Goal: Information Seeking & Learning: Learn about a topic

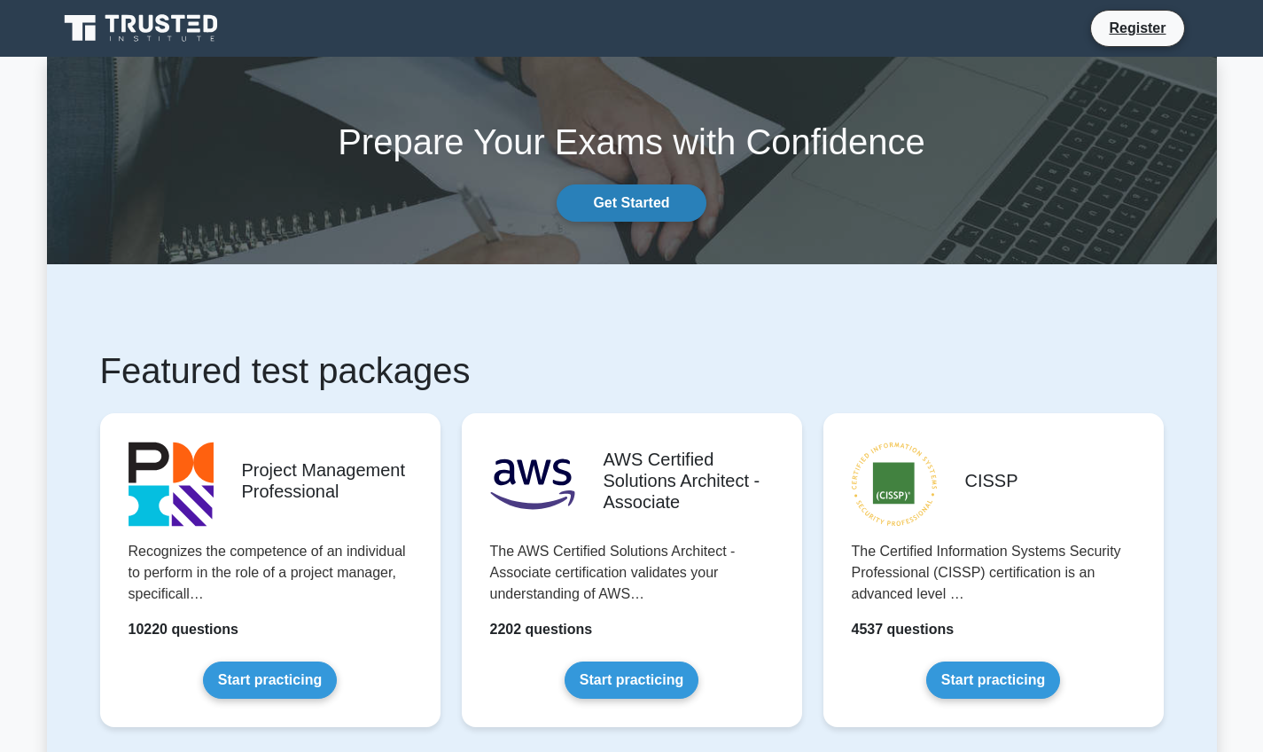
click at [646, 207] on link "Get Started" at bounding box center [631, 202] width 149 height 37
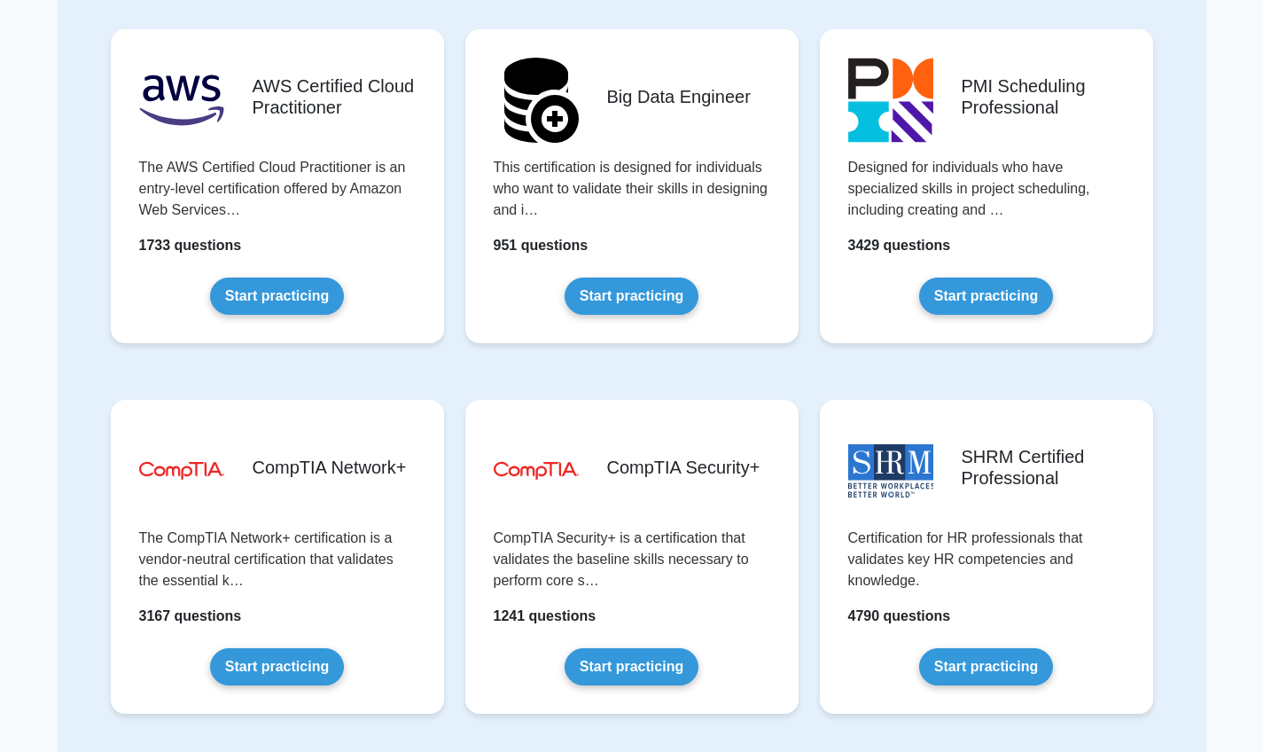
scroll to position [2750, 0]
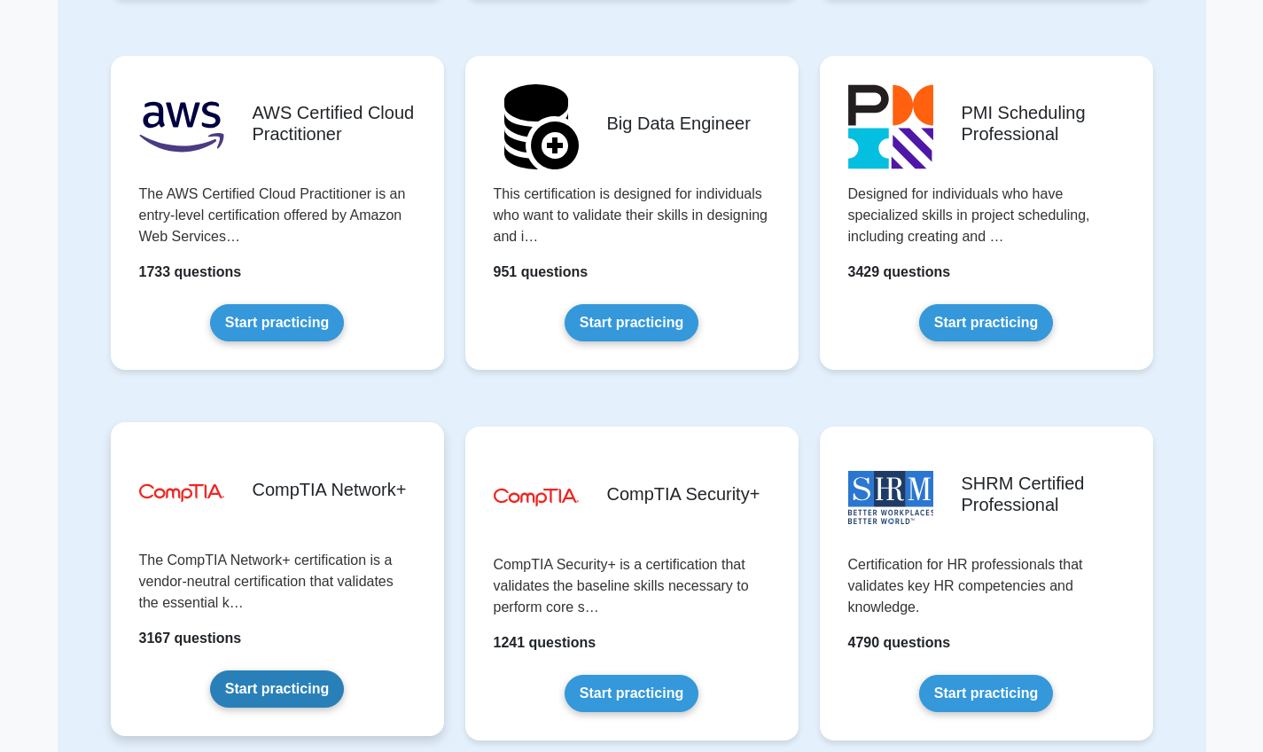
click at [286, 677] on link "Start practicing" at bounding box center [277, 688] width 134 height 37
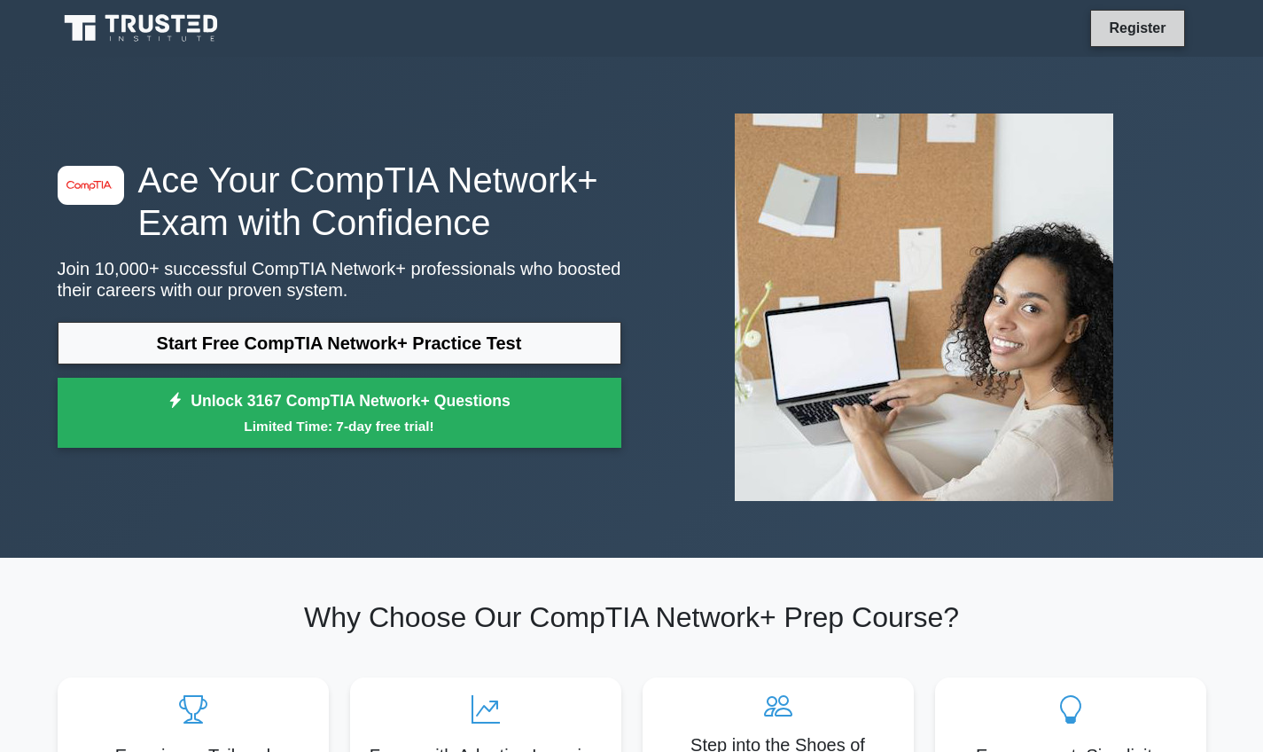
click at [1137, 25] on link "Register" at bounding box center [1137, 28] width 78 height 22
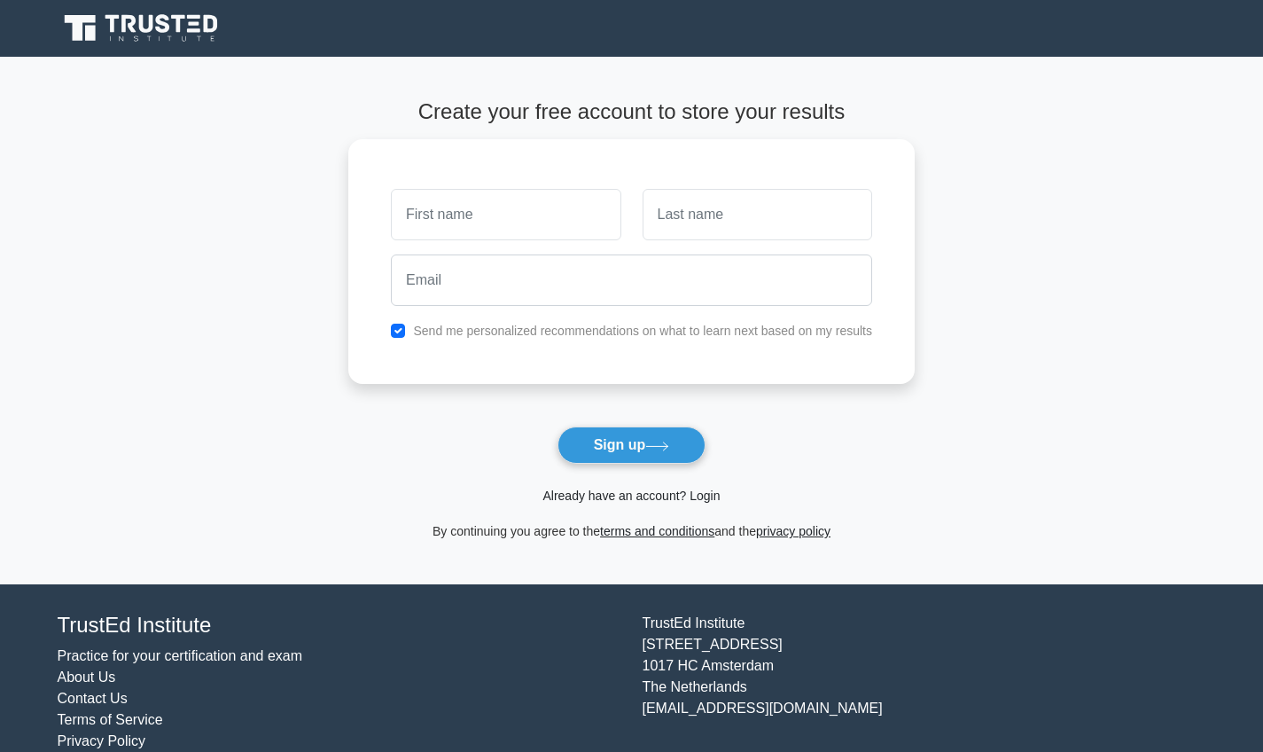
click at [702, 495] on link "Already have an account? Login" at bounding box center [630, 495] width 177 height 14
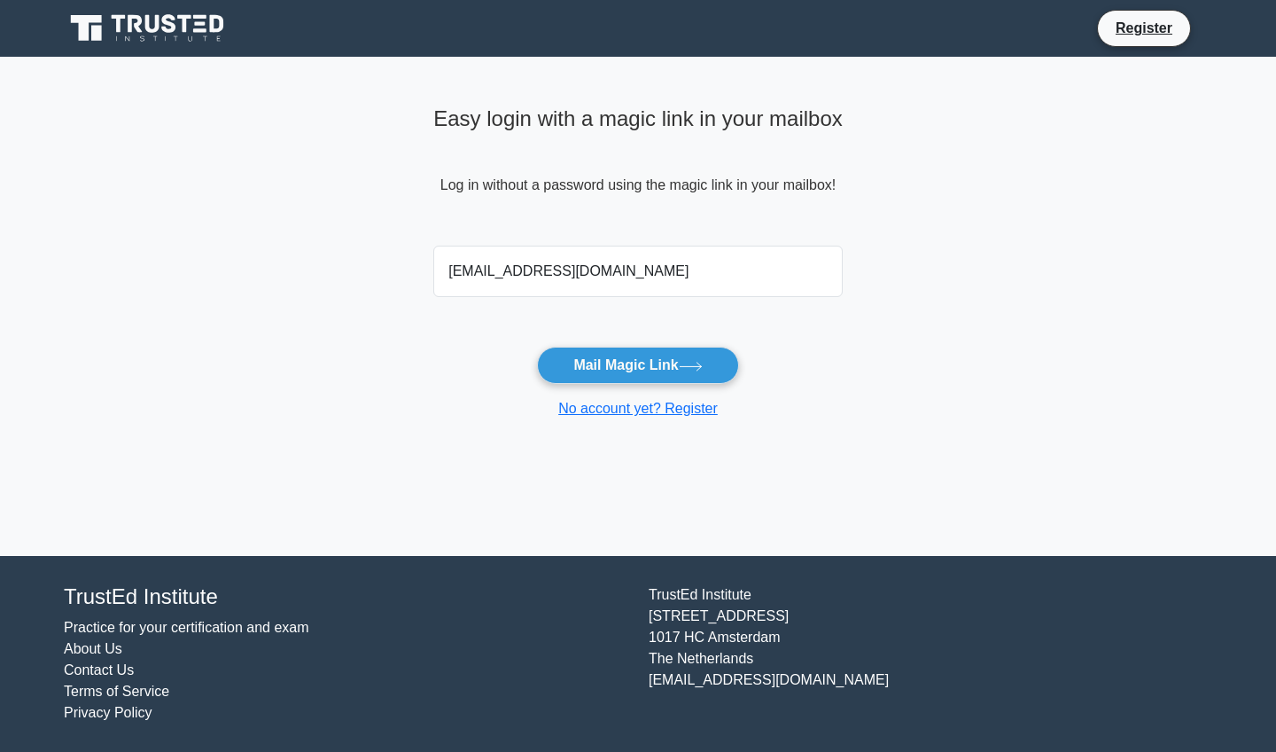
type input "ntacz45@gmail.com"
click at [637, 364] on button "Mail Magic Link" at bounding box center [637, 365] width 201 height 37
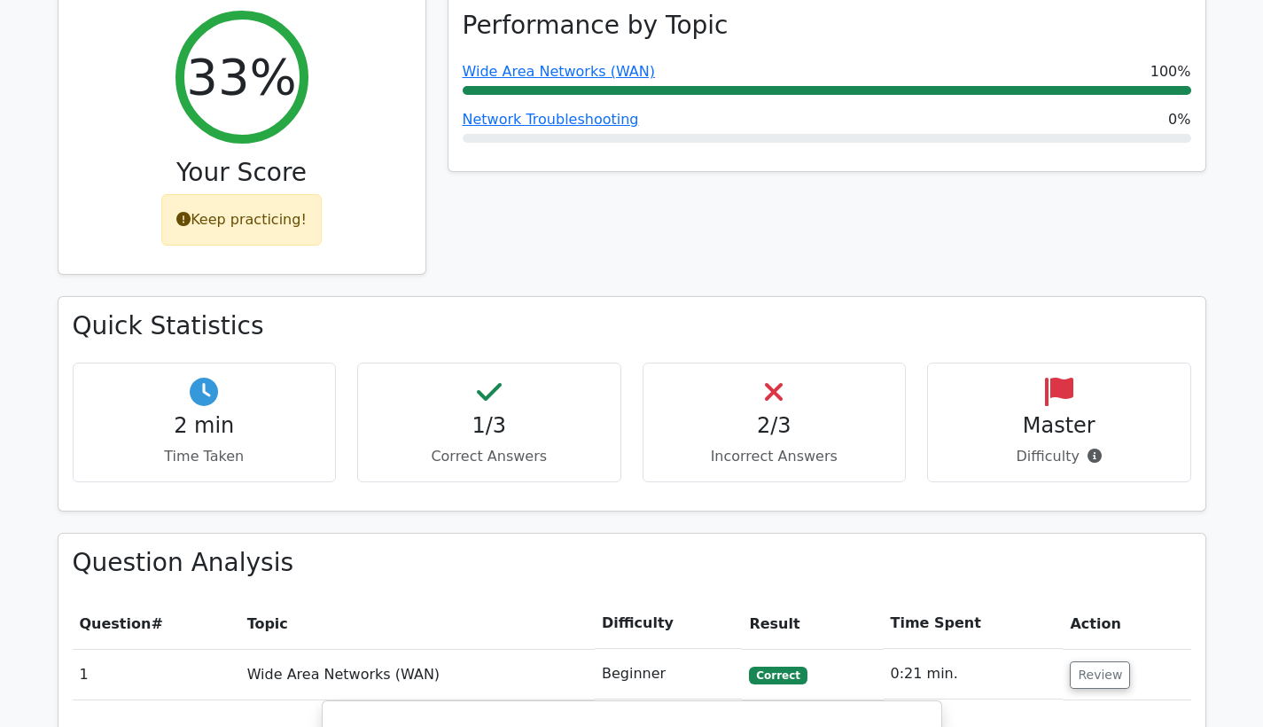
scroll to position [700, 0]
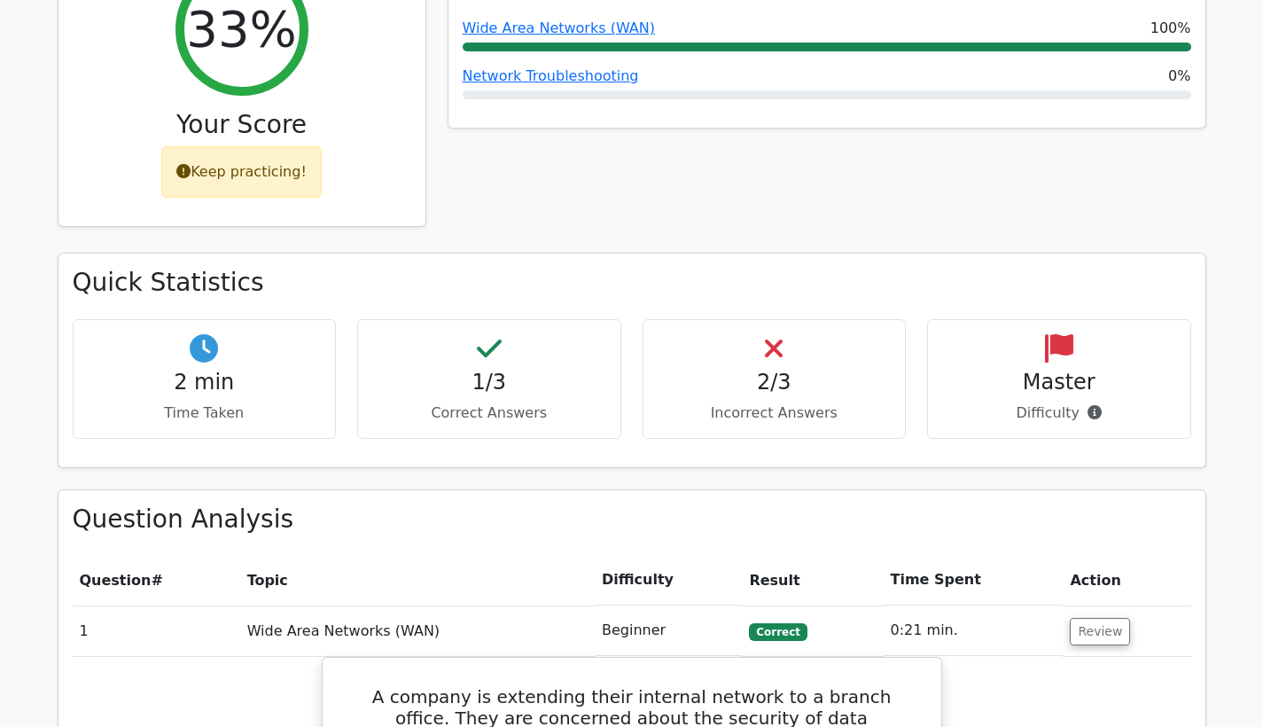
click at [222, 146] on div "Keep practicing!" at bounding box center [241, 171] width 160 height 51
click at [227, 146] on div "Keep practicing!" at bounding box center [241, 171] width 160 height 51
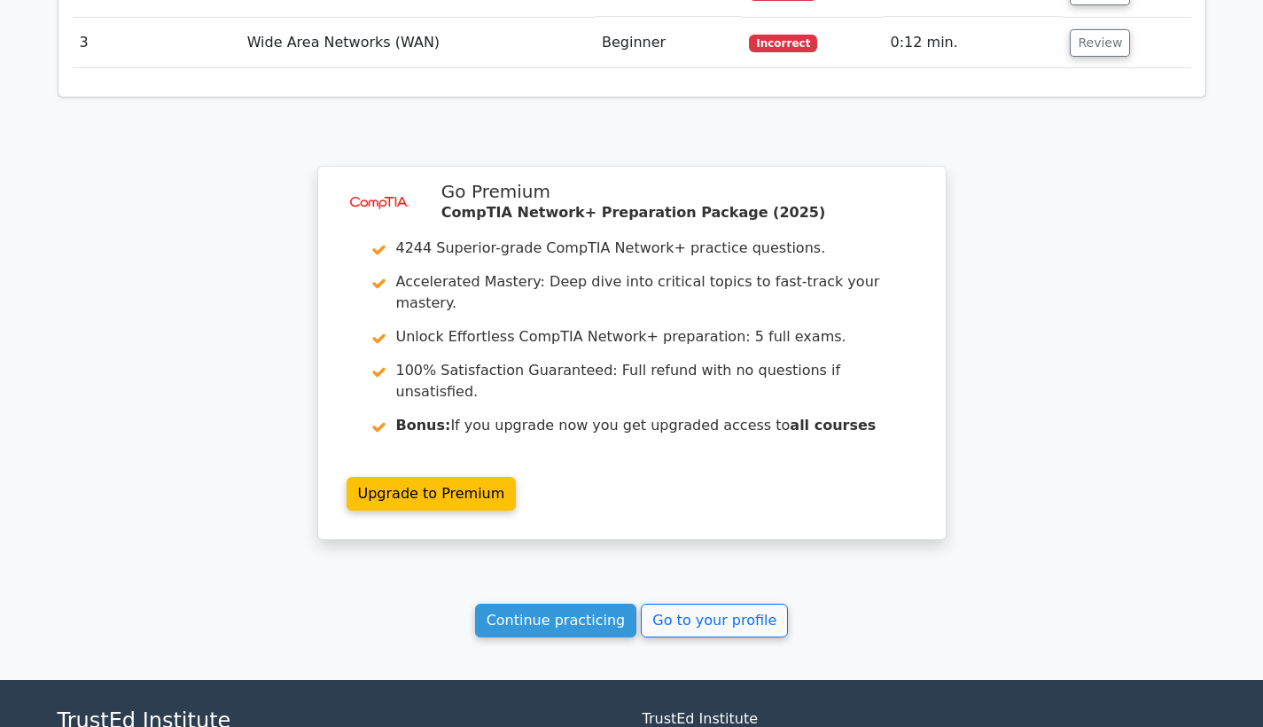
scroll to position [2148, 0]
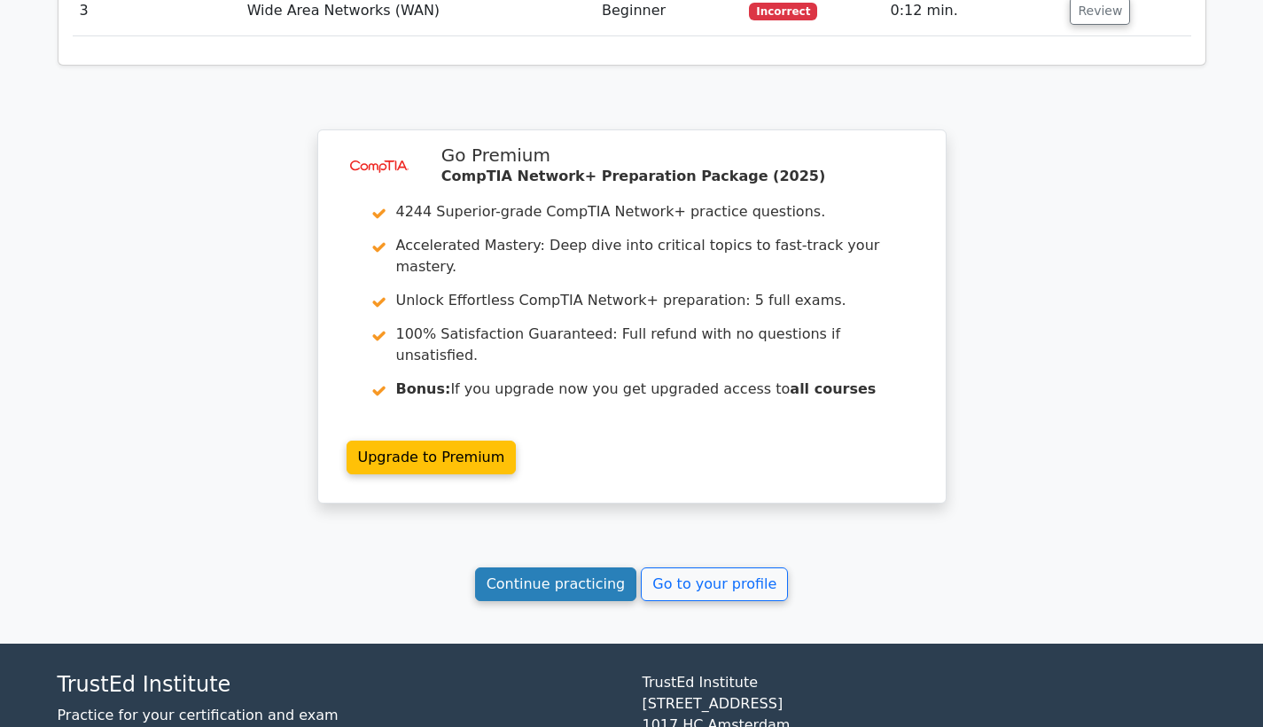
click at [514, 567] on link "Continue practicing" at bounding box center [556, 584] width 162 height 34
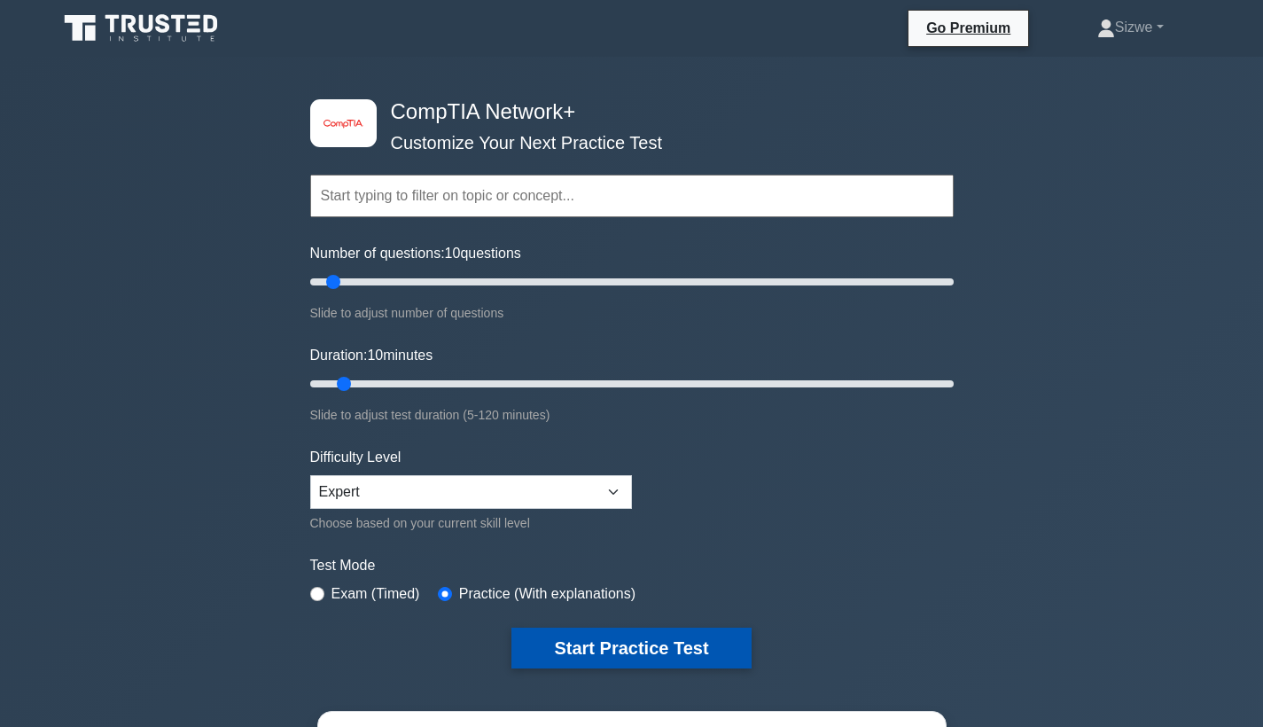
click at [568, 642] on button "Start Practice Test" at bounding box center [630, 648] width 239 height 41
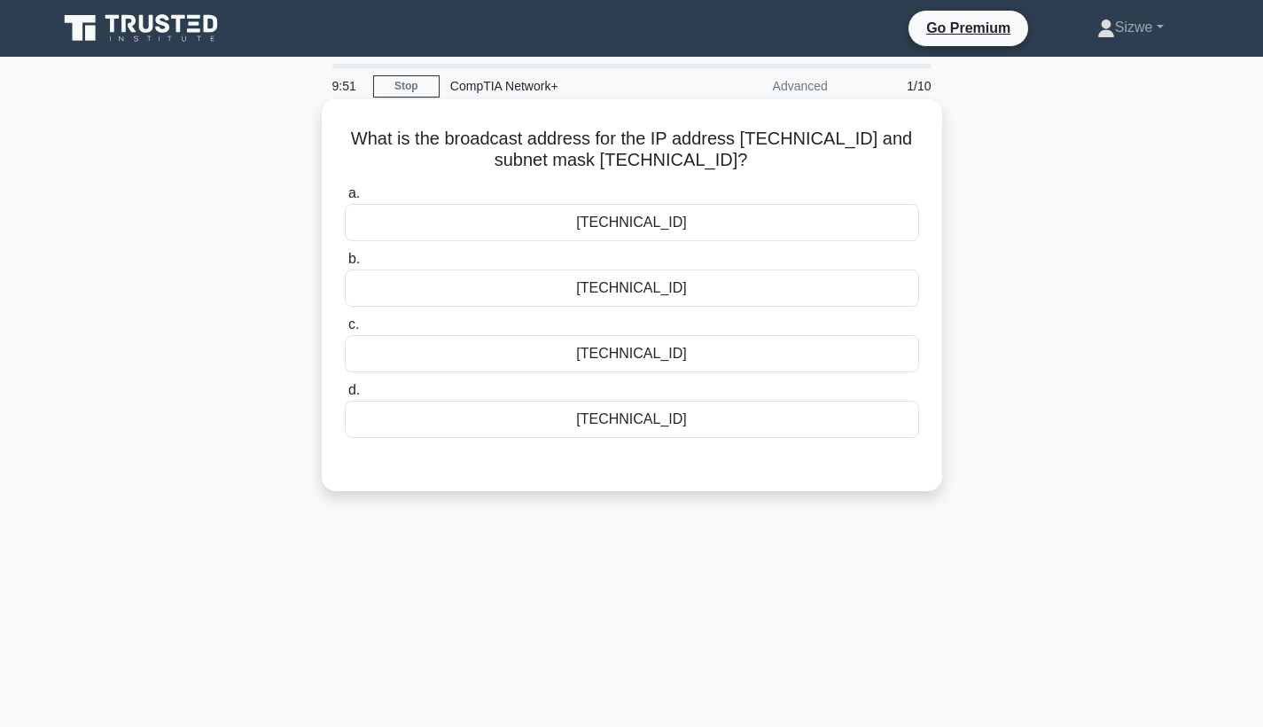
click at [636, 291] on div "[TECHNICAL_ID]" at bounding box center [632, 287] width 574 height 37
click at [345, 265] on input "b. [TECHNICAL_ID]" at bounding box center [345, 259] width 0 height 12
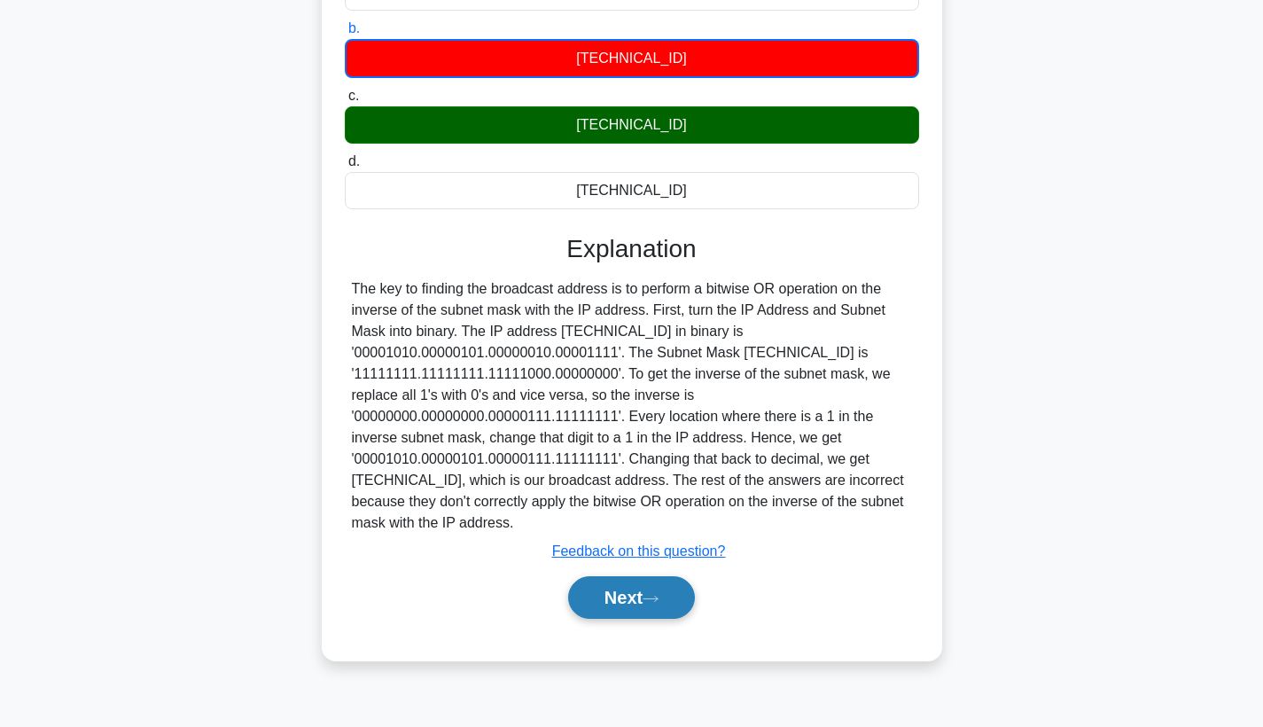
scroll to position [230, 0]
click at [603, 601] on button "Next" at bounding box center [631, 597] width 127 height 43
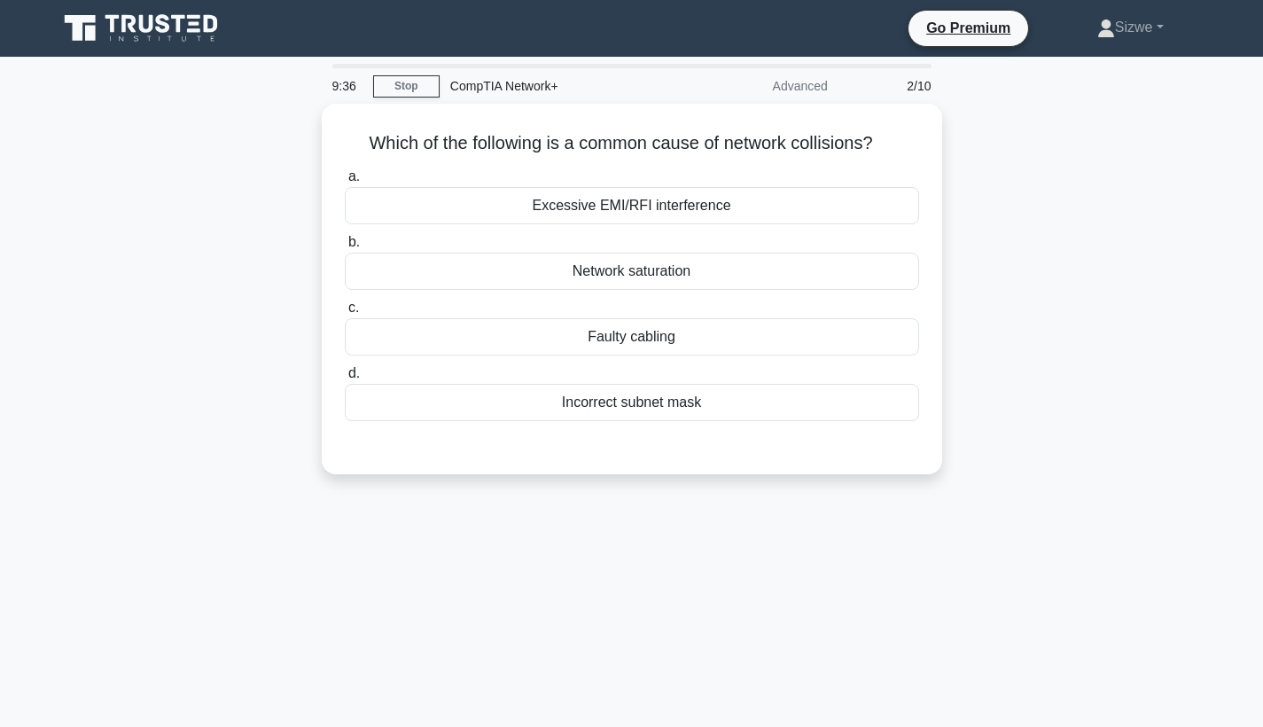
scroll to position [0, 0]
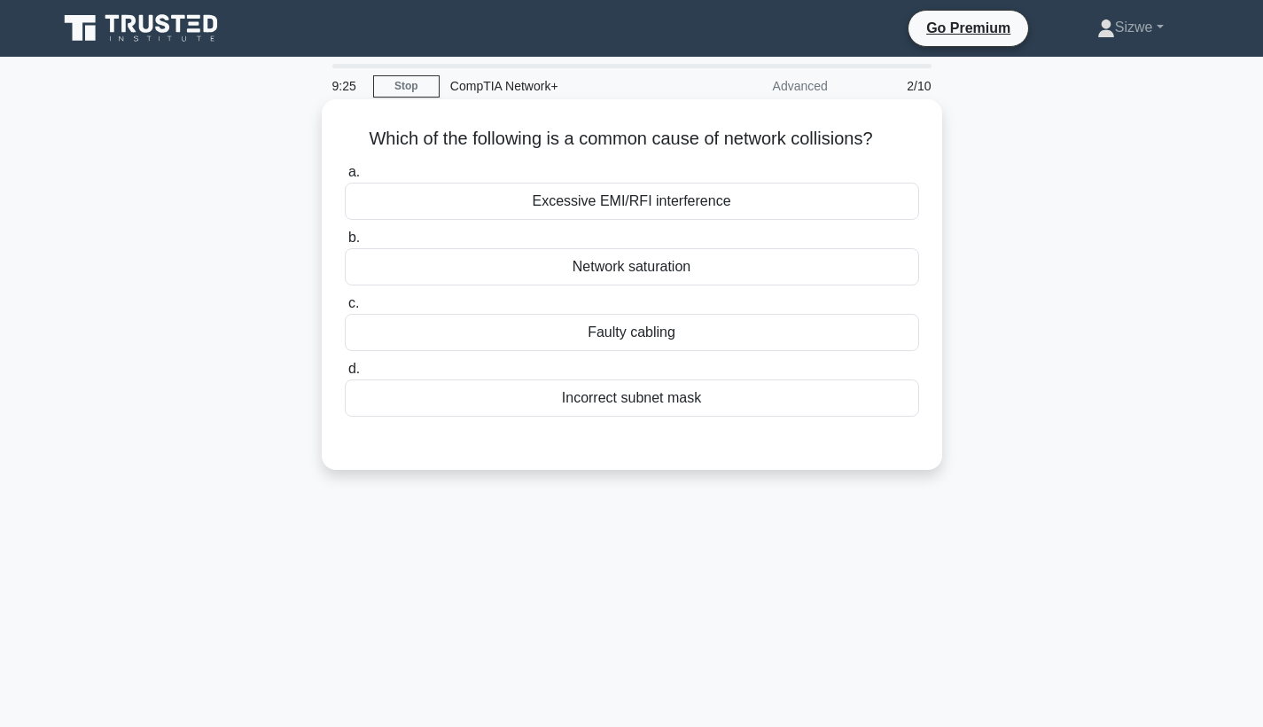
click at [687, 194] on div "Excessive EMI/RFI interference" at bounding box center [632, 201] width 574 height 37
click at [345, 178] on input "a. Excessive EMI/RFI interference" at bounding box center [345, 173] width 0 height 12
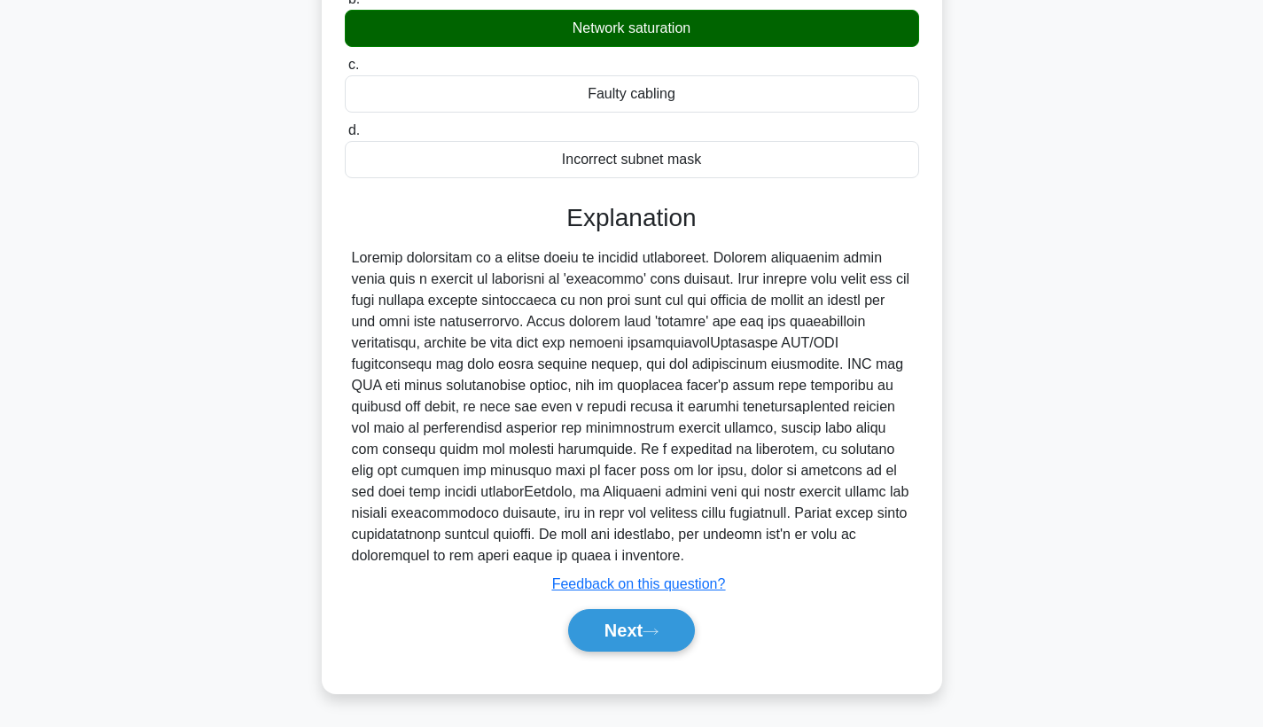
scroll to position [240, 0]
click at [632, 620] on button "Next" at bounding box center [631, 630] width 127 height 43
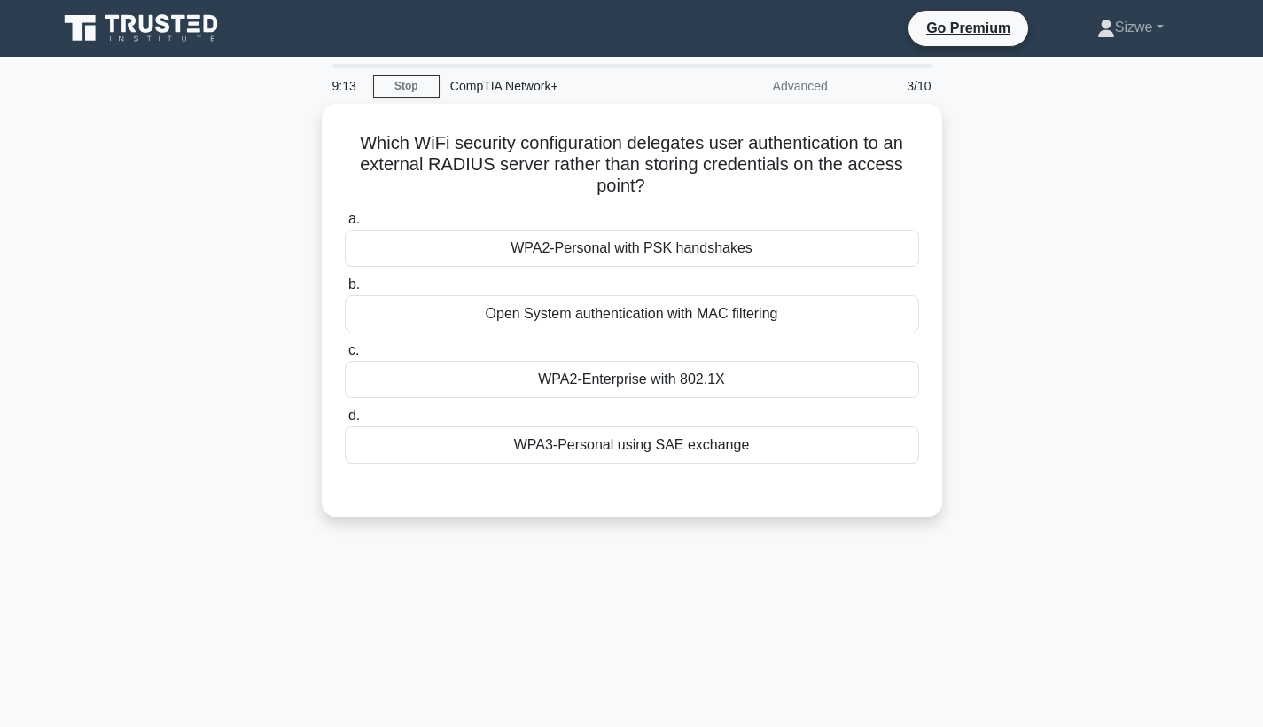
scroll to position [0, 0]
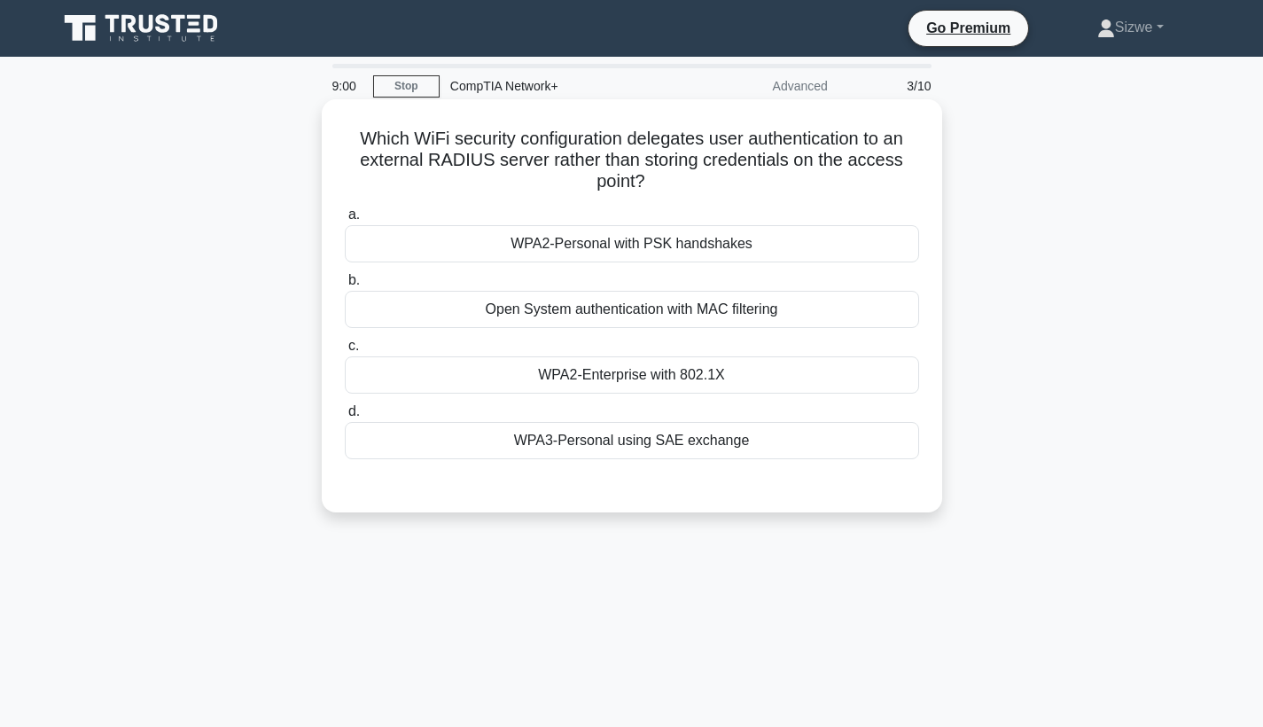
click at [708, 439] on div "WPA3-Personal using SAE exchange" at bounding box center [632, 440] width 574 height 37
click at [345, 417] on input "d. WPA3-Personal using SAE exchange" at bounding box center [345, 412] width 0 height 12
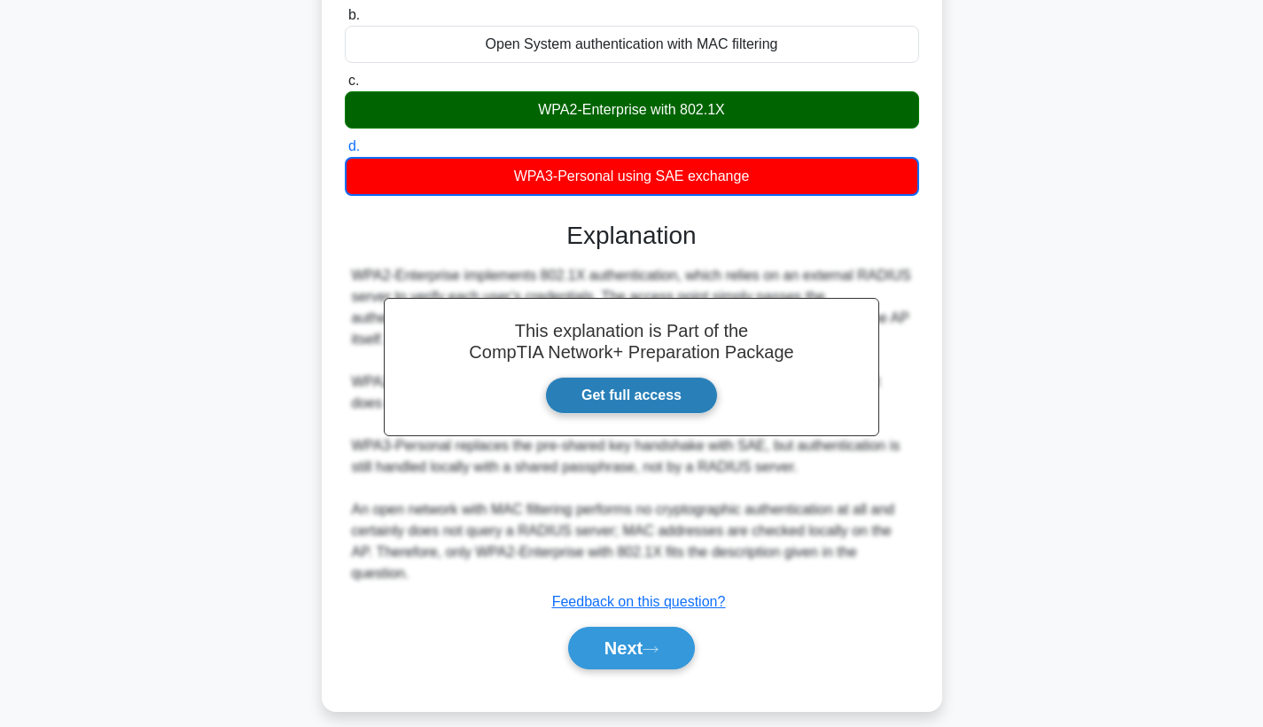
scroll to position [261, 0]
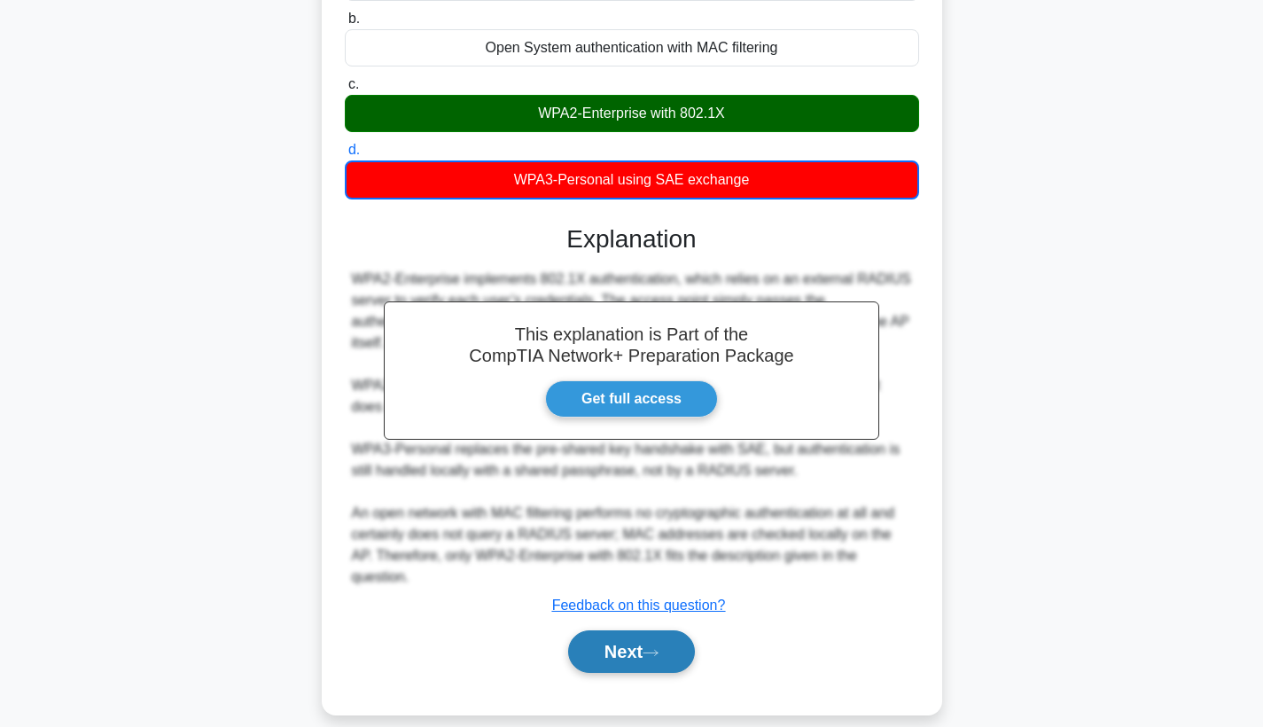
click at [609, 630] on button "Next" at bounding box center [631, 651] width 127 height 43
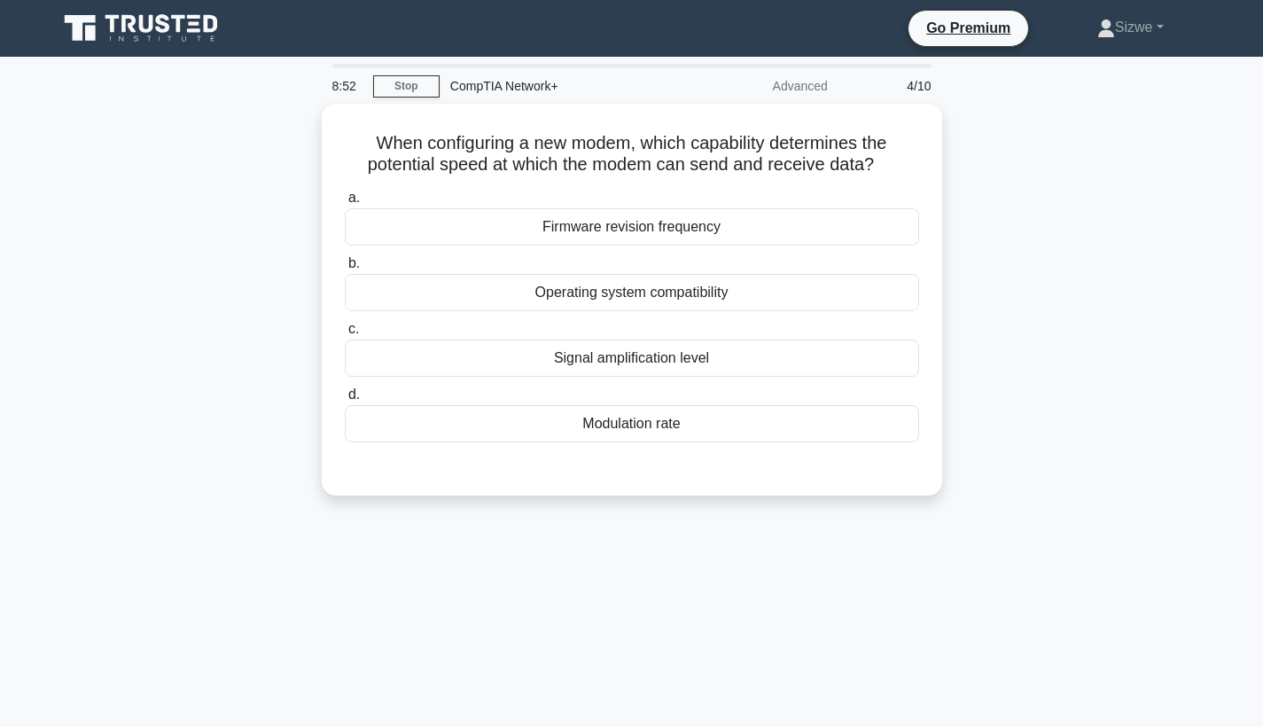
scroll to position [0, 0]
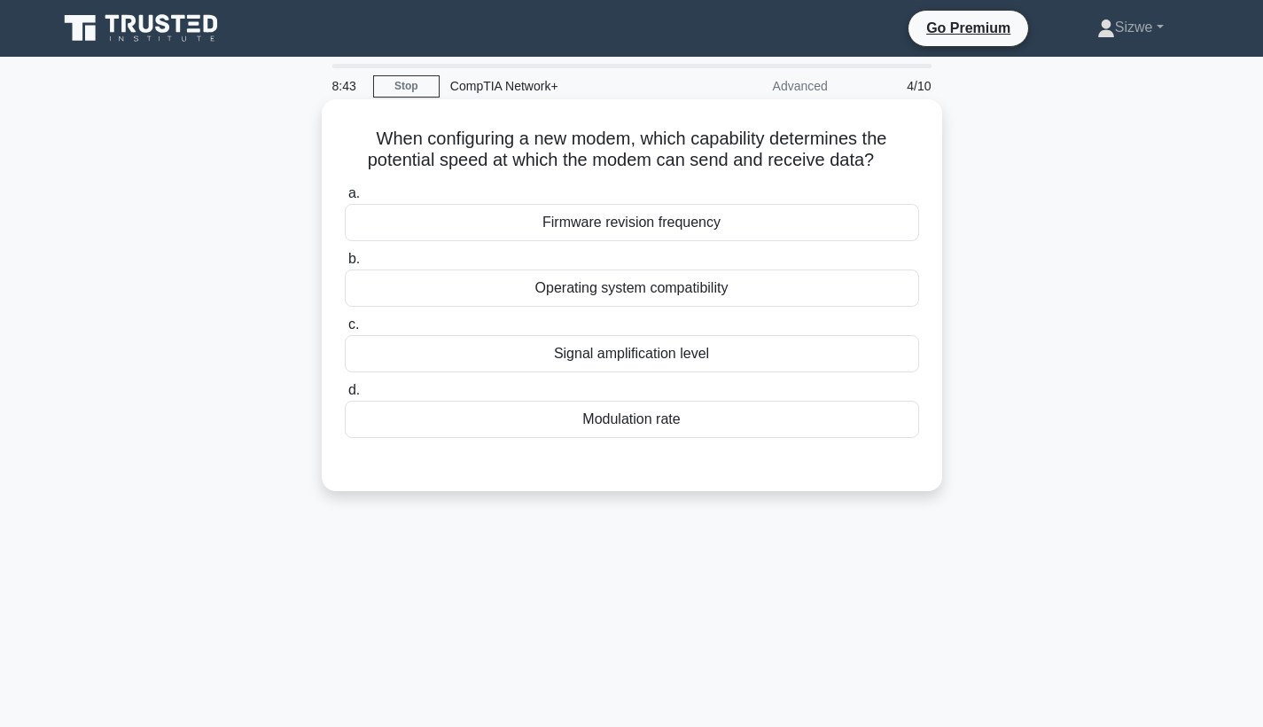
click at [561, 286] on div "Operating system compatibility" at bounding box center [632, 287] width 574 height 37
click at [345, 265] on input "b. Operating system compatibility" at bounding box center [345, 259] width 0 height 12
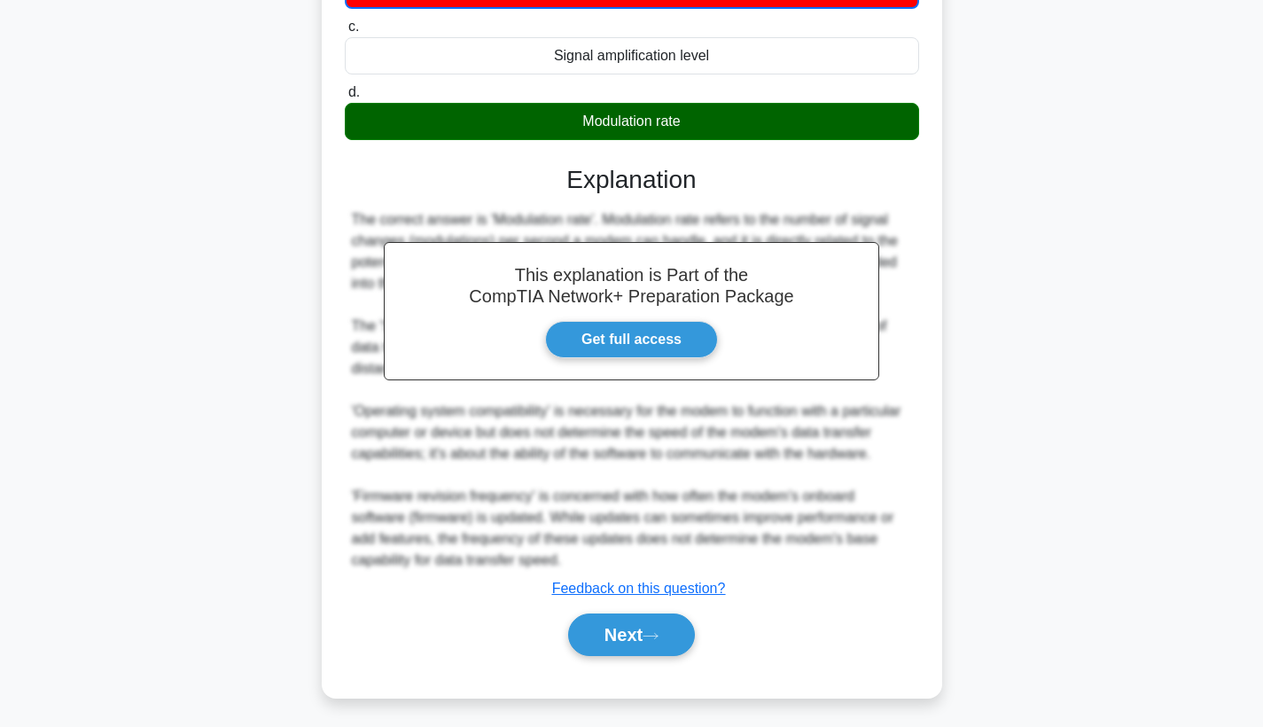
scroll to position [304, 0]
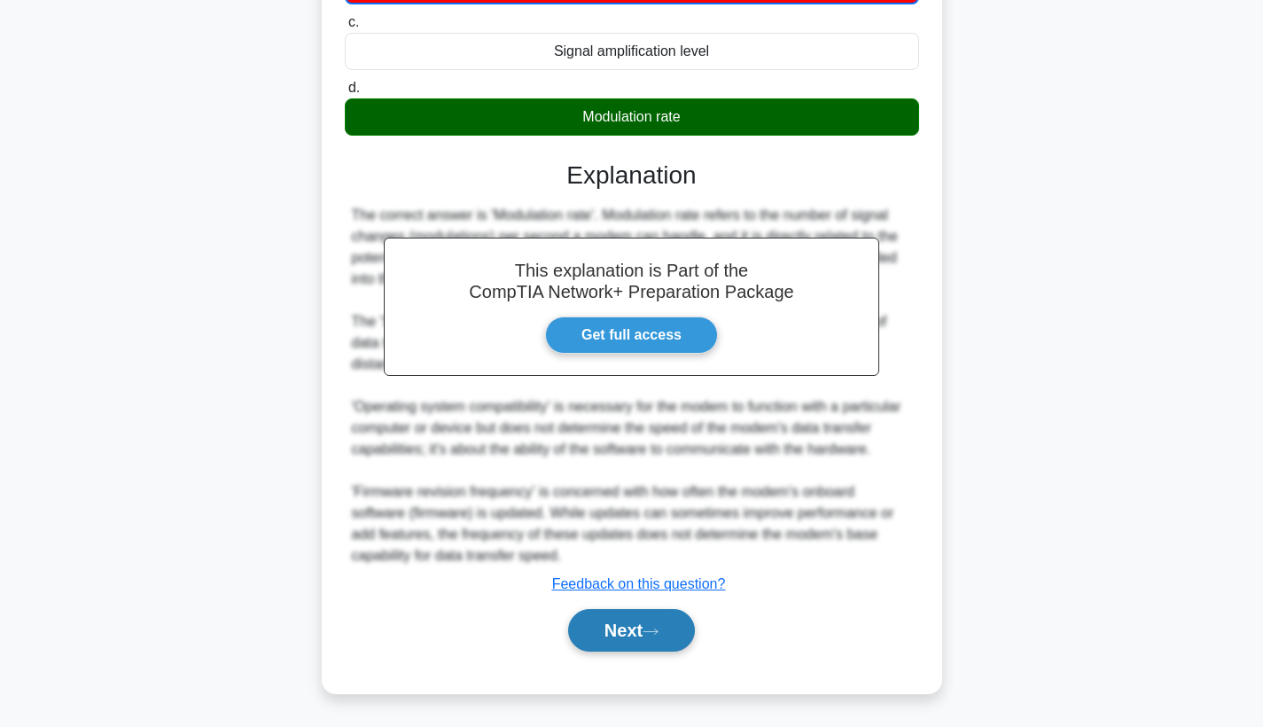
click at [593, 620] on button "Next" at bounding box center [631, 630] width 127 height 43
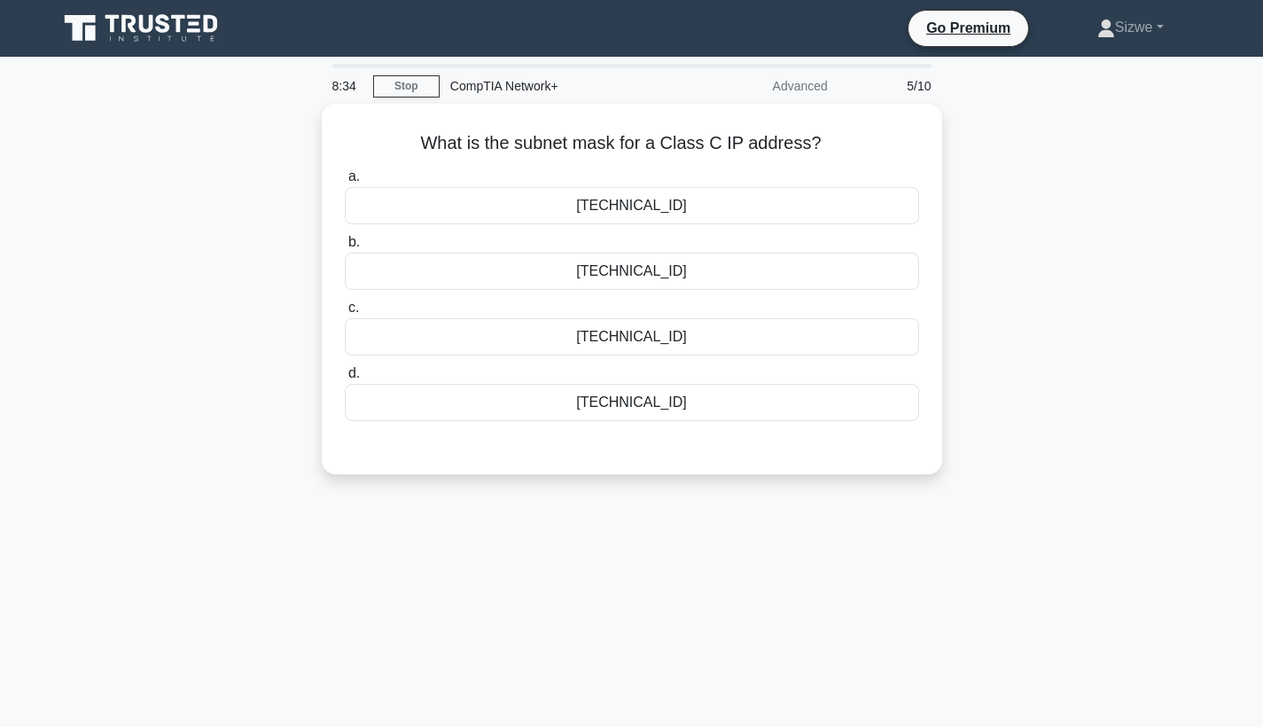
scroll to position [0, 0]
click at [643, 398] on div "255.255.255.0" at bounding box center [632, 397] width 574 height 37
click at [345, 375] on input "d. 255.255.255.0" at bounding box center [345, 369] width 0 height 12
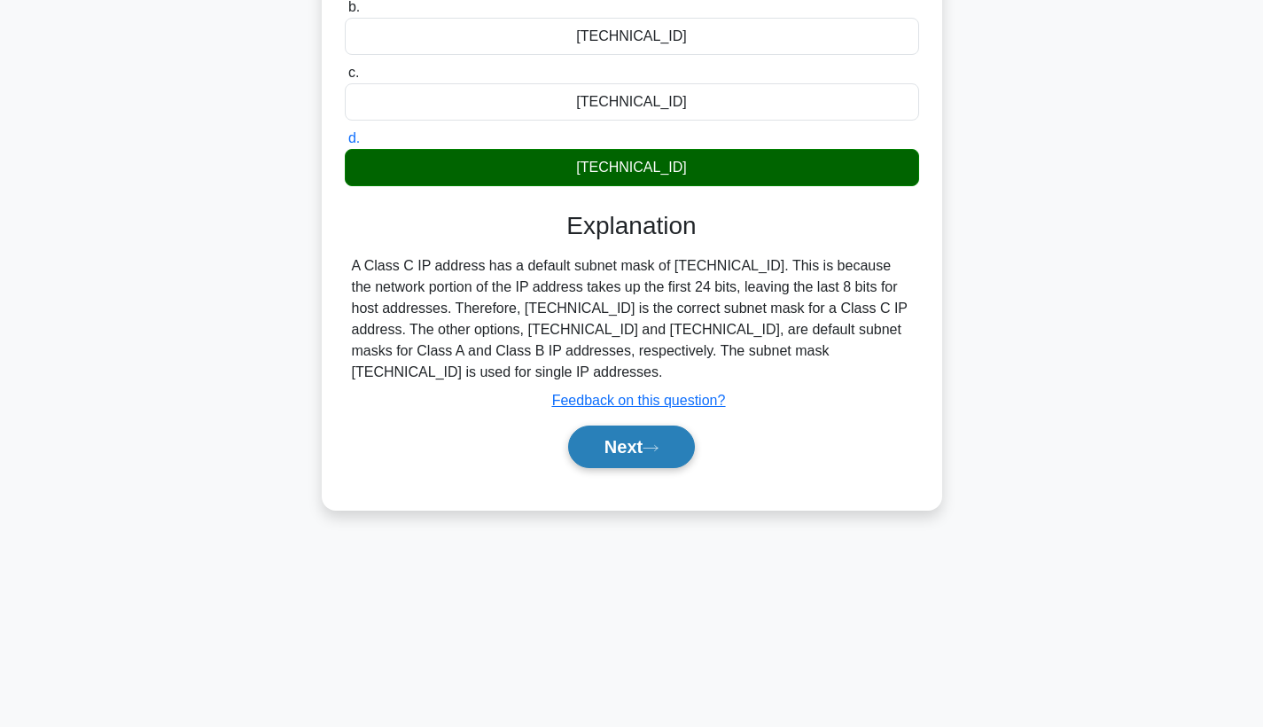
scroll to position [230, 0]
click at [620, 441] on button "Next" at bounding box center [631, 446] width 127 height 43
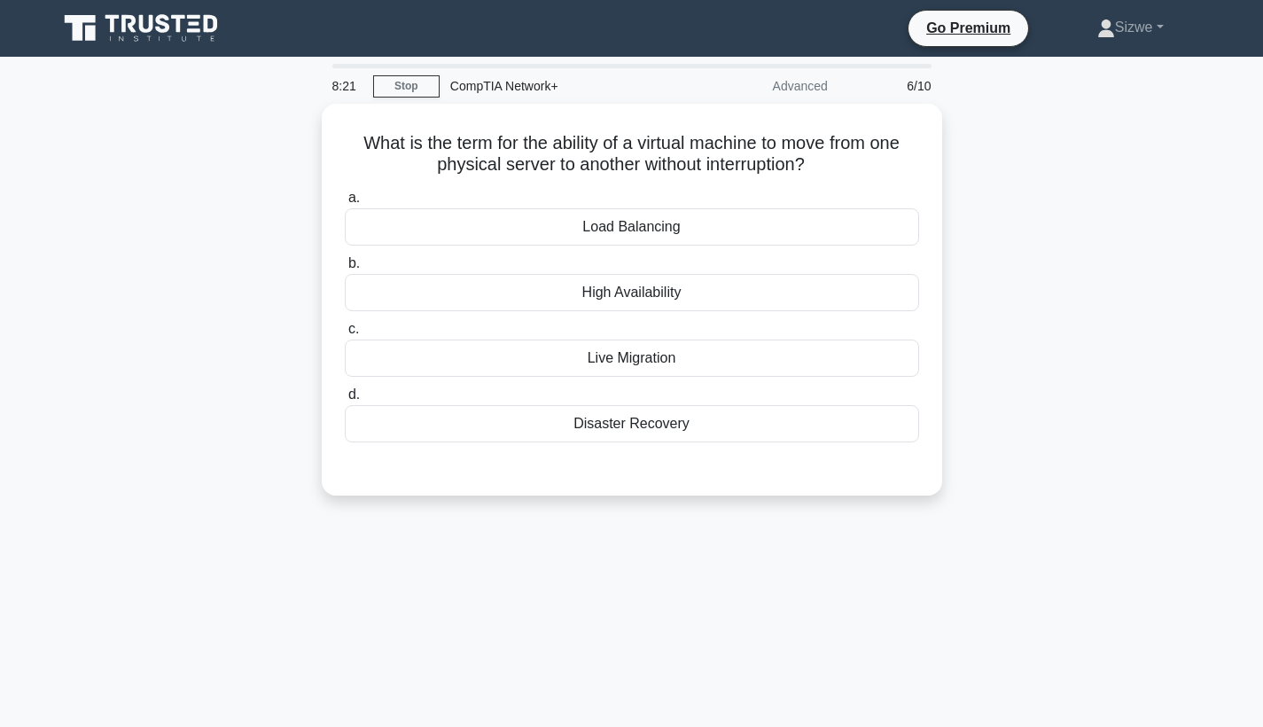
scroll to position [0, 0]
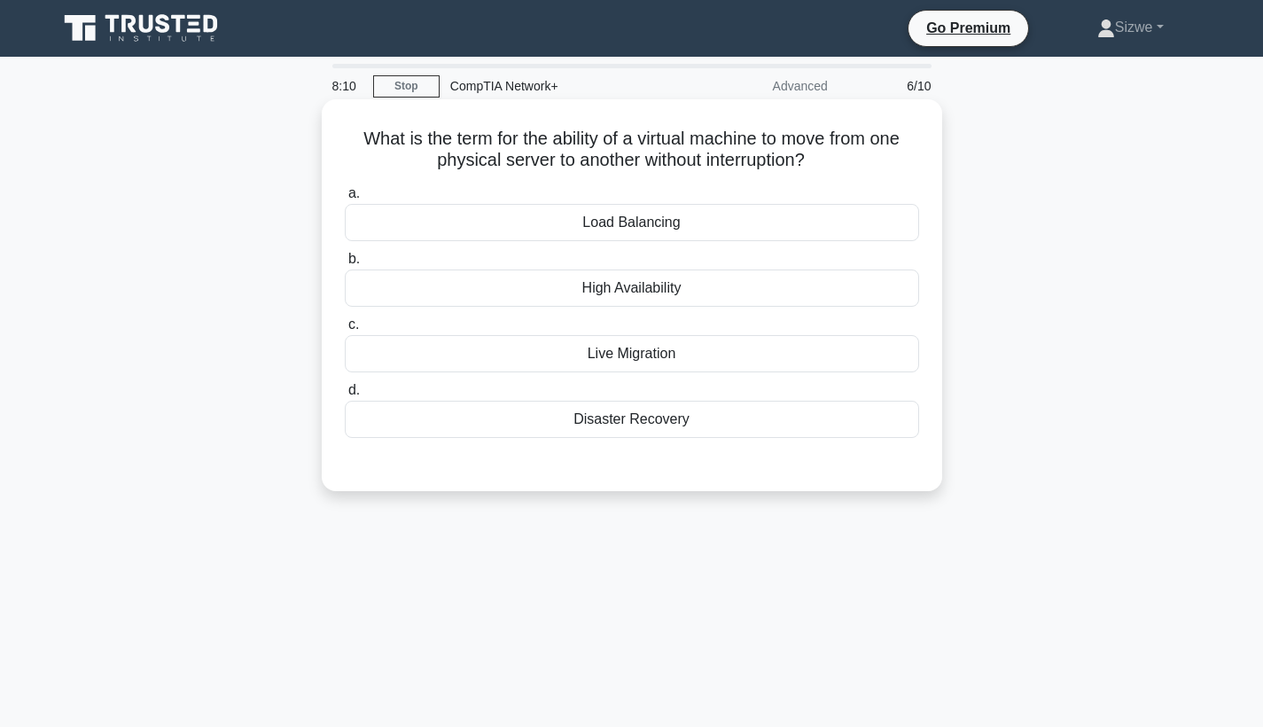
click at [630, 353] on div "Live Migration" at bounding box center [632, 353] width 574 height 37
click at [345, 331] on input "c. Live Migration" at bounding box center [345, 325] width 0 height 12
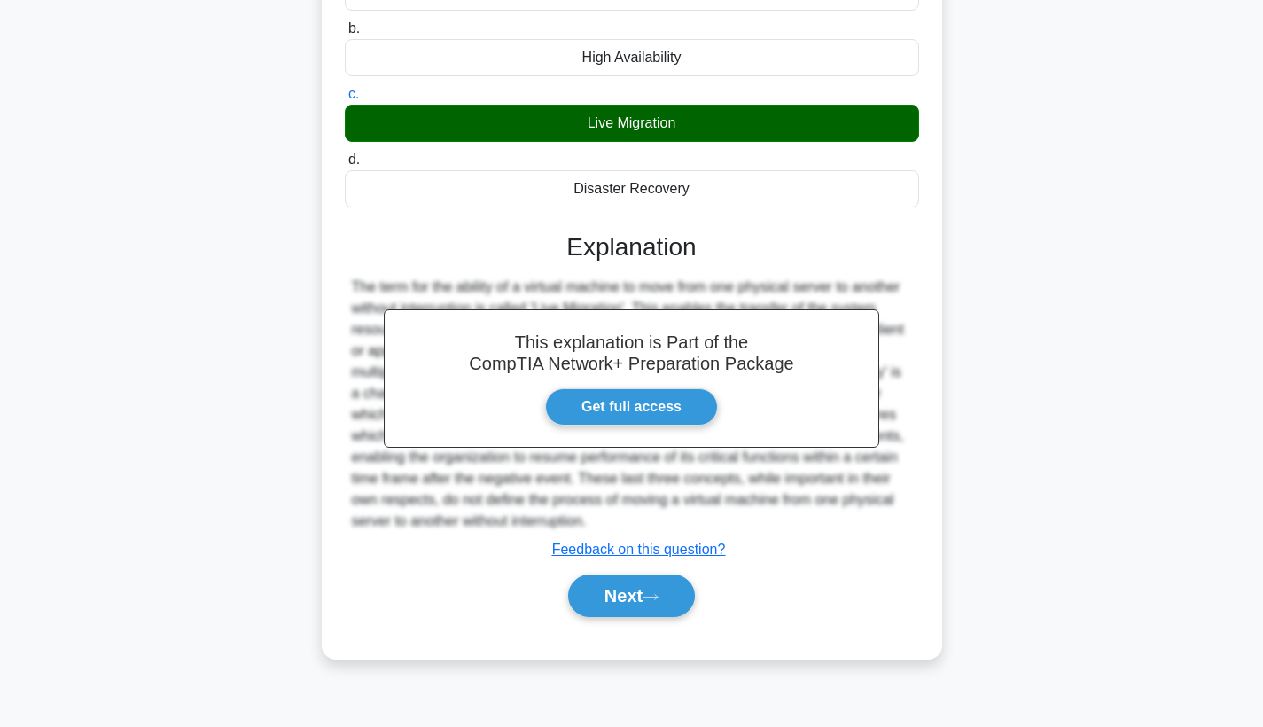
scroll to position [230, 0]
click at [622, 588] on button "Next" at bounding box center [631, 595] width 127 height 43
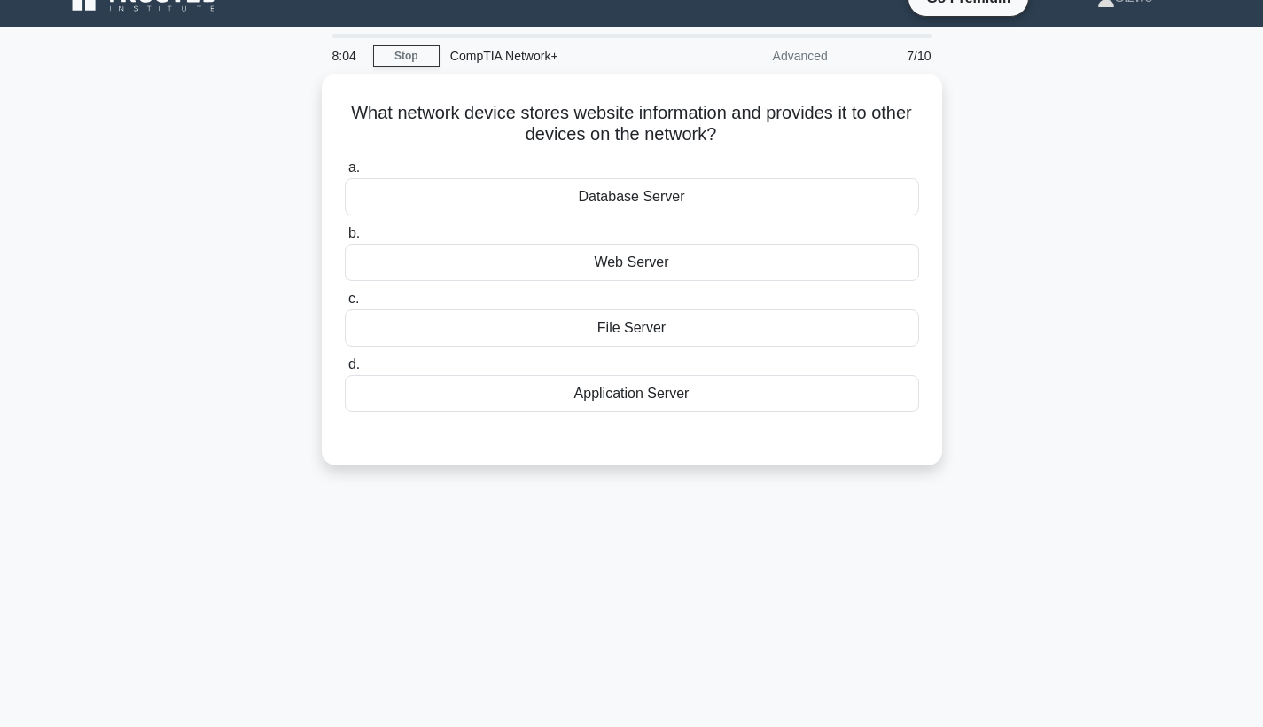
scroll to position [-32, 0]
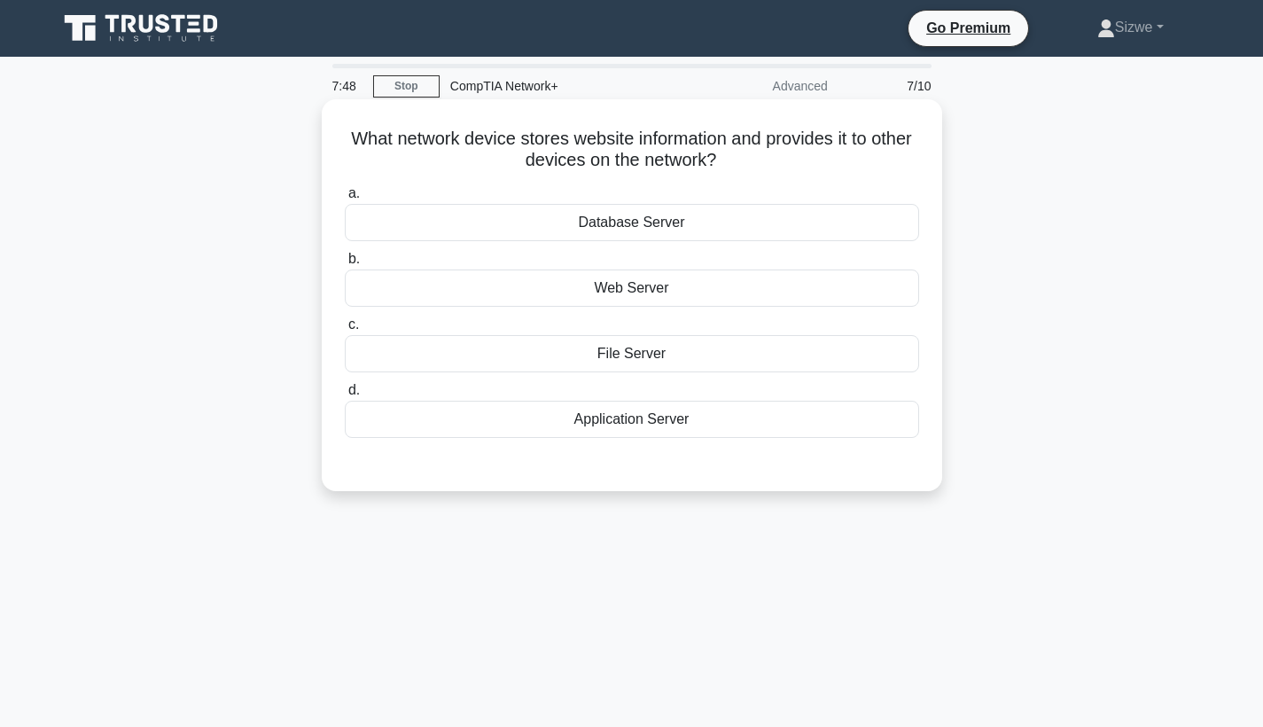
click at [658, 307] on div "Web Server" at bounding box center [632, 287] width 574 height 37
click at [345, 265] on input "b. Web Server" at bounding box center [345, 259] width 0 height 12
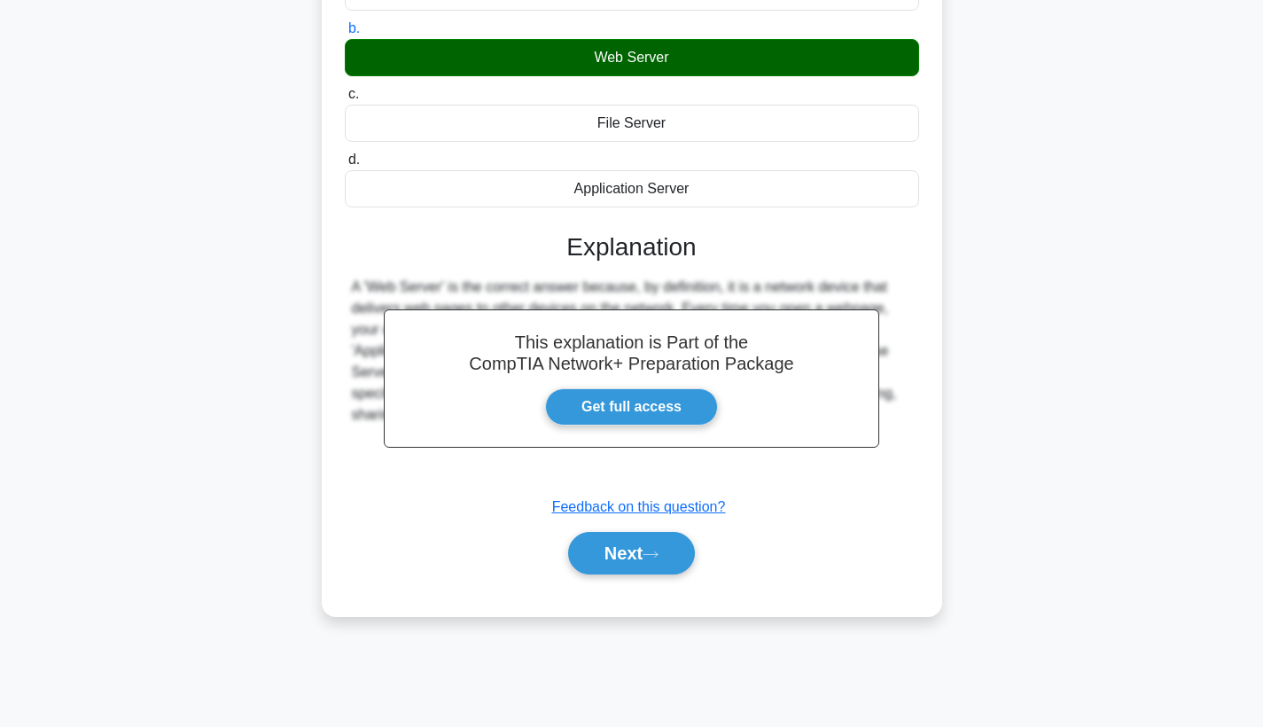
scroll to position [230, 0]
click at [608, 543] on button "Next" at bounding box center [631, 553] width 127 height 43
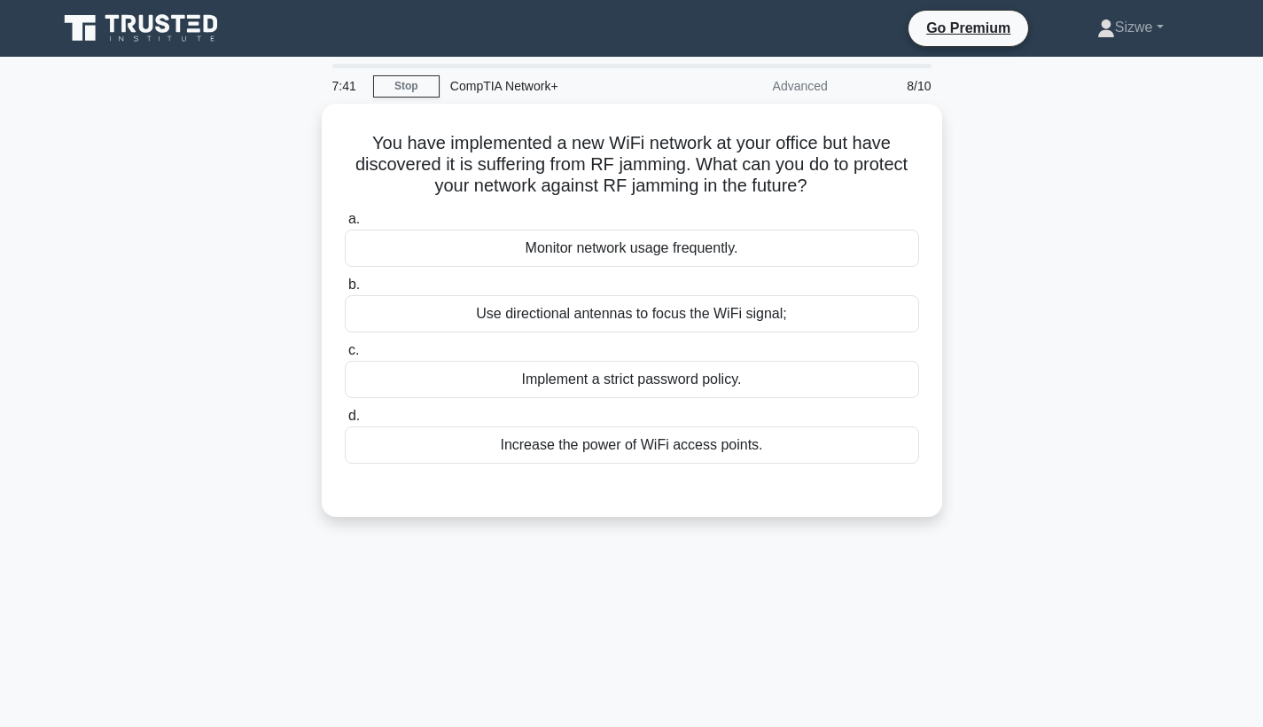
scroll to position [0, 0]
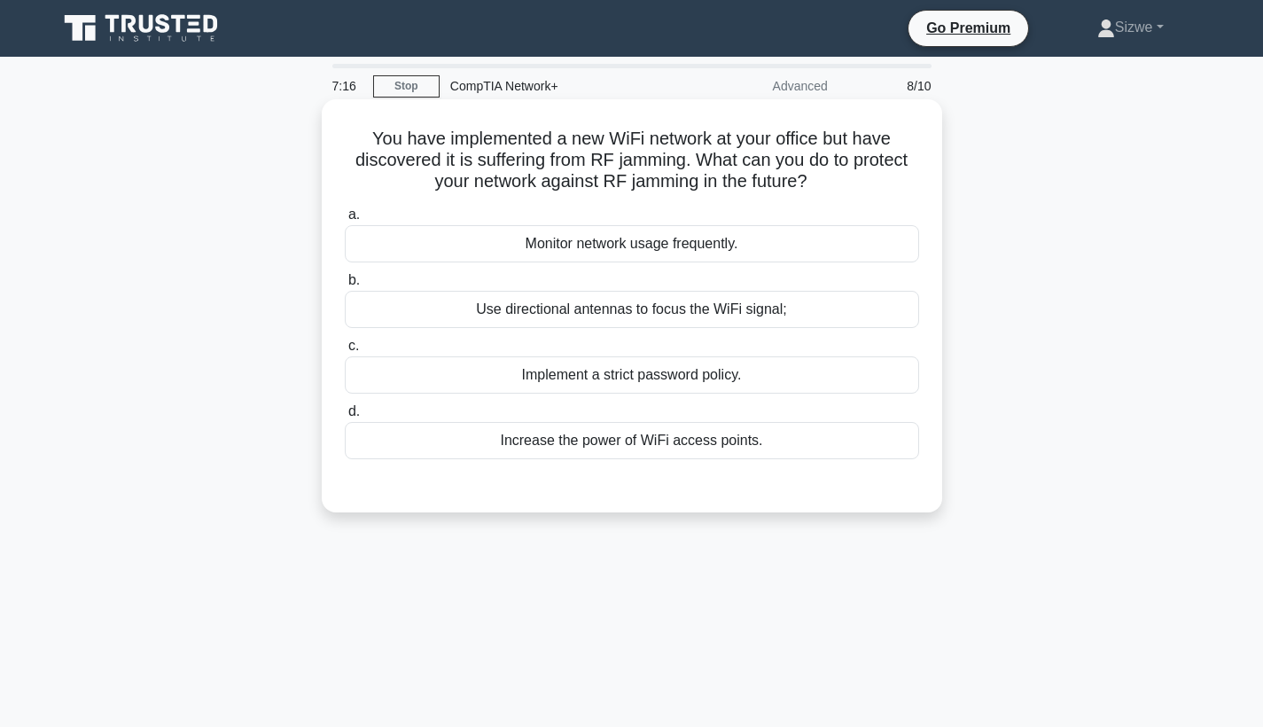
click at [592, 307] on div "Use directional antennas to focus the WiFi signal;" at bounding box center [632, 309] width 574 height 37
click at [345, 286] on input "b. Use directional antennas to focus the WiFi signal;" at bounding box center [345, 281] width 0 height 12
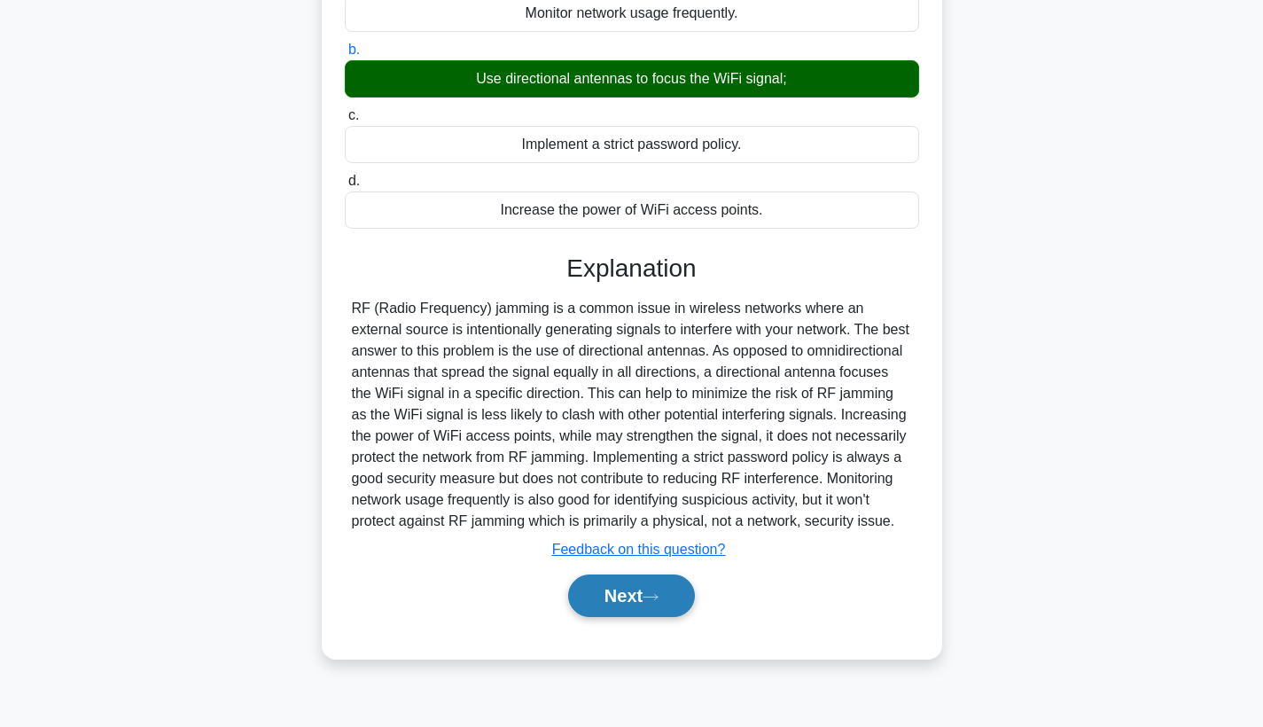
scroll to position [230, 0]
click at [604, 613] on button "Next" at bounding box center [631, 595] width 127 height 43
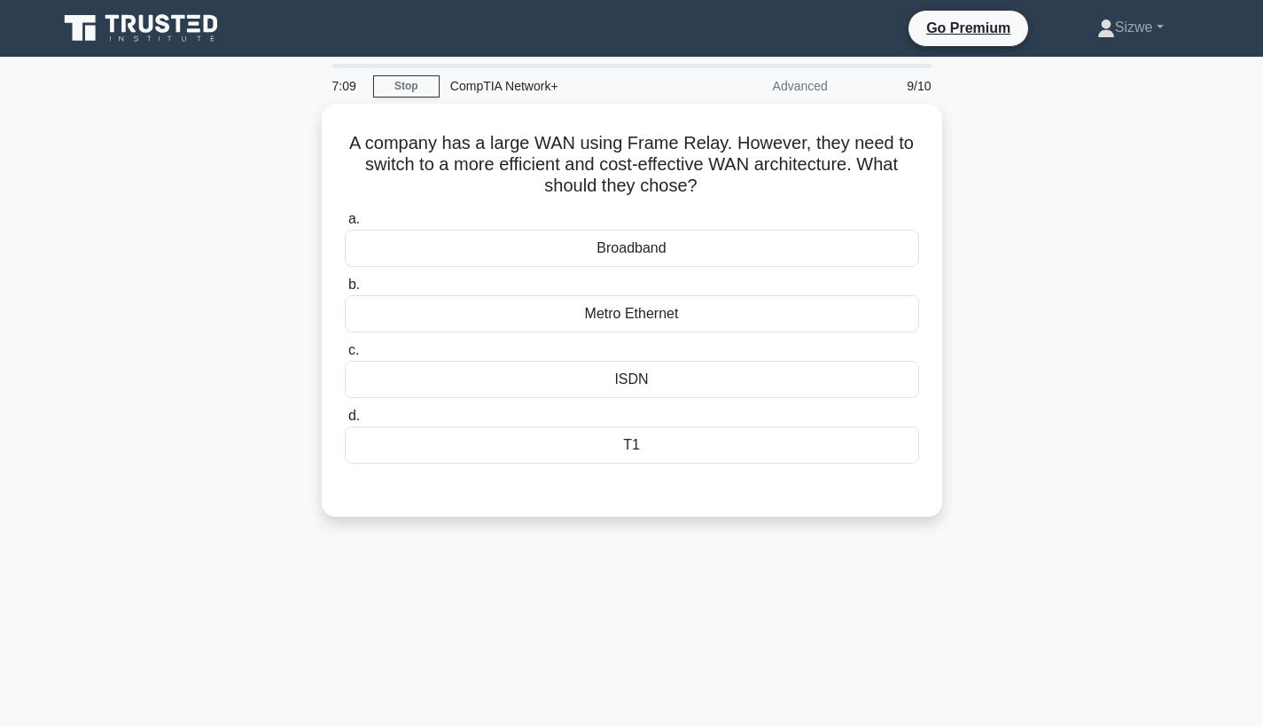
scroll to position [0, 0]
click at [610, 299] on div "Metro Ethernet" at bounding box center [632, 309] width 574 height 37
click at [345, 286] on input "b. Metro Ethernet" at bounding box center [345, 281] width 0 height 12
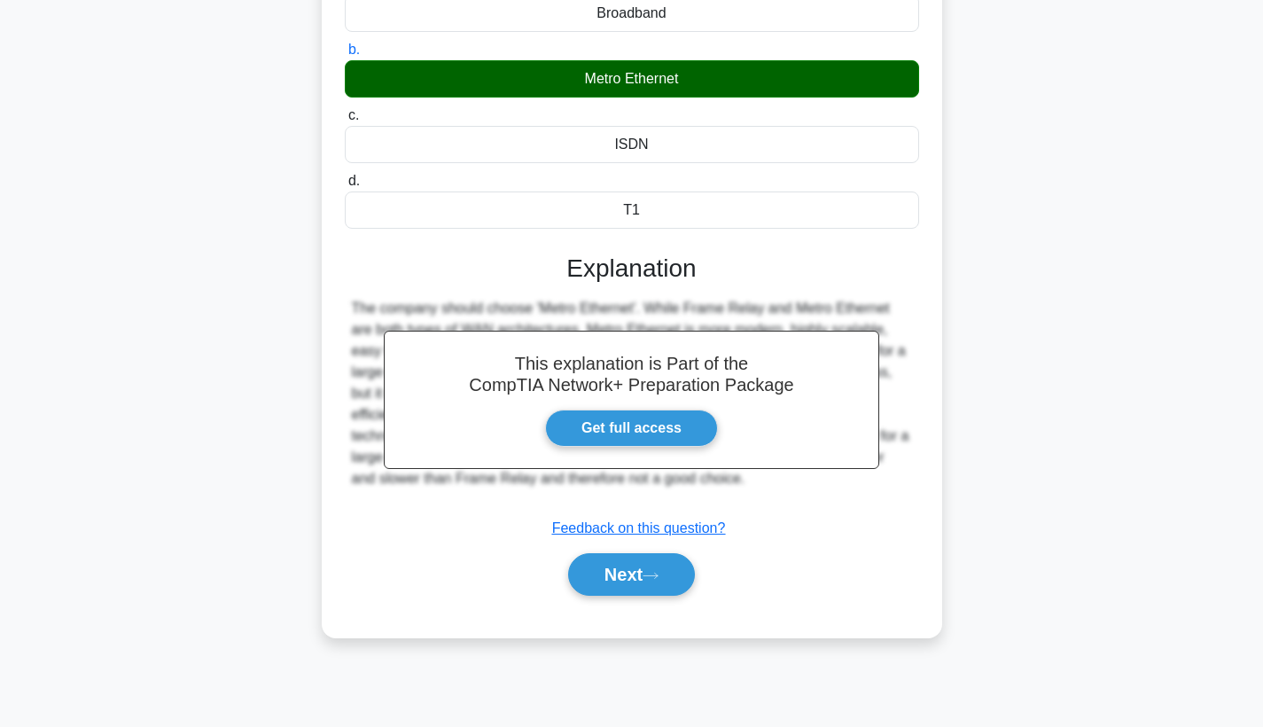
scroll to position [230, 0]
click at [659, 578] on icon at bounding box center [651, 576] width 16 height 10
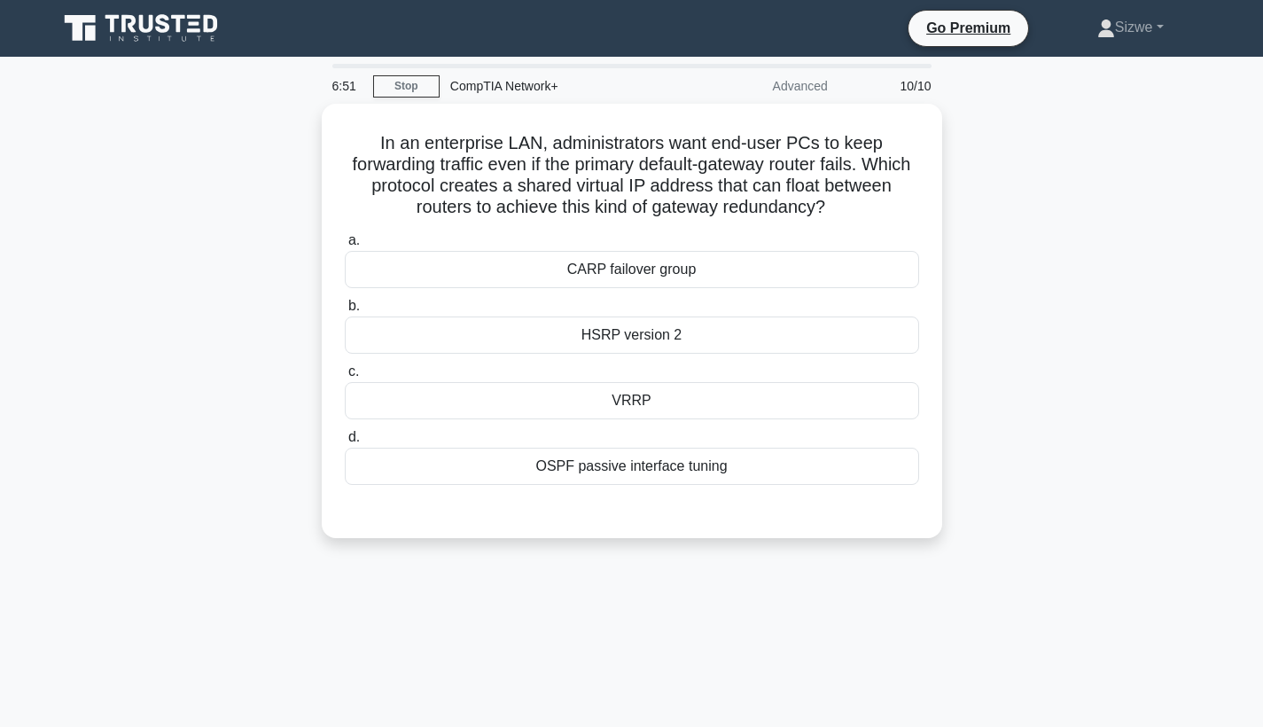
scroll to position [0, 0]
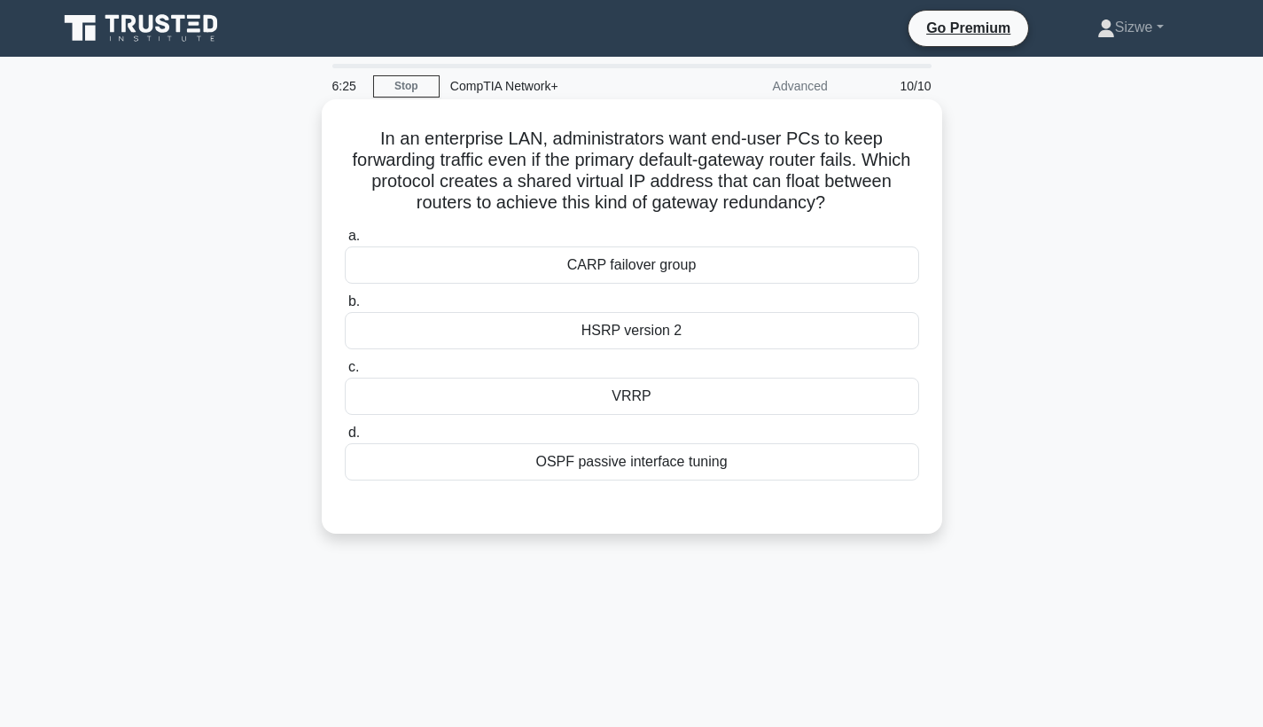
click at [624, 391] on div "VRRP" at bounding box center [632, 396] width 574 height 37
click at [345, 373] on input "c. VRRP" at bounding box center [345, 368] width 0 height 12
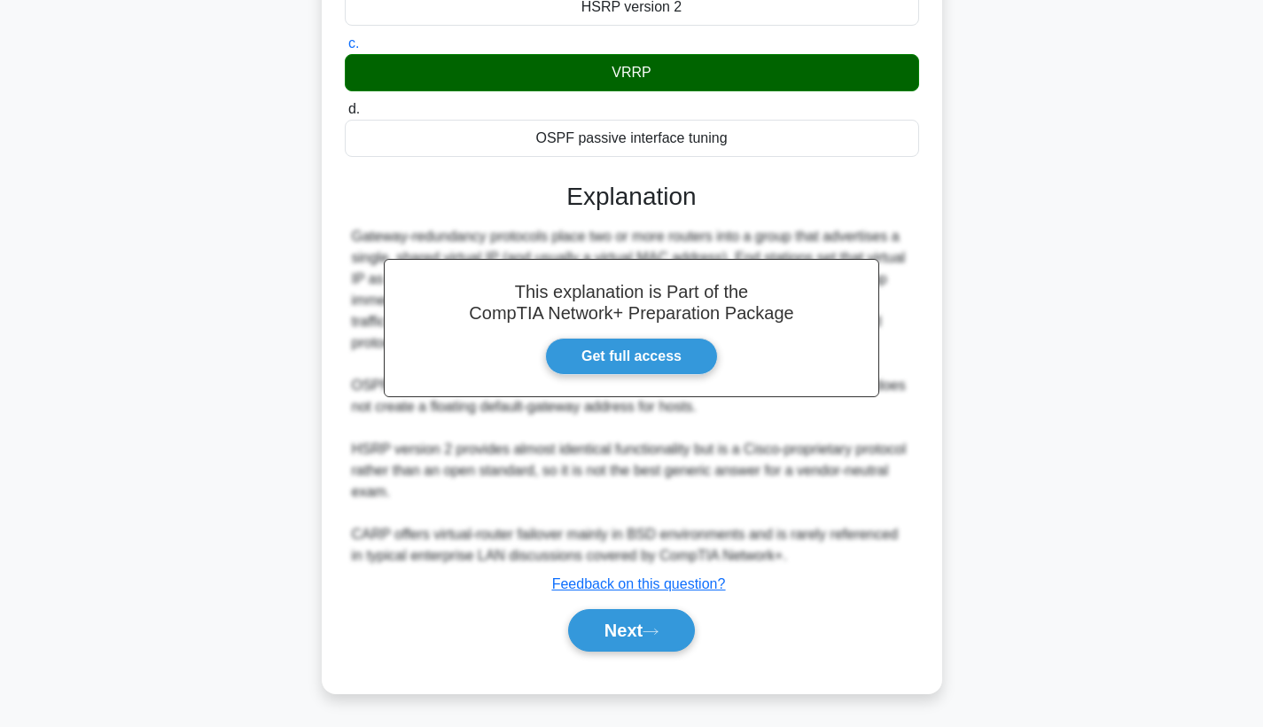
scroll to position [324, 0]
click at [627, 625] on button "Next" at bounding box center [631, 630] width 127 height 43
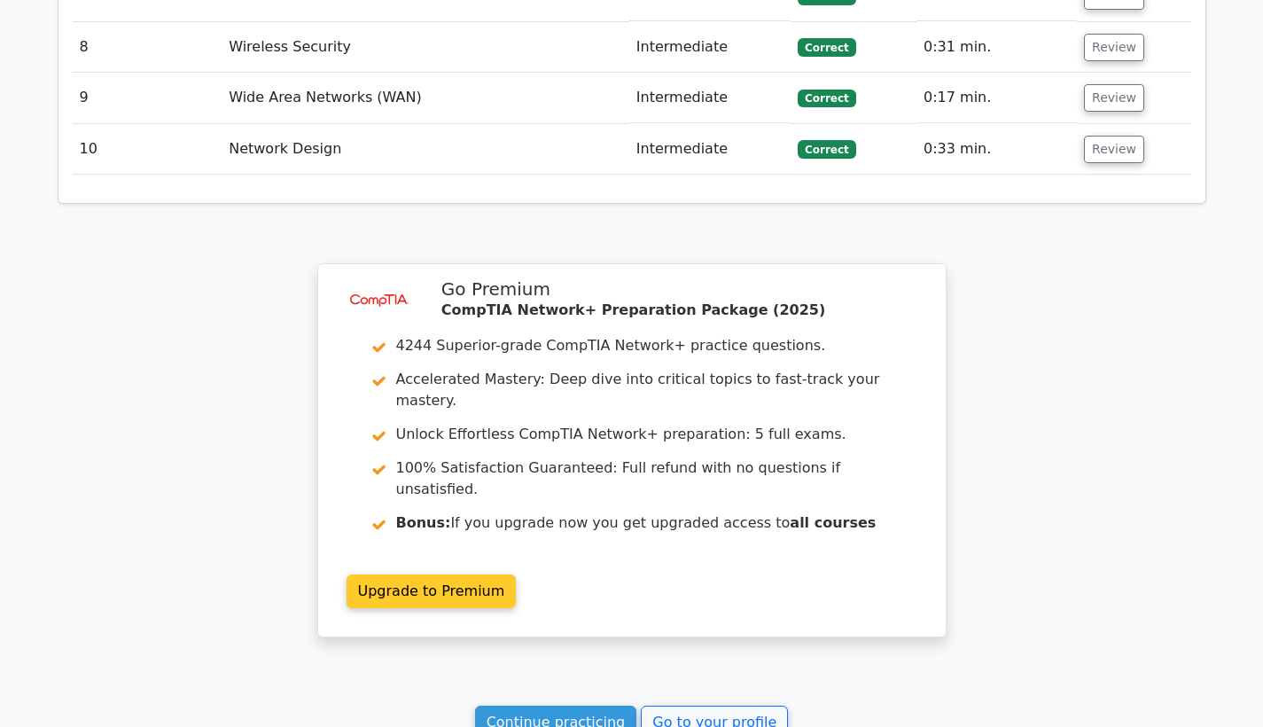
scroll to position [2603, 0]
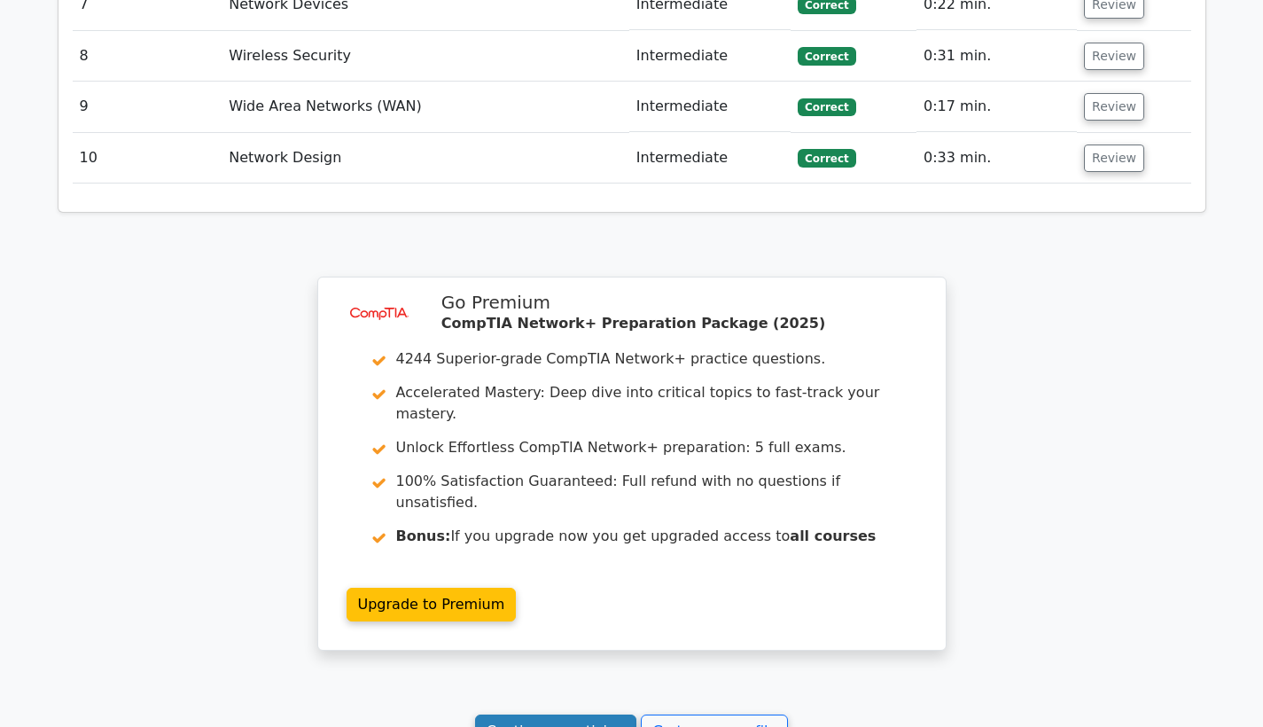
click at [535, 714] on link "Continue practicing" at bounding box center [556, 731] width 162 height 34
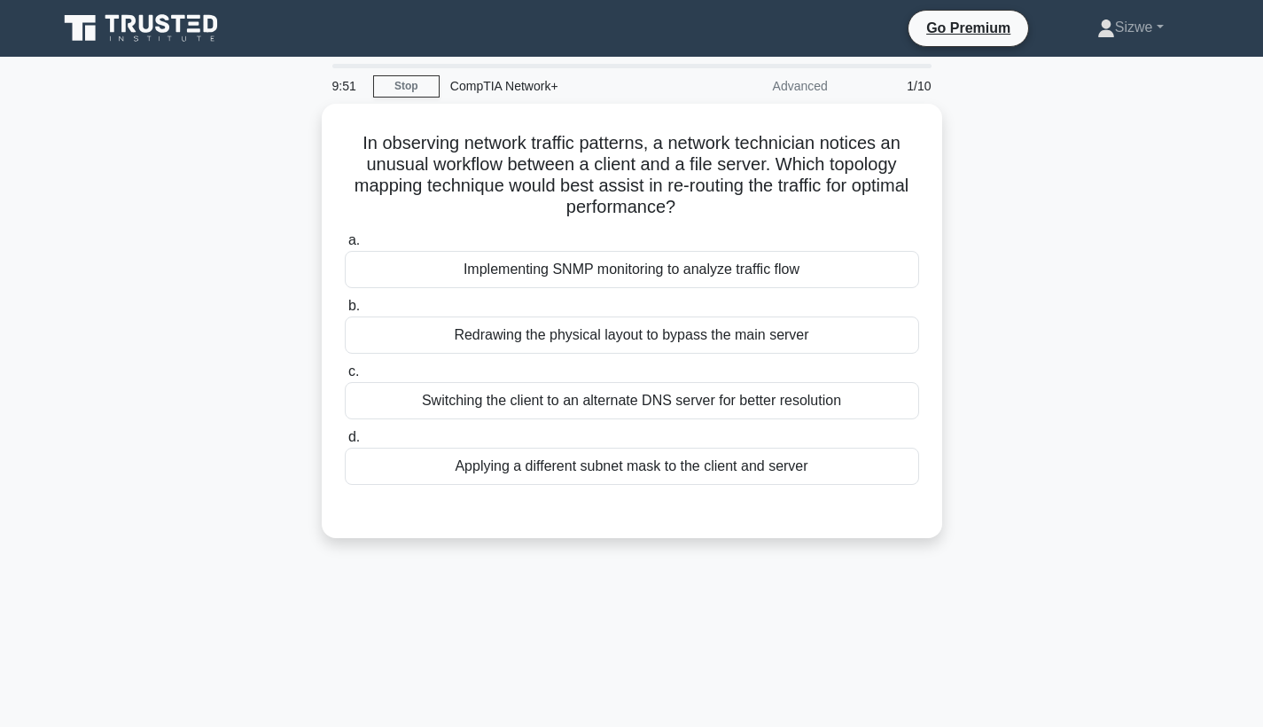
click at [1059, 174] on div "In observing network traffic patterns, a network technician notices an unusual …" at bounding box center [632, 332] width 1170 height 456
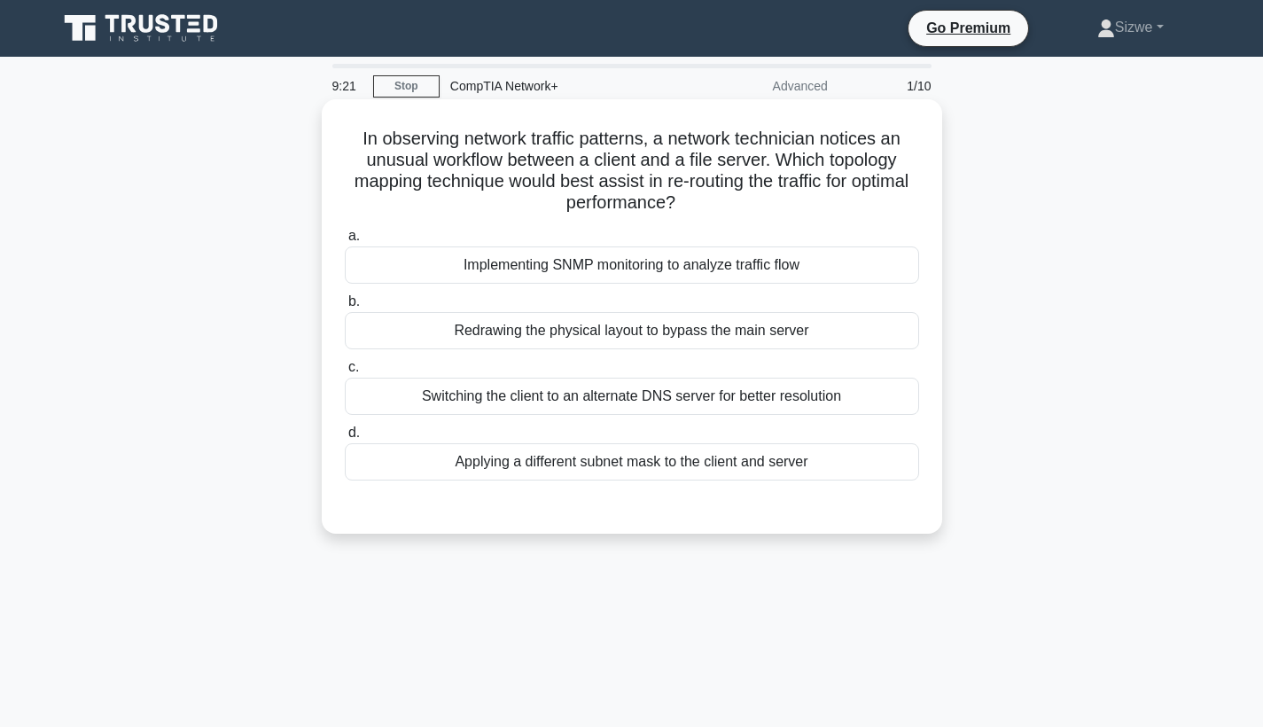
click at [686, 263] on div "Implementing SNMP monitoring to analyze traffic flow" at bounding box center [632, 264] width 574 height 37
click at [345, 242] on input "a. Implementing SNMP monitoring to analyze traffic flow" at bounding box center [345, 236] width 0 height 12
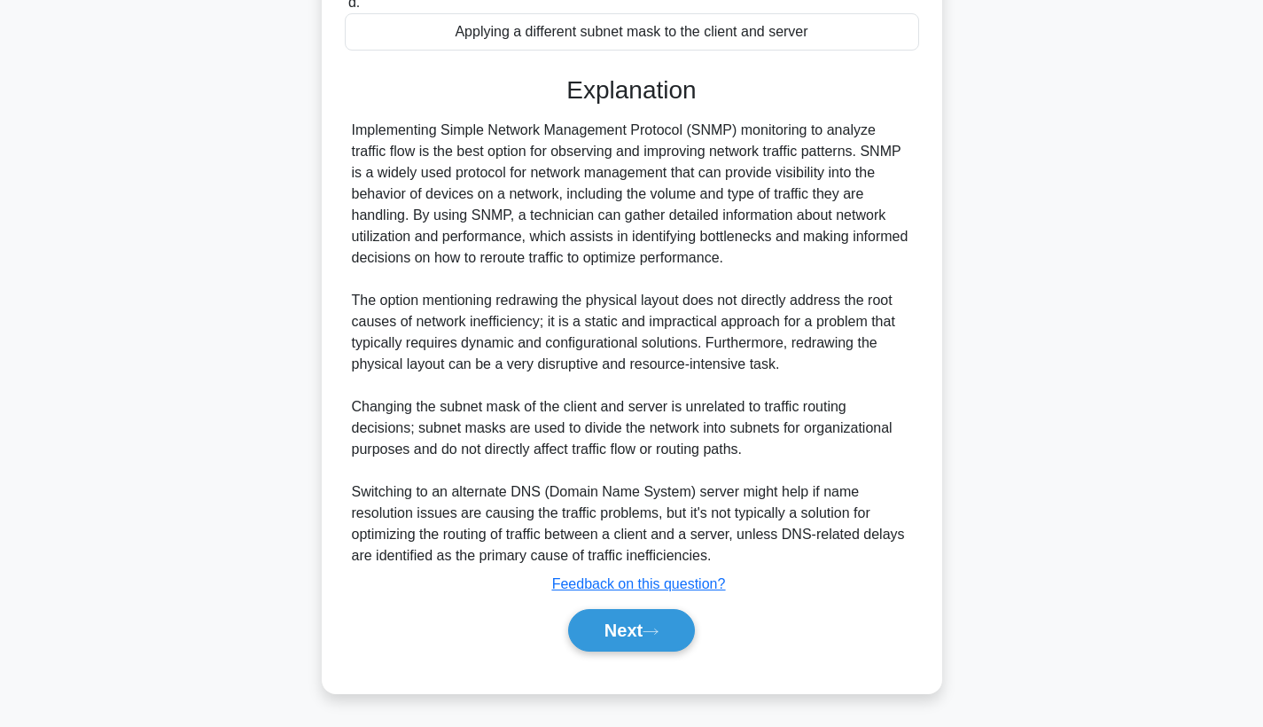
scroll to position [430, 0]
click at [658, 636] on button "Next" at bounding box center [631, 630] width 127 height 43
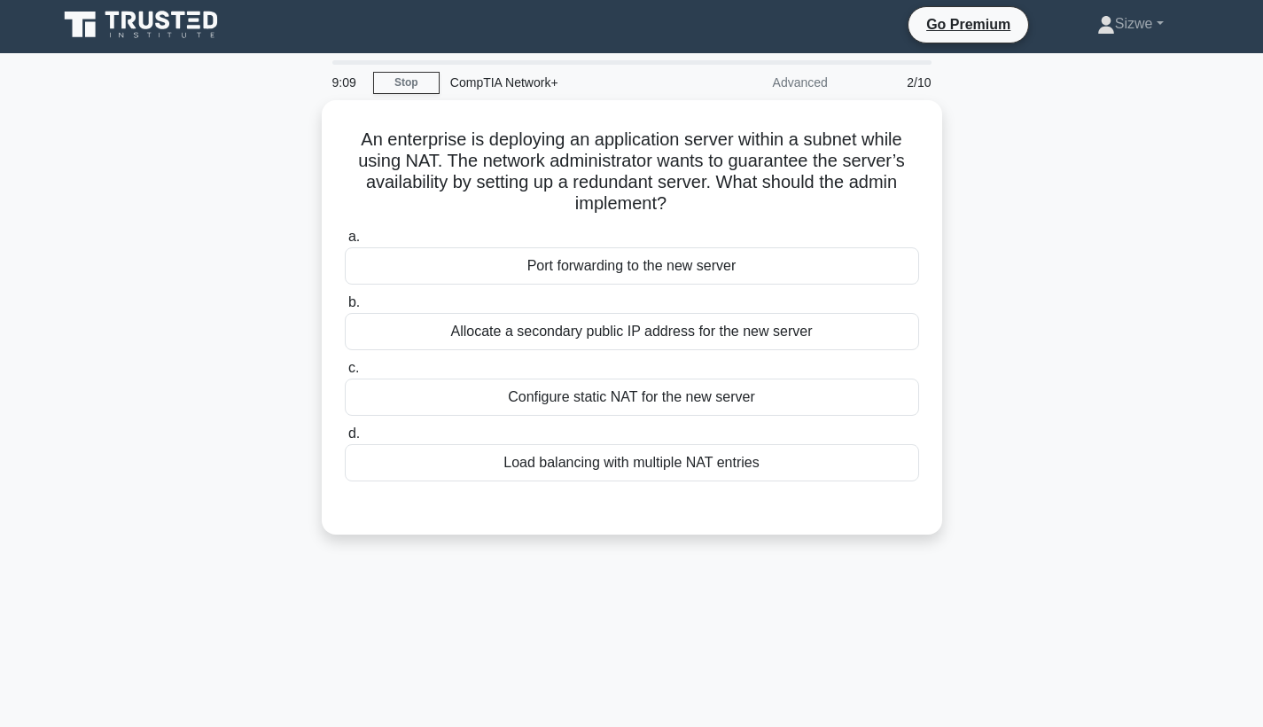
scroll to position [0, 0]
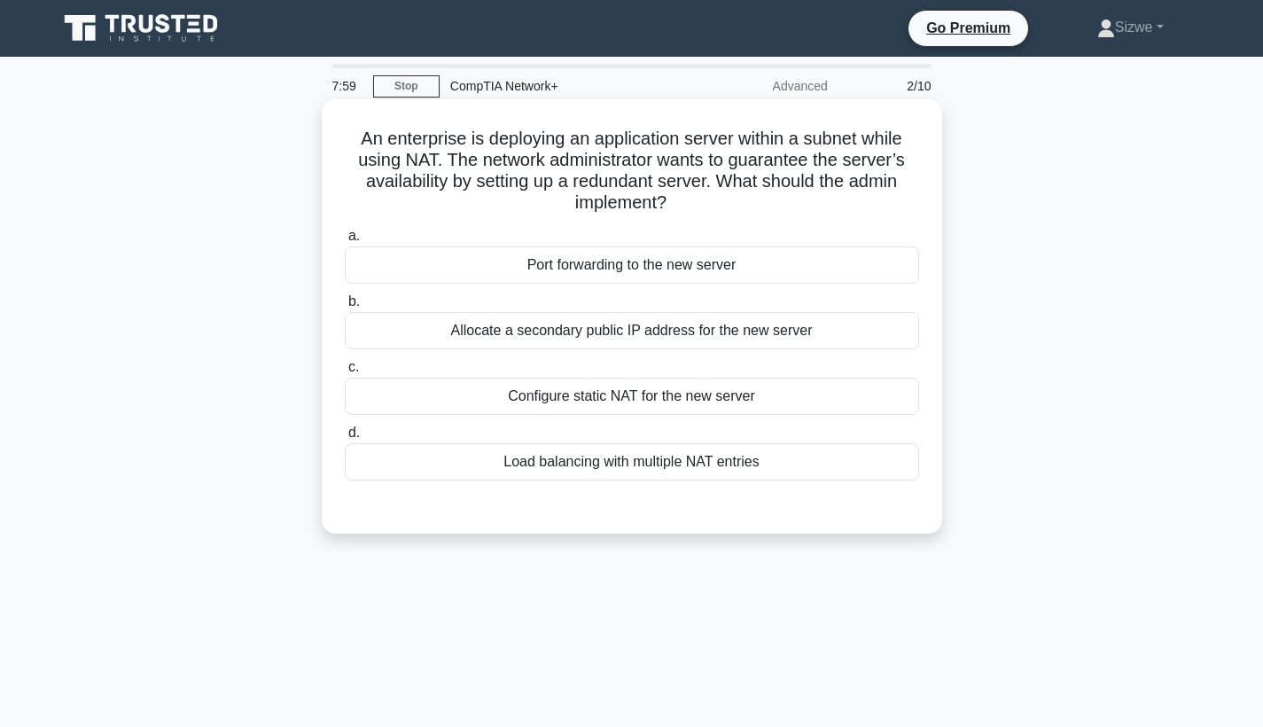
click at [630, 390] on div "Configure static NAT for the new server" at bounding box center [632, 396] width 574 height 37
click at [345, 373] on input "c. Configure static NAT for the new server" at bounding box center [345, 368] width 0 height 12
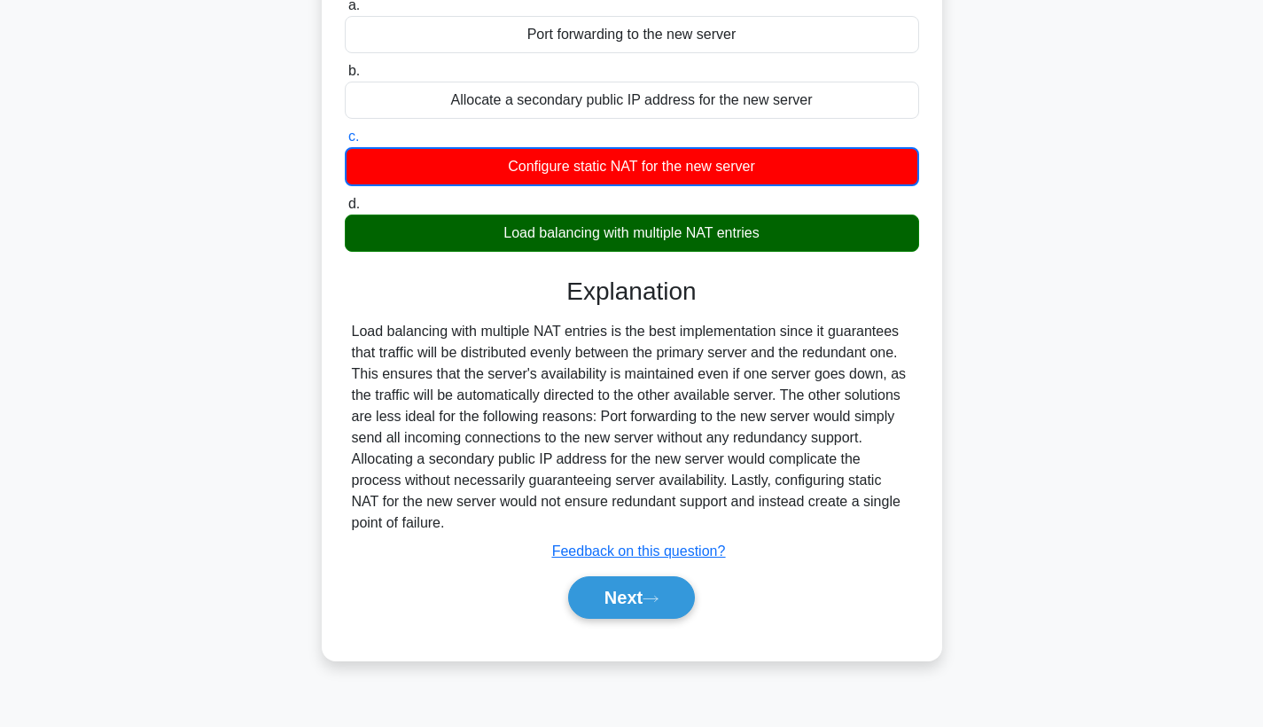
scroll to position [230, 0]
click at [603, 589] on button "Next" at bounding box center [631, 597] width 127 height 43
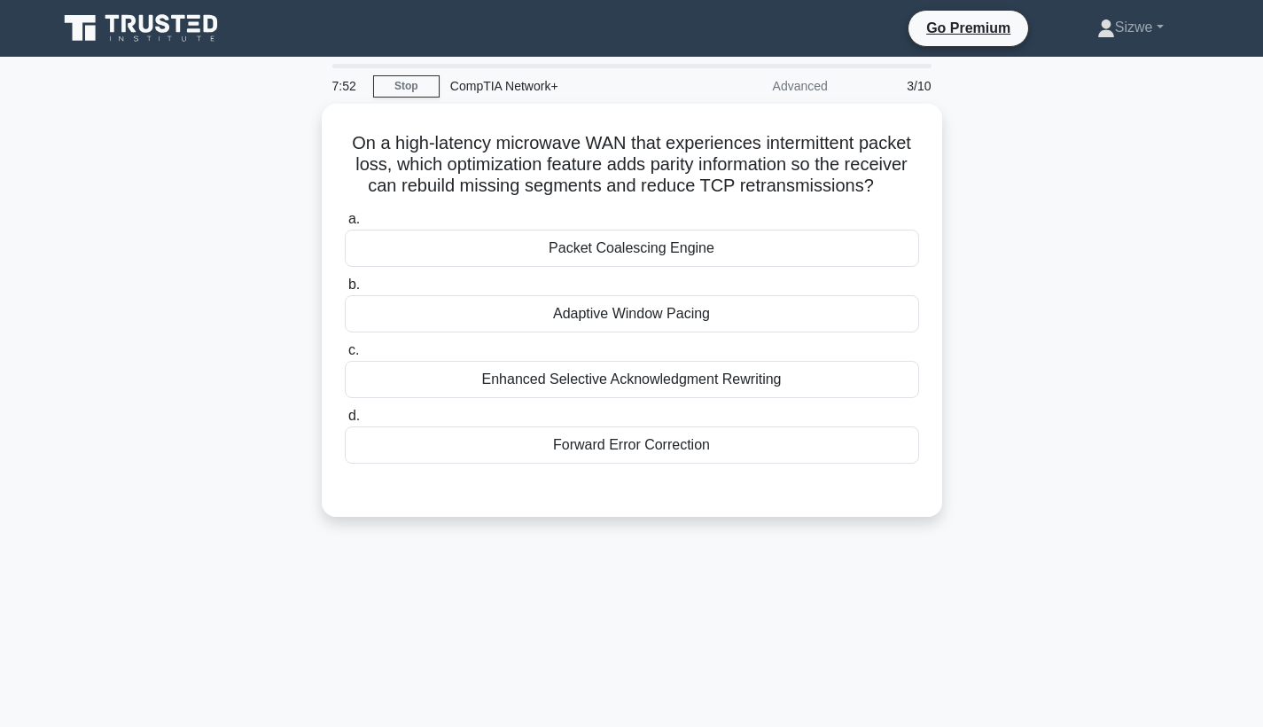
scroll to position [0, 0]
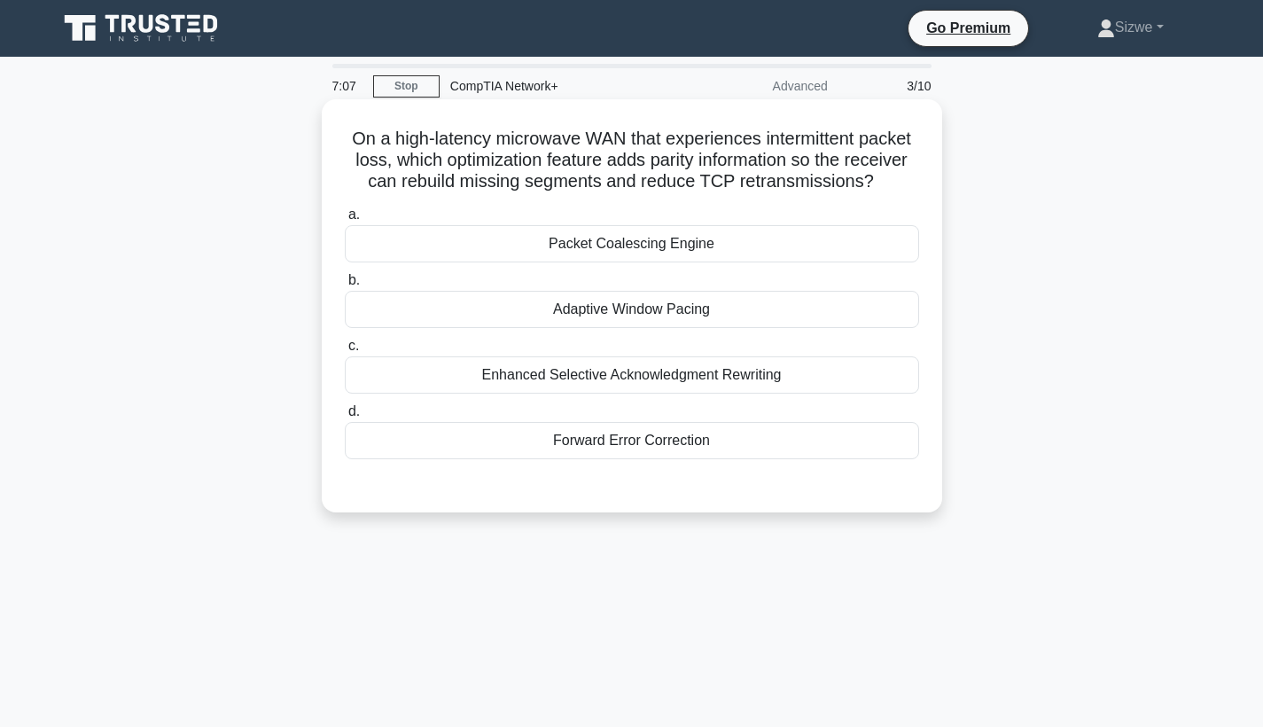
click at [596, 243] on div "Packet Coalescing Engine" at bounding box center [632, 243] width 574 height 37
click at [345, 221] on input "a. Packet Coalescing Engine" at bounding box center [345, 215] width 0 height 12
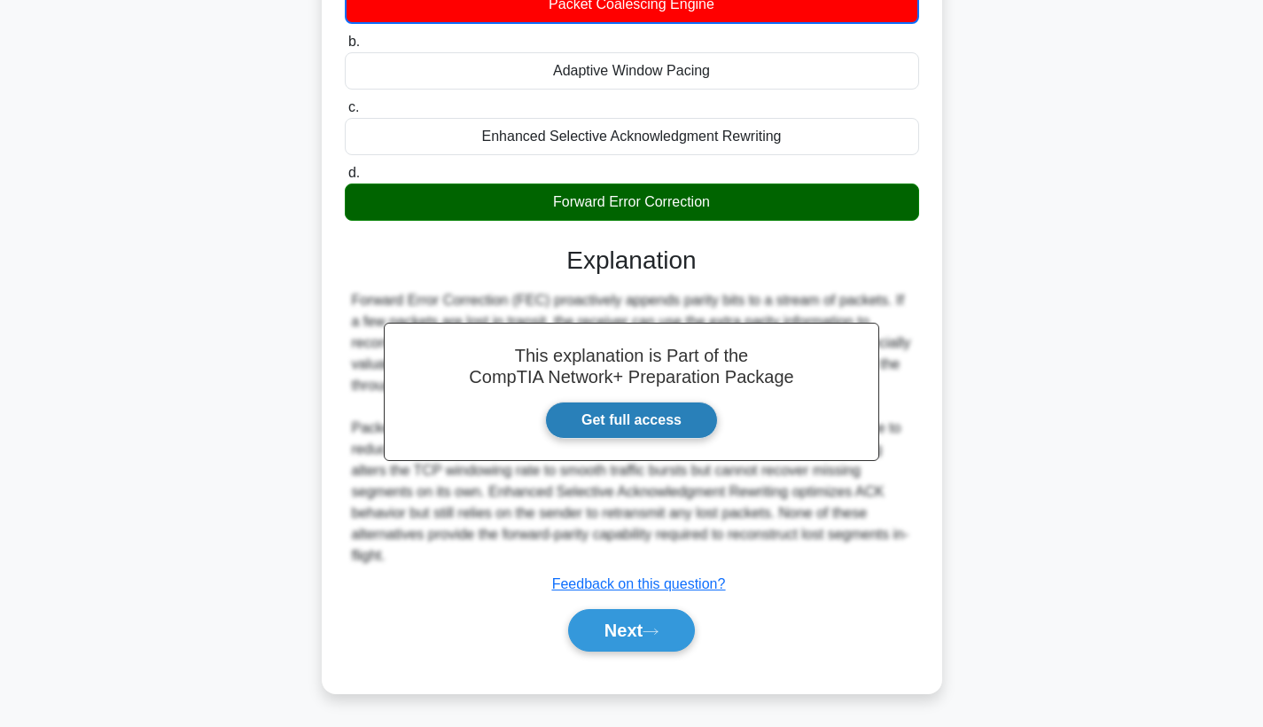
scroll to position [240, 0]
click at [628, 622] on button "Next" at bounding box center [631, 630] width 127 height 43
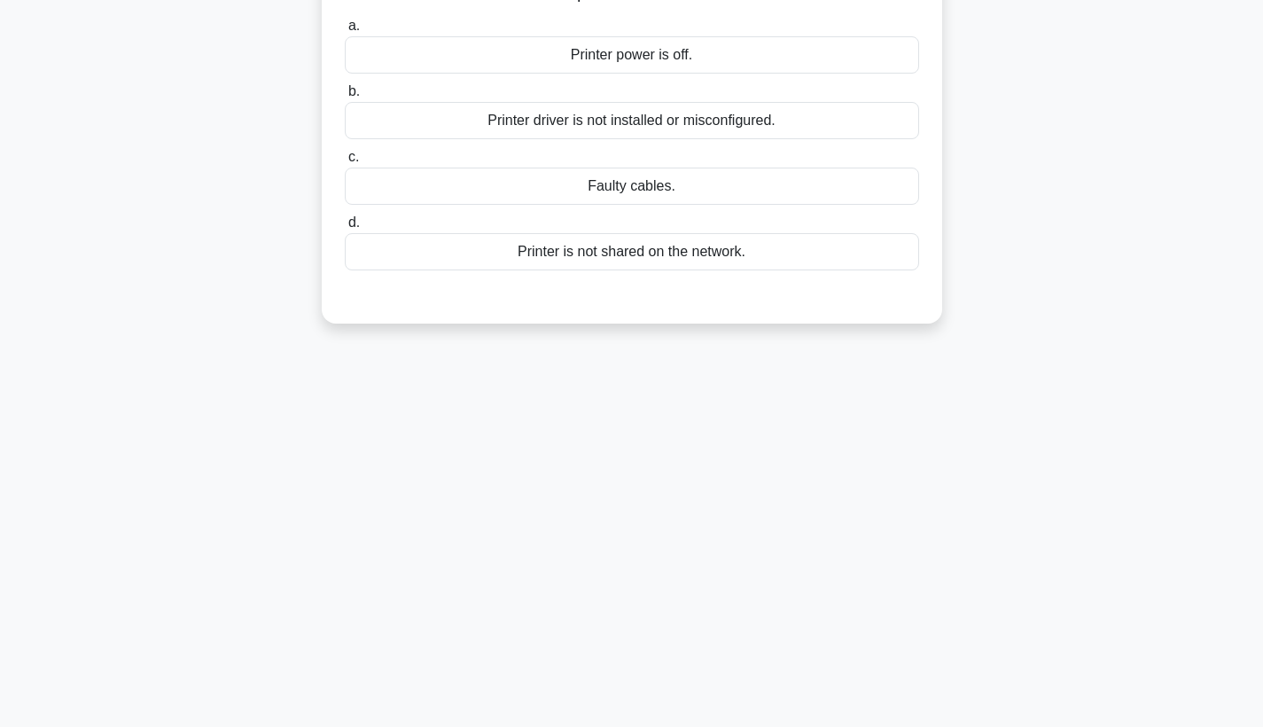
scroll to position [-1, 0]
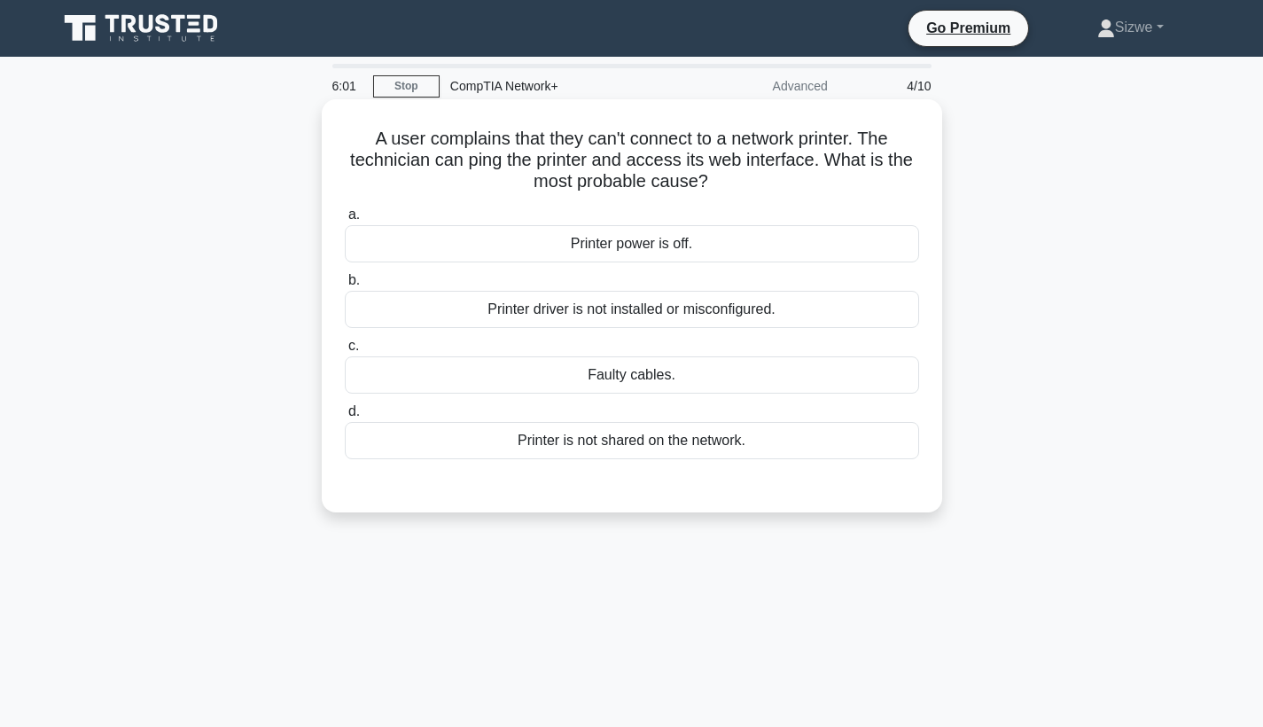
click at [684, 449] on div "Printer is not shared on the network." at bounding box center [632, 440] width 574 height 37
click at [345, 417] on input "d. Printer is not shared on the network." at bounding box center [345, 412] width 0 height 12
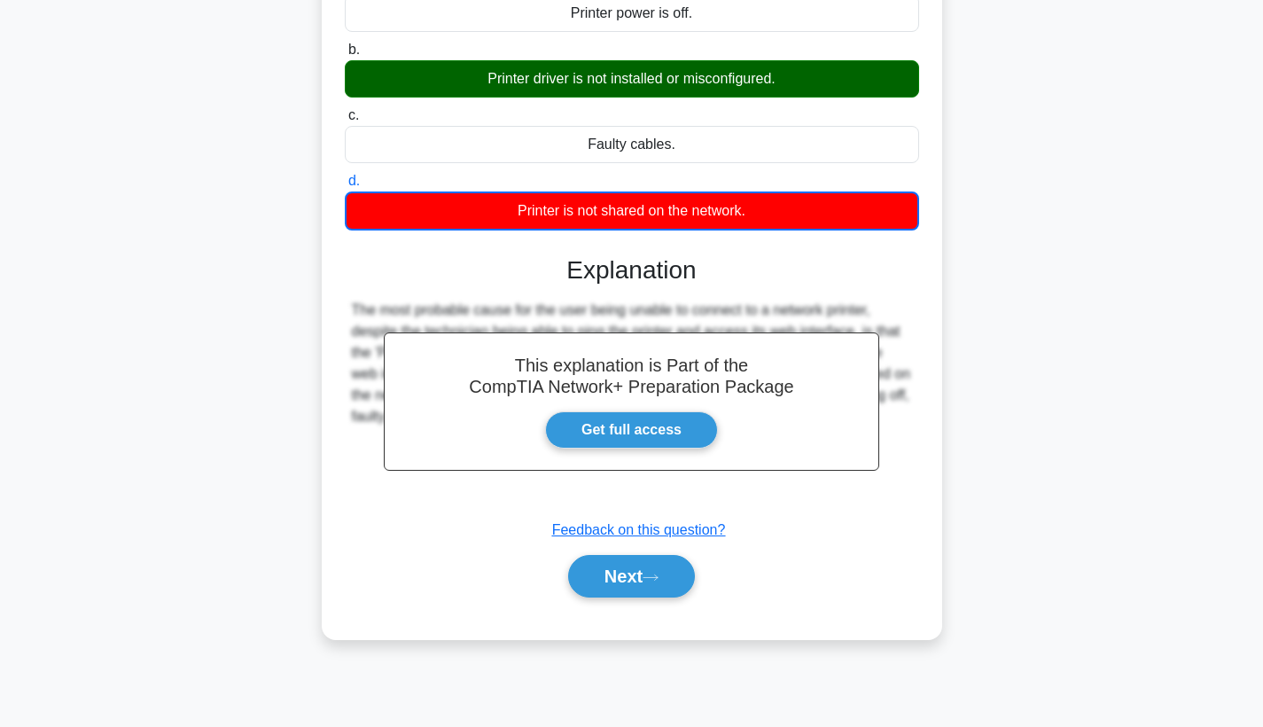
scroll to position [230, 0]
click at [643, 579] on button "Next" at bounding box center [631, 576] width 127 height 43
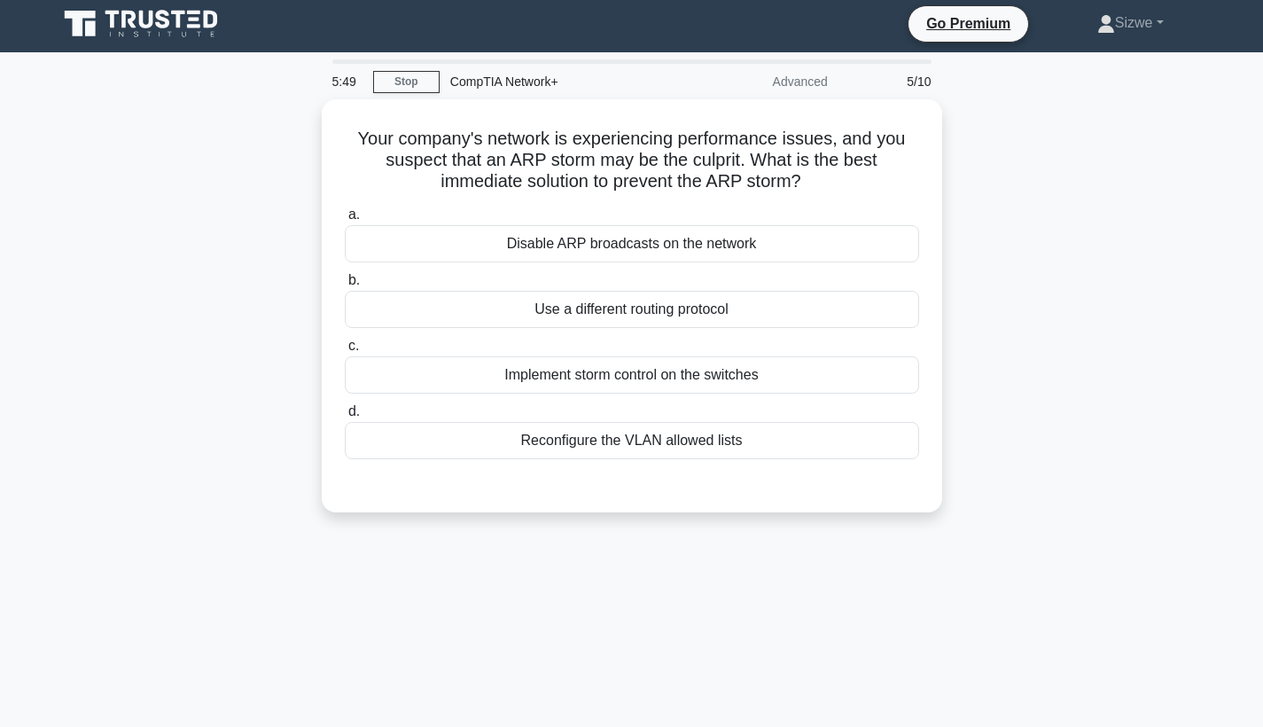
scroll to position [-1, 0]
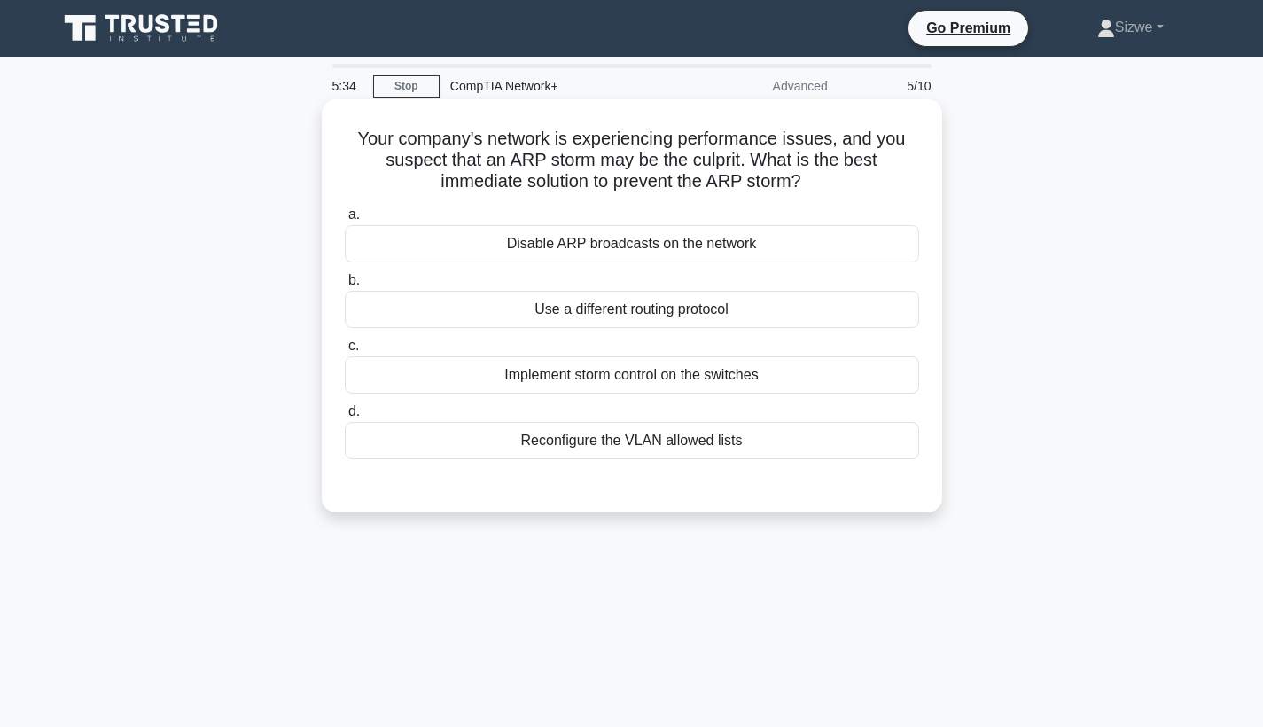
click at [586, 379] on div "Implement storm control on the switches" at bounding box center [632, 374] width 574 height 37
click at [345, 352] on input "c. Implement storm control on the switches" at bounding box center [345, 346] width 0 height 12
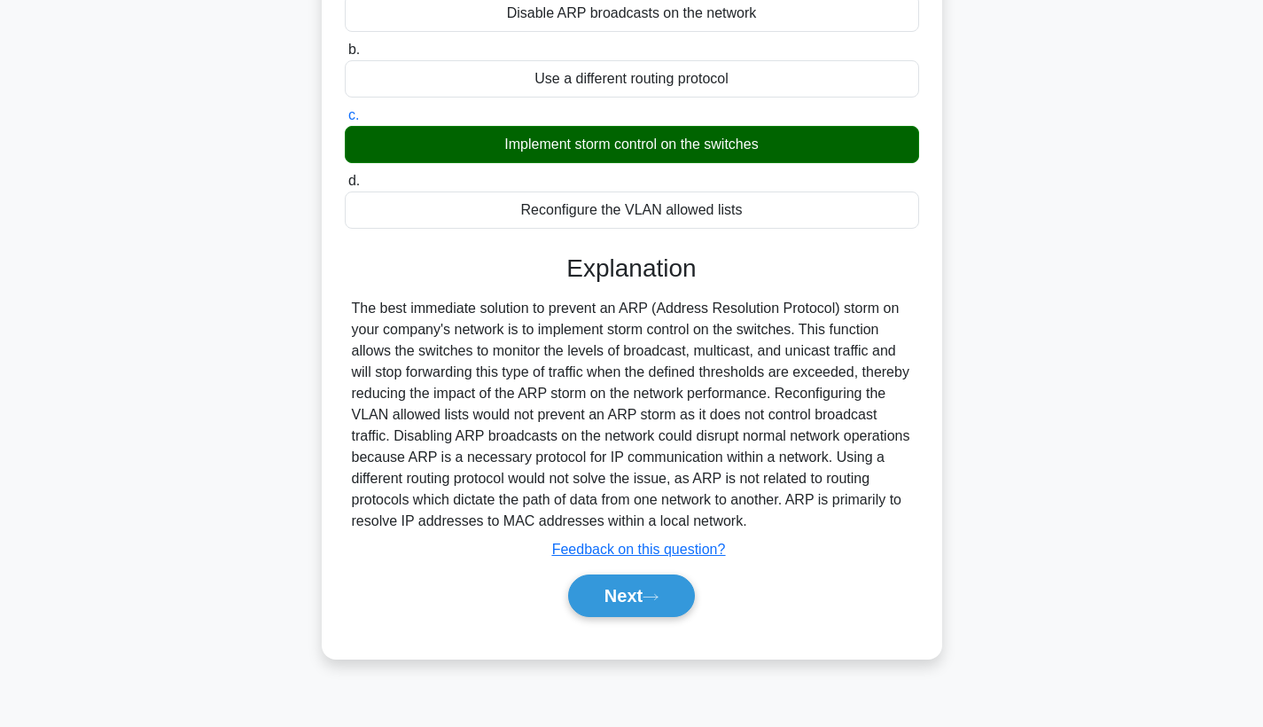
scroll to position [230, 0]
click at [623, 603] on button "Next" at bounding box center [631, 595] width 127 height 43
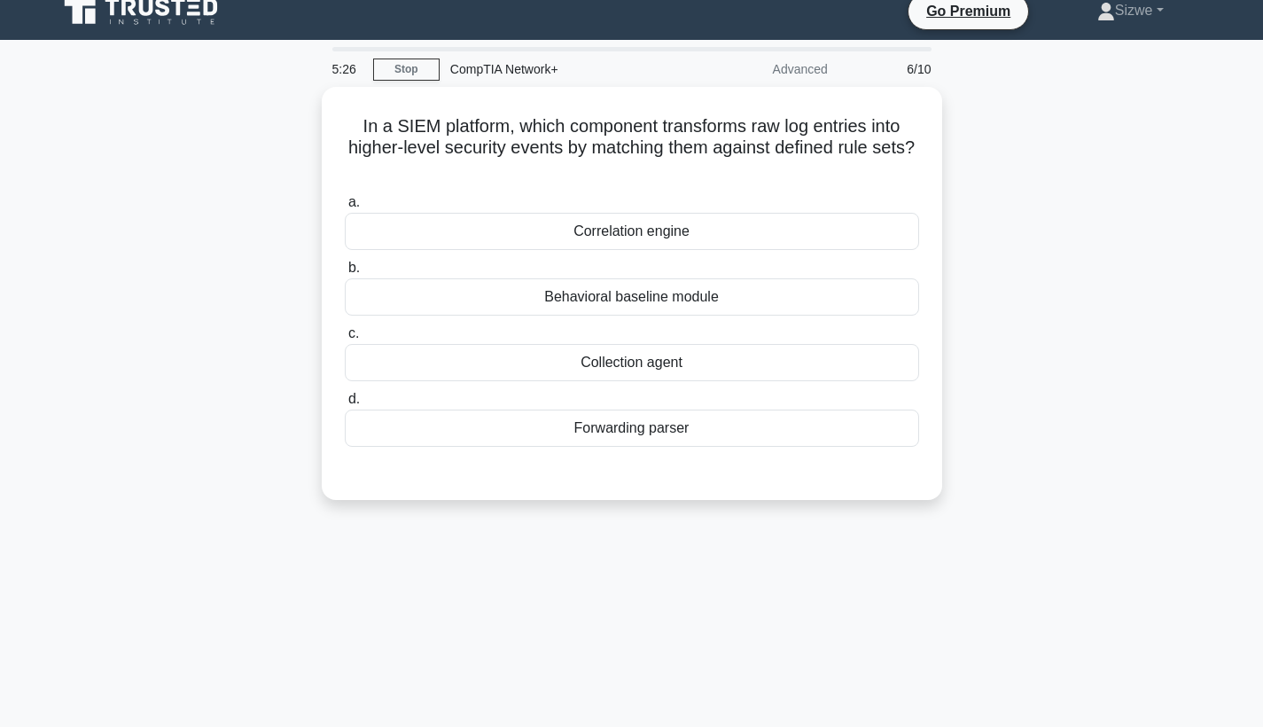
scroll to position [0, 0]
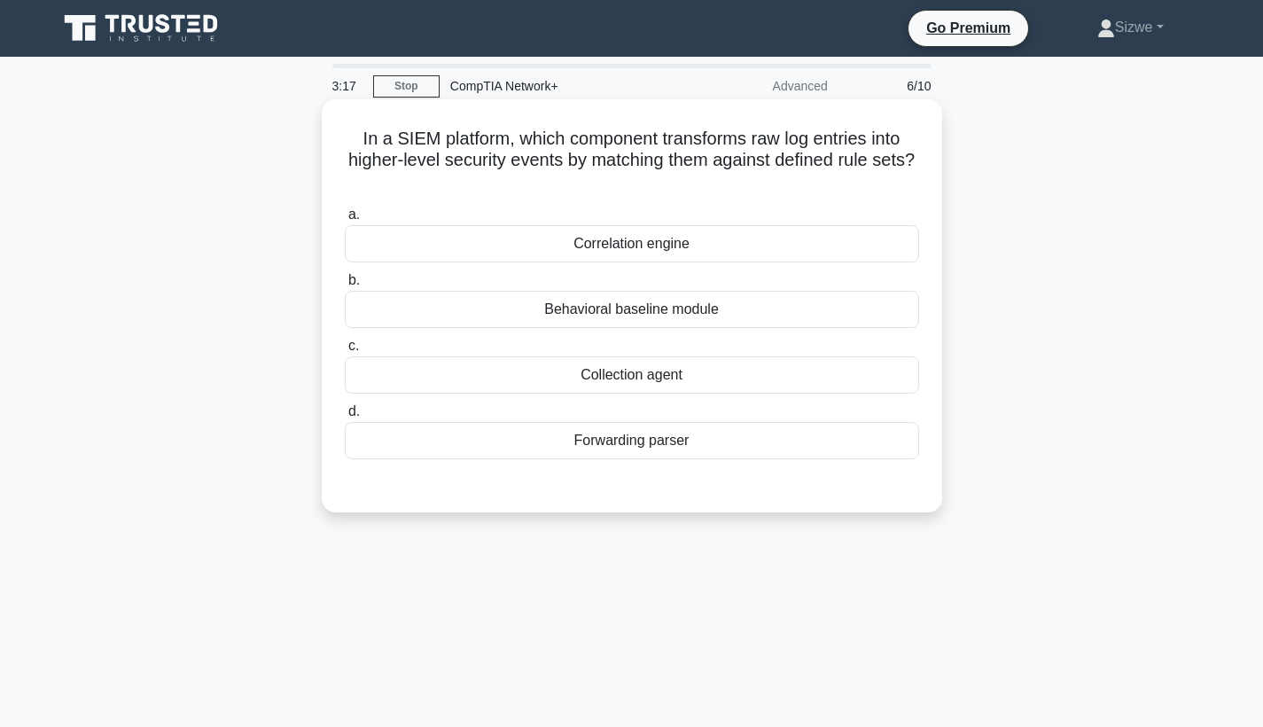
click at [646, 314] on div "Behavioral baseline module" at bounding box center [632, 309] width 574 height 37
click at [345, 286] on input "b. Behavioral baseline module" at bounding box center [345, 281] width 0 height 12
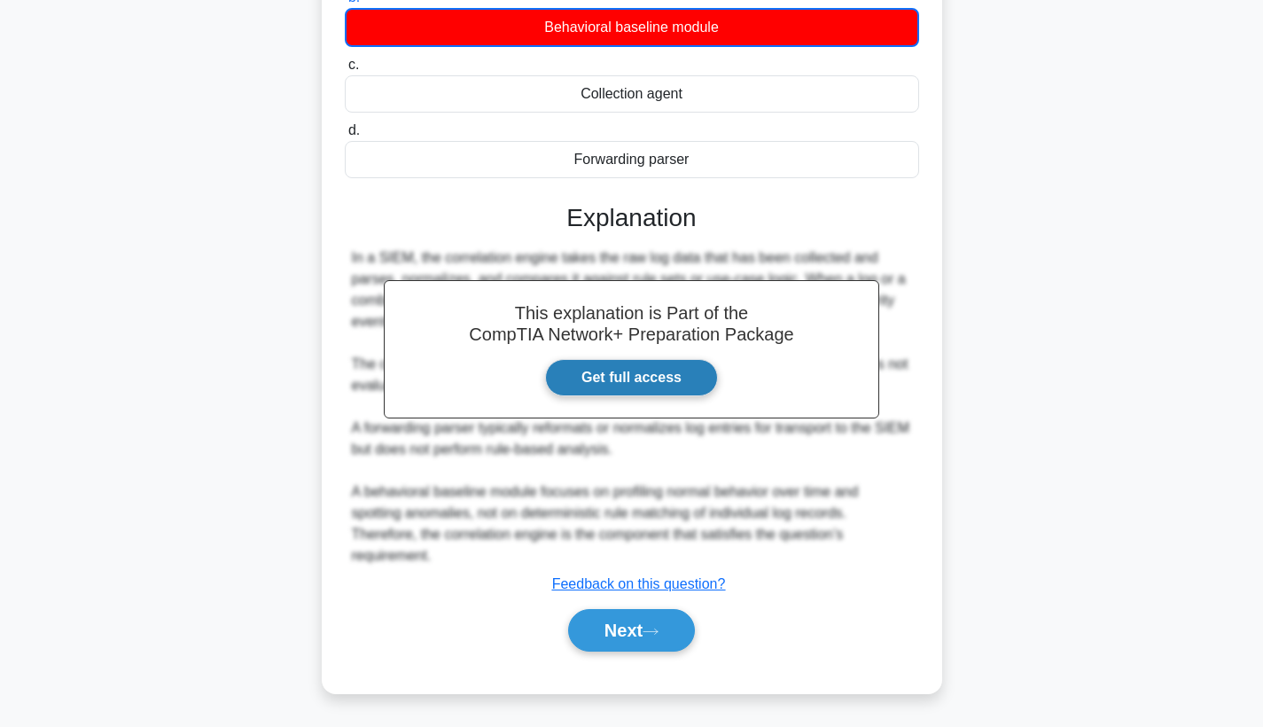
scroll to position [283, 0]
click at [650, 625] on button "Next" at bounding box center [631, 630] width 127 height 43
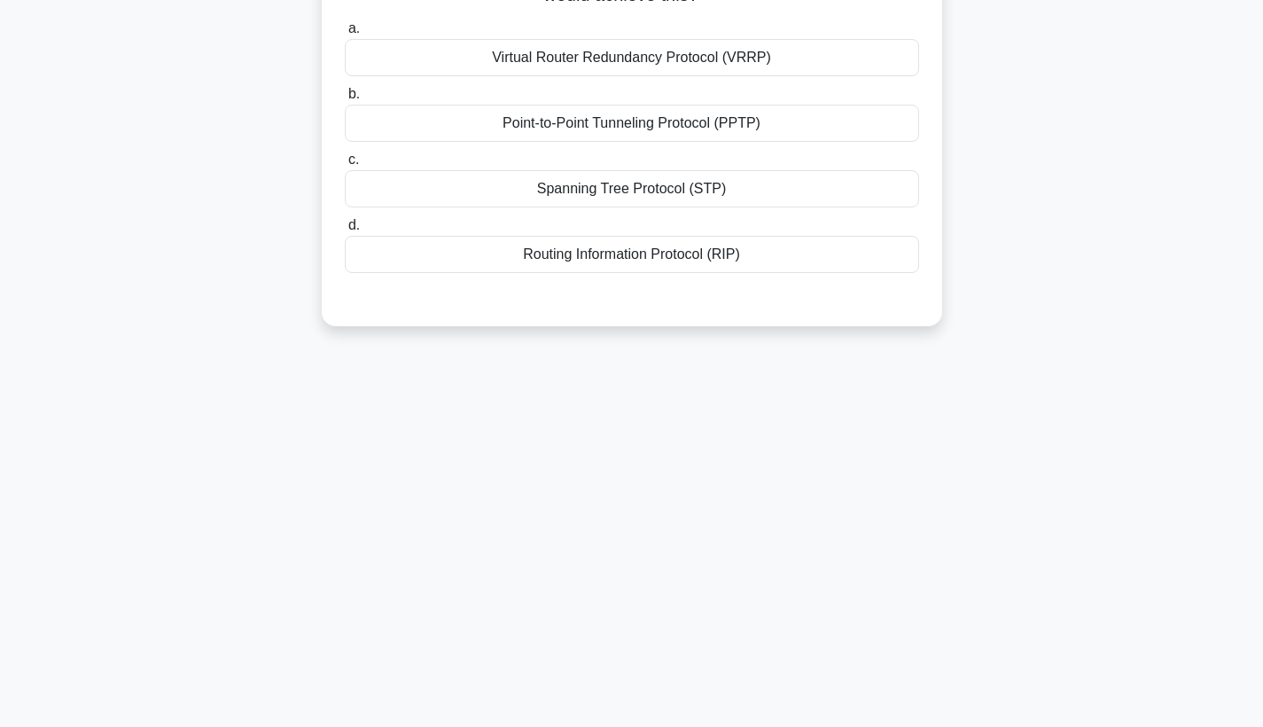
scroll to position [-8, 0]
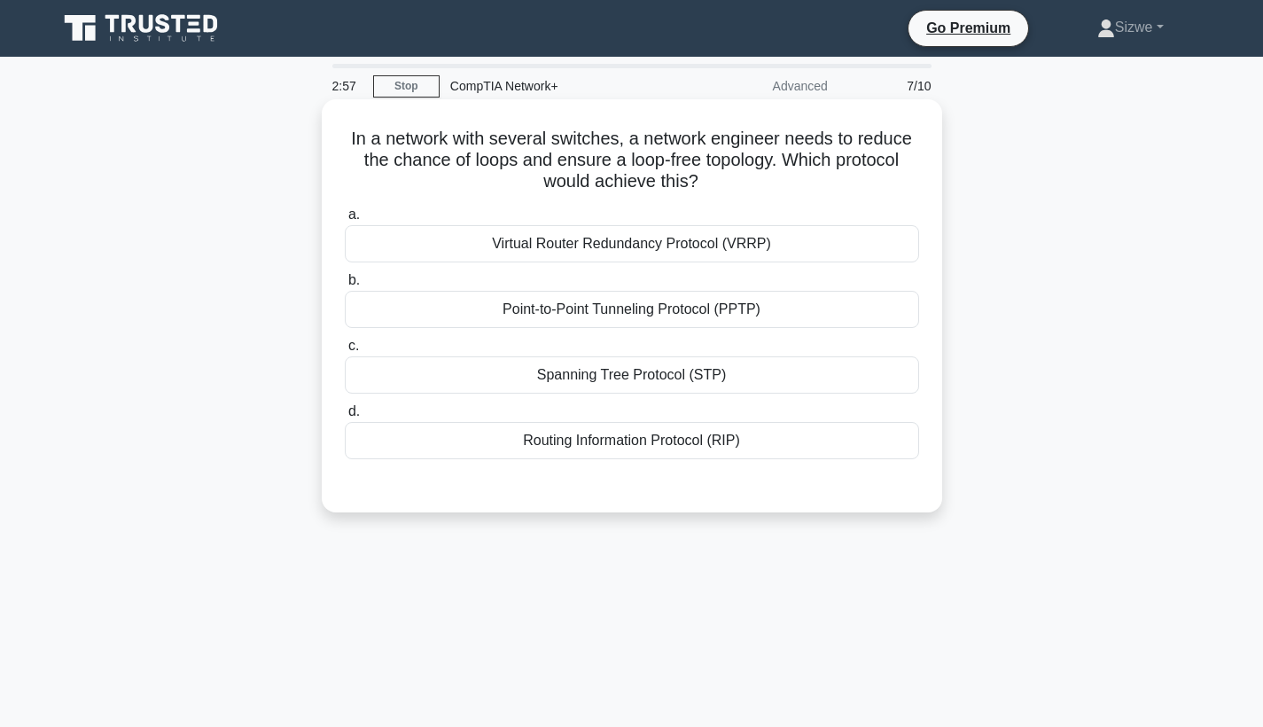
click at [643, 324] on div "Point-to-Point Tunneling Protocol (PPTP)" at bounding box center [632, 309] width 574 height 37
click at [345, 286] on input "b. Point-to-Point Tunneling Protocol (PPTP)" at bounding box center [345, 281] width 0 height 12
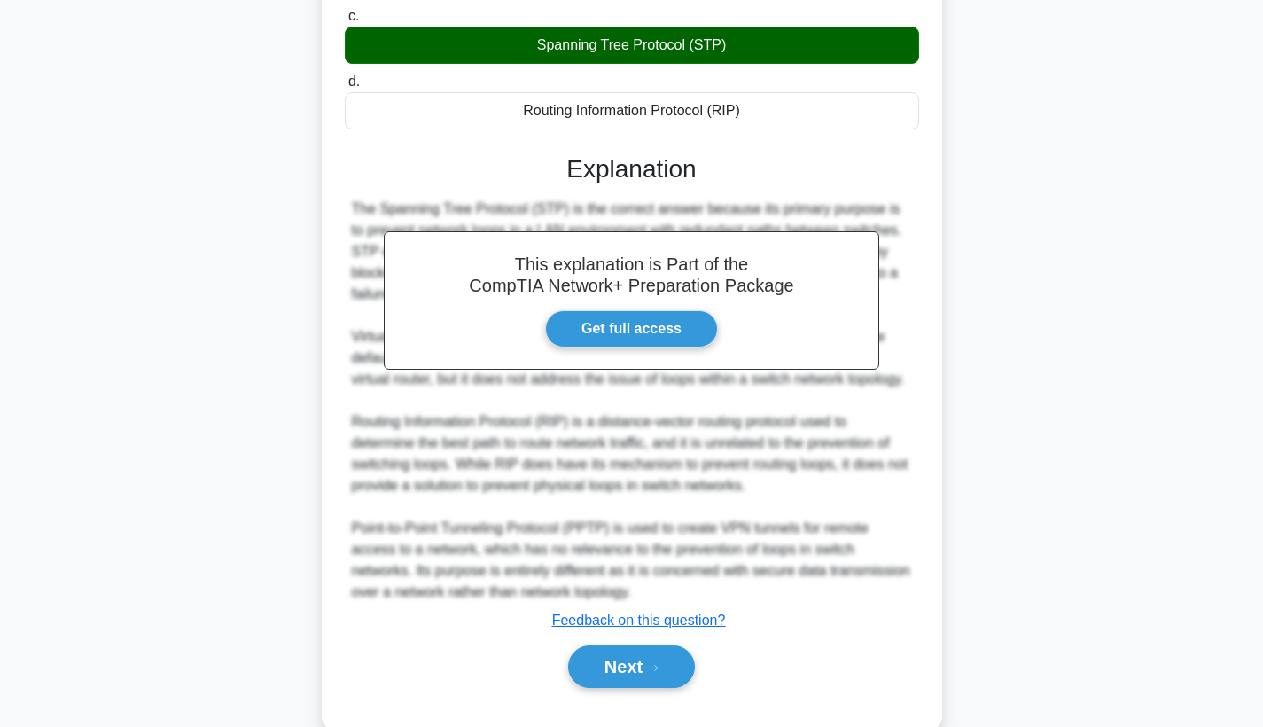
scroll to position [389, 0]
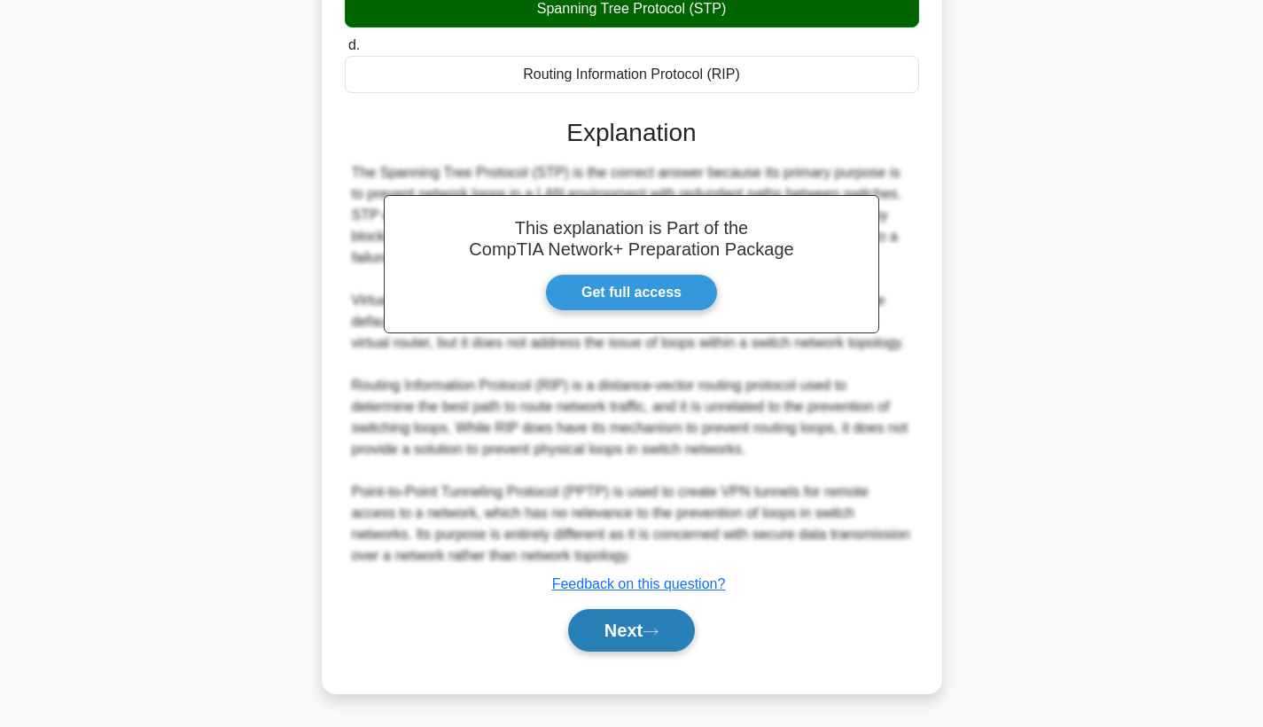
click at [629, 624] on button "Next" at bounding box center [631, 630] width 127 height 43
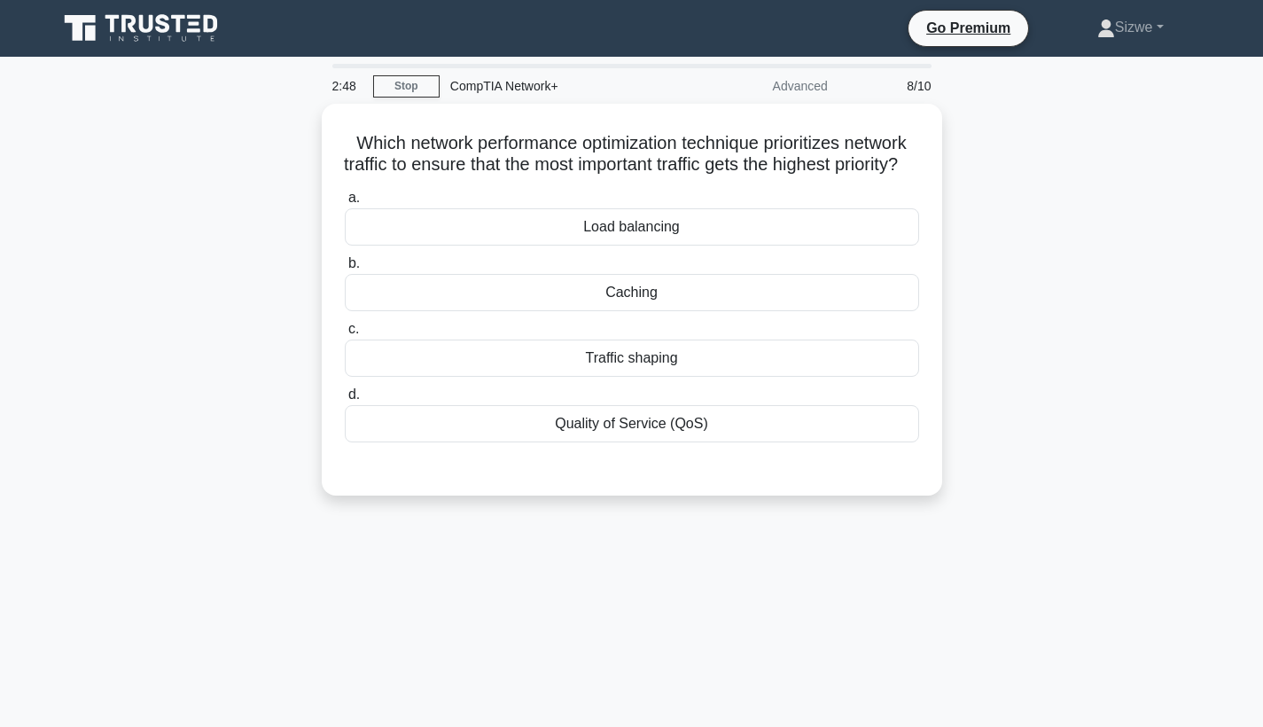
scroll to position [0, 0]
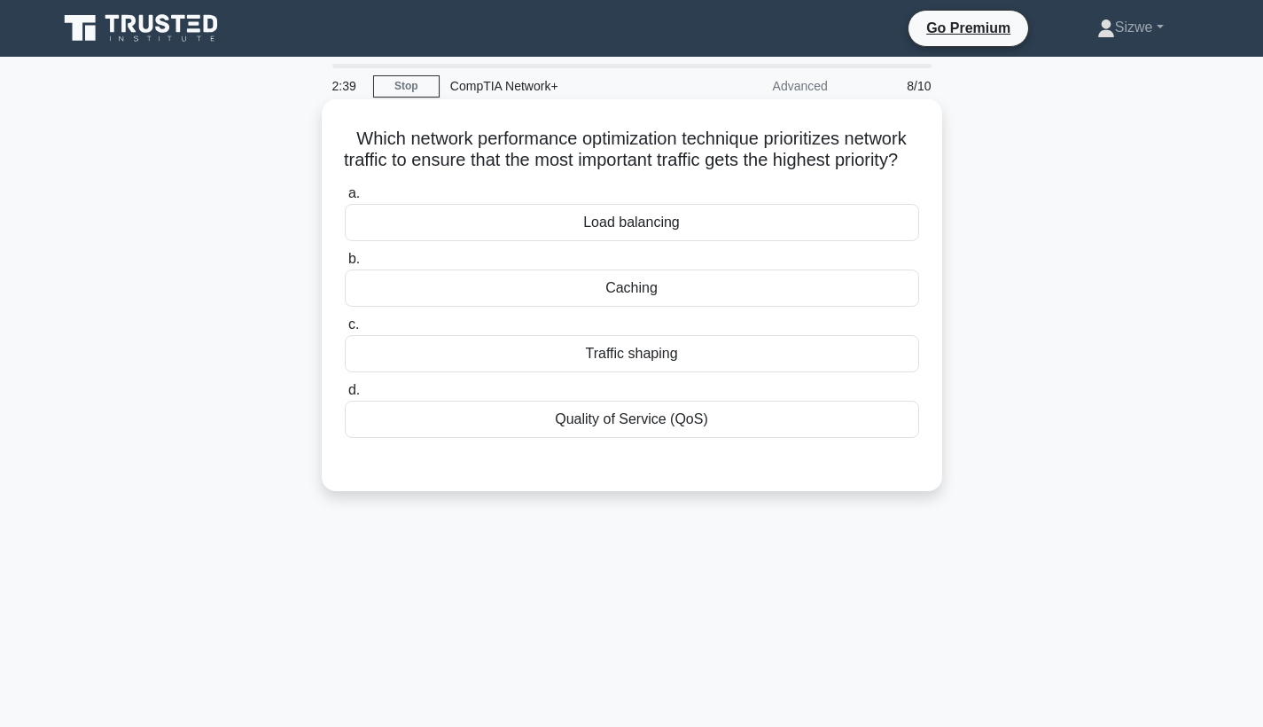
click at [650, 438] on div "Quality of Service (QoS)" at bounding box center [632, 419] width 574 height 37
click at [345, 396] on input "d. Quality of Service (QoS)" at bounding box center [345, 391] width 0 height 12
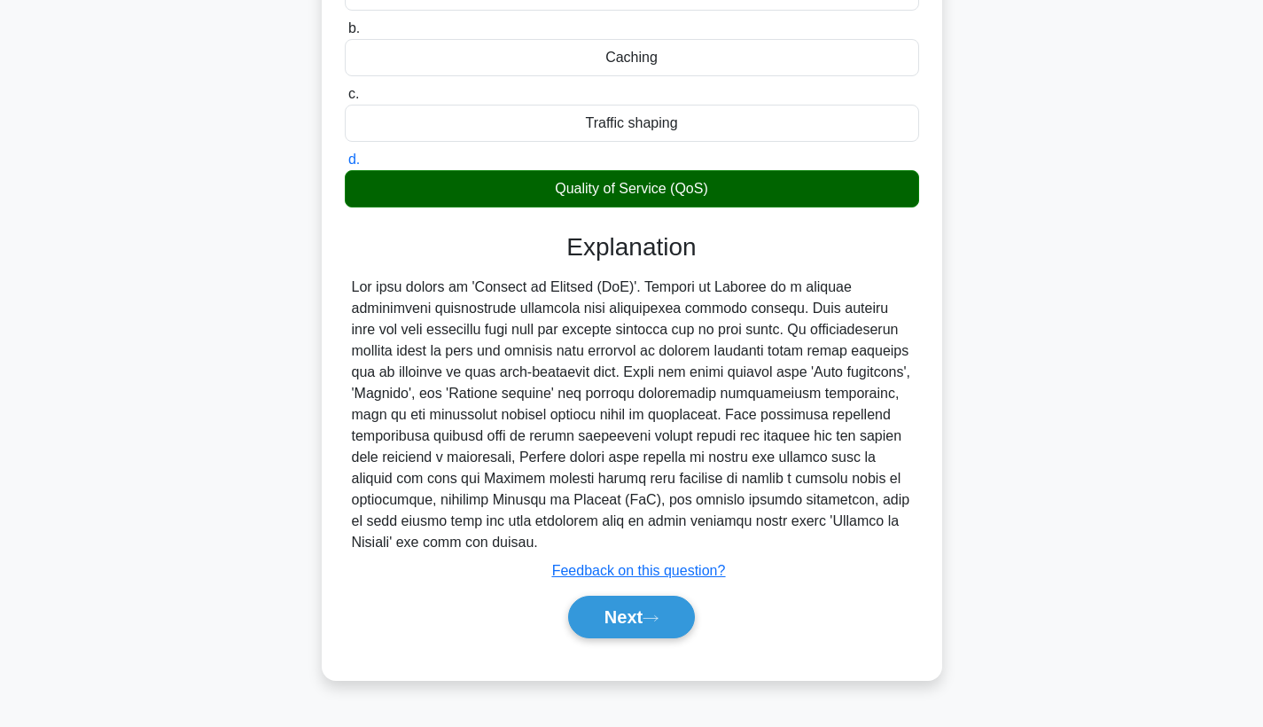
scroll to position [238, 0]
click at [594, 627] on button "Next" at bounding box center [631, 617] width 127 height 43
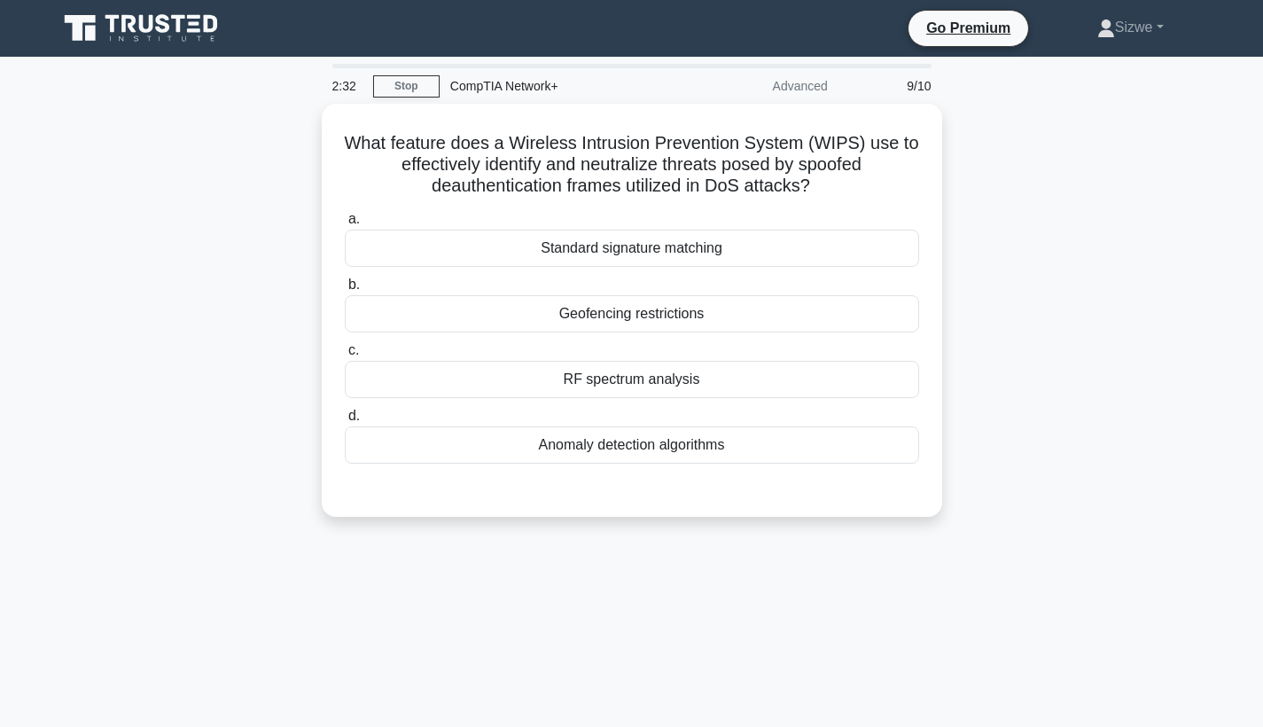
scroll to position [0, 0]
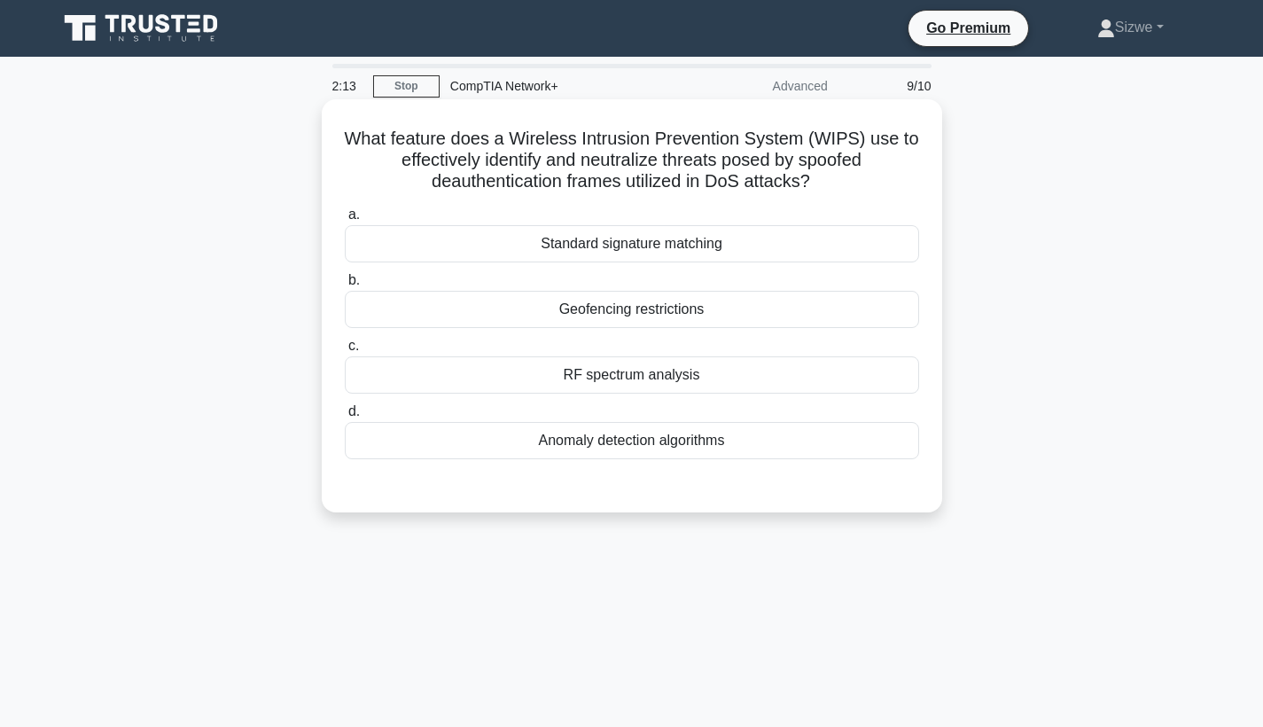
click at [626, 307] on div "Geofencing restrictions" at bounding box center [632, 309] width 574 height 37
click at [345, 286] on input "b. Geofencing restrictions" at bounding box center [345, 281] width 0 height 12
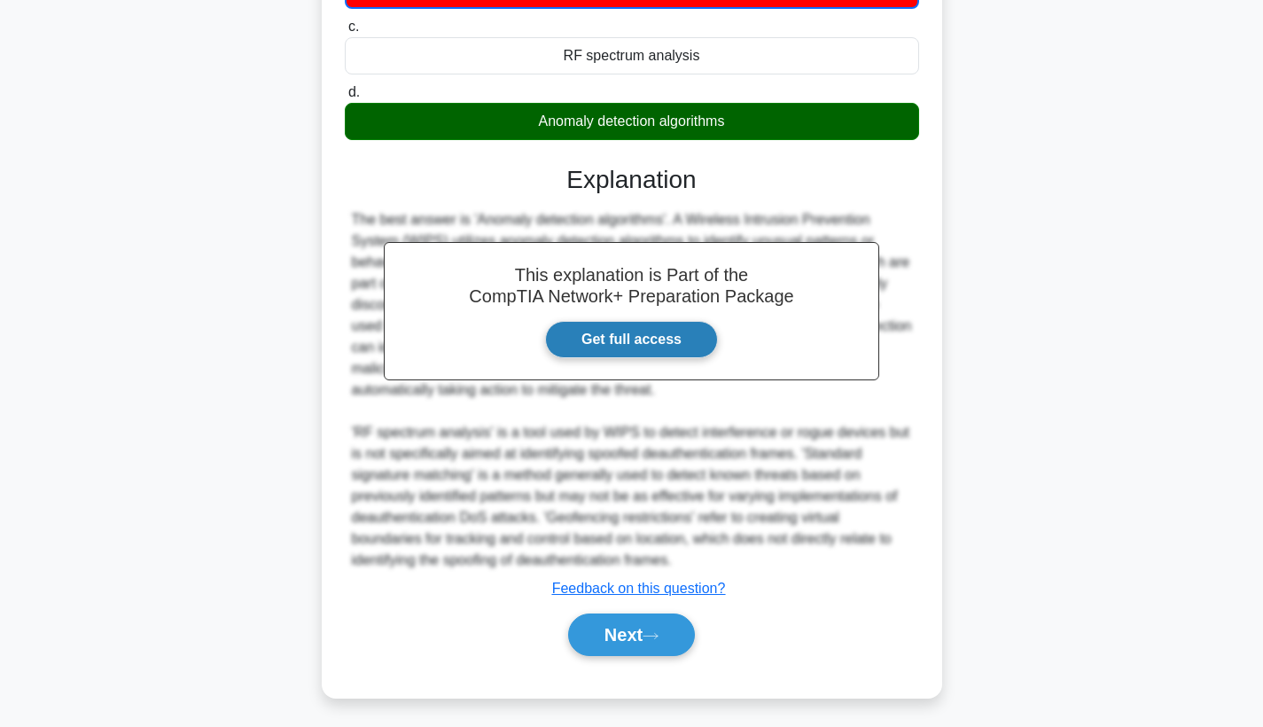
scroll to position [326, 0]
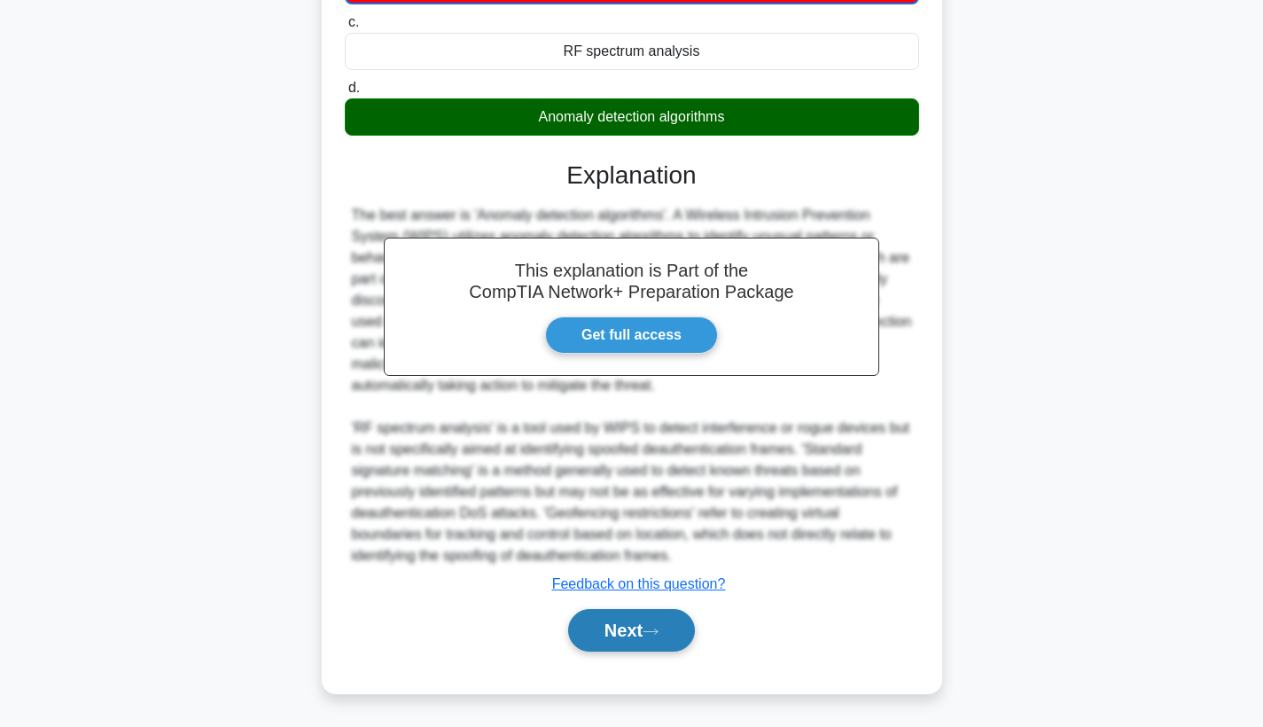
click at [630, 624] on button "Next" at bounding box center [631, 630] width 127 height 43
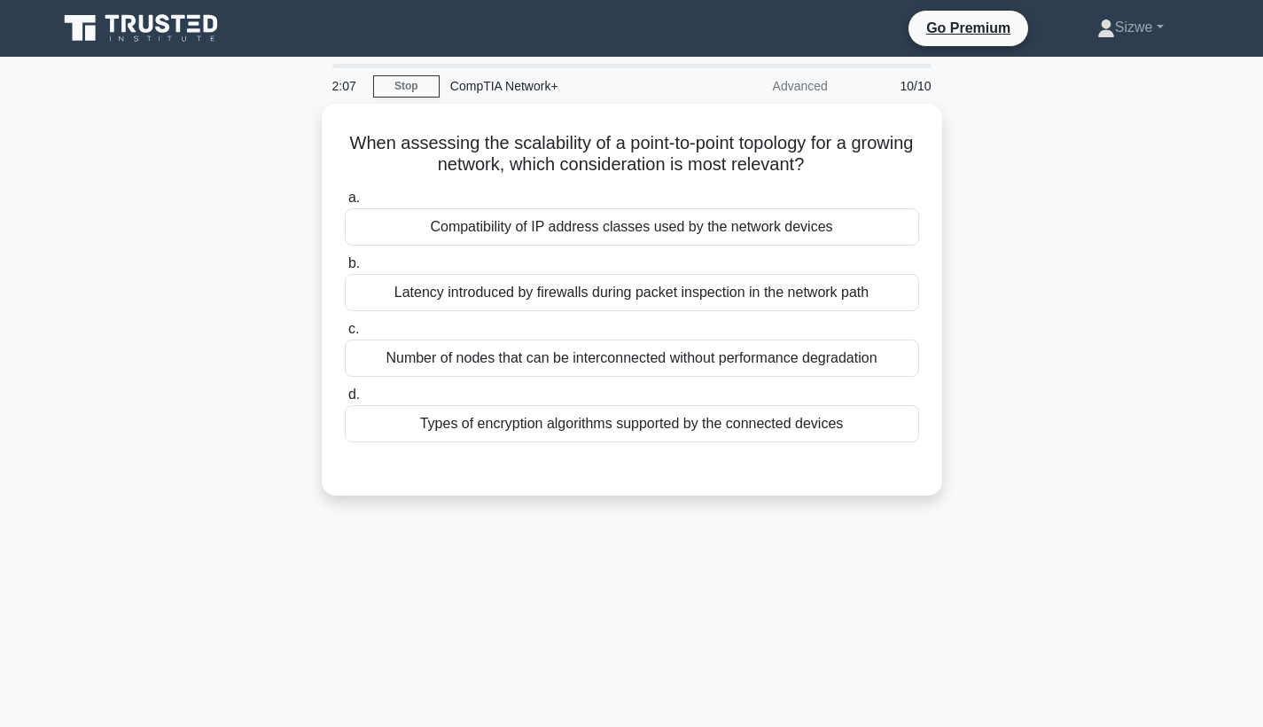
scroll to position [0, 0]
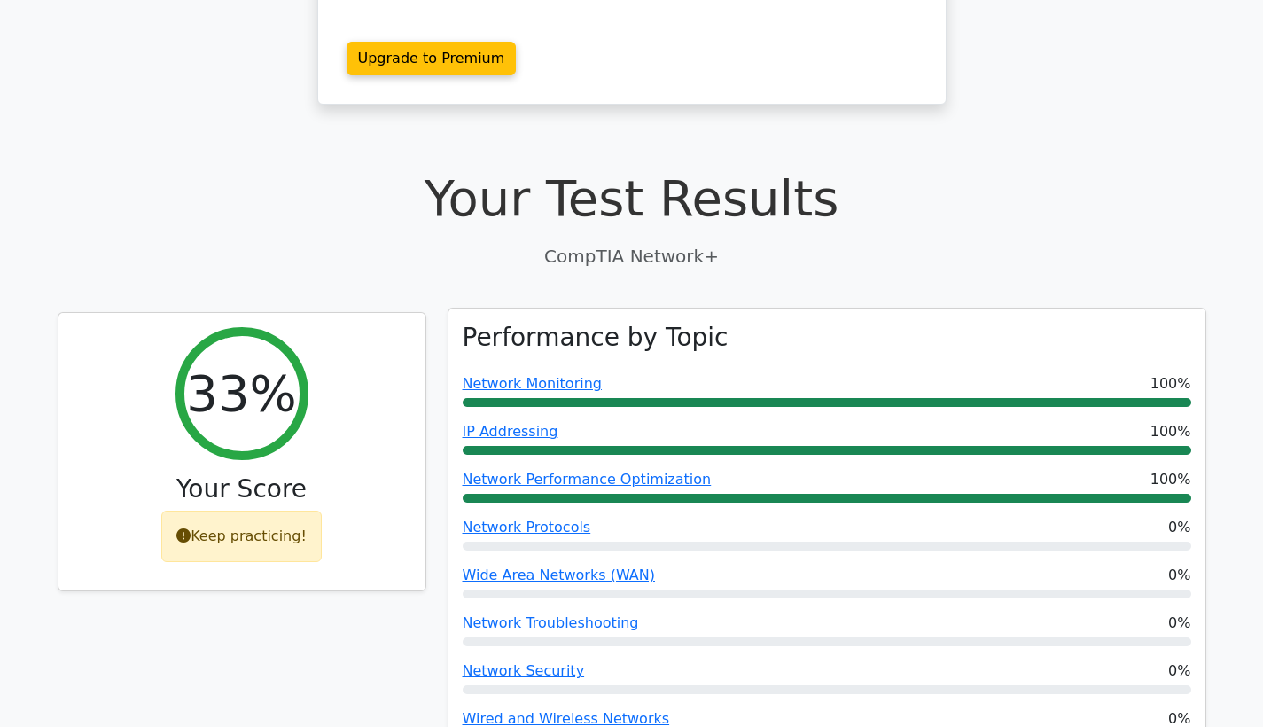
scroll to position [359, 0]
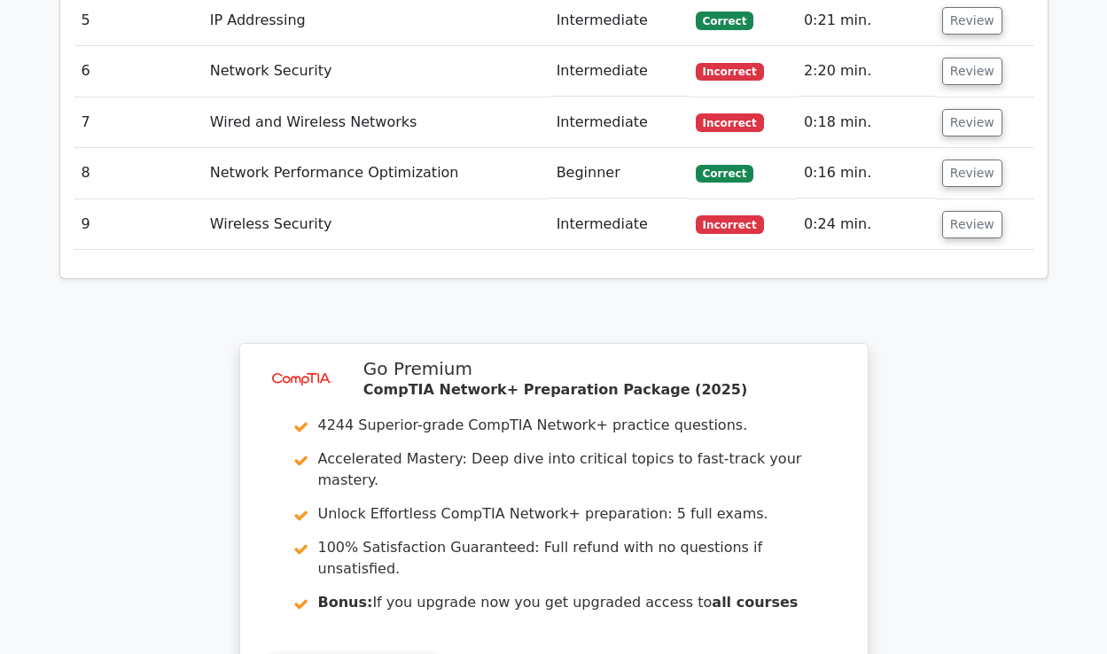
scroll to position [2779, 0]
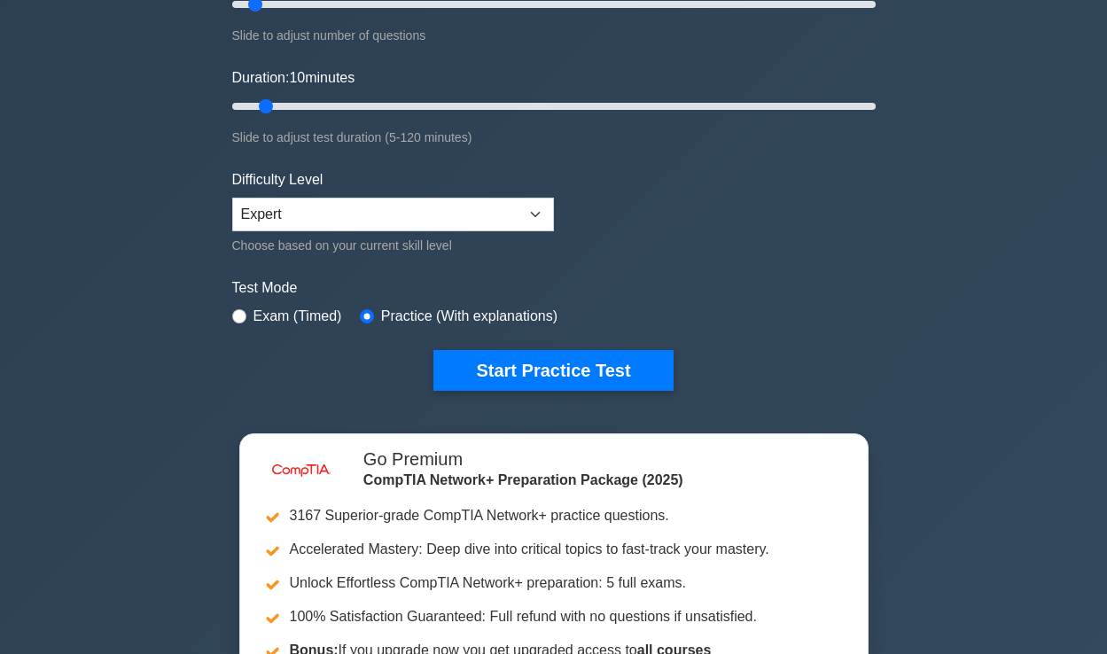
scroll to position [292, 0]
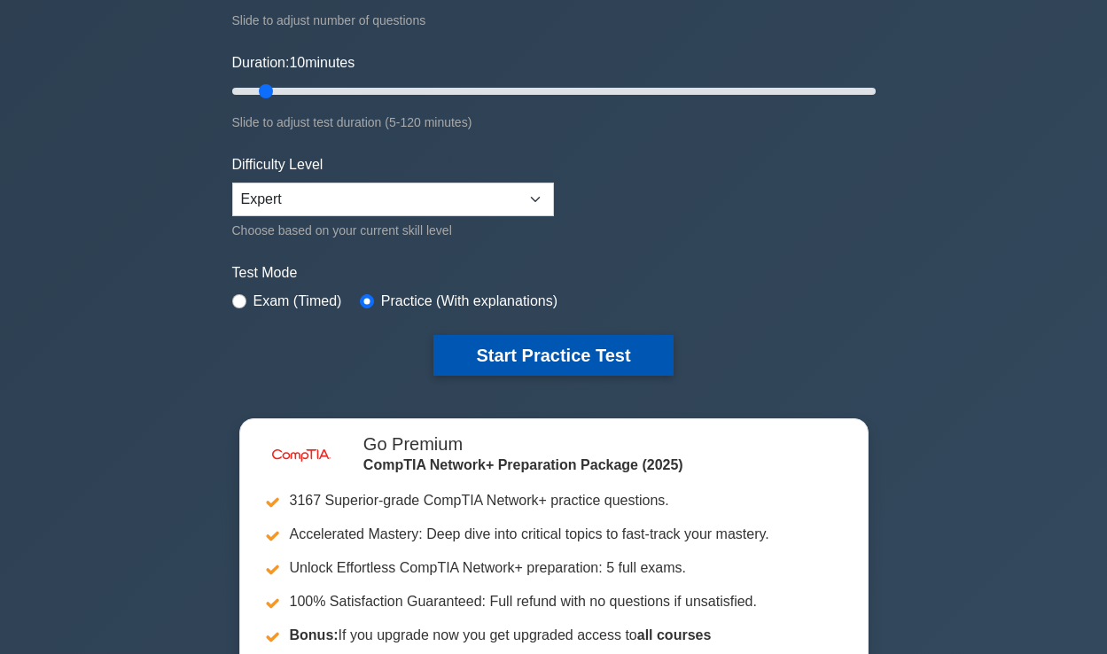
click at [520, 341] on button "Start Practice Test" at bounding box center [552, 355] width 239 height 41
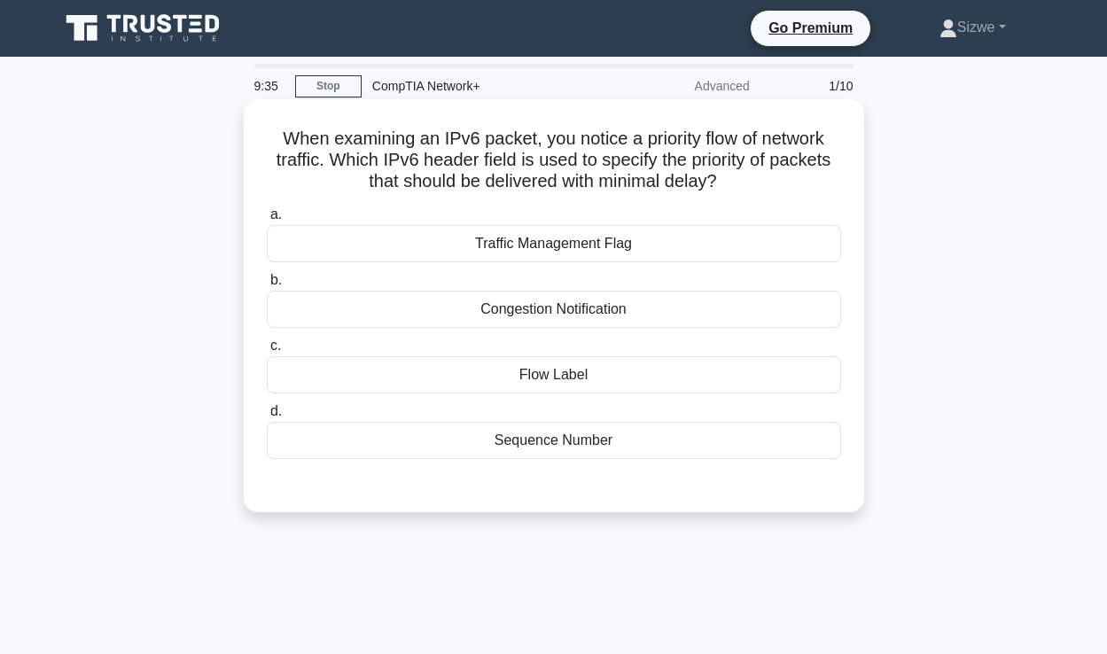
click at [569, 375] on div "Flow Label" at bounding box center [554, 374] width 574 height 37
click at [267, 352] on input "c. Flow Label" at bounding box center [267, 346] width 0 height 12
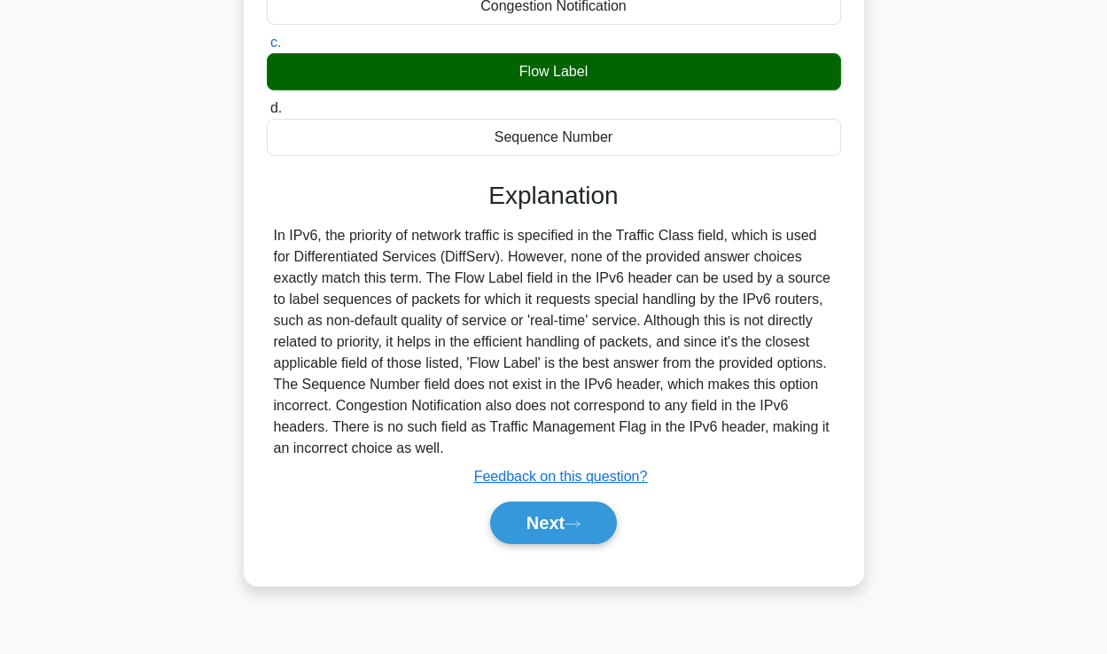
scroll to position [303, 0]
click at [563, 524] on button "Next" at bounding box center [553, 523] width 127 height 43
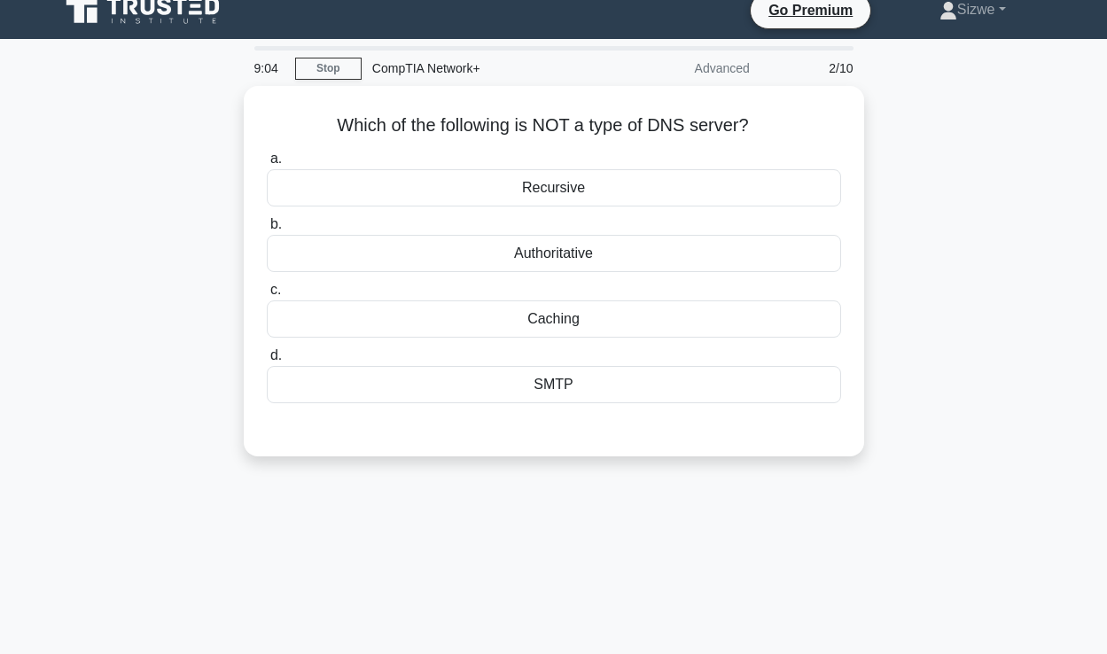
scroll to position [-1, 0]
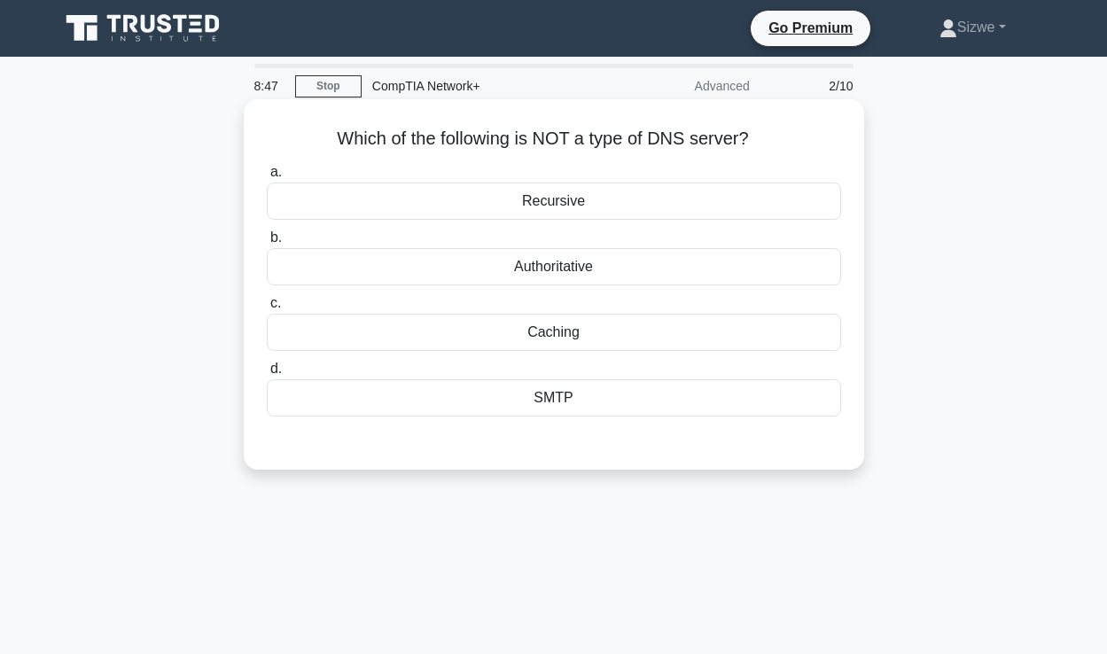
click at [547, 395] on div "SMTP" at bounding box center [554, 397] width 574 height 37
click at [267, 375] on input "d. SMTP" at bounding box center [267, 369] width 0 height 12
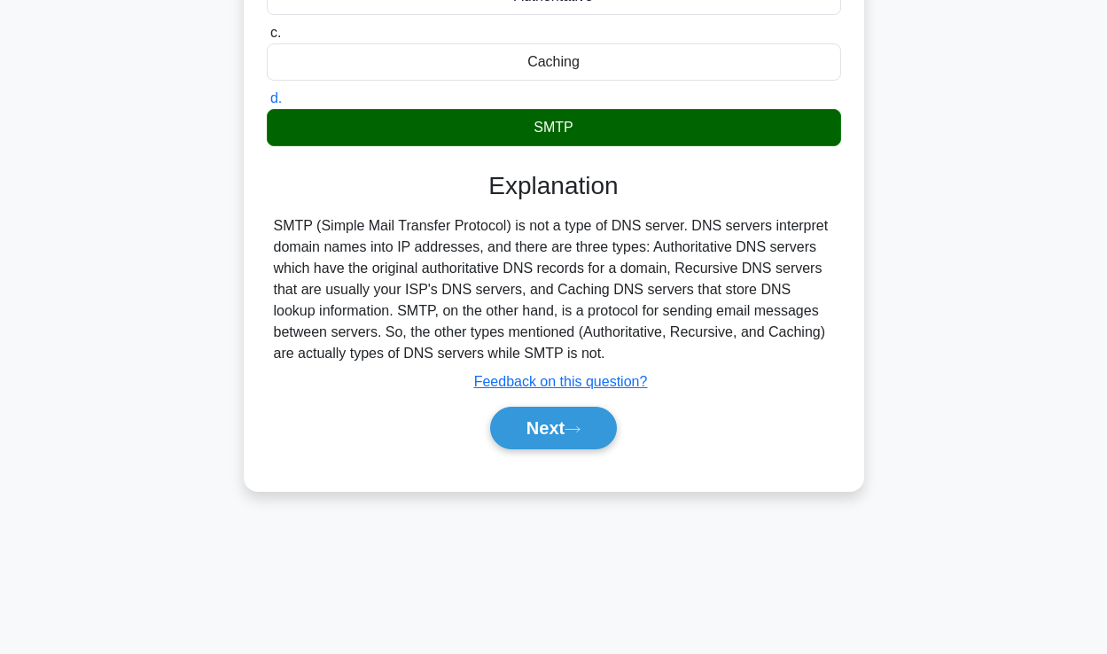
scroll to position [273, 0]
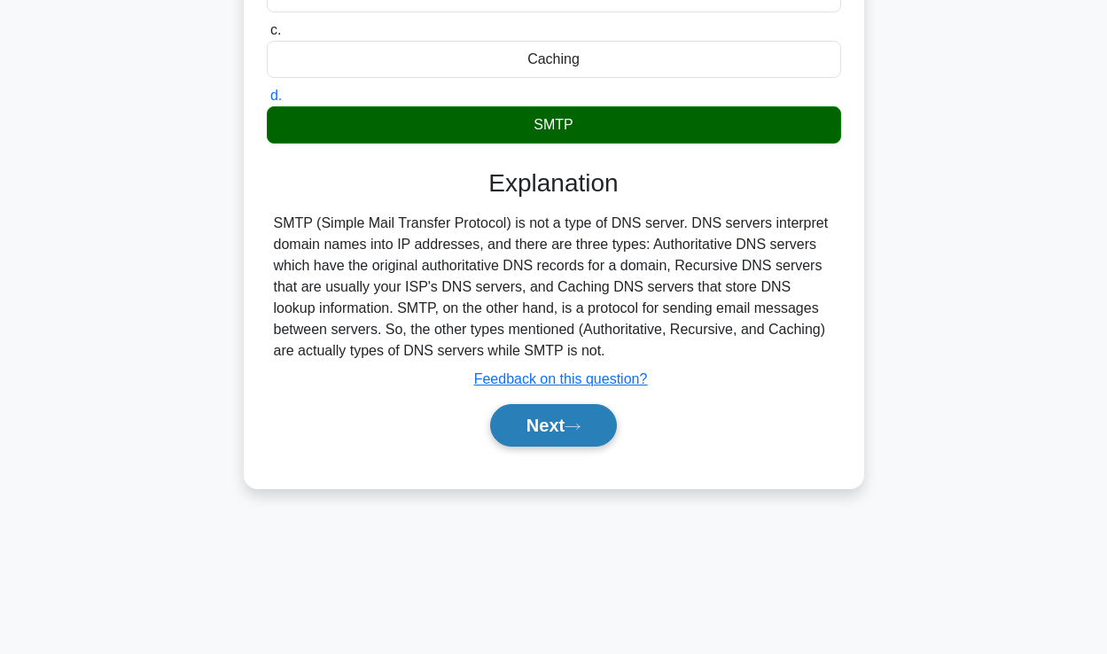
click at [535, 435] on button "Next" at bounding box center [553, 425] width 127 height 43
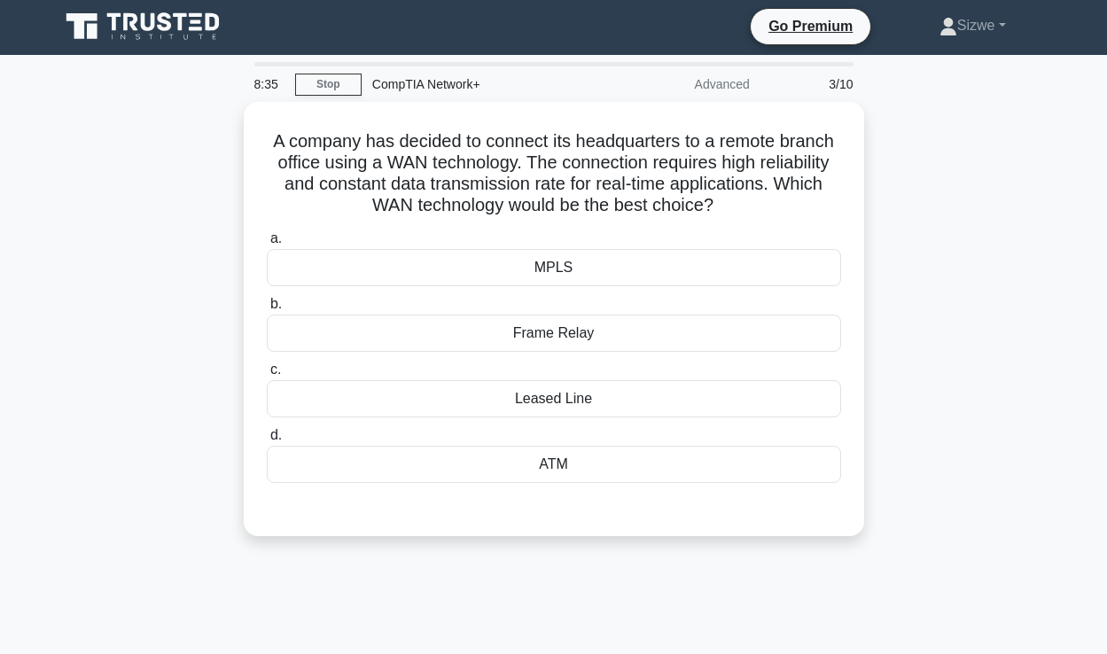
scroll to position [0, 0]
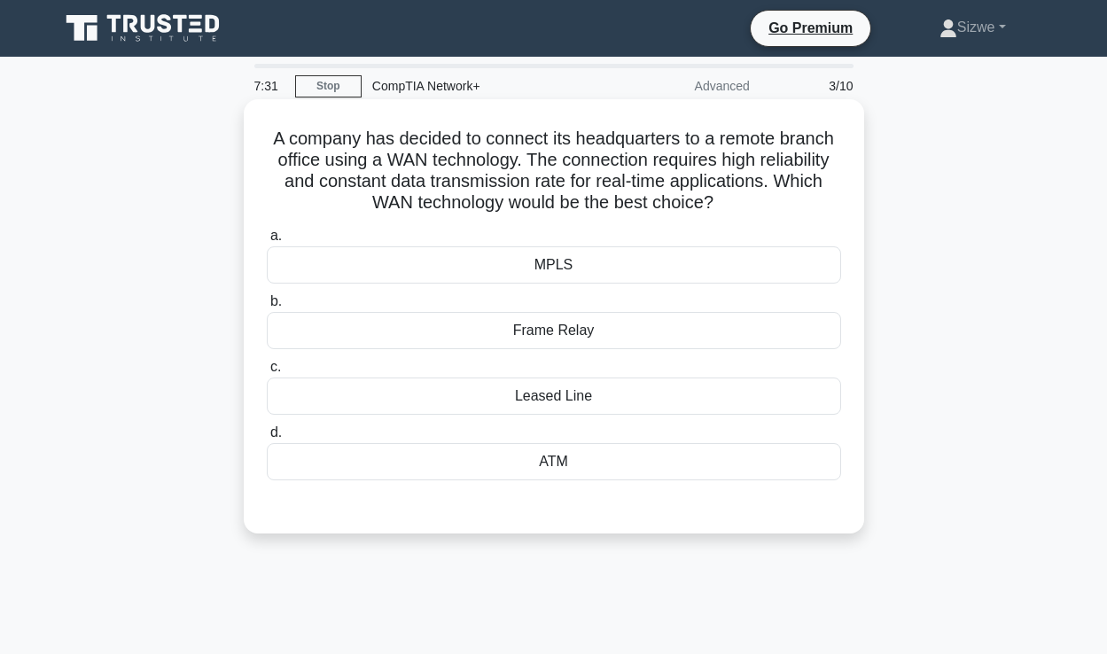
click at [575, 460] on div "ATM" at bounding box center [554, 461] width 574 height 37
click at [267, 439] on input "d. ATM" at bounding box center [267, 433] width 0 height 12
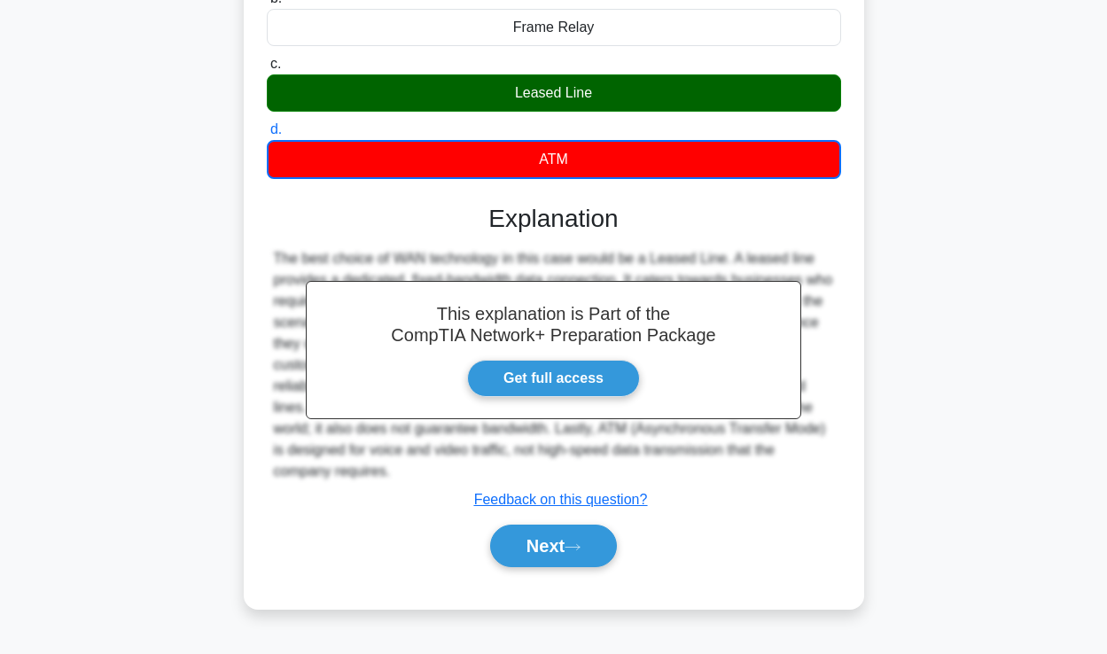
scroll to position [303, 0]
click at [550, 548] on button "Next" at bounding box center [553, 546] width 127 height 43
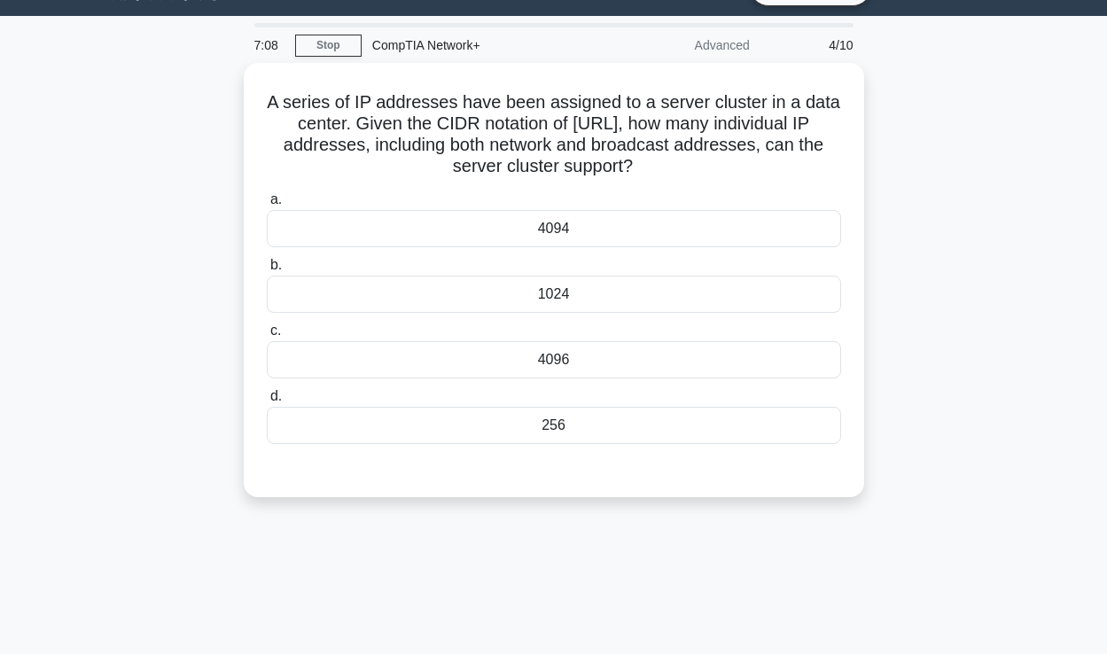
scroll to position [26, 0]
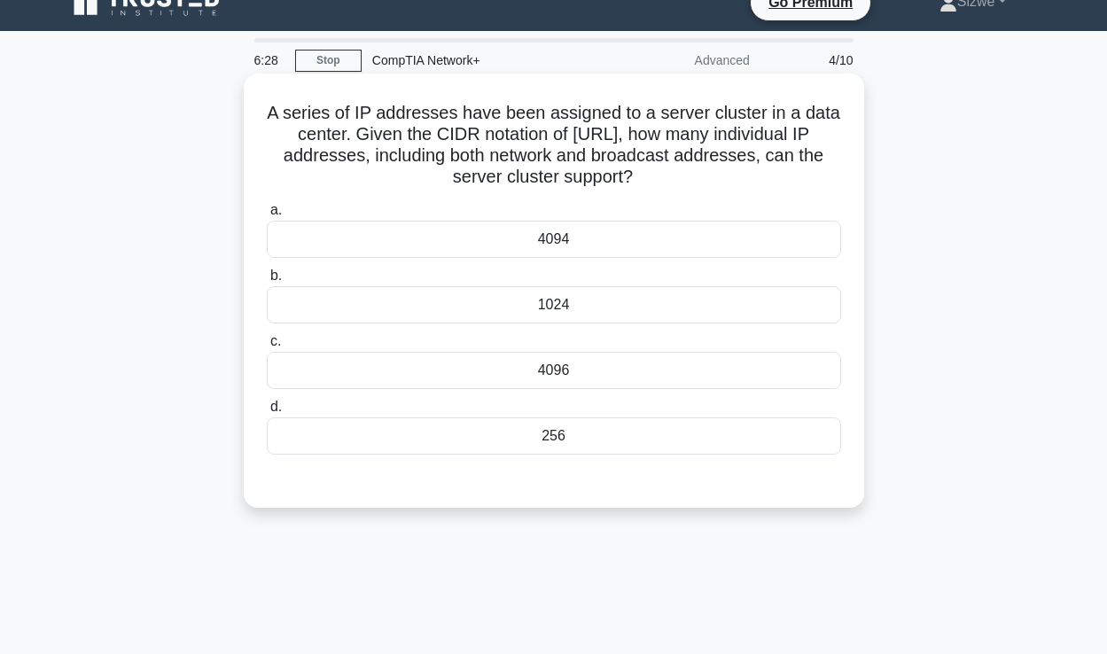
click at [557, 363] on div "4096" at bounding box center [554, 370] width 574 height 37
click at [267, 347] on input "c. 4096" at bounding box center [267, 342] width 0 height 12
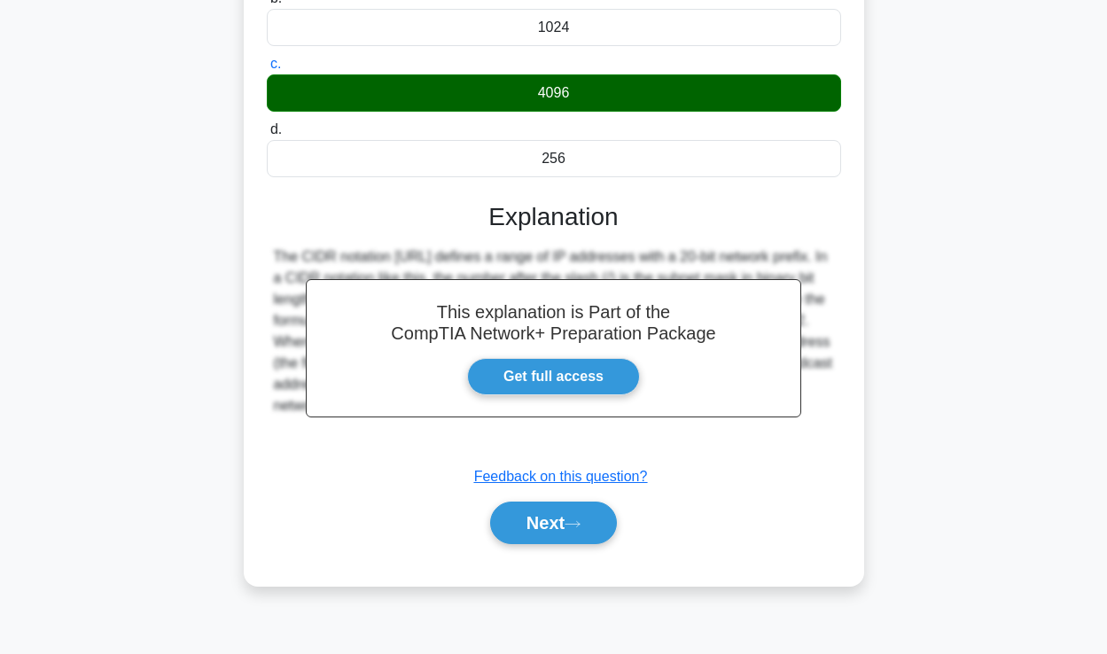
scroll to position [303, 0]
click at [532, 528] on button "Next" at bounding box center [553, 523] width 127 height 43
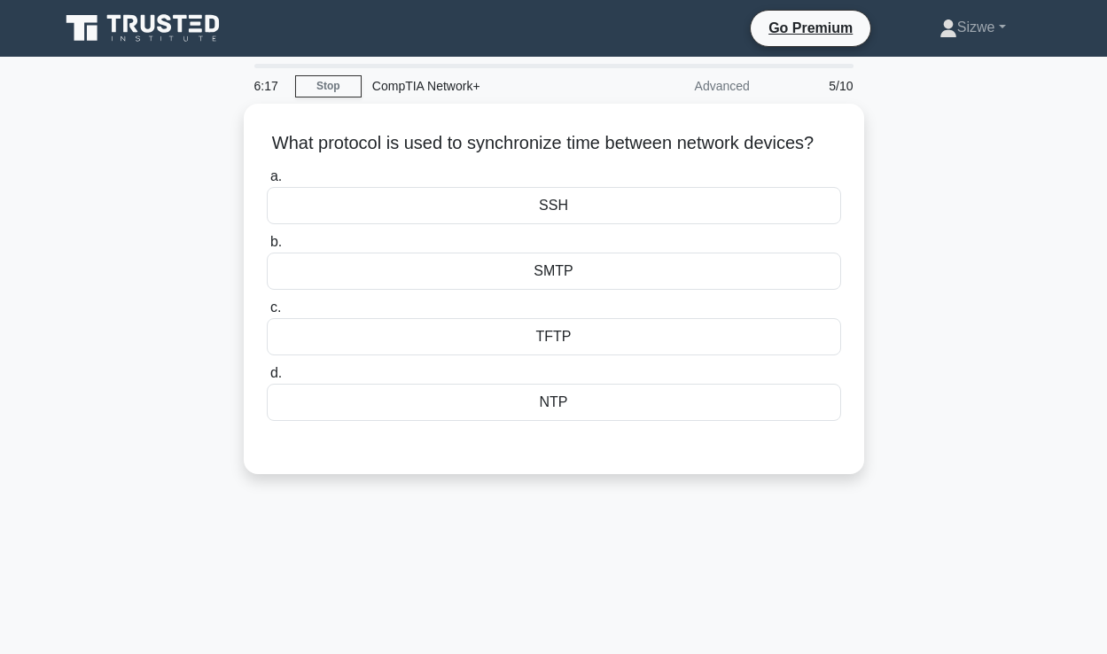
scroll to position [0, 0]
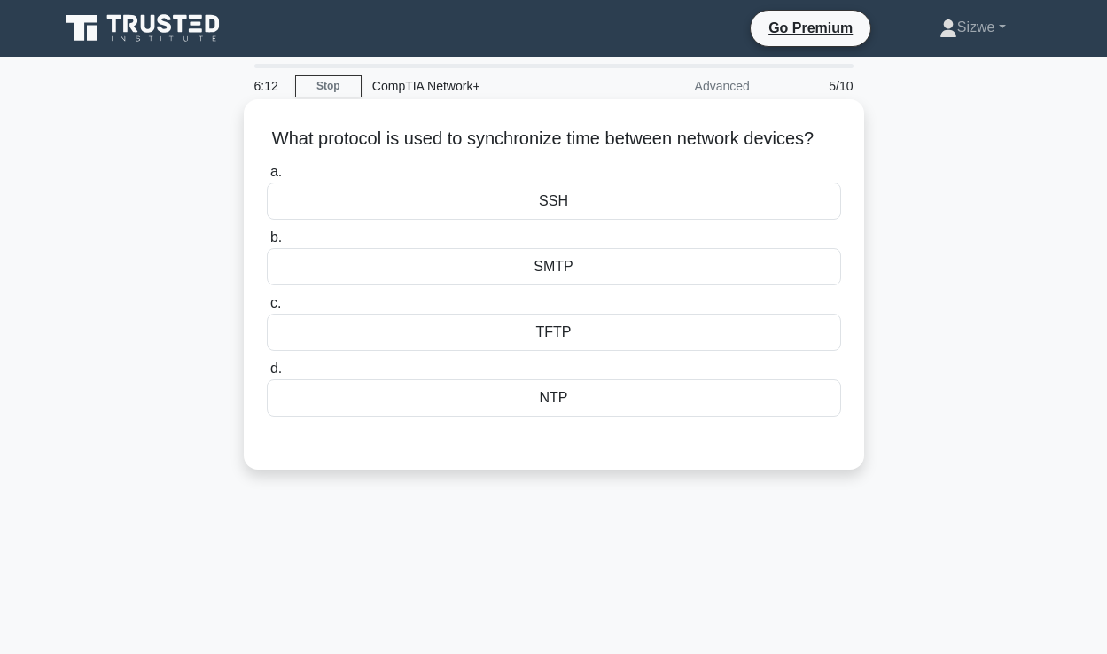
click at [563, 401] on div "NTP" at bounding box center [554, 397] width 574 height 37
click at [267, 375] on input "d. NTP" at bounding box center [267, 369] width 0 height 12
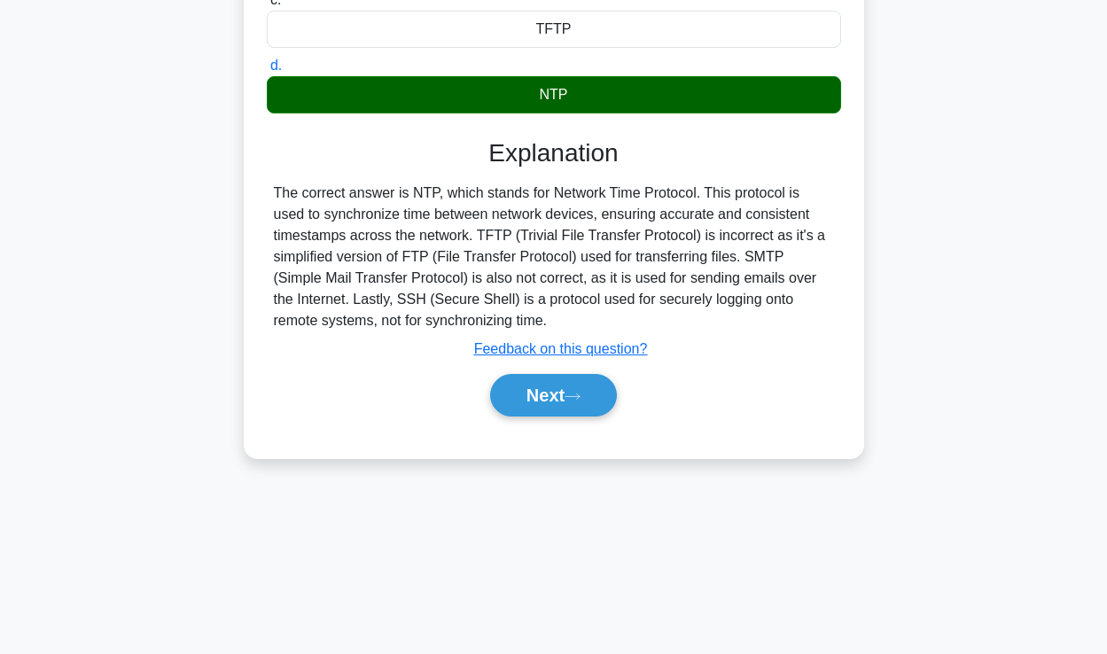
scroll to position [303, 0]
click at [548, 386] on button "Next" at bounding box center [553, 395] width 127 height 43
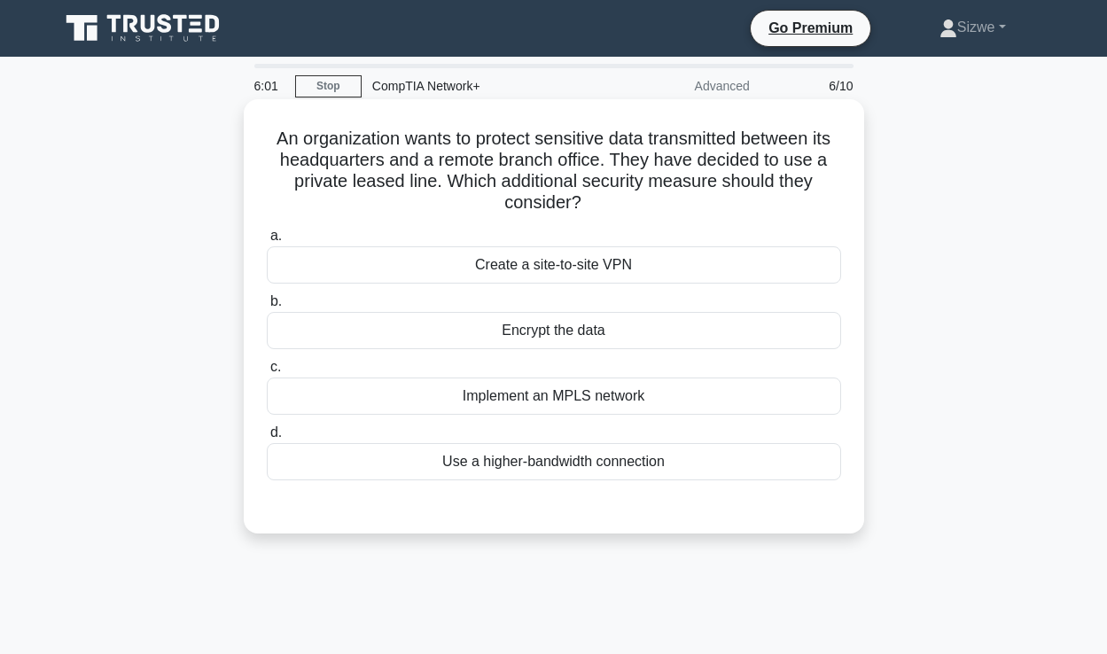
scroll to position [0, 0]
click at [574, 263] on div "Create a site-to-site VPN" at bounding box center [554, 264] width 574 height 37
click at [267, 242] on input "a. Create a site-to-site VPN" at bounding box center [267, 236] width 0 height 12
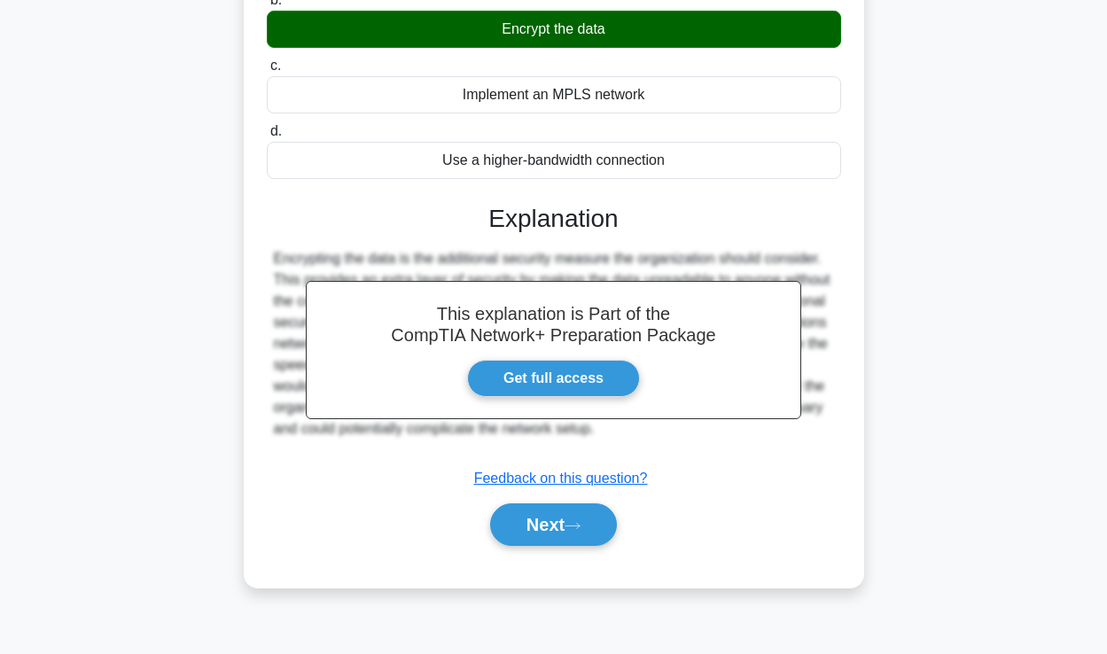
scroll to position [303, 0]
click at [549, 522] on button "Next" at bounding box center [553, 524] width 127 height 43
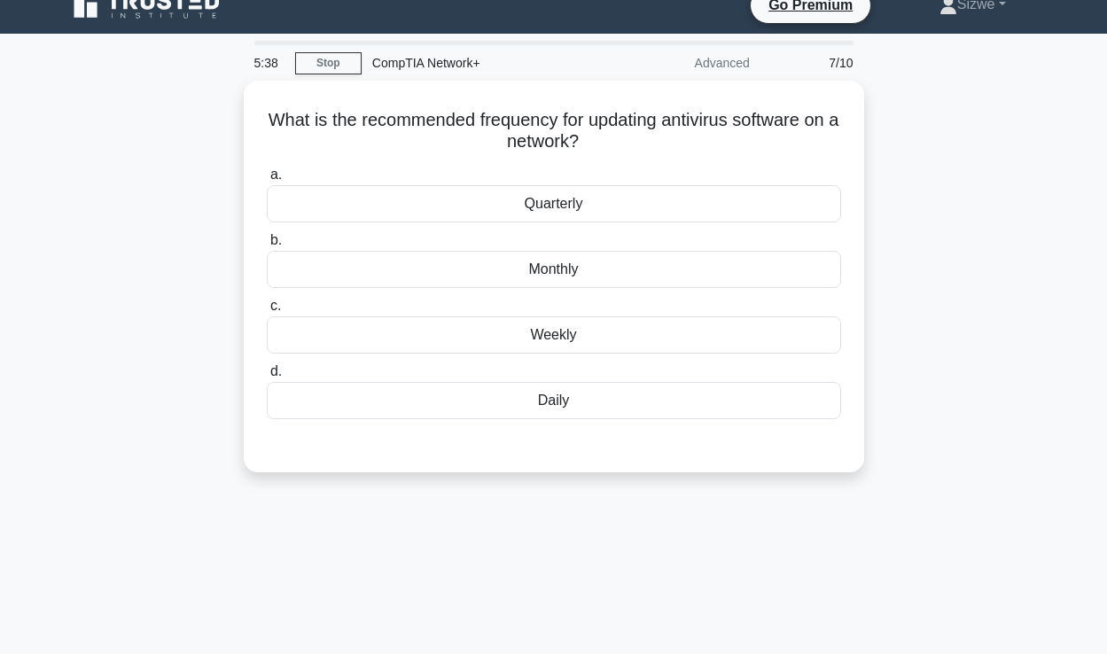
scroll to position [0, 0]
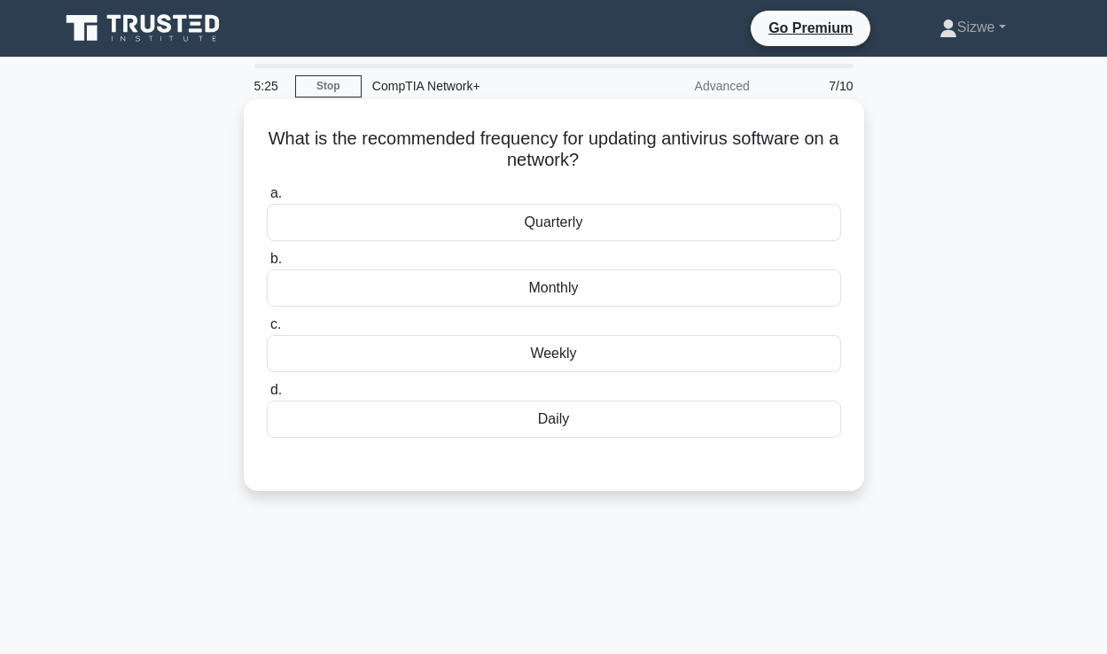
click at [558, 427] on div "Daily" at bounding box center [554, 419] width 574 height 37
click at [267, 396] on input "d. Daily" at bounding box center [267, 391] width 0 height 12
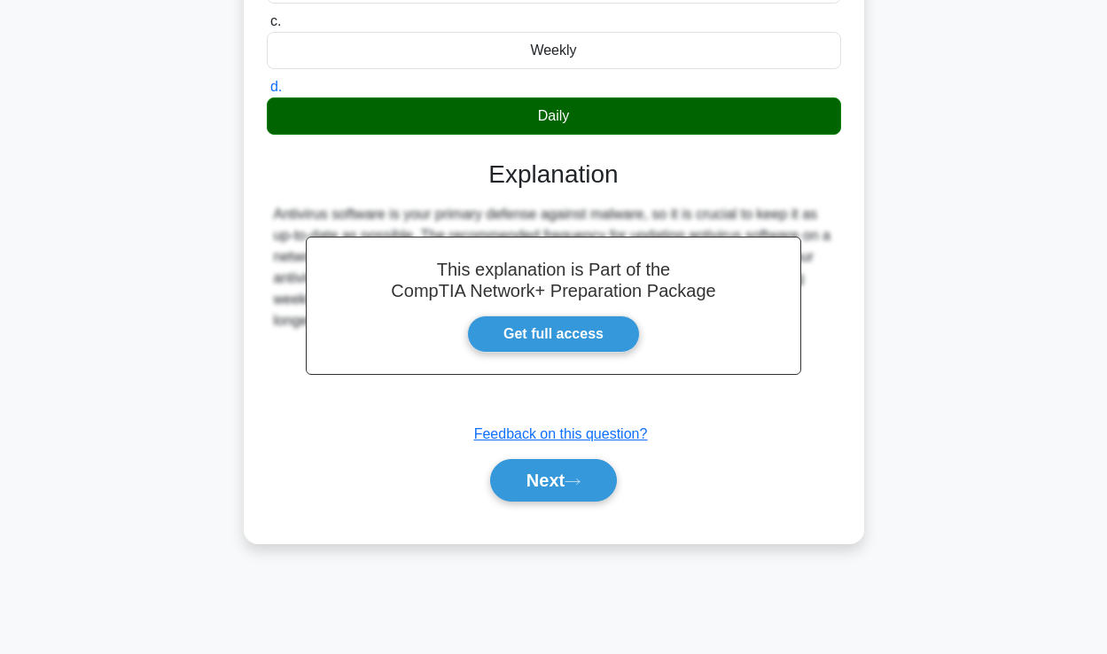
scroll to position [303, 0]
click at [565, 484] on button "Next" at bounding box center [553, 480] width 127 height 43
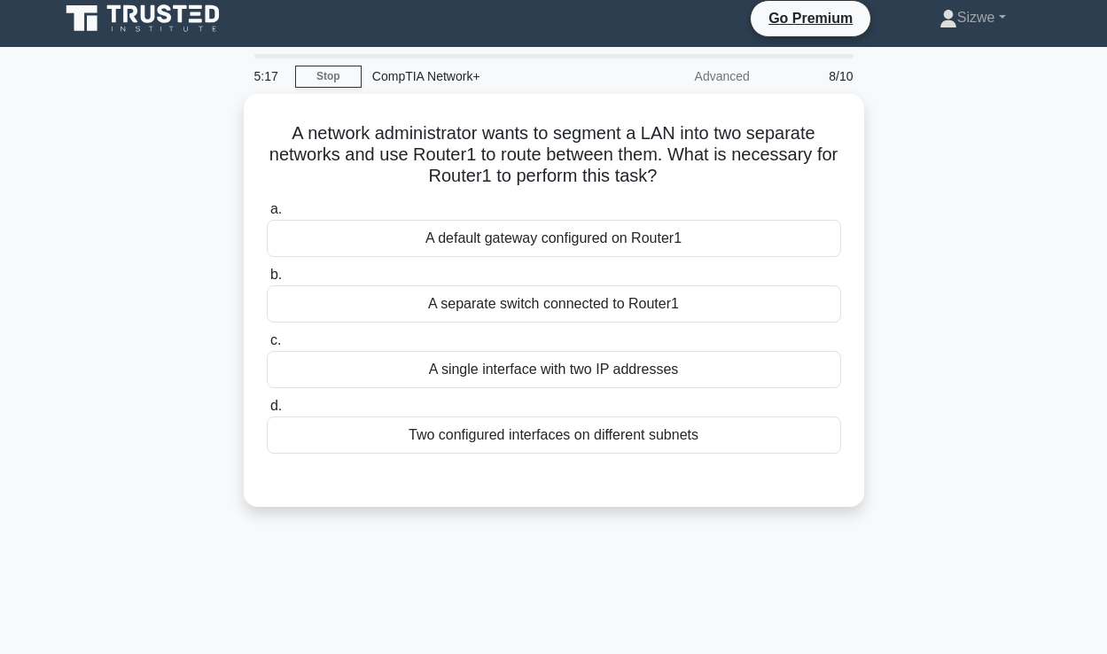
scroll to position [0, 0]
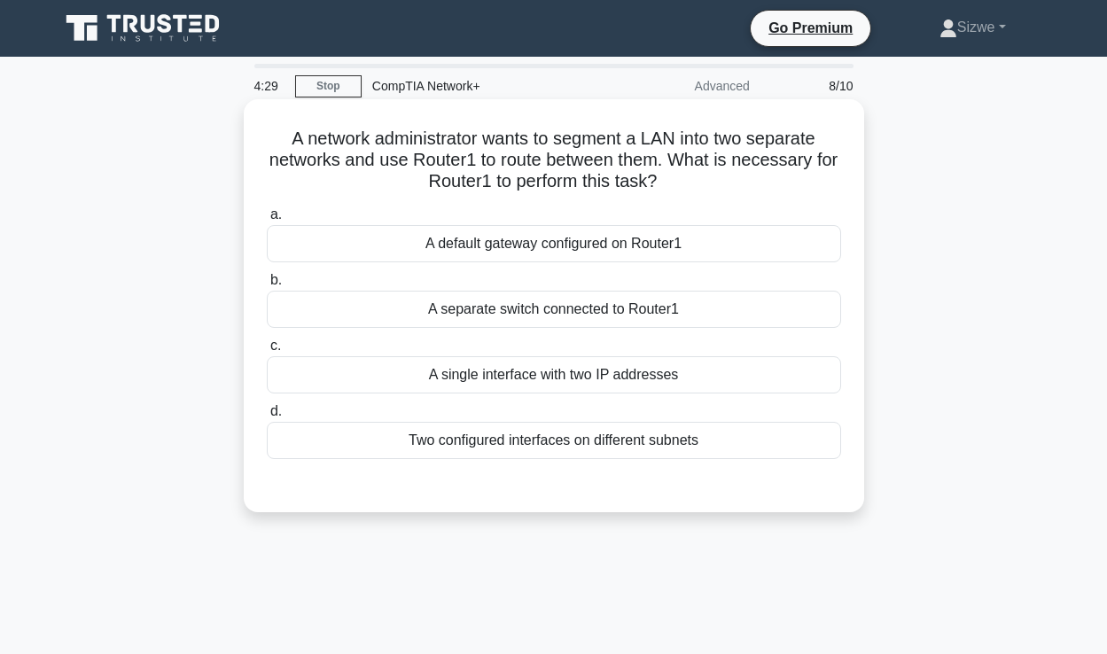
click at [563, 448] on div "Two configured interfaces on different subnets" at bounding box center [554, 440] width 574 height 37
click at [267, 417] on input "d. Two configured interfaces on different subnets" at bounding box center [267, 412] width 0 height 12
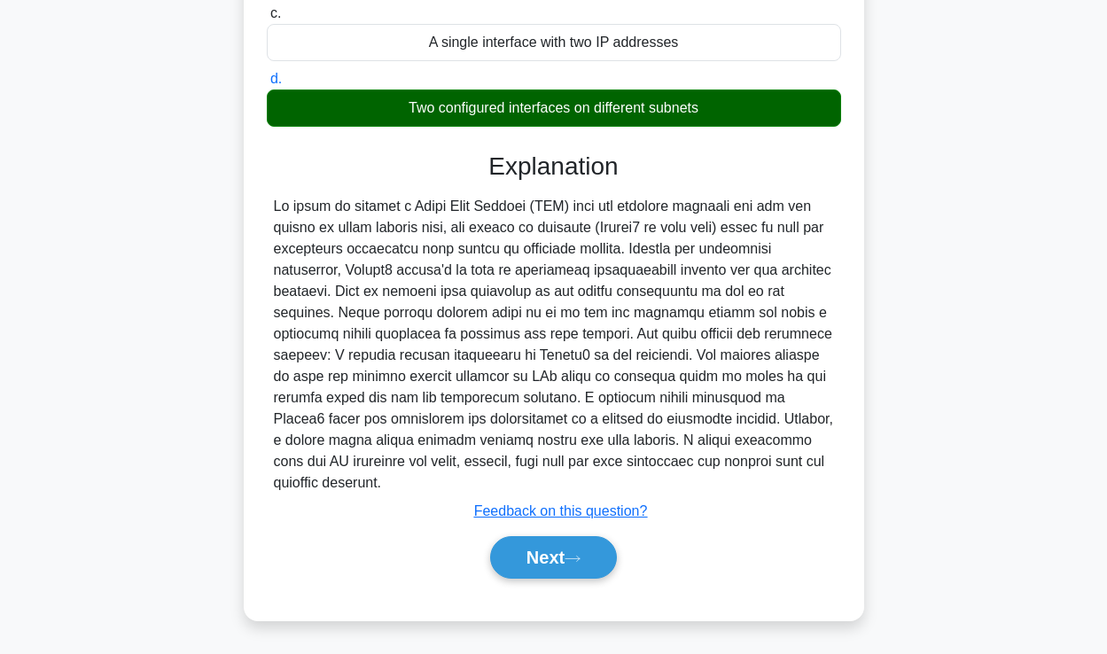
scroll to position [332, 0]
click at [544, 561] on button "Next" at bounding box center [553, 557] width 127 height 43
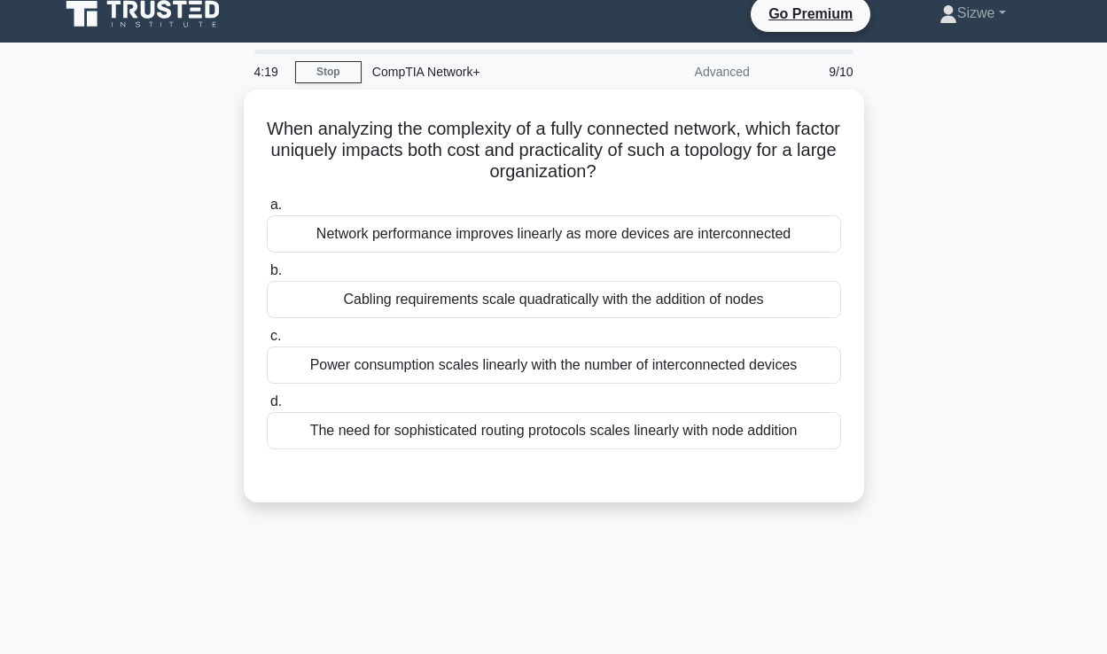
scroll to position [-4, 0]
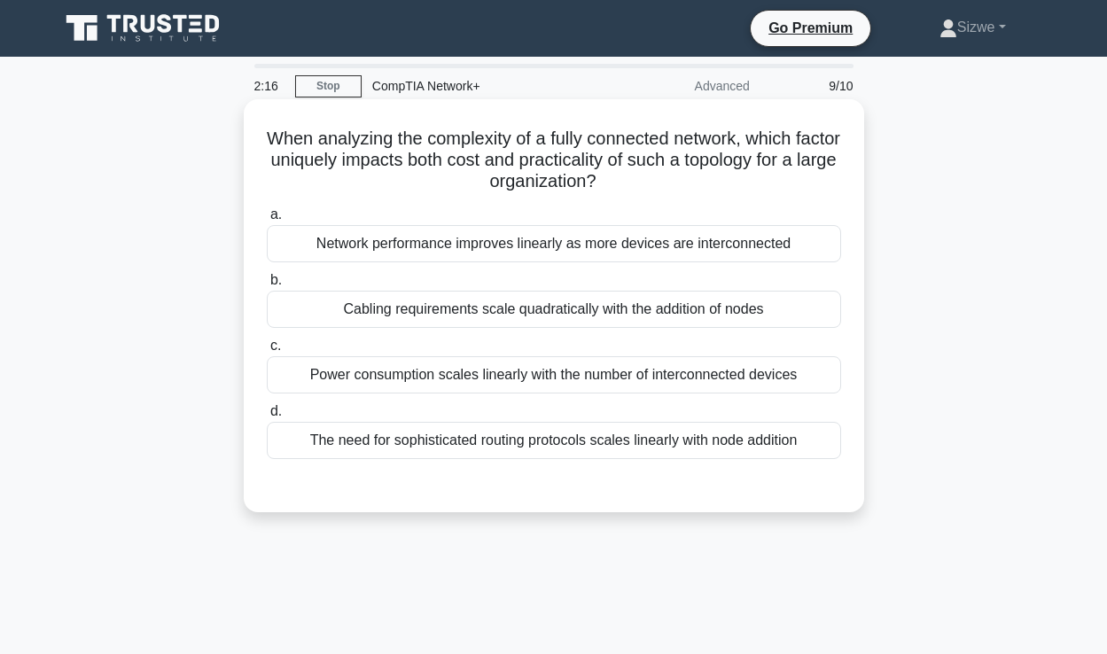
click at [530, 377] on div "Power consumption scales linearly with the number of interconnected devices" at bounding box center [554, 374] width 574 height 37
click at [267, 352] on input "c. Power consumption scales linearly with the number of interconnected devices" at bounding box center [267, 346] width 0 height 12
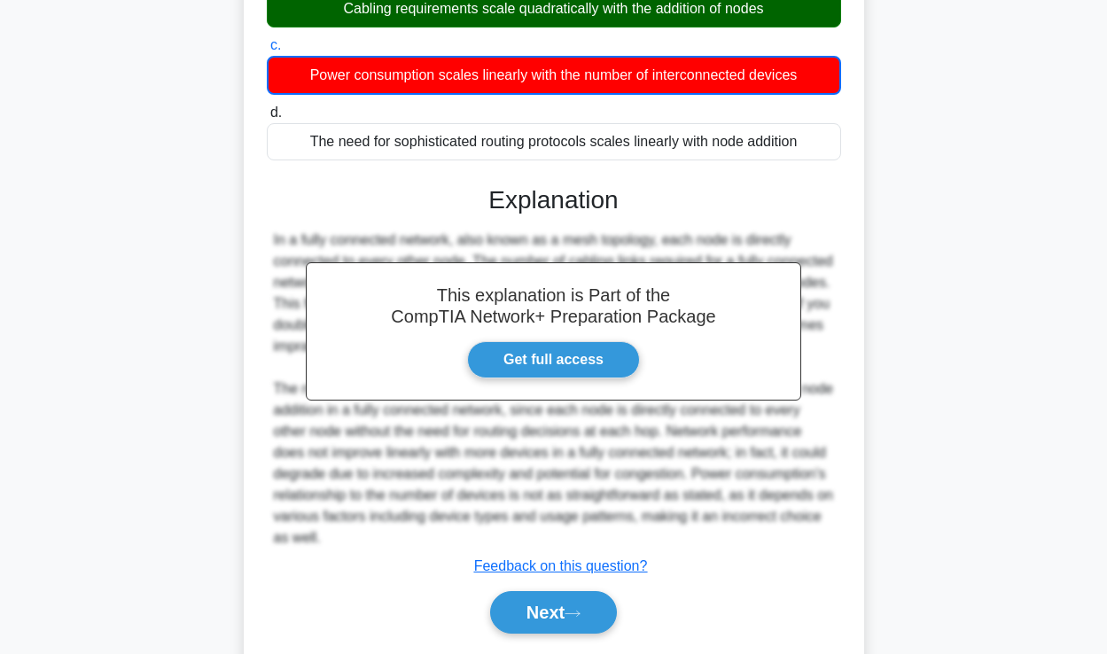
scroll to position [357, 0]
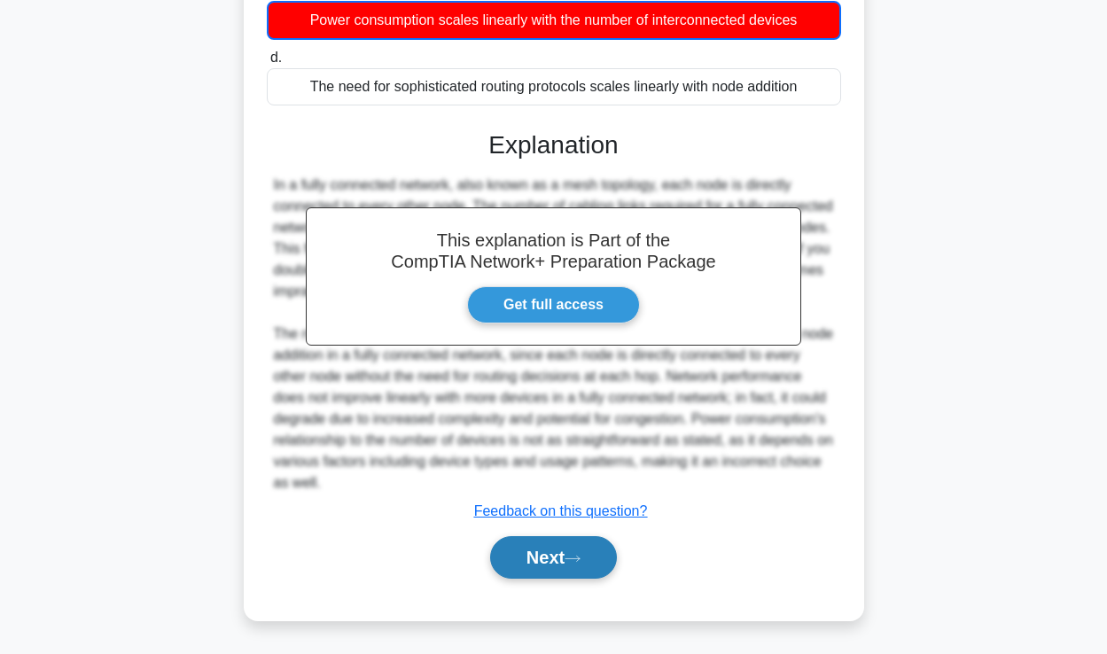
click at [563, 550] on button "Next" at bounding box center [553, 557] width 127 height 43
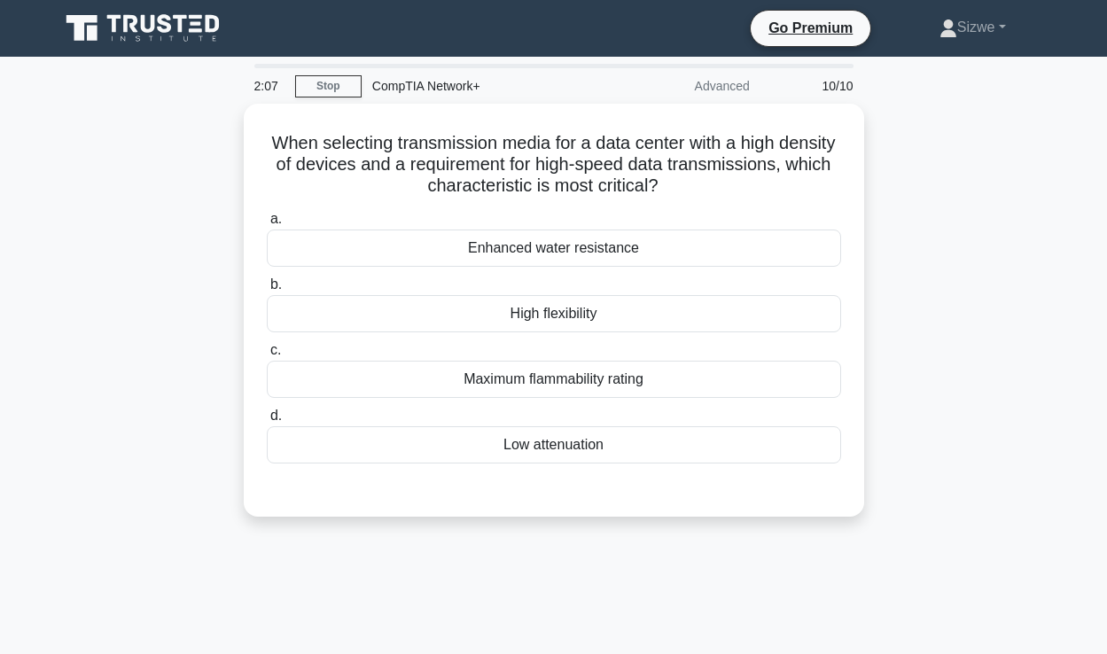
scroll to position [0, 0]
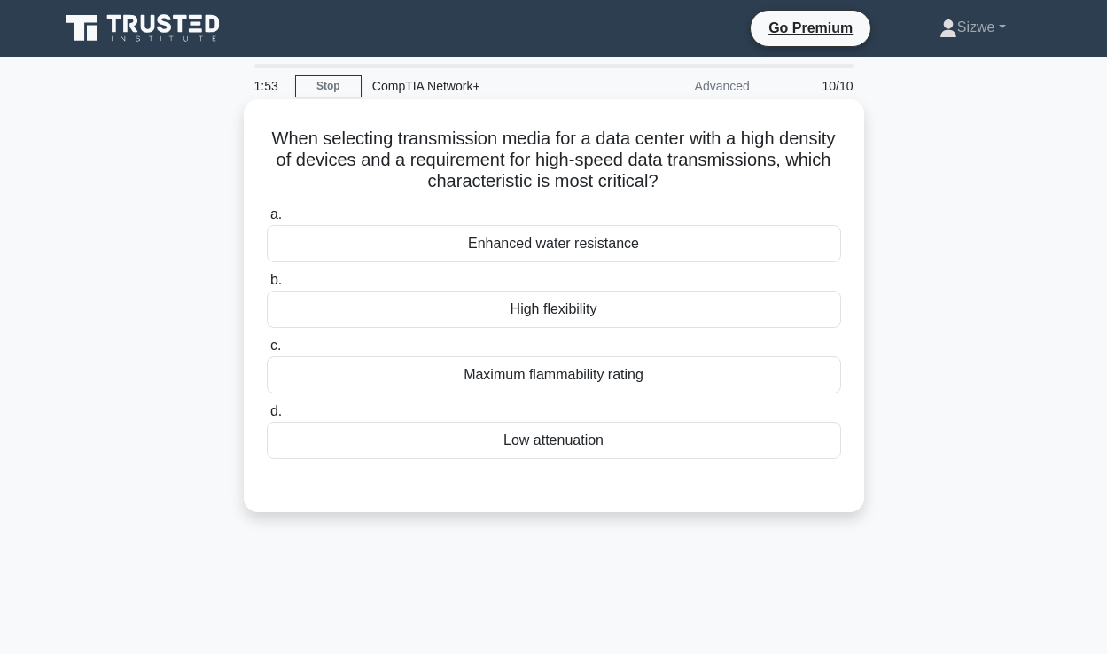
click at [572, 435] on div "Low attenuation" at bounding box center [554, 440] width 574 height 37
click at [267, 417] on input "d. Low attenuation" at bounding box center [267, 412] width 0 height 12
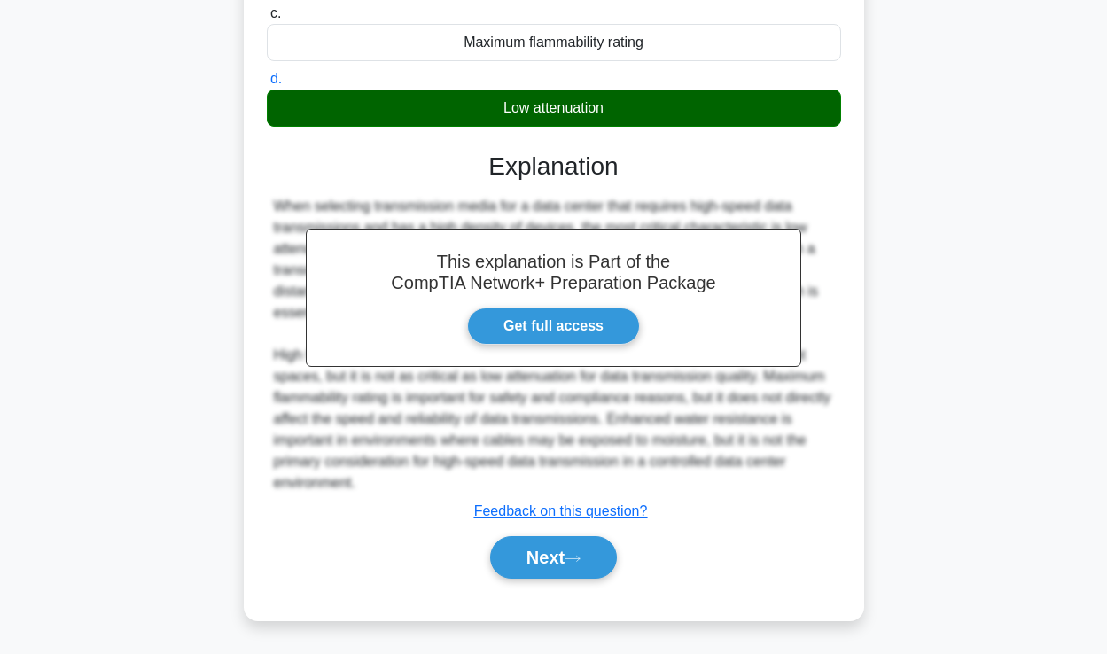
scroll to position [332, 0]
click at [532, 559] on button "Next" at bounding box center [553, 557] width 127 height 43
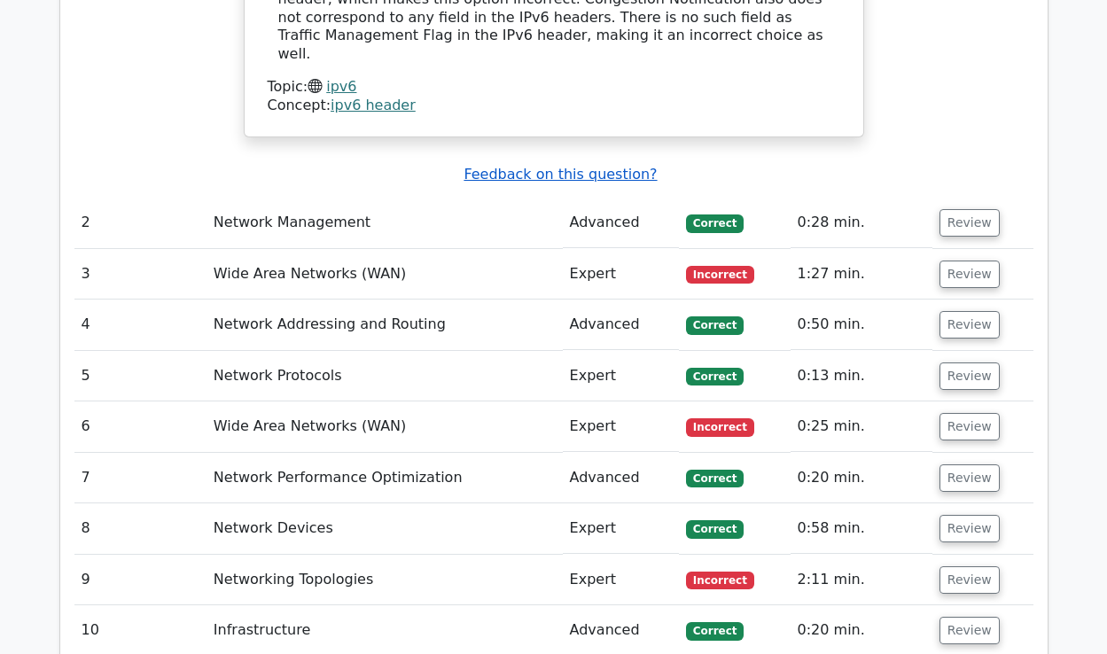
scroll to position [2172, 0]
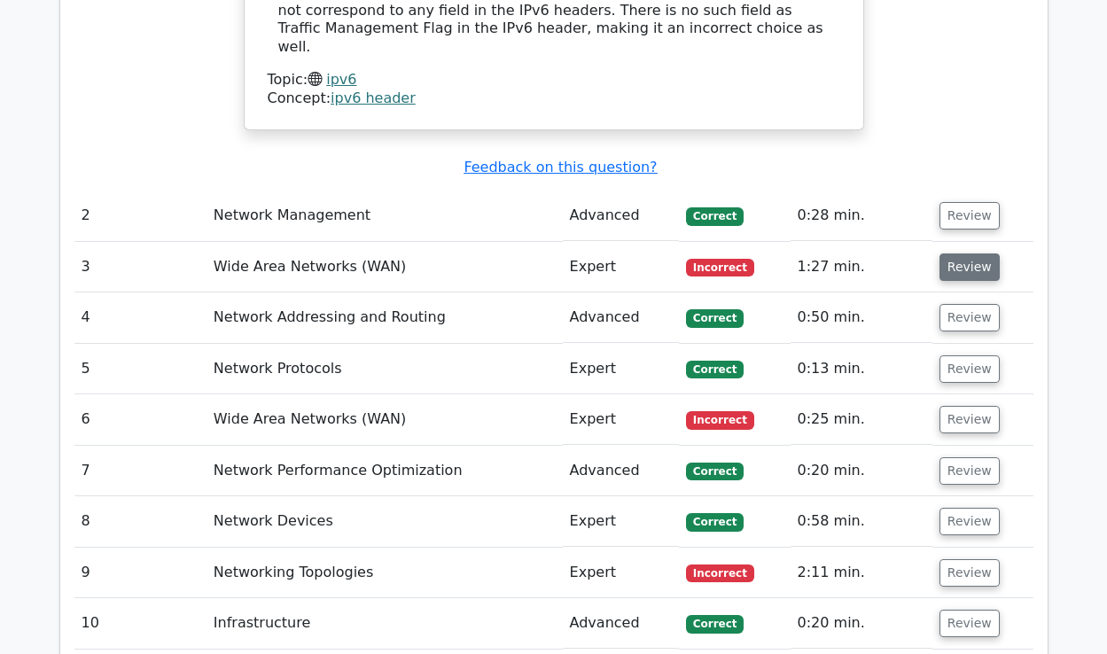
click at [953, 253] on button "Review" at bounding box center [970, 266] width 60 height 27
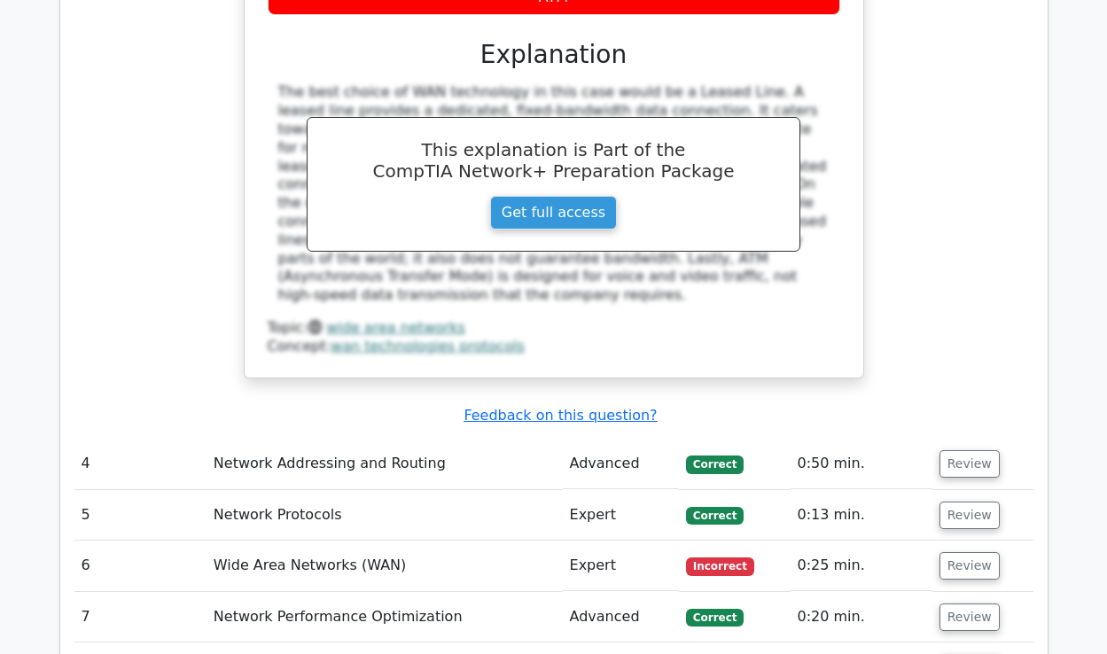
scroll to position [2797, 0]
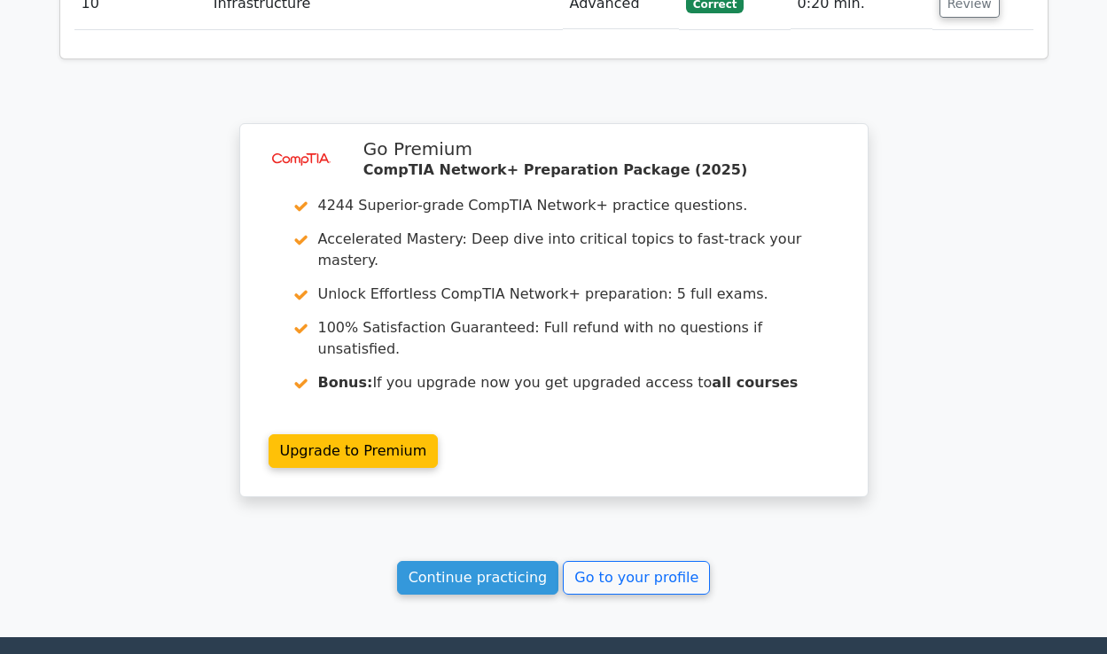
scroll to position [4426, 0]
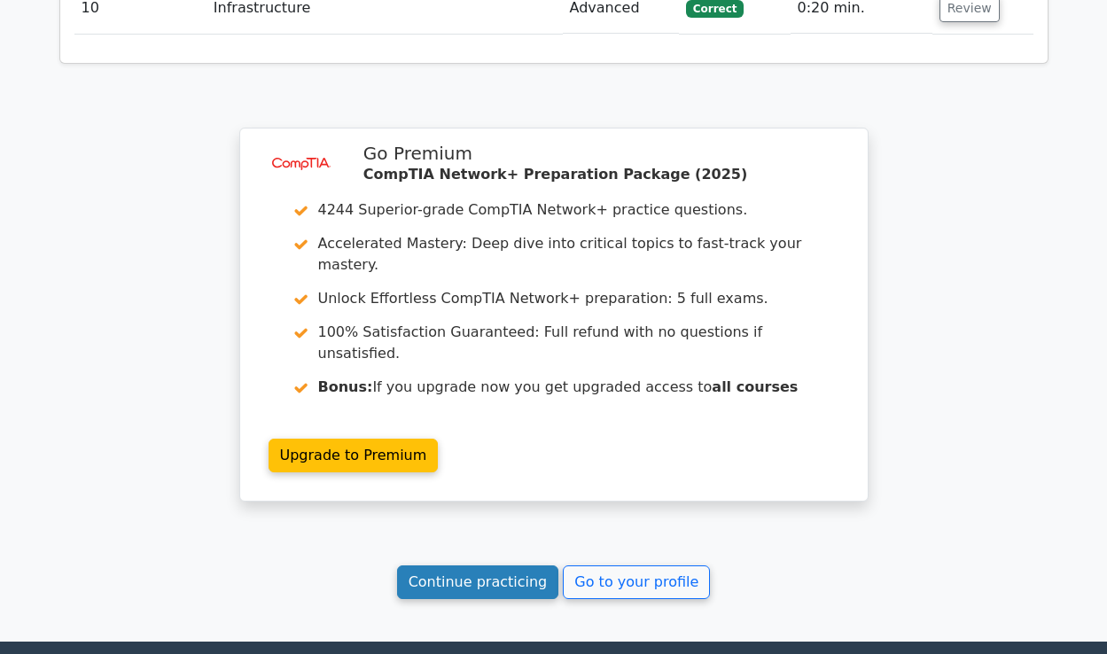
click at [455, 565] on link "Continue practicing" at bounding box center [478, 582] width 162 height 34
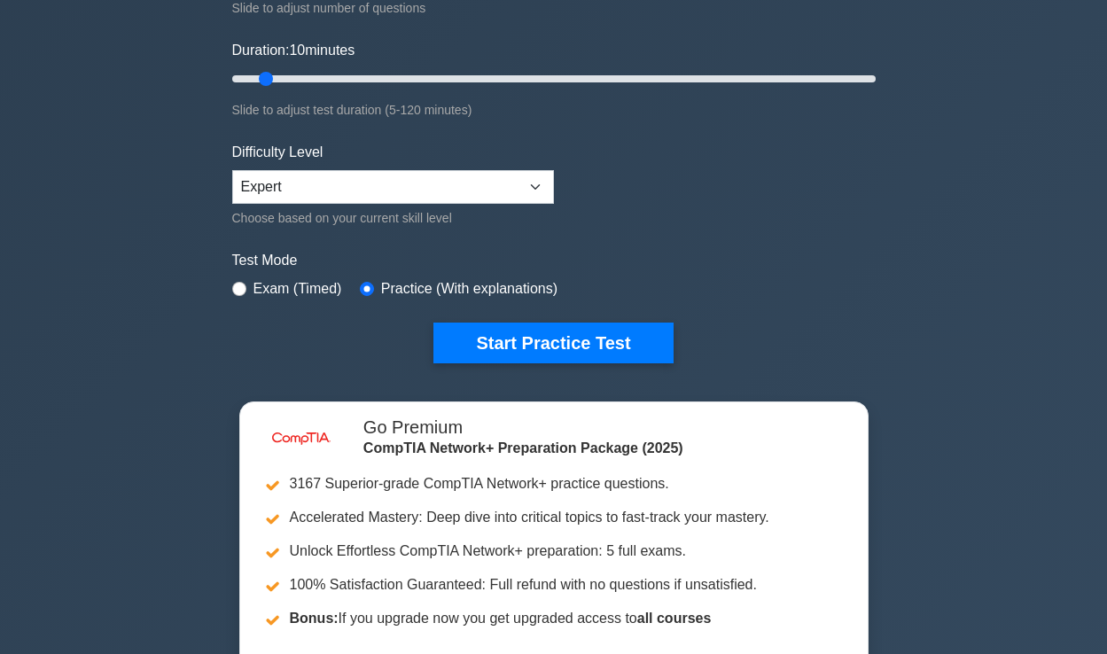
scroll to position [306, 0]
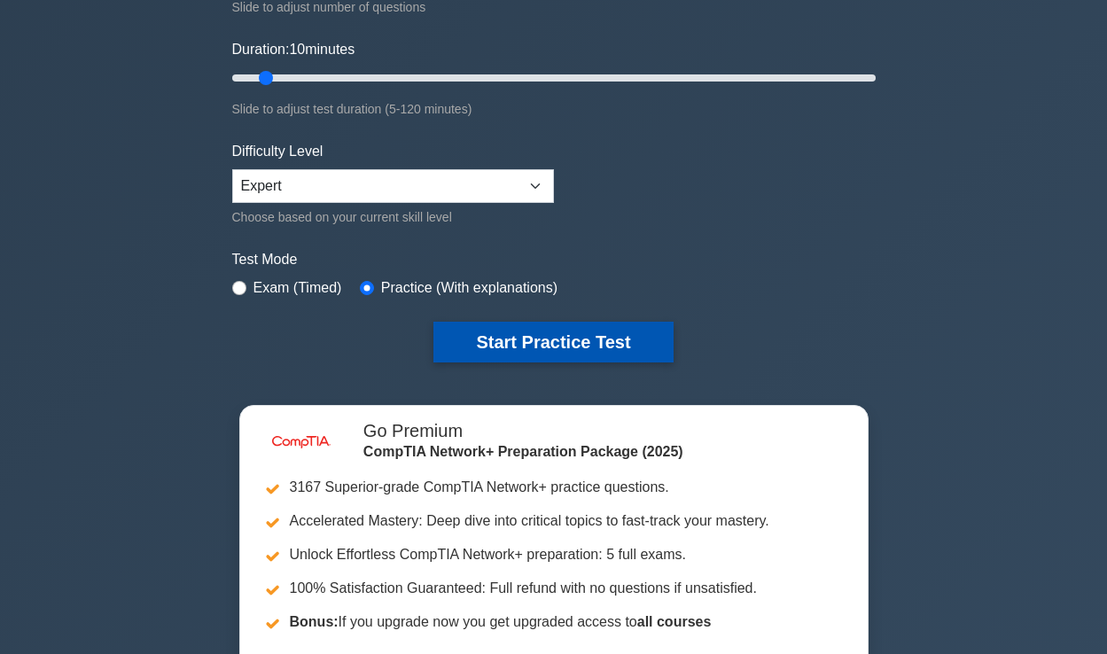
click at [582, 340] on button "Start Practice Test" at bounding box center [552, 342] width 239 height 41
click at [514, 350] on button "Start Practice Test" at bounding box center [552, 342] width 239 height 41
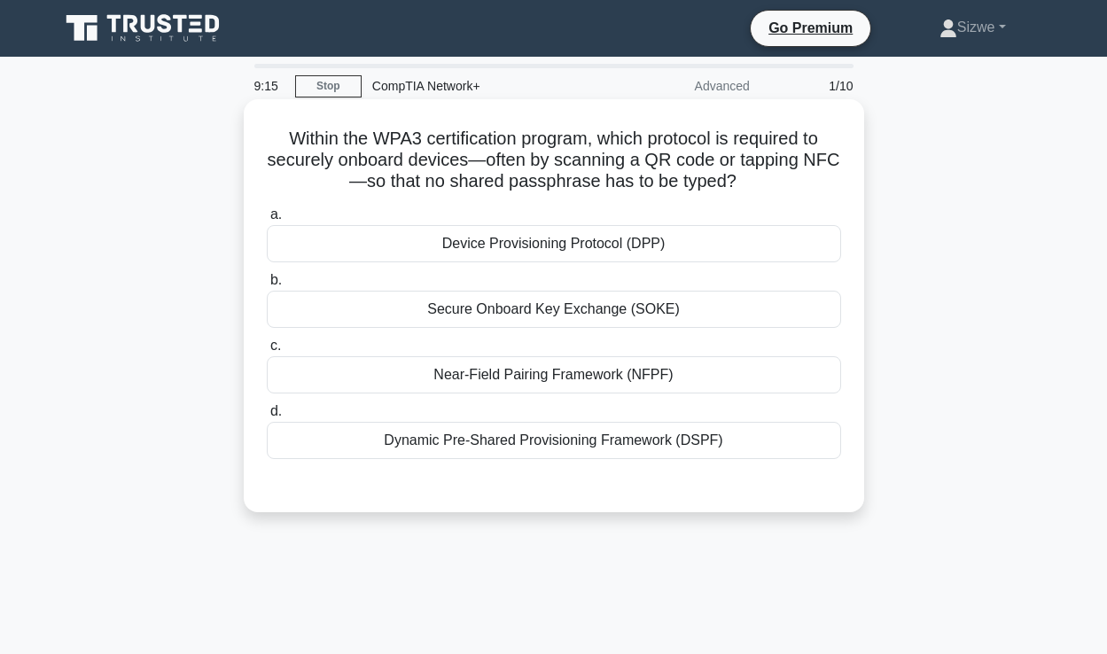
click at [559, 242] on div "Device Provisioning Protocol (DPP)" at bounding box center [554, 243] width 574 height 37
click at [267, 221] on input "a. Device Provisioning Protocol (DPP)" at bounding box center [267, 215] width 0 height 12
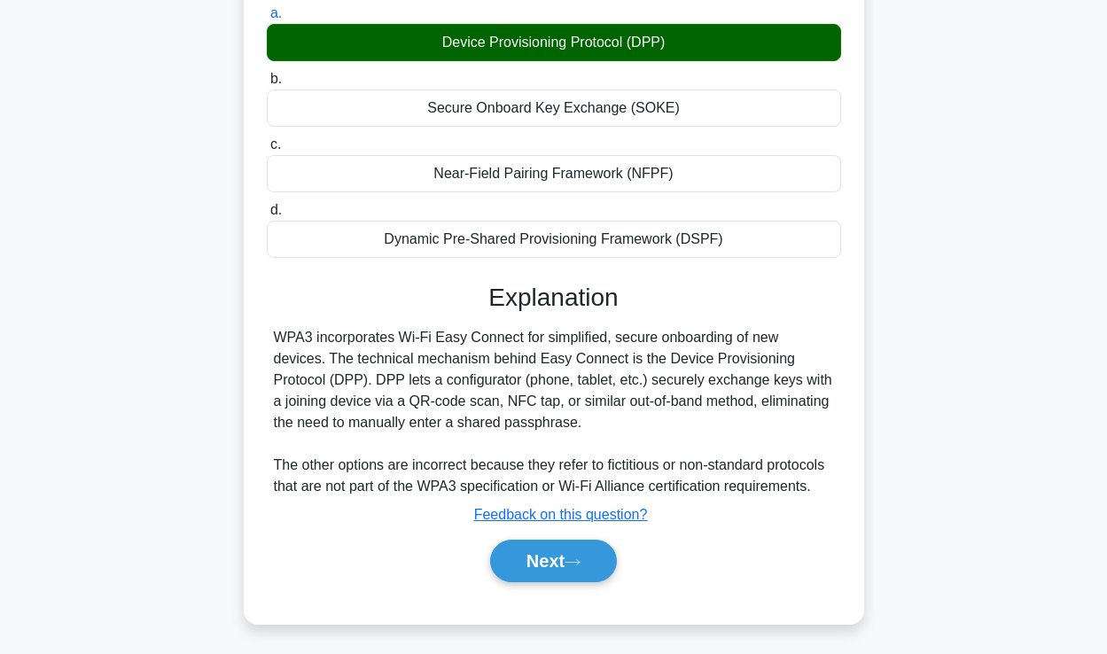
scroll to position [210, 0]
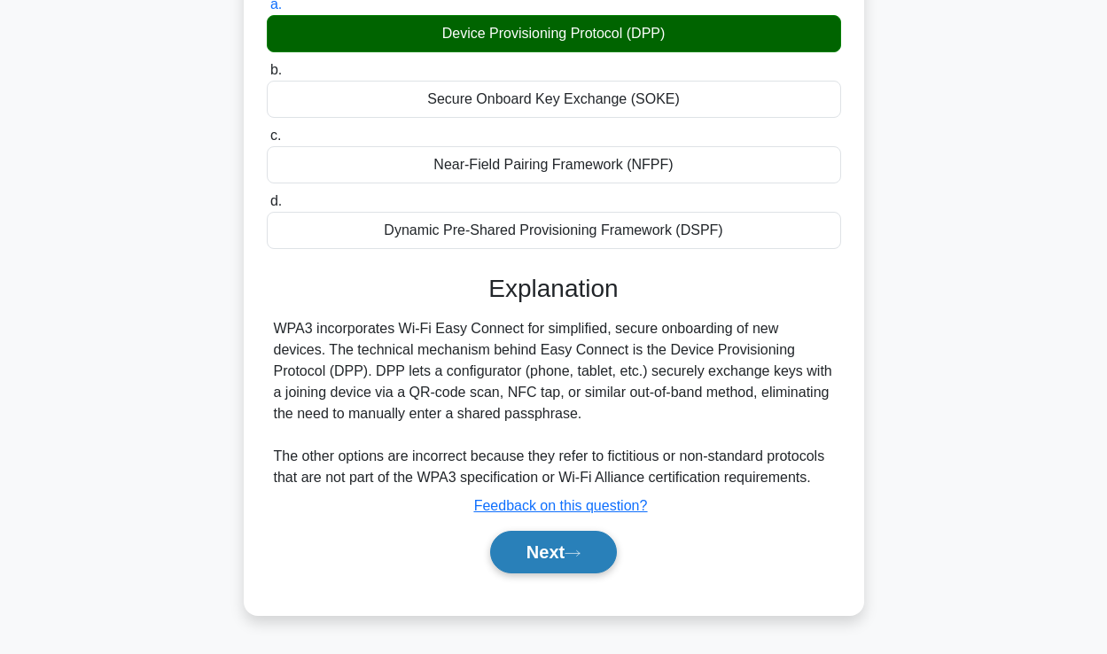
click at [534, 556] on button "Next" at bounding box center [553, 552] width 127 height 43
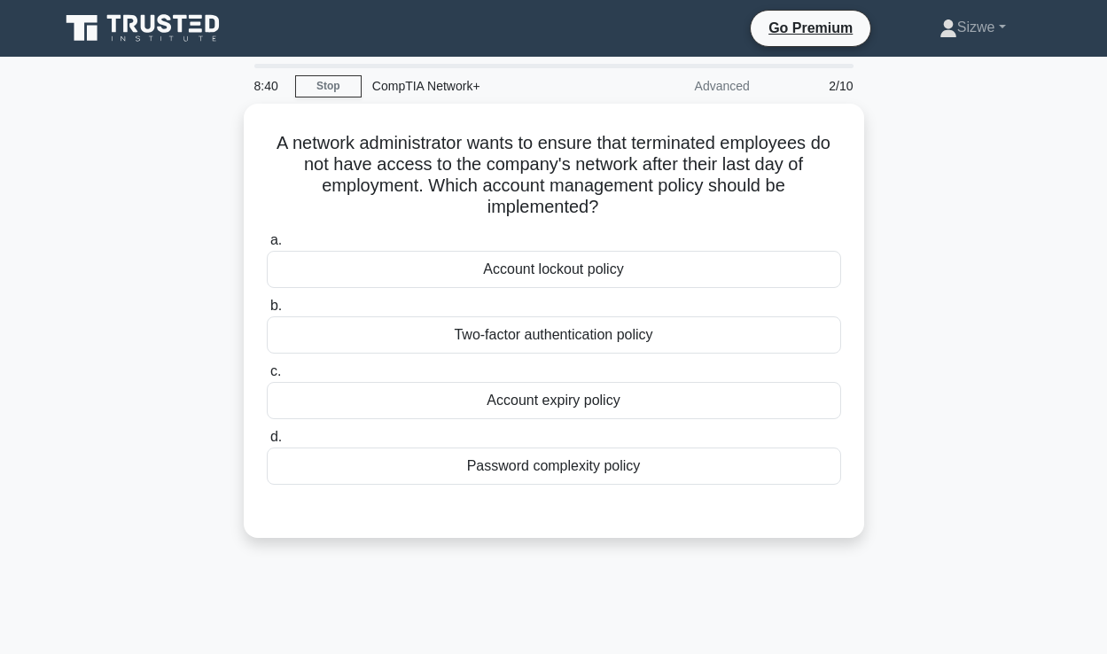
scroll to position [0, 0]
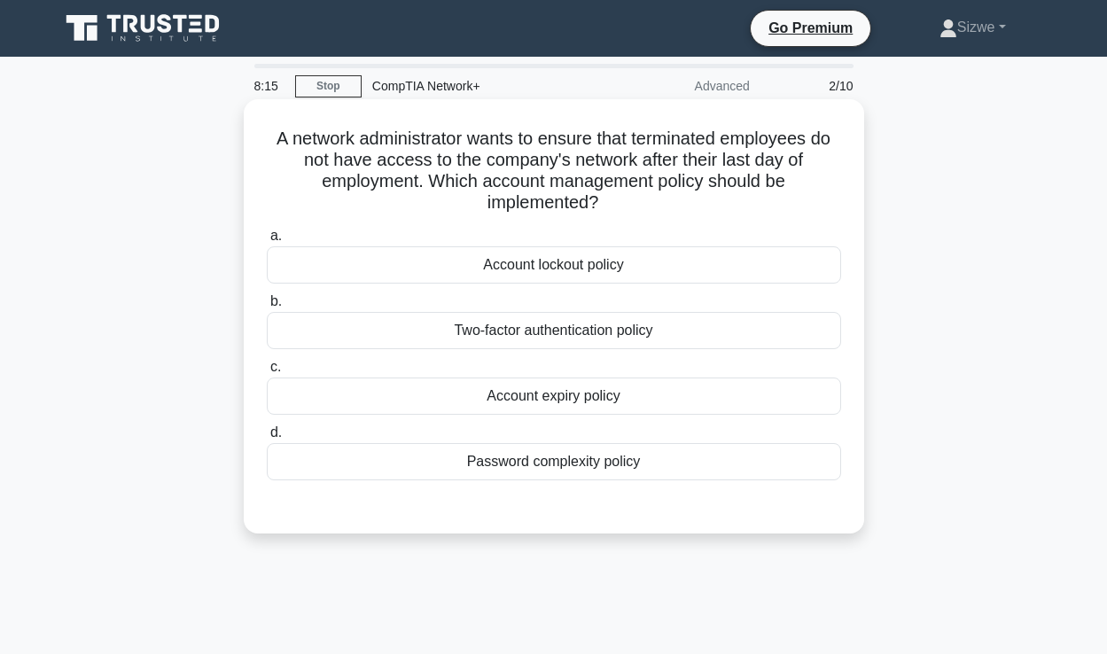
click at [585, 267] on div "Account lockout policy" at bounding box center [554, 264] width 574 height 37
click at [267, 242] on input "a. Account lockout policy" at bounding box center [267, 236] width 0 height 12
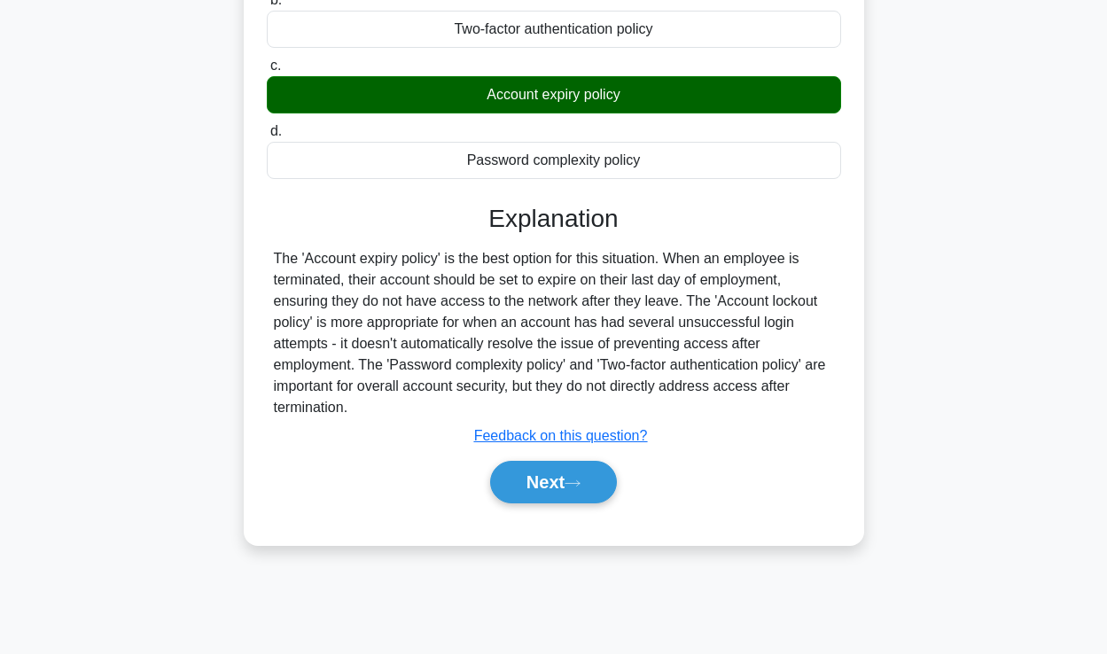
scroll to position [303, 0]
click at [542, 483] on button "Next" at bounding box center [553, 482] width 127 height 43
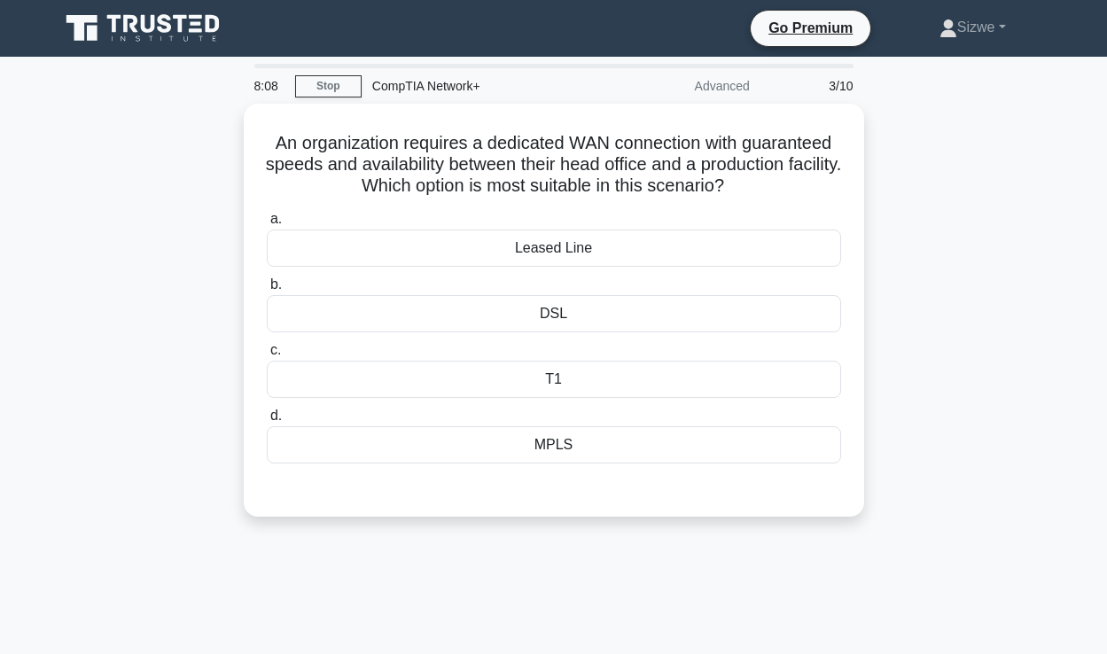
scroll to position [0, 0]
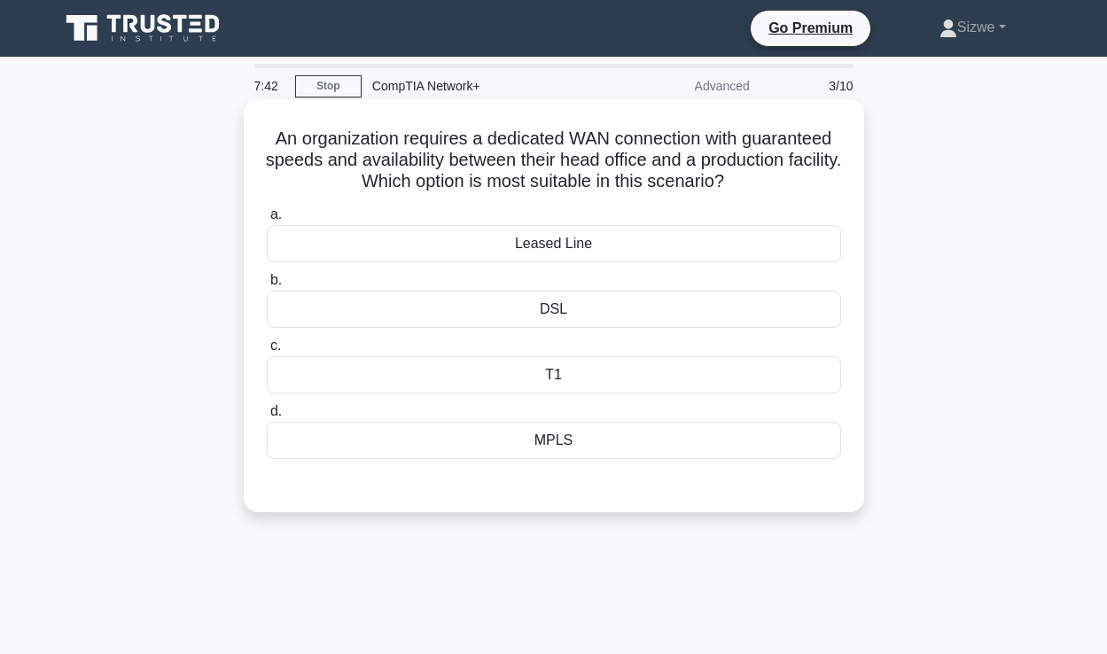
click at [550, 304] on div "DSL" at bounding box center [554, 309] width 574 height 37
click at [267, 286] on input "b. DSL" at bounding box center [267, 281] width 0 height 12
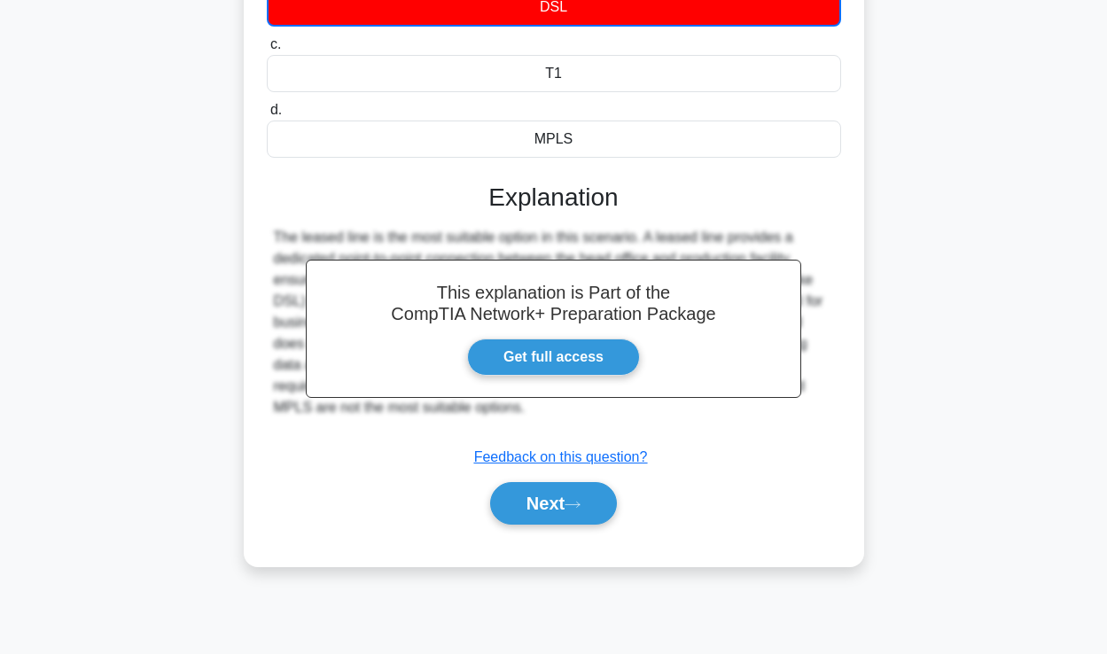
scroll to position [303, 0]
click at [548, 507] on button "Next" at bounding box center [553, 503] width 127 height 43
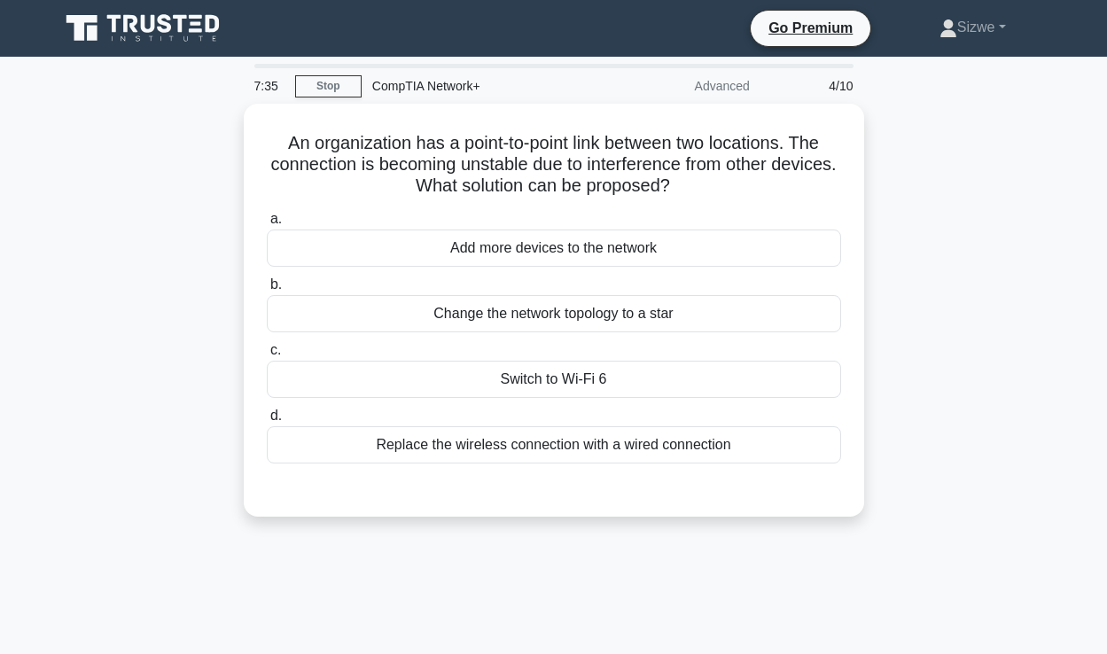
scroll to position [0, 0]
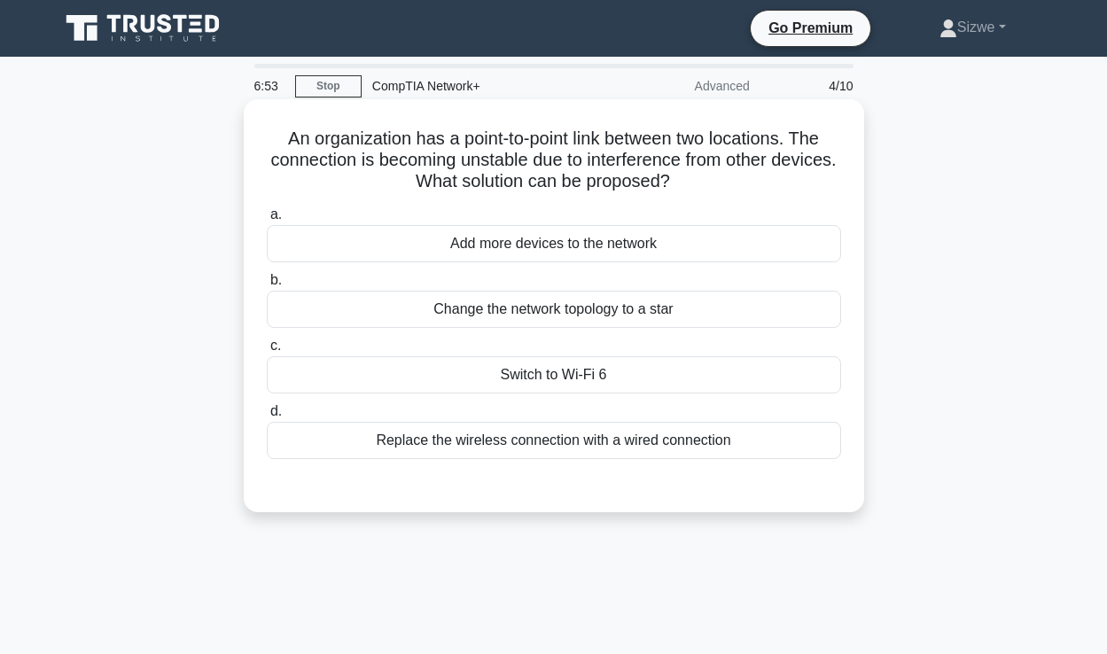
click at [583, 369] on div "Switch to Wi-Fi 6" at bounding box center [554, 374] width 574 height 37
click at [267, 352] on input "c. Switch to Wi-Fi 6" at bounding box center [267, 346] width 0 height 12
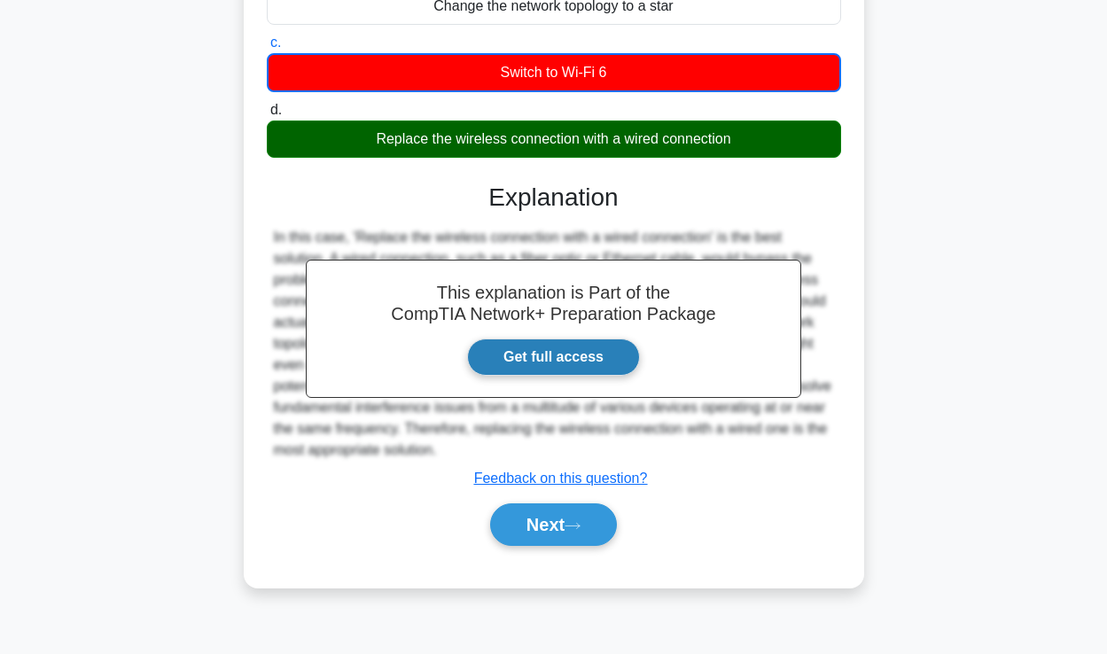
scroll to position [303, 0]
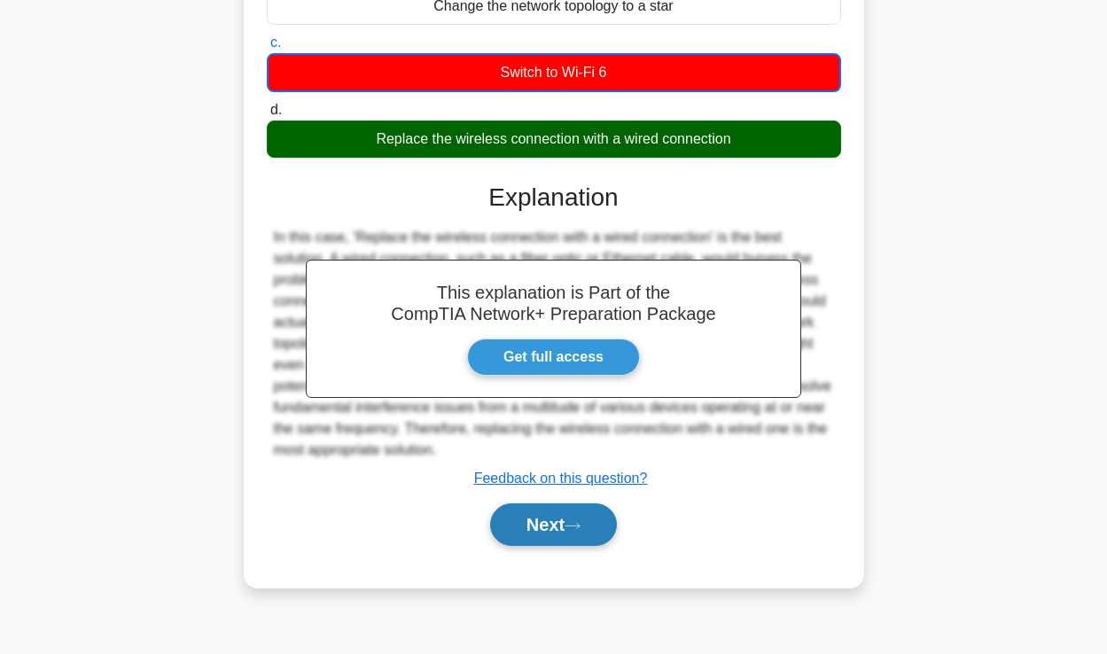
click at [549, 528] on button "Next" at bounding box center [553, 524] width 127 height 43
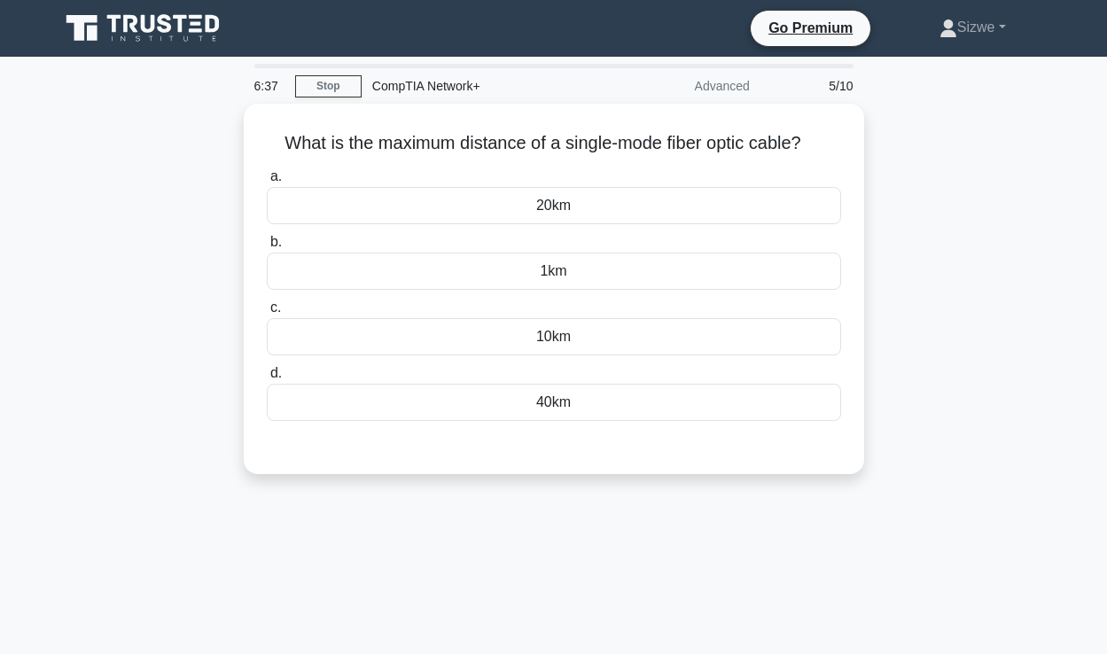
scroll to position [0, 0]
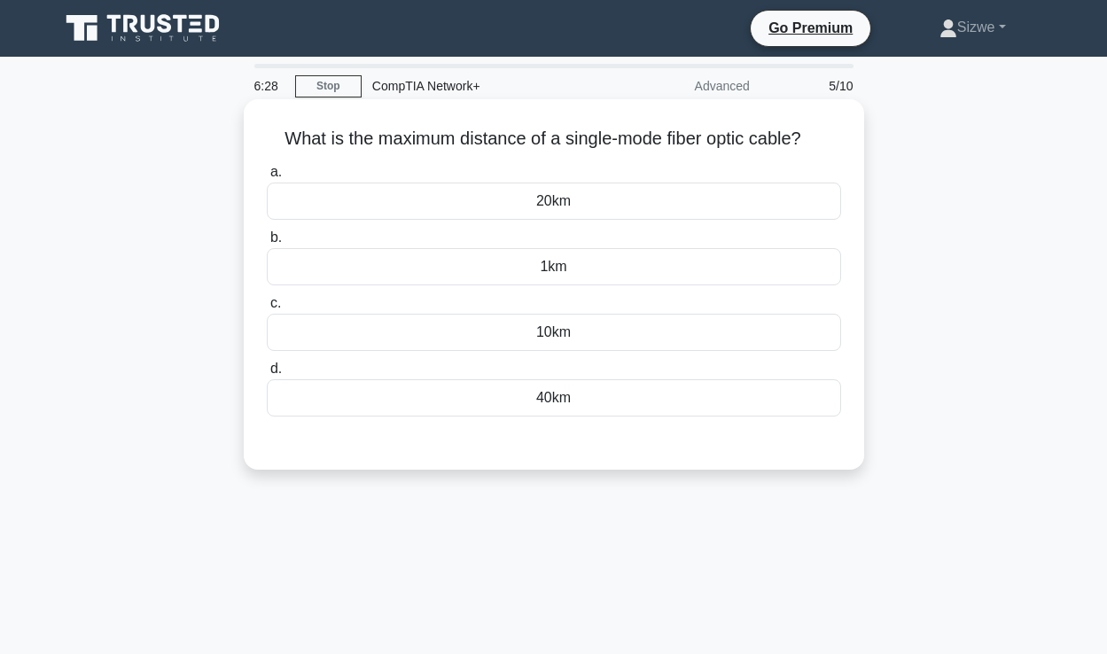
click at [576, 393] on div "40km" at bounding box center [554, 397] width 574 height 37
click at [267, 375] on input "d. 40km" at bounding box center [267, 369] width 0 height 12
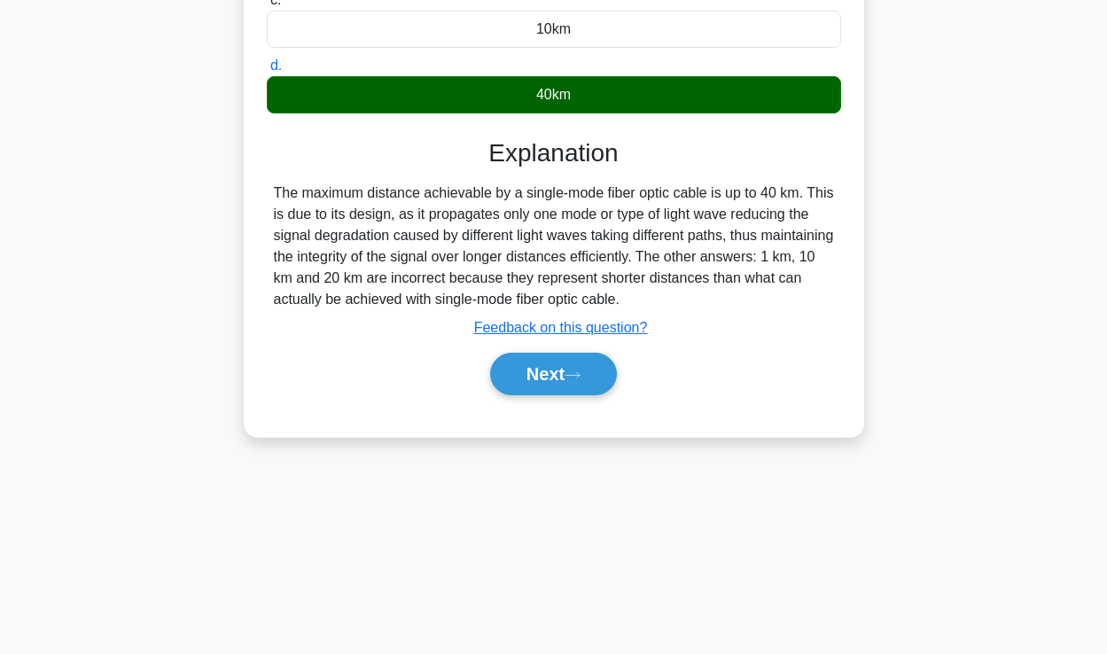
scroll to position [303, 0]
click at [543, 375] on button "Next" at bounding box center [553, 374] width 127 height 43
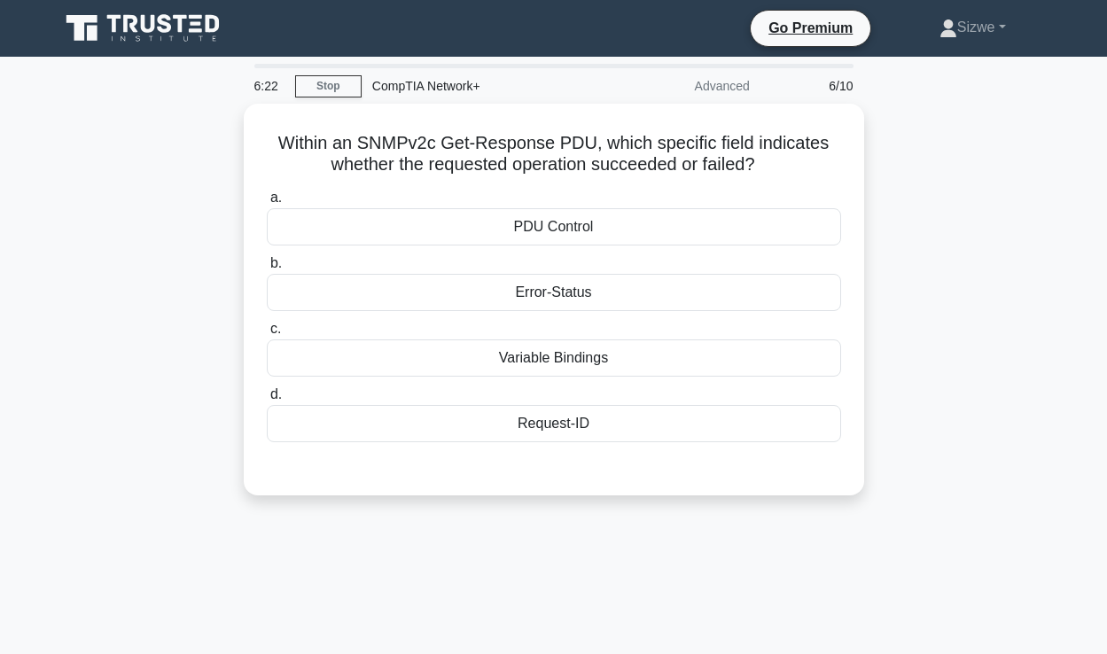
scroll to position [0, 0]
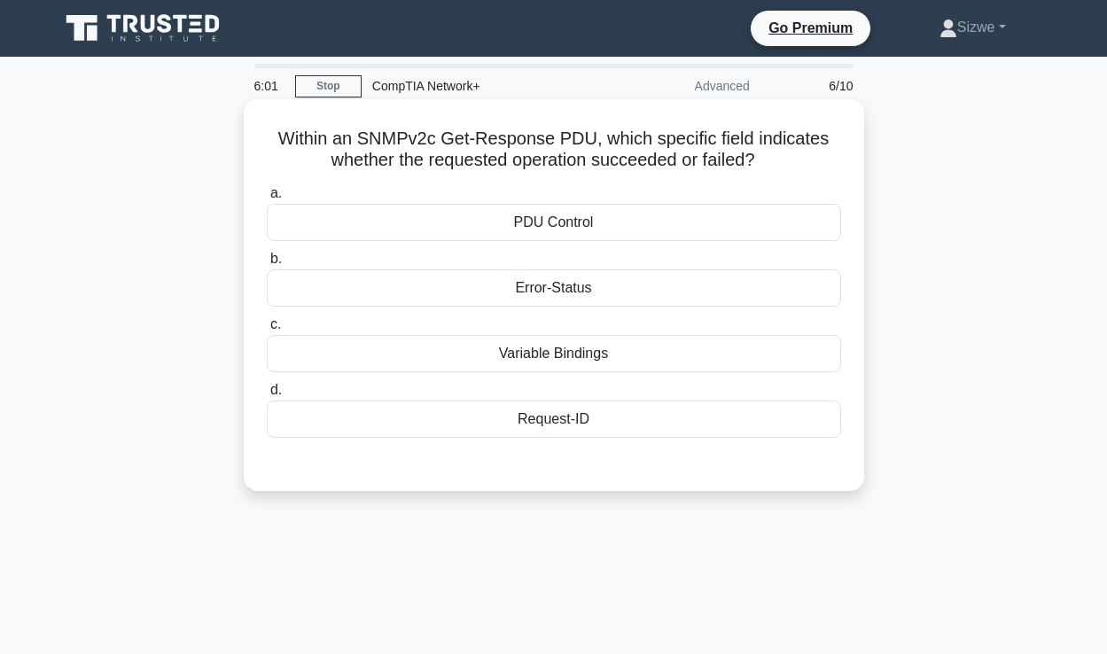
click at [567, 217] on div "PDU Control" at bounding box center [554, 222] width 574 height 37
click at [267, 199] on input "a. PDU Control" at bounding box center [267, 194] width 0 height 12
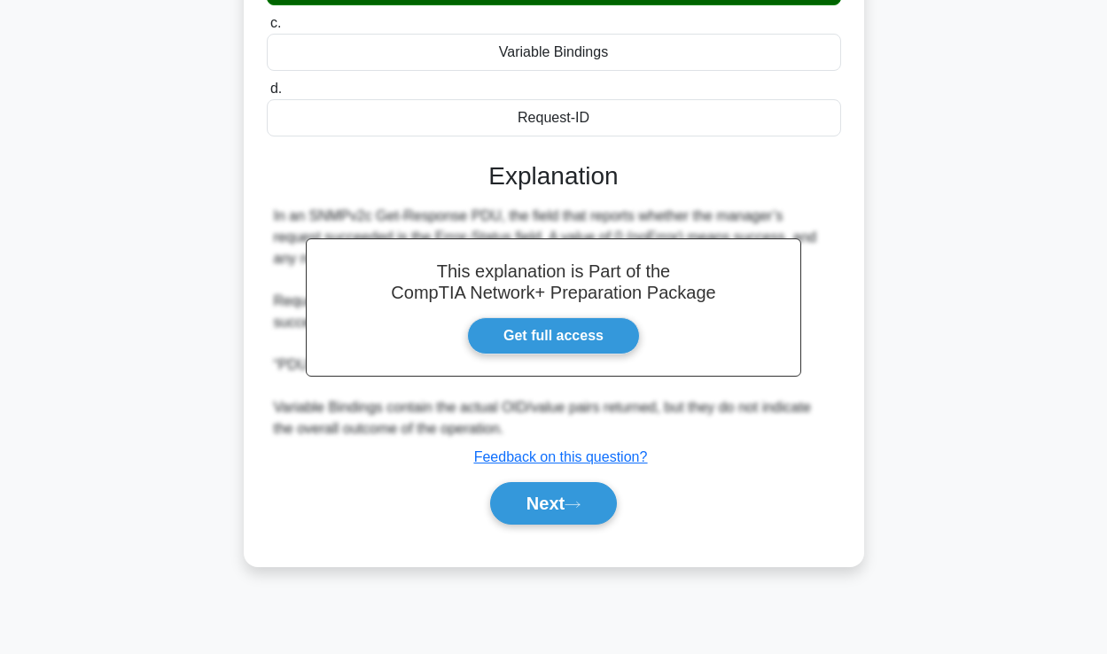
scroll to position [303, 0]
click at [561, 509] on button "Next" at bounding box center [553, 503] width 127 height 43
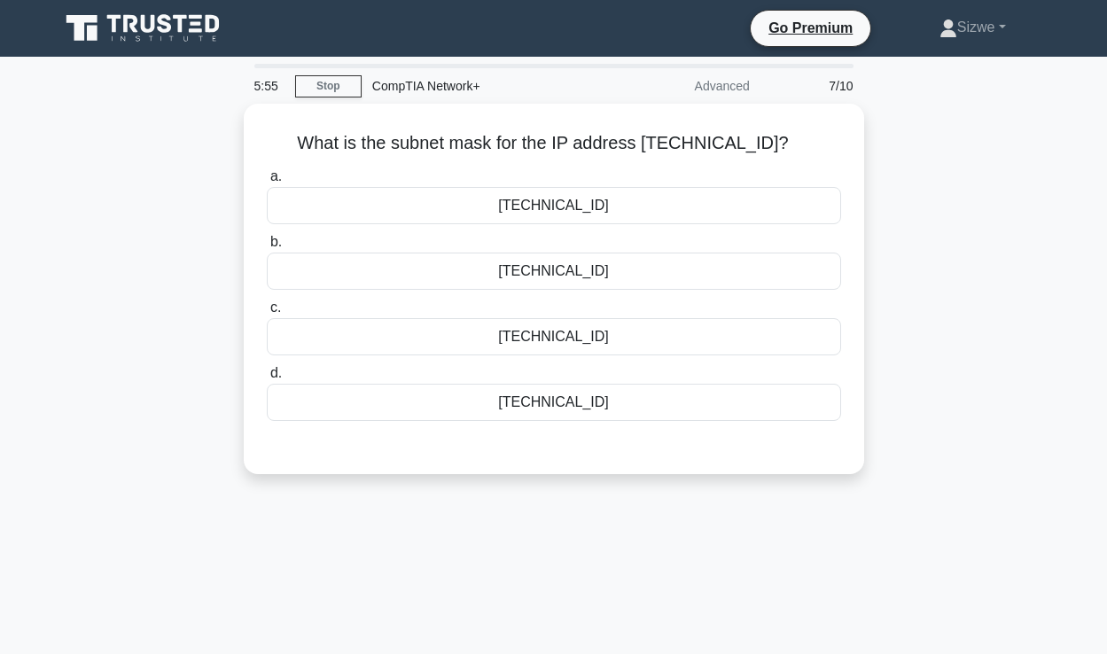
scroll to position [0, 0]
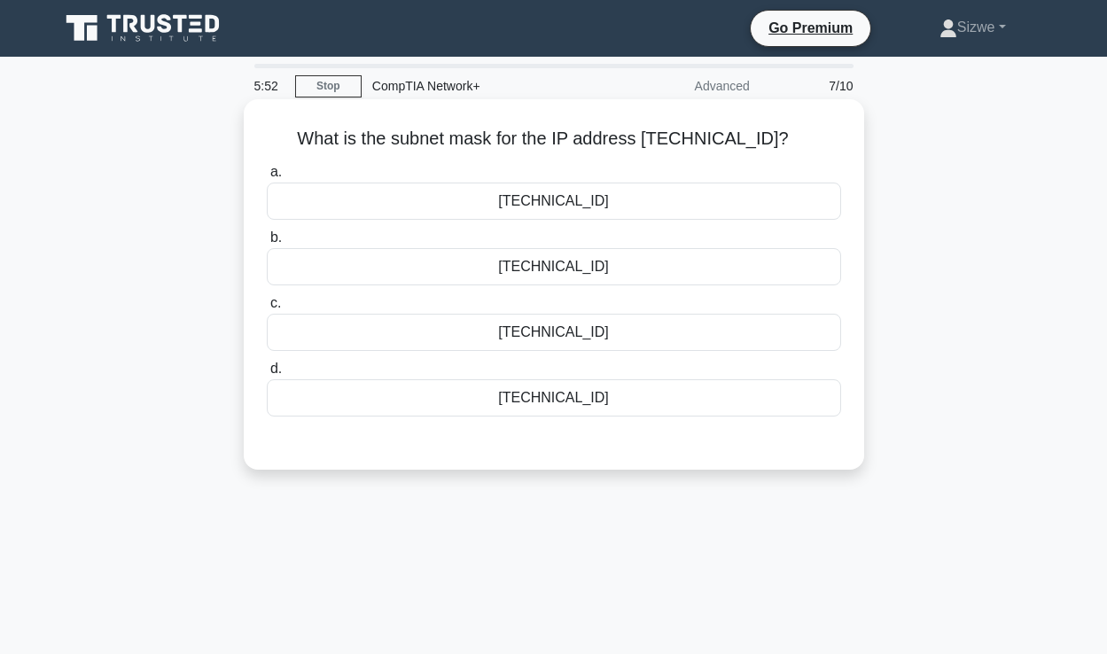
click at [564, 331] on div "255.255.248.0" at bounding box center [554, 332] width 574 height 37
click at [267, 309] on input "c. 255.255.248.0" at bounding box center [267, 304] width 0 height 12
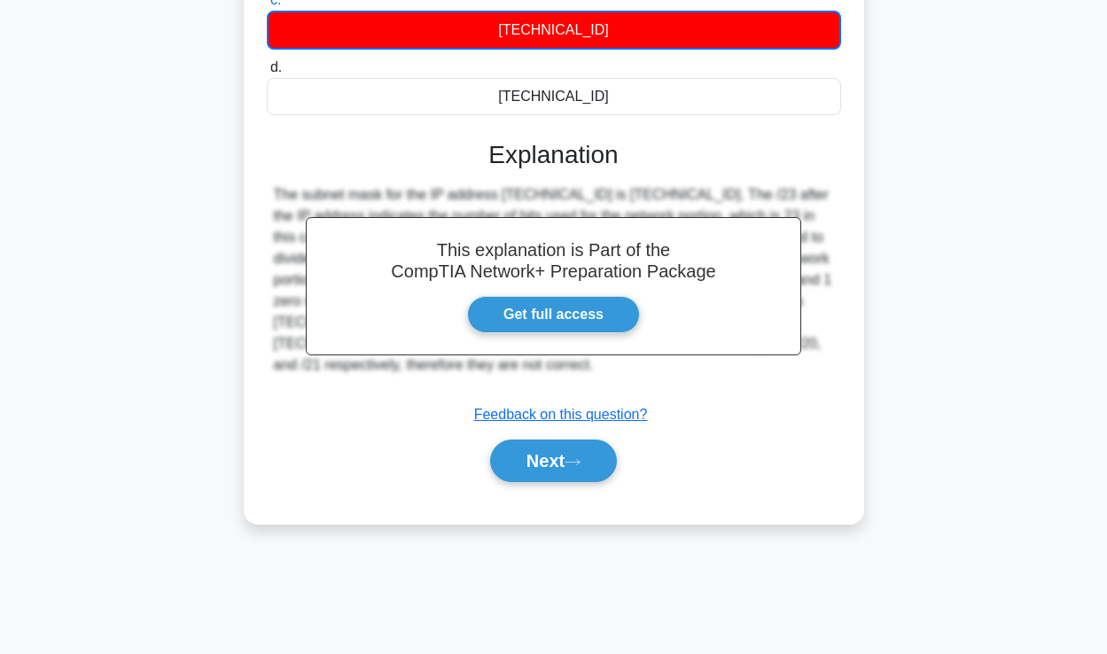
scroll to position [303, 0]
click at [565, 449] on button "Next" at bounding box center [553, 461] width 127 height 43
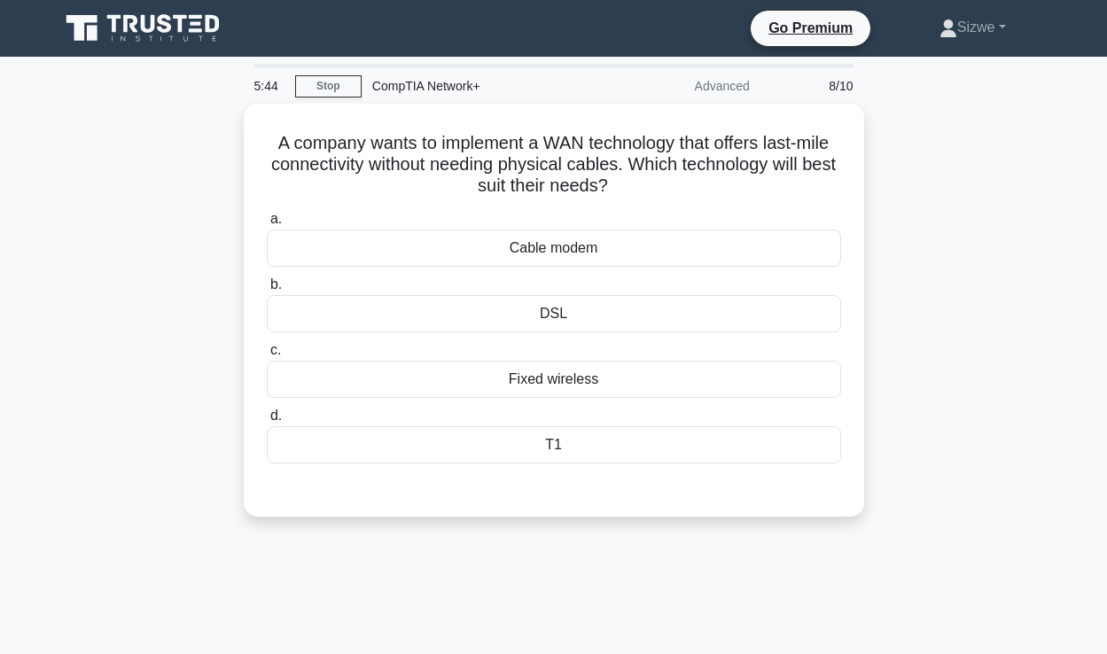
scroll to position [0, 0]
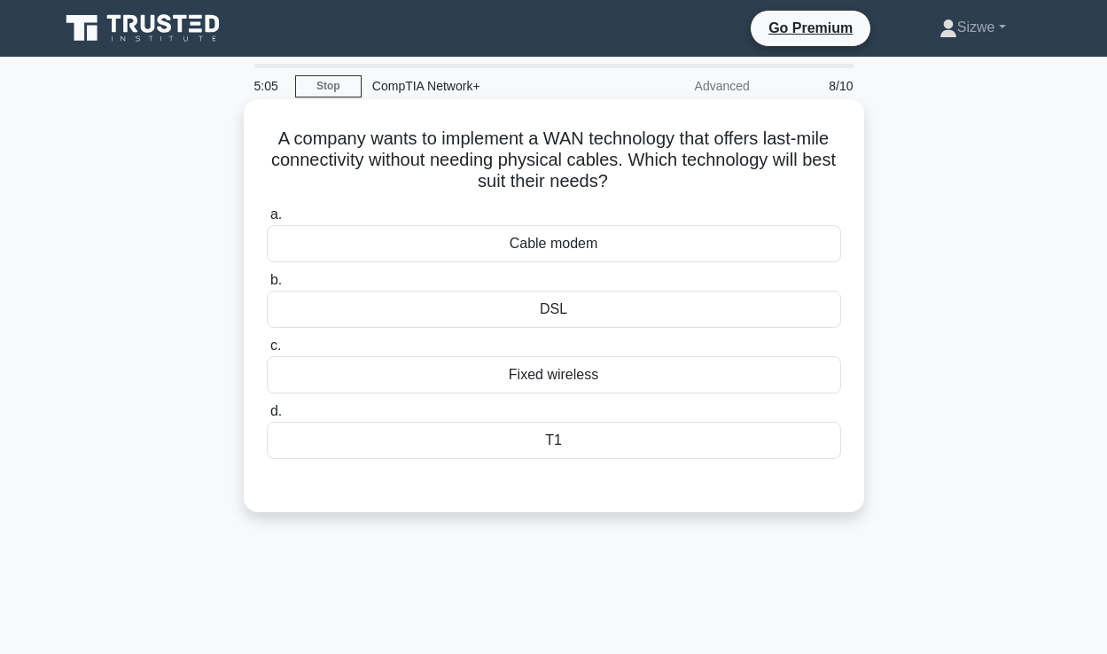
click at [564, 373] on div "Fixed wireless" at bounding box center [554, 374] width 574 height 37
click at [267, 352] on input "c. Fixed wireless" at bounding box center [267, 346] width 0 height 12
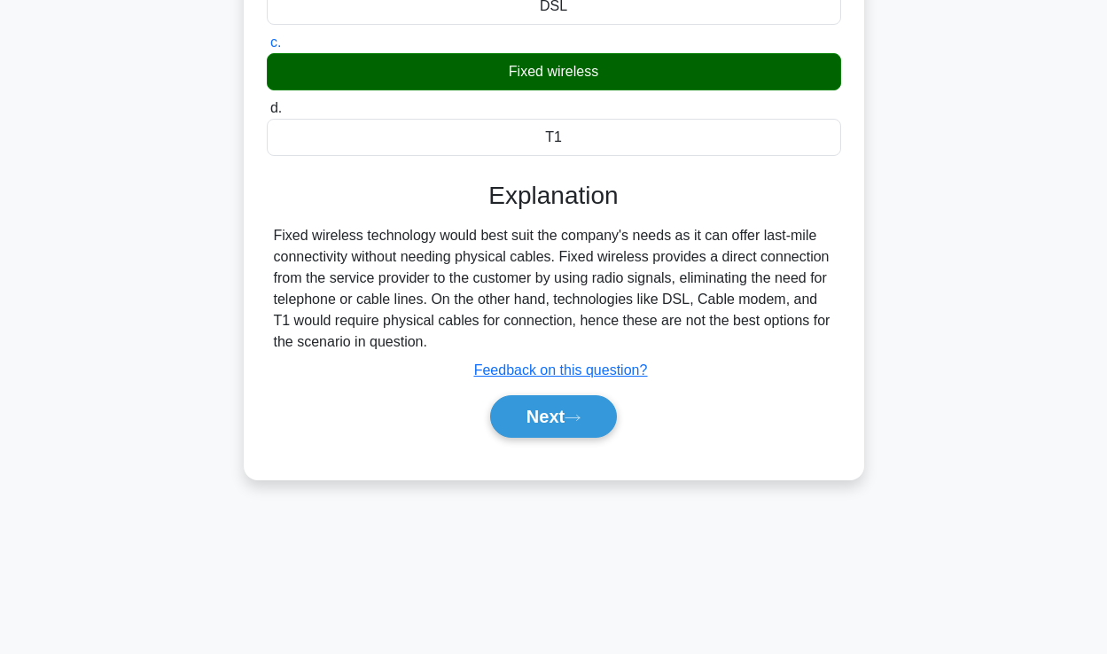
scroll to position [303, 0]
click at [534, 426] on button "Next" at bounding box center [553, 416] width 127 height 43
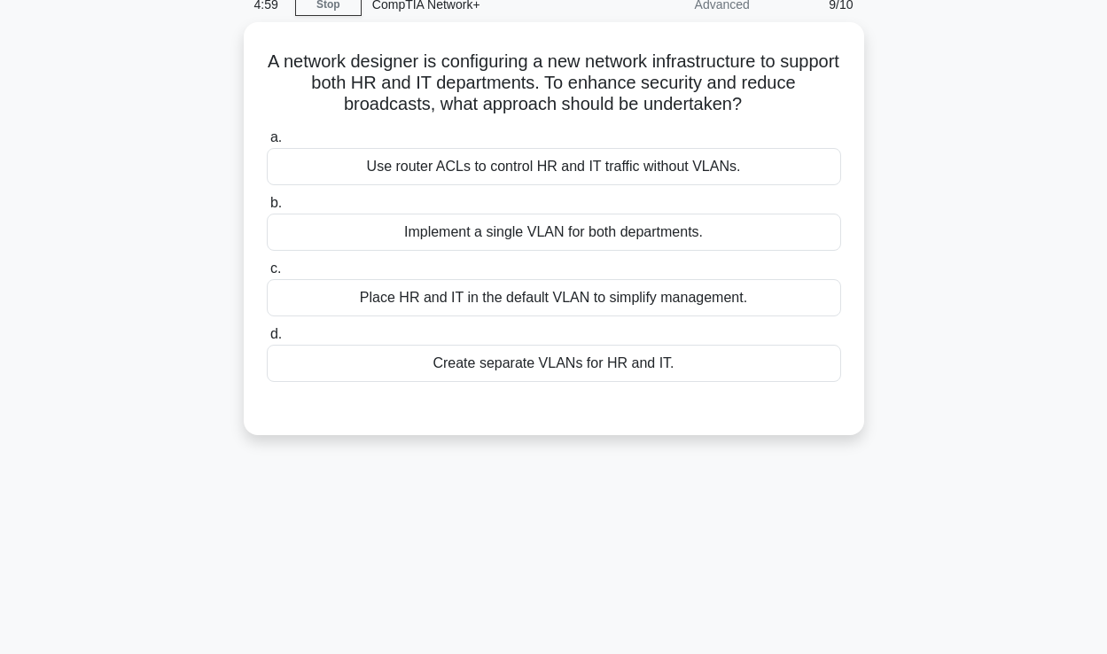
scroll to position [-4, 0]
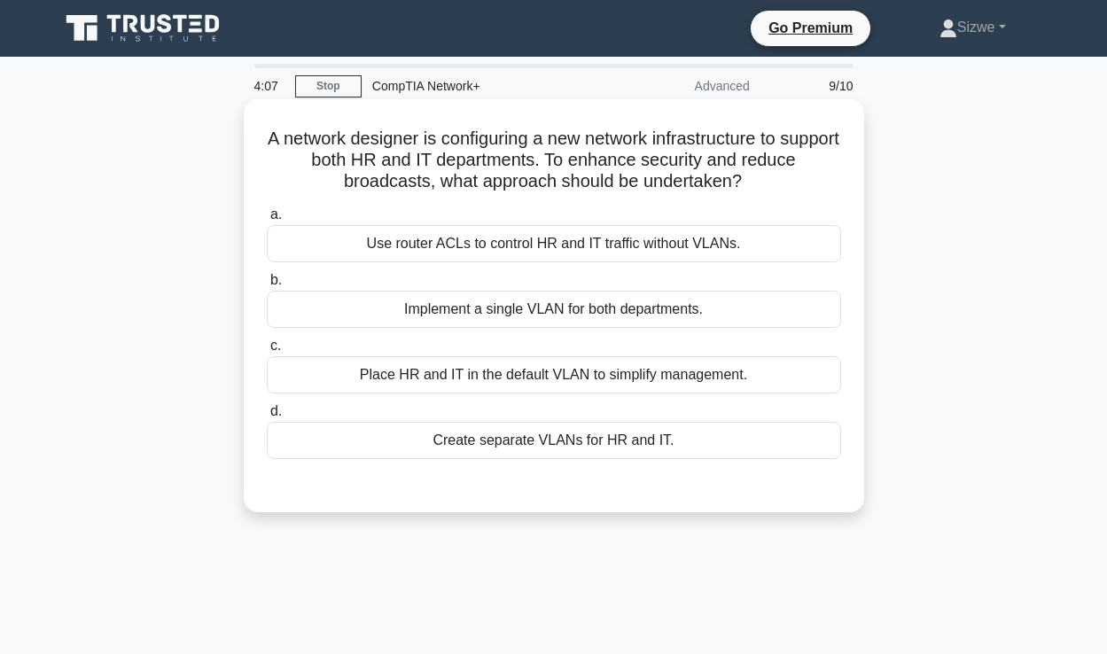
click at [551, 314] on div "Implement a single VLAN for both departments." at bounding box center [554, 309] width 574 height 37
click at [267, 286] on input "b. Implement a single VLAN for both departments." at bounding box center [267, 281] width 0 height 12
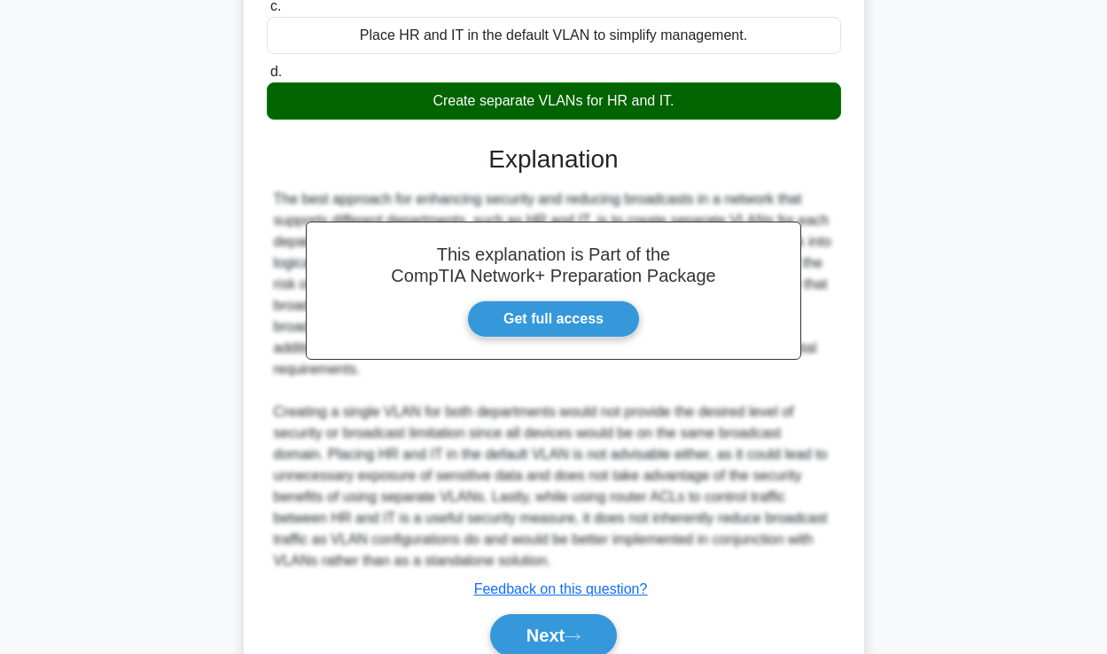
scroll to position [423, 0]
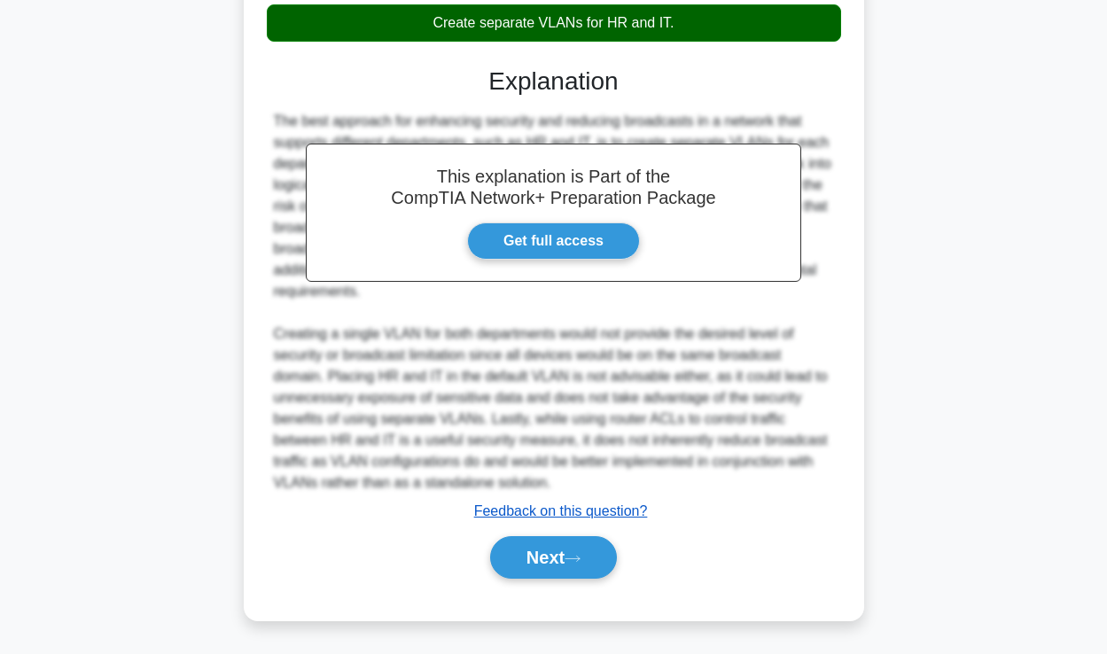
click at [552, 513] on u "Feedback on this question?" at bounding box center [561, 510] width 174 height 15
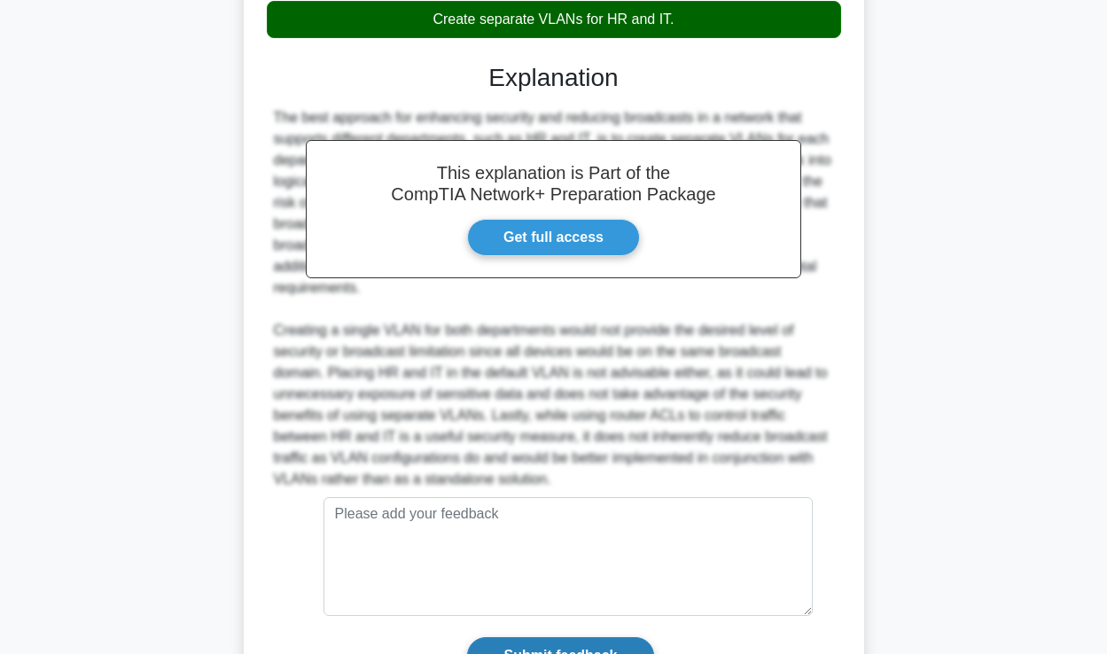
click at [537, 641] on input "Submit feedback" at bounding box center [560, 655] width 186 height 37
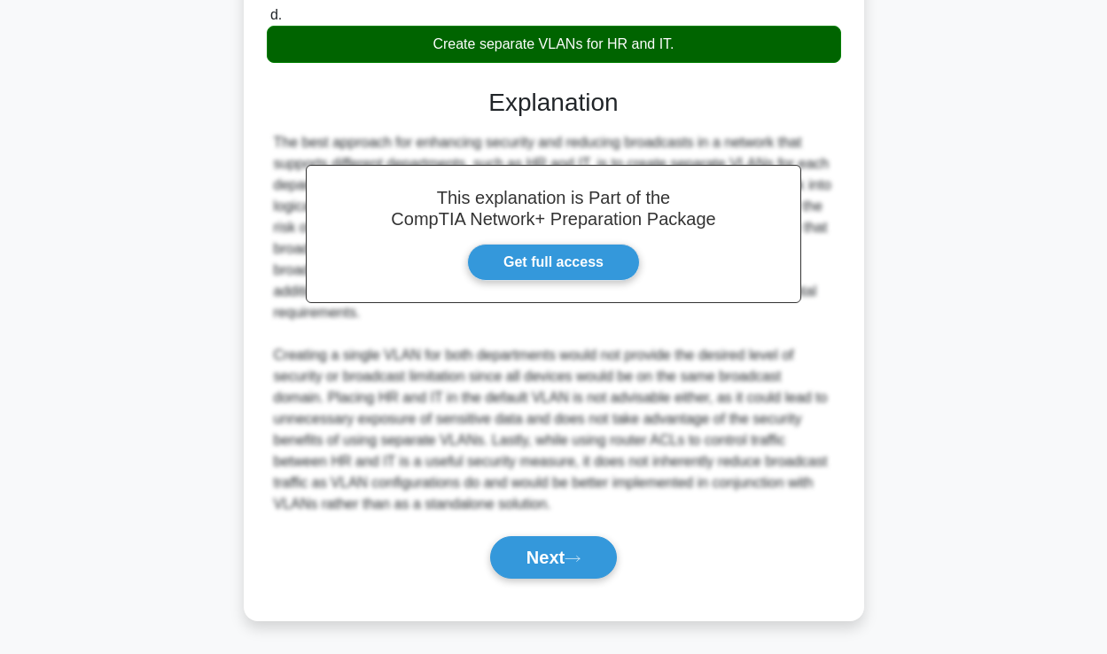
scroll to position [398, 0]
click at [542, 552] on button "Next" at bounding box center [553, 557] width 127 height 43
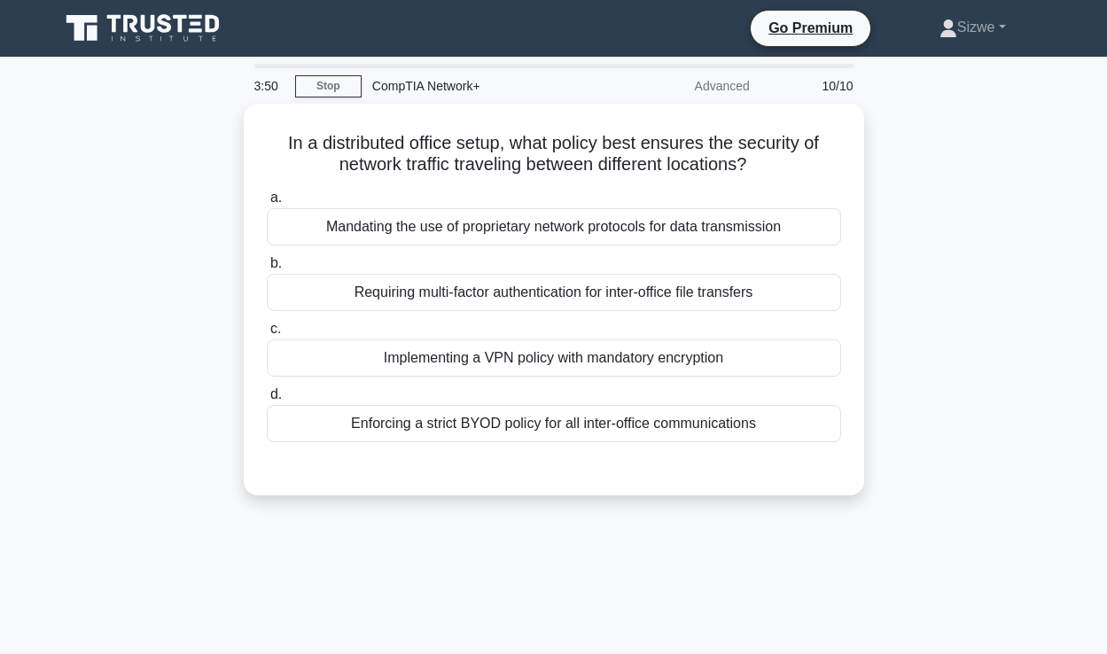
scroll to position [0, 0]
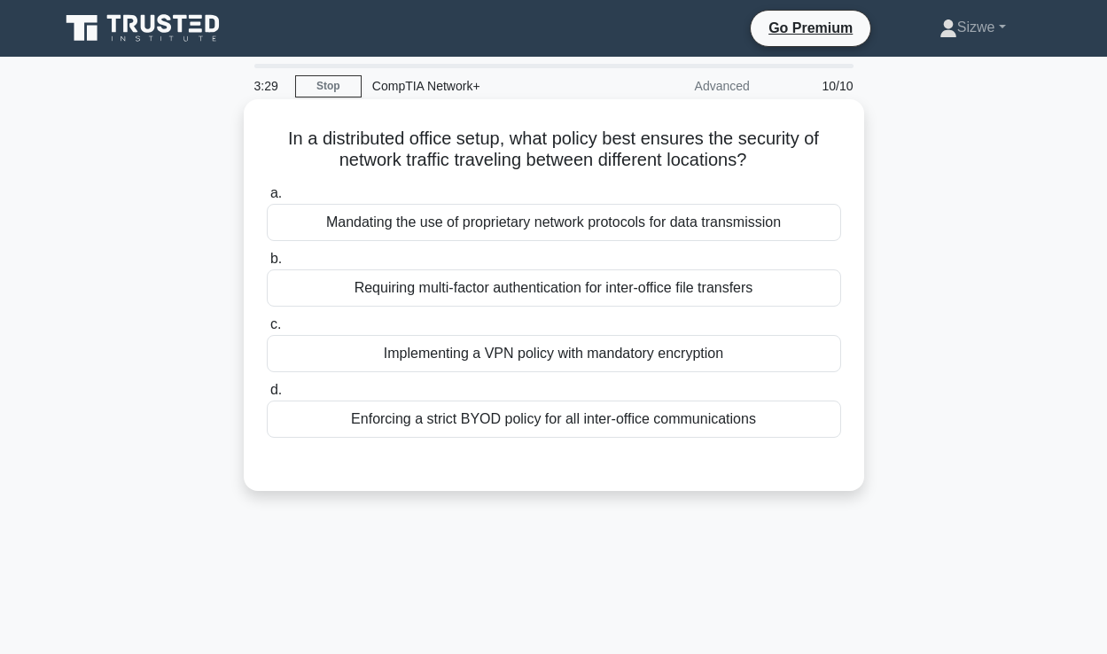
click at [535, 349] on div "Implementing a VPN policy with mandatory encryption" at bounding box center [554, 353] width 574 height 37
click at [267, 331] on input "c. Implementing a VPN policy with mandatory encryption" at bounding box center [267, 325] width 0 height 12
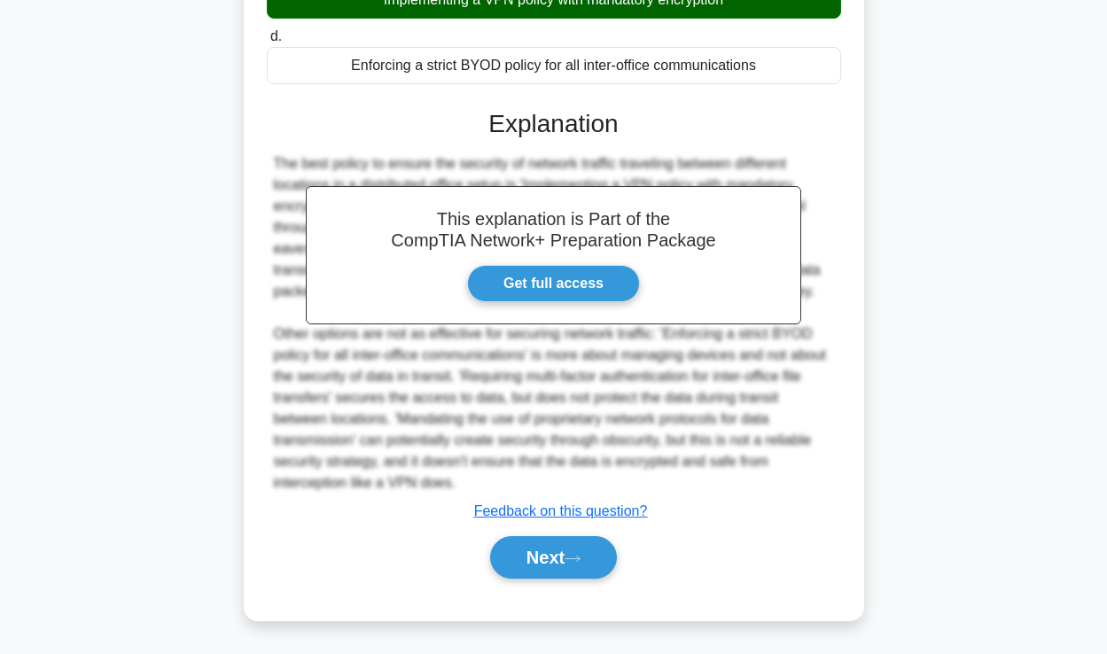
scroll to position [354, 0]
click at [545, 554] on button "Next" at bounding box center [553, 557] width 127 height 43
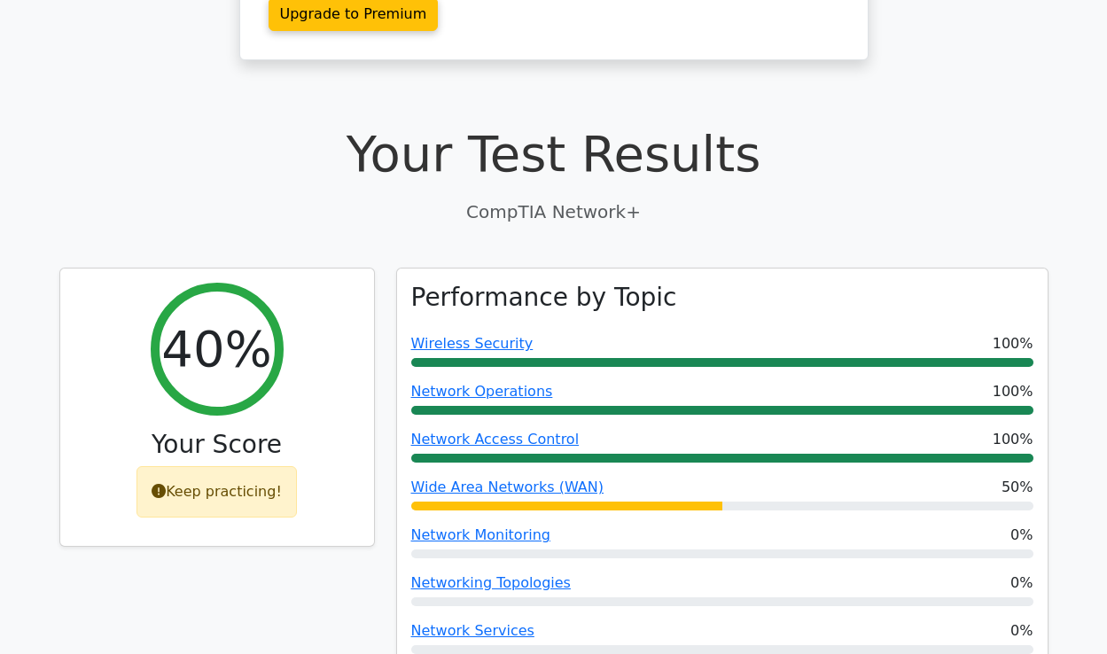
scroll to position [403, 0]
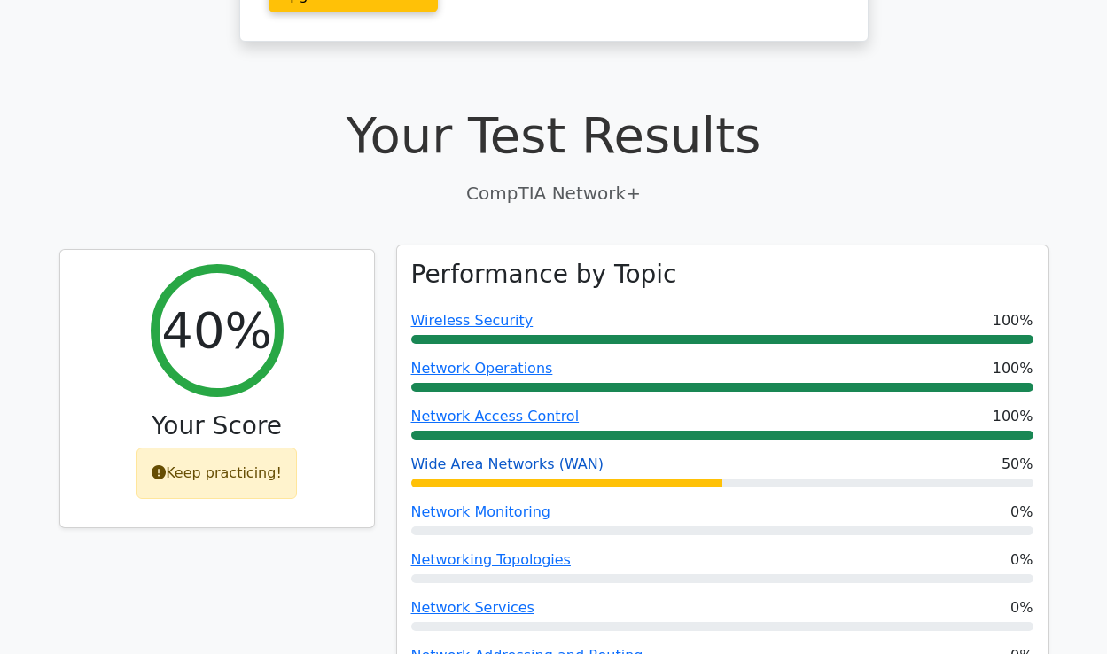
click at [568, 456] on link "Wide Area Networks (WAN)" at bounding box center [507, 464] width 192 height 17
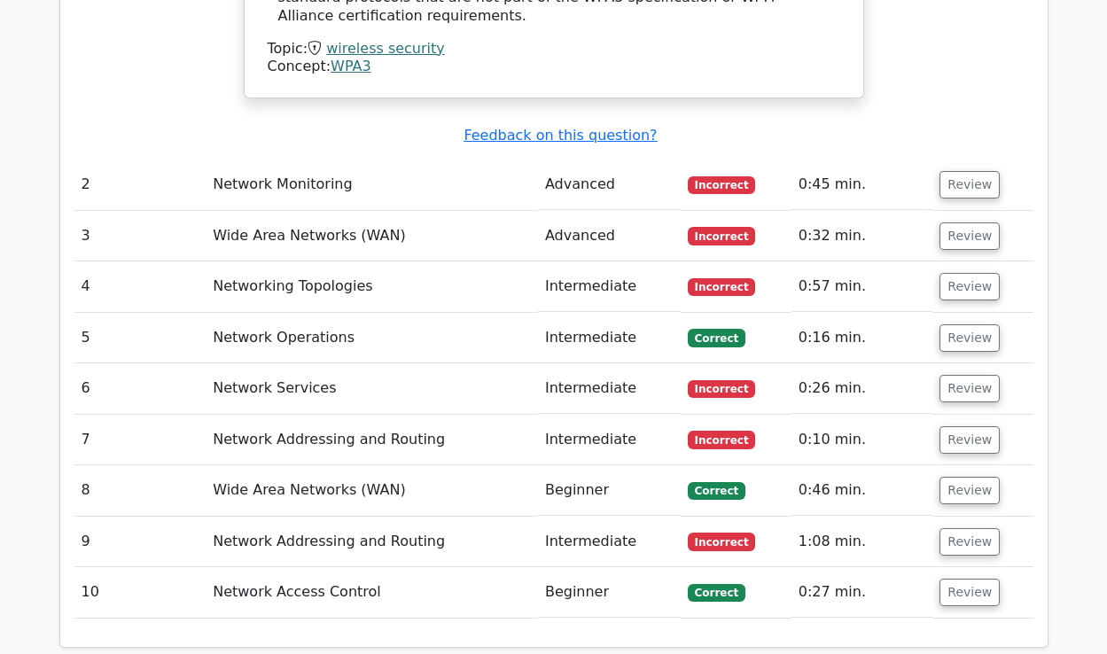
scroll to position [2133, 0]
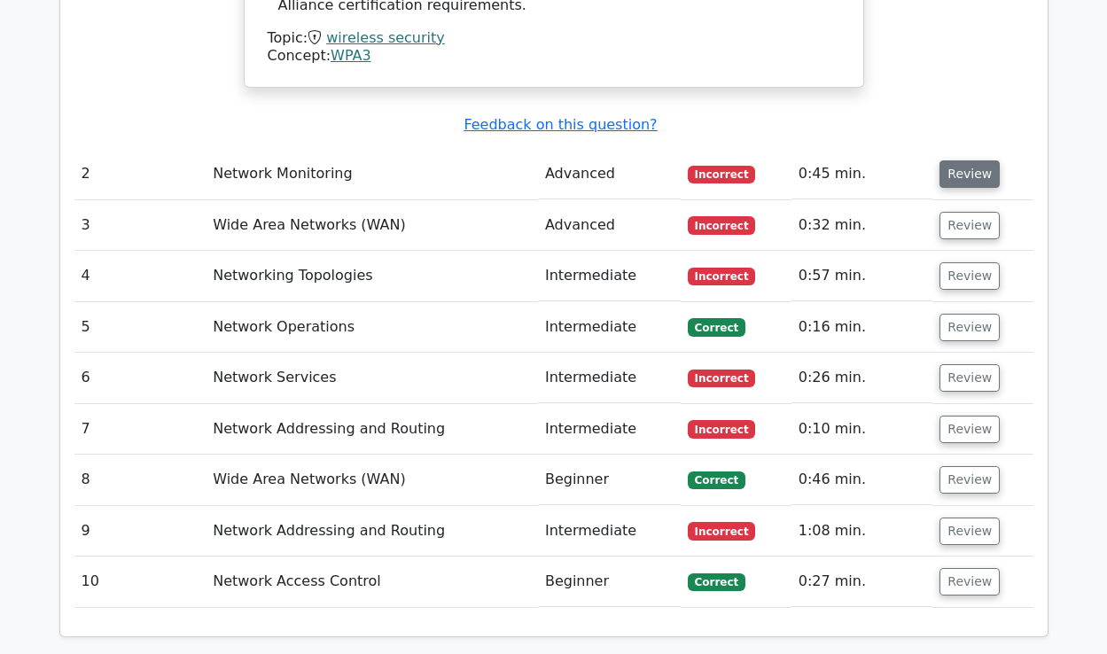
click at [946, 160] on button "Review" at bounding box center [970, 173] width 60 height 27
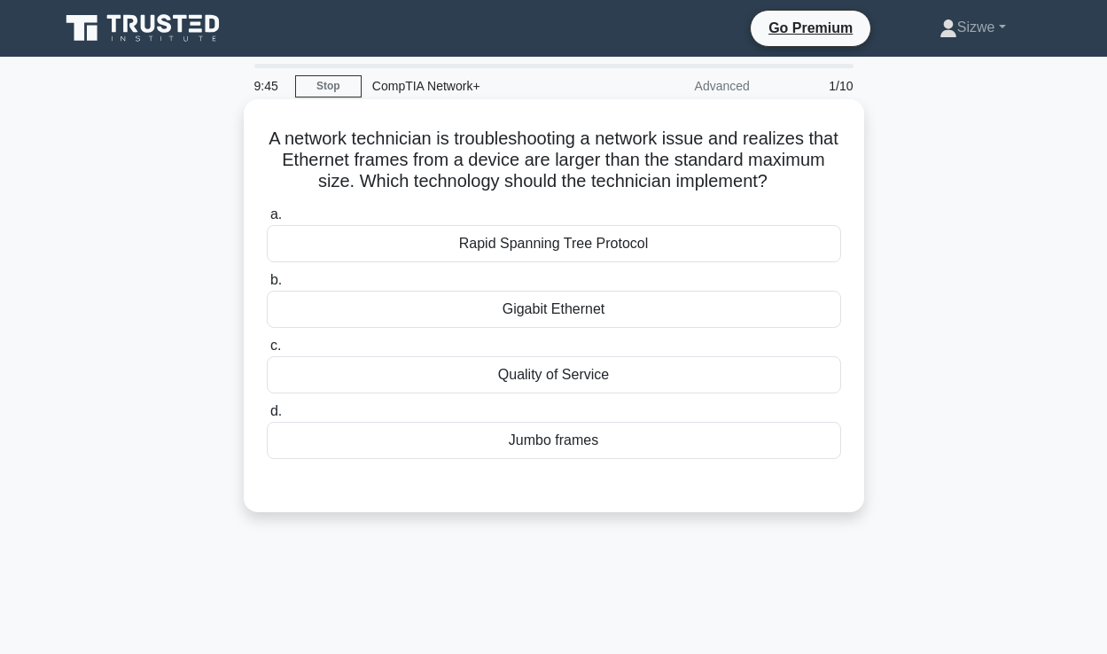
click at [530, 449] on div "Jumbo frames" at bounding box center [554, 440] width 574 height 37
click at [267, 417] on input "d. Jumbo frames" at bounding box center [267, 412] width 0 height 12
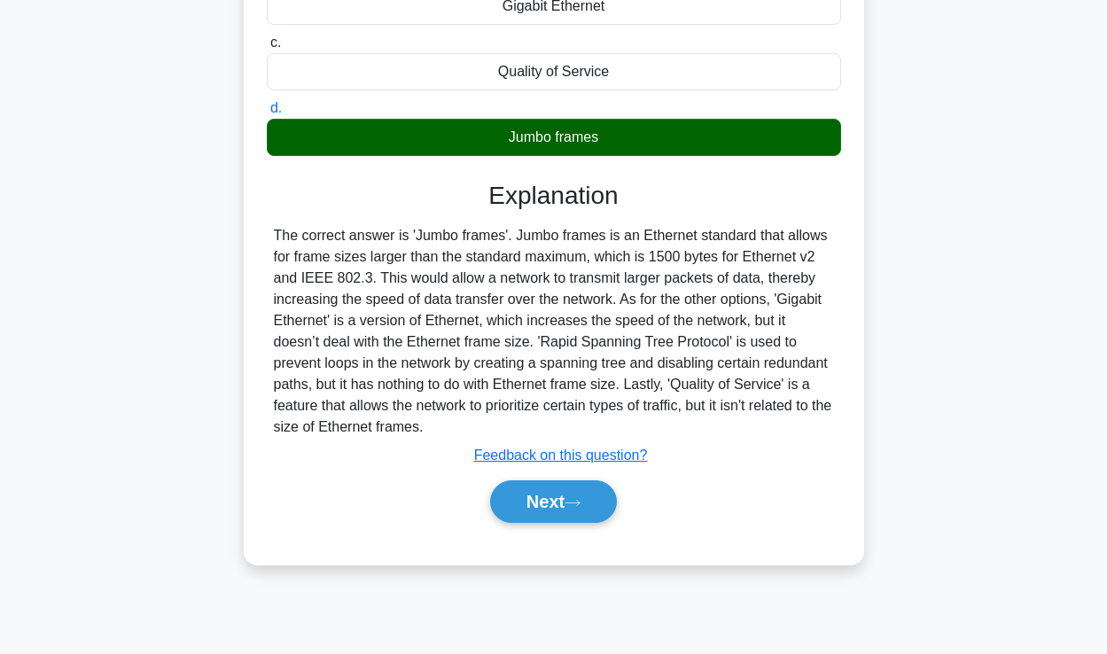
scroll to position [303, 0]
click at [549, 504] on button "Next" at bounding box center [553, 501] width 127 height 43
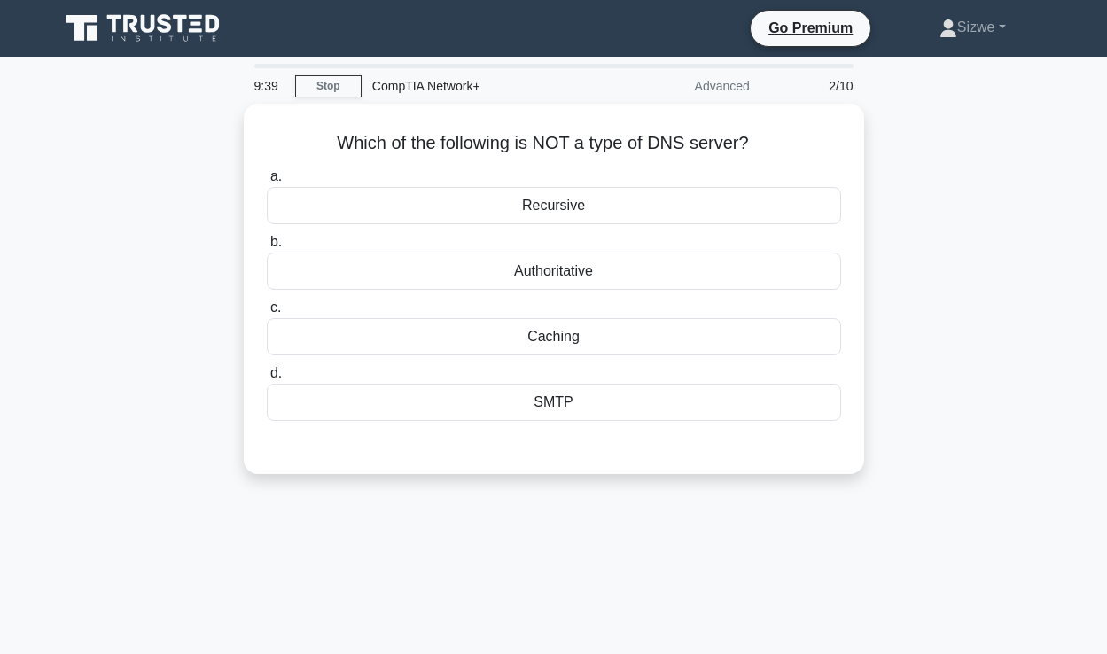
scroll to position [0, 0]
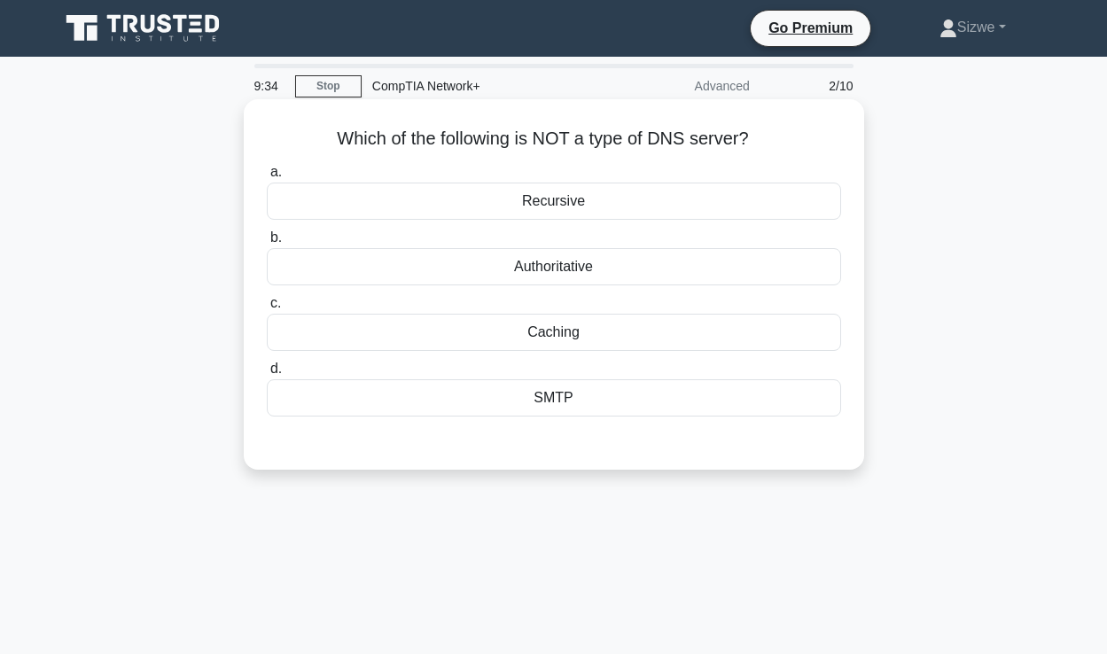
click at [551, 404] on div "SMTP" at bounding box center [554, 397] width 574 height 37
click at [267, 375] on input "d. SMTP" at bounding box center [267, 369] width 0 height 12
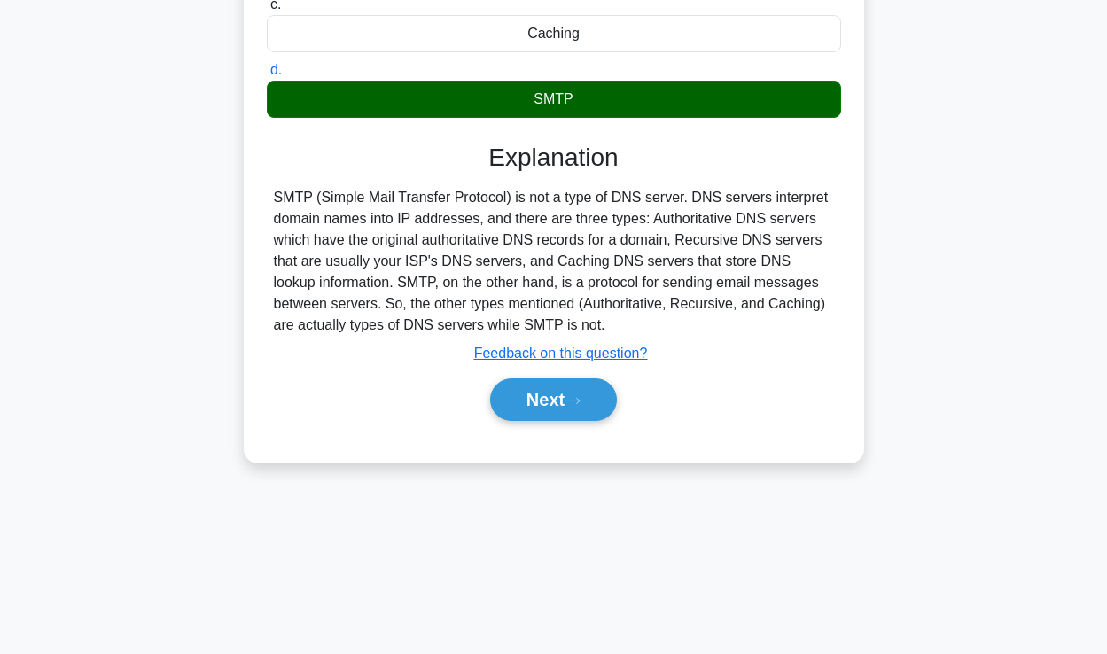
scroll to position [303, 0]
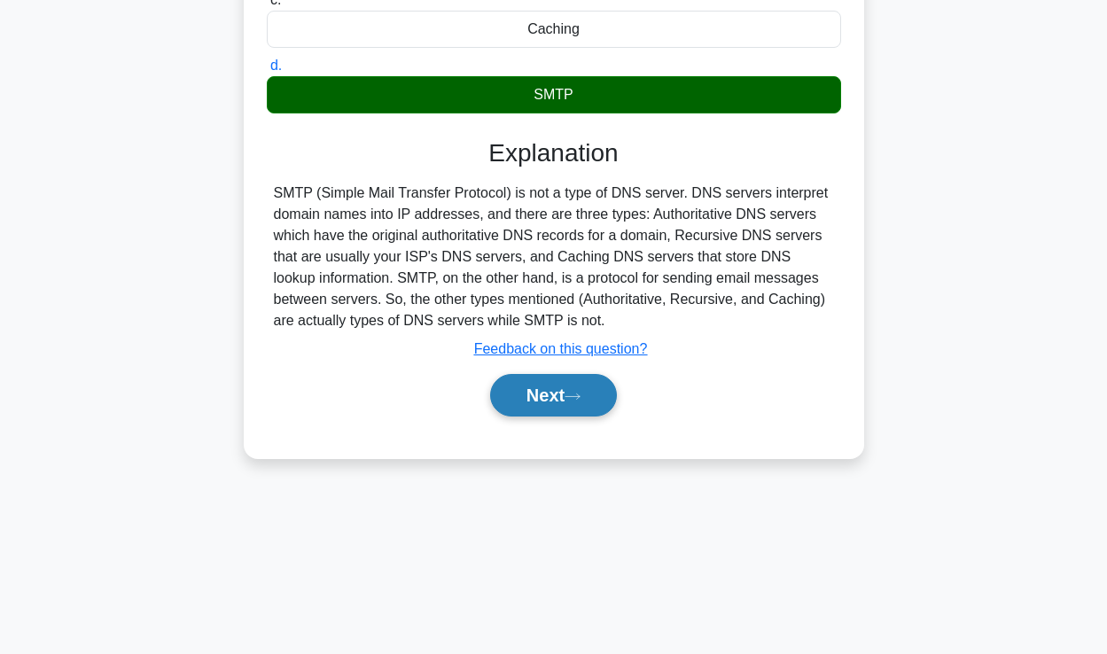
click at [564, 394] on button "Next" at bounding box center [553, 395] width 127 height 43
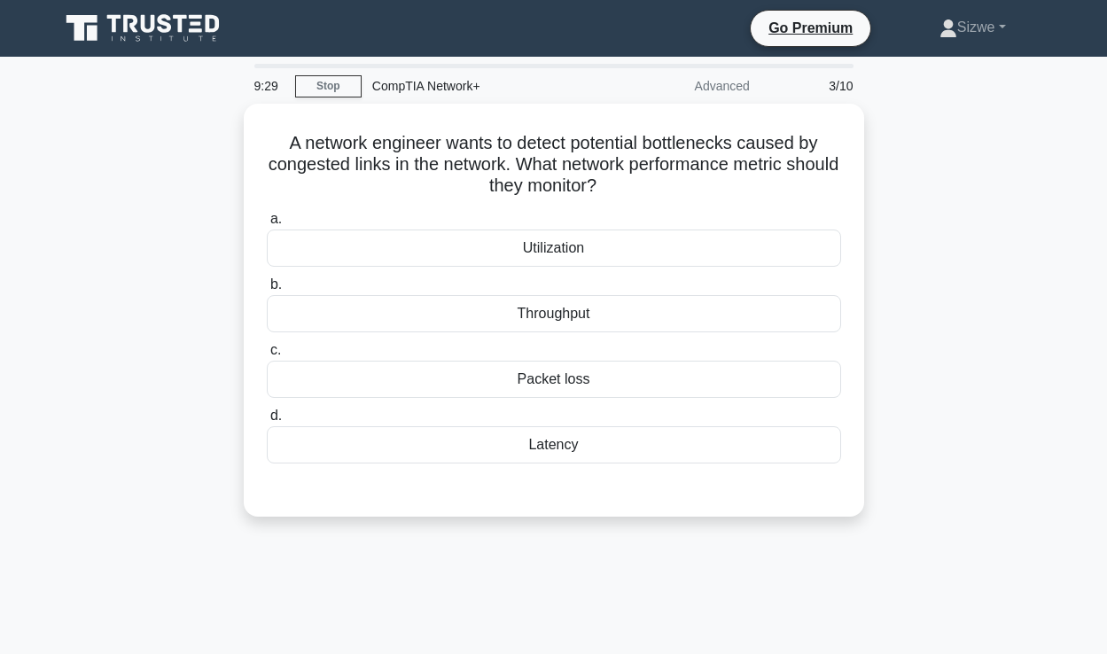
scroll to position [0, 0]
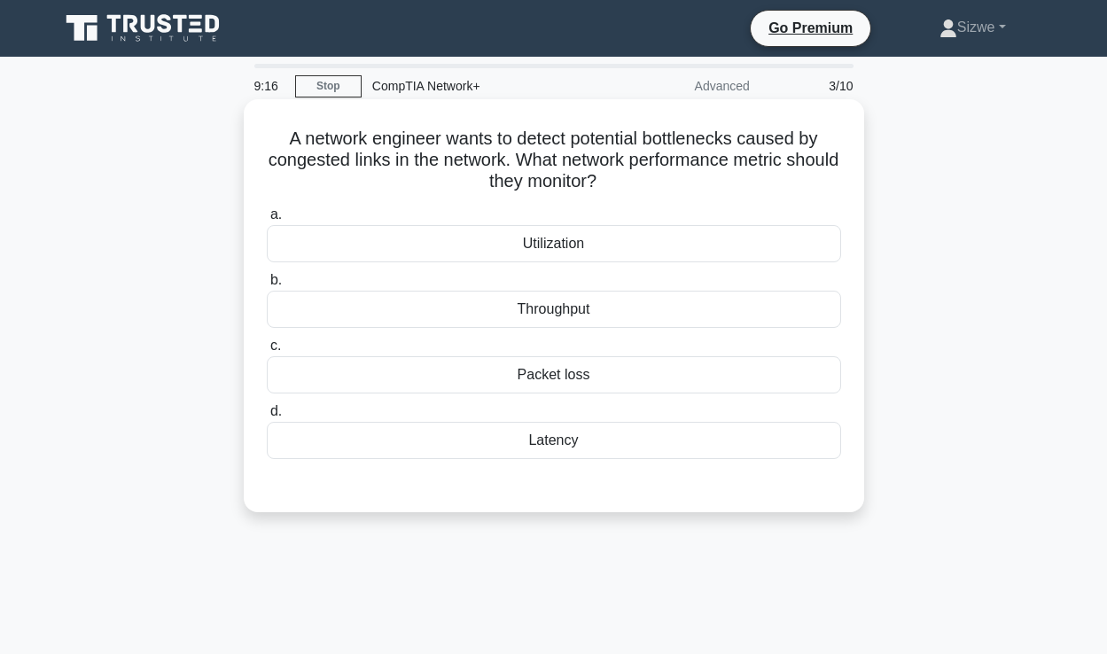
click at [565, 310] on div "Throughput" at bounding box center [554, 309] width 574 height 37
click at [267, 286] on input "b. Throughput" at bounding box center [267, 281] width 0 height 12
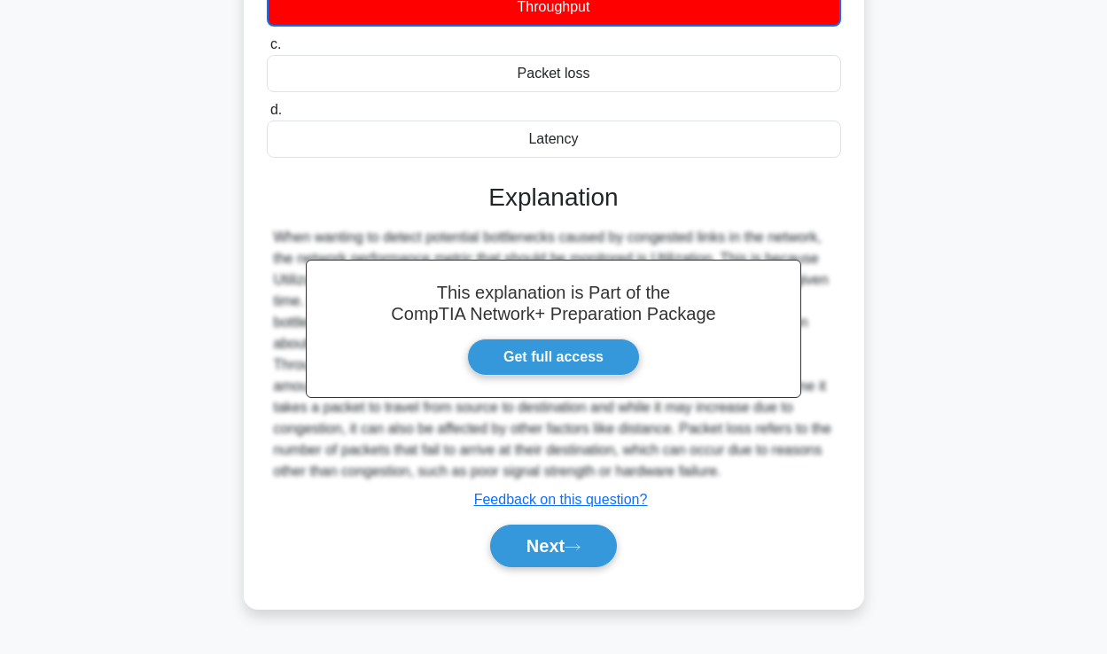
scroll to position [303, 0]
click at [534, 556] on button "Next" at bounding box center [553, 546] width 127 height 43
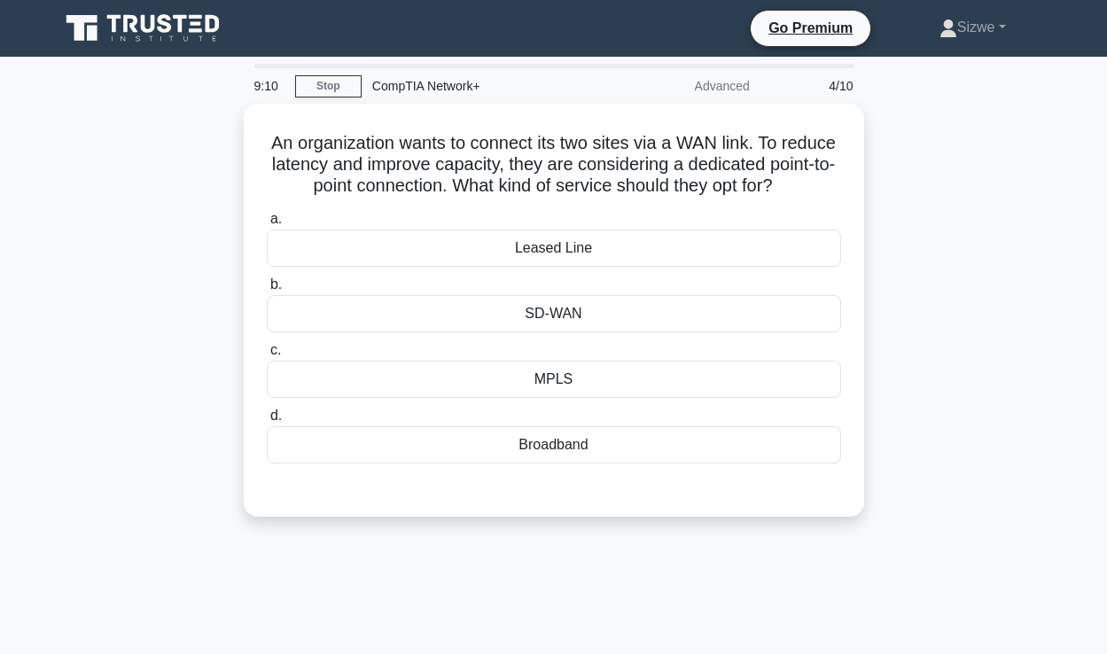
scroll to position [0, 0]
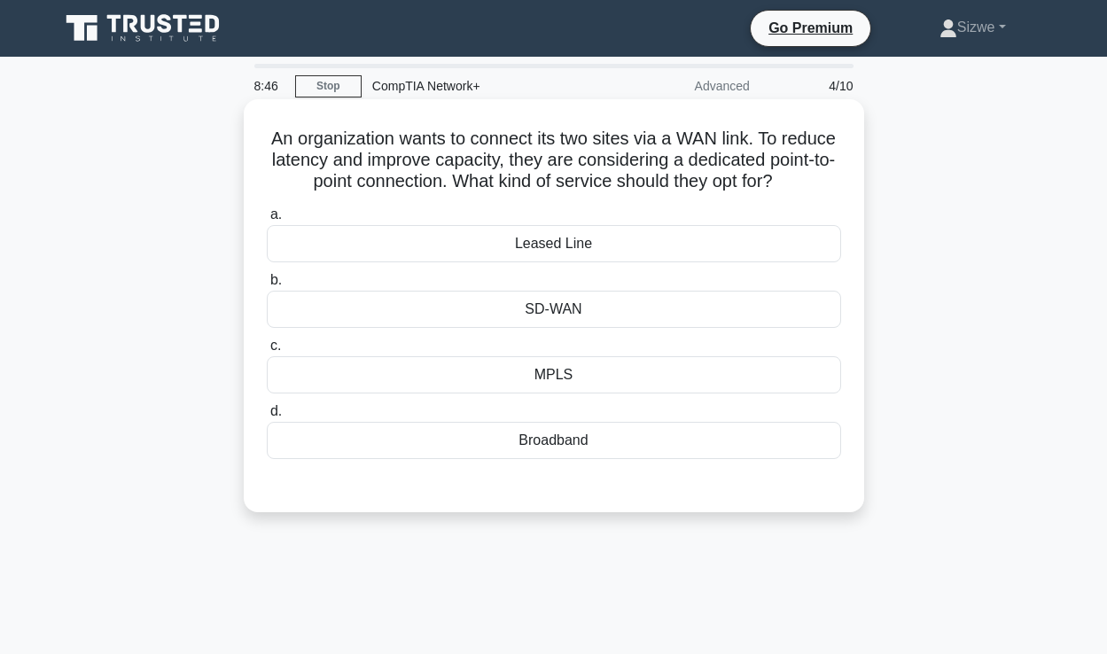
click at [558, 307] on div "SD-WAN" at bounding box center [554, 309] width 574 height 37
click at [267, 286] on input "b. SD-WAN" at bounding box center [267, 281] width 0 height 12
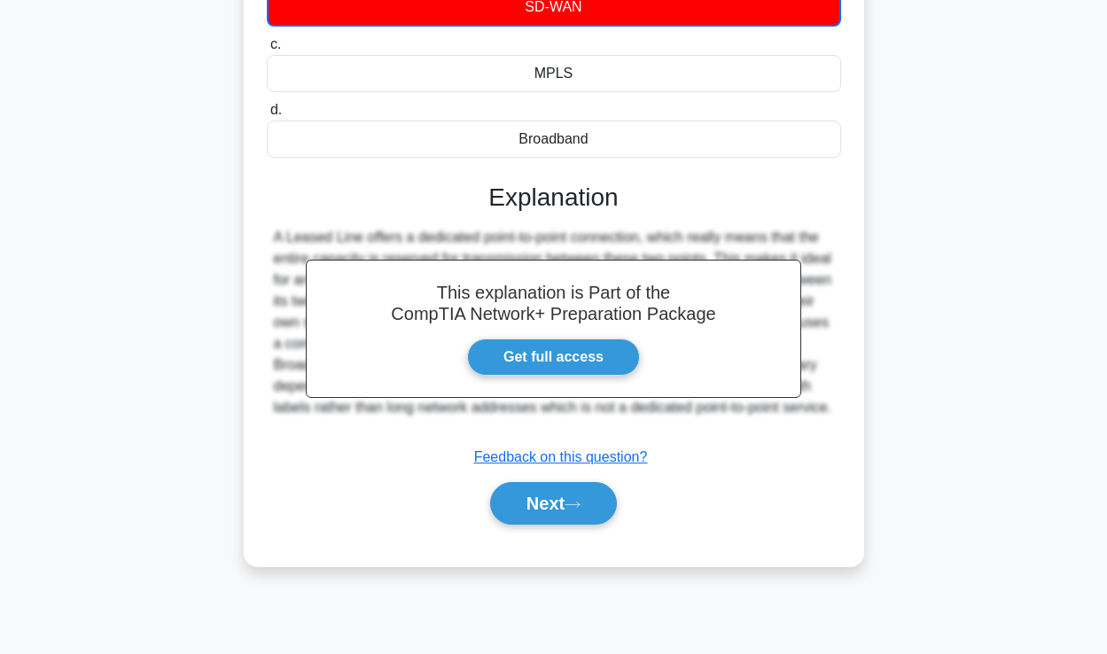
scroll to position [303, 0]
click at [518, 508] on button "Next" at bounding box center [553, 503] width 127 height 43
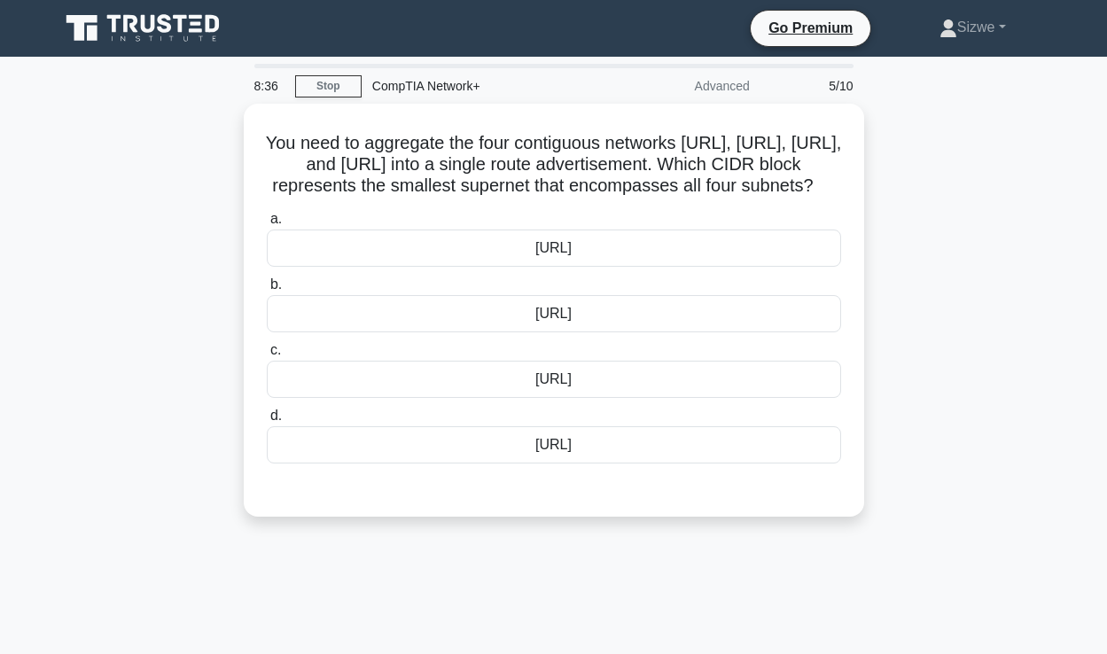
scroll to position [0, 0]
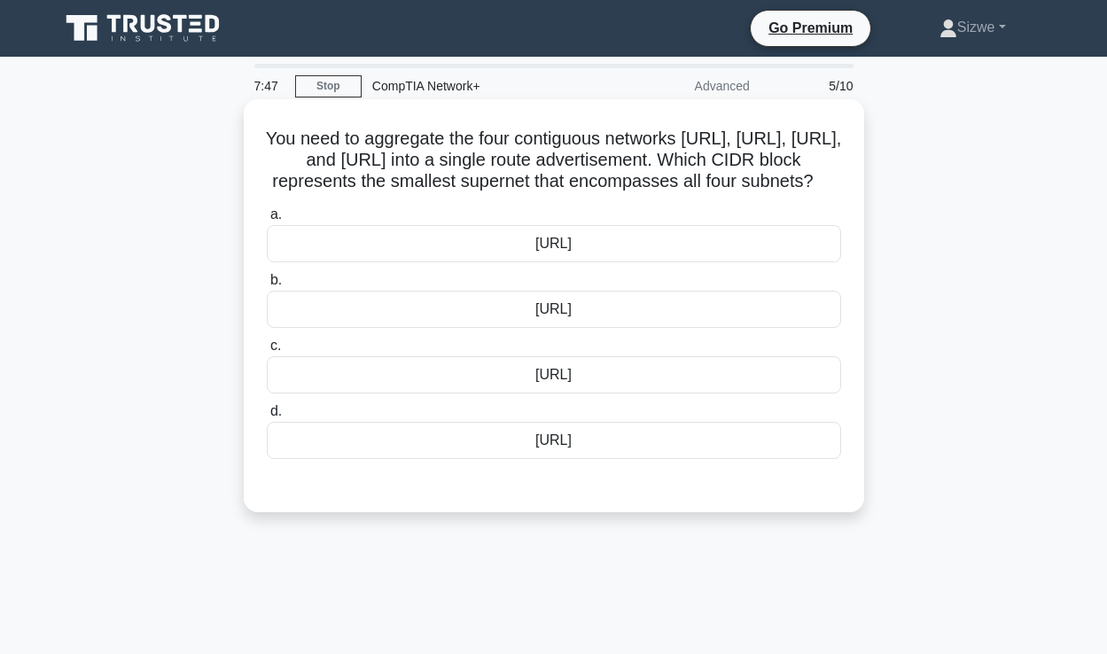
click at [570, 328] on div "[URL]" at bounding box center [554, 309] width 574 height 37
click at [267, 286] on input "b. [URL]" at bounding box center [267, 281] width 0 height 12
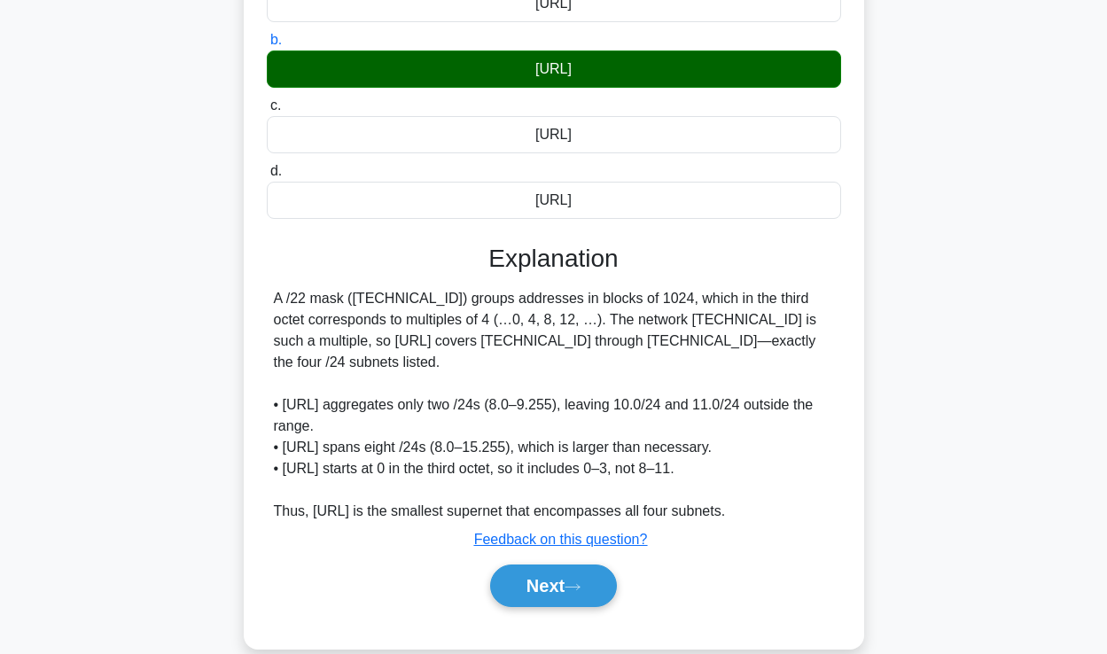
scroll to position [306, 0]
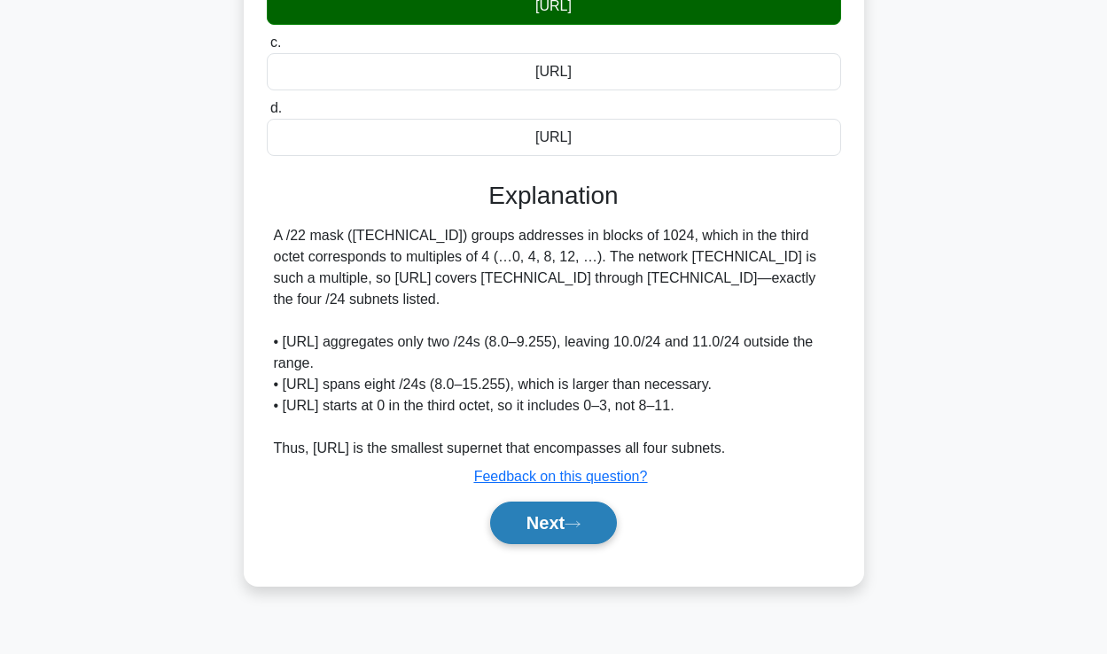
click at [561, 539] on button "Next" at bounding box center [553, 523] width 127 height 43
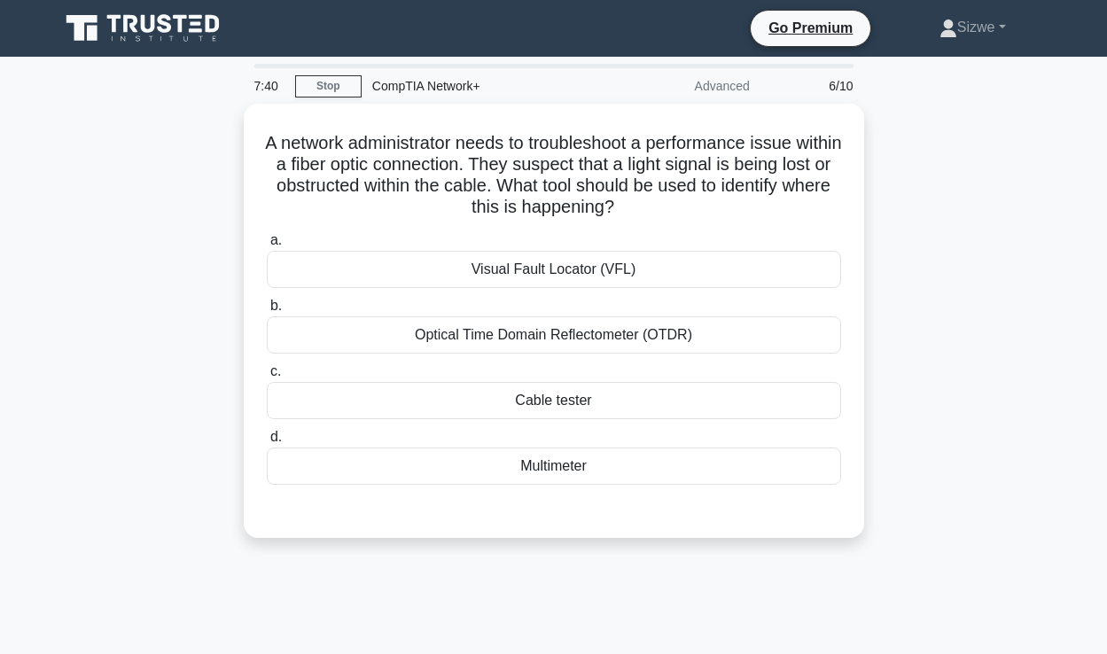
scroll to position [0, 0]
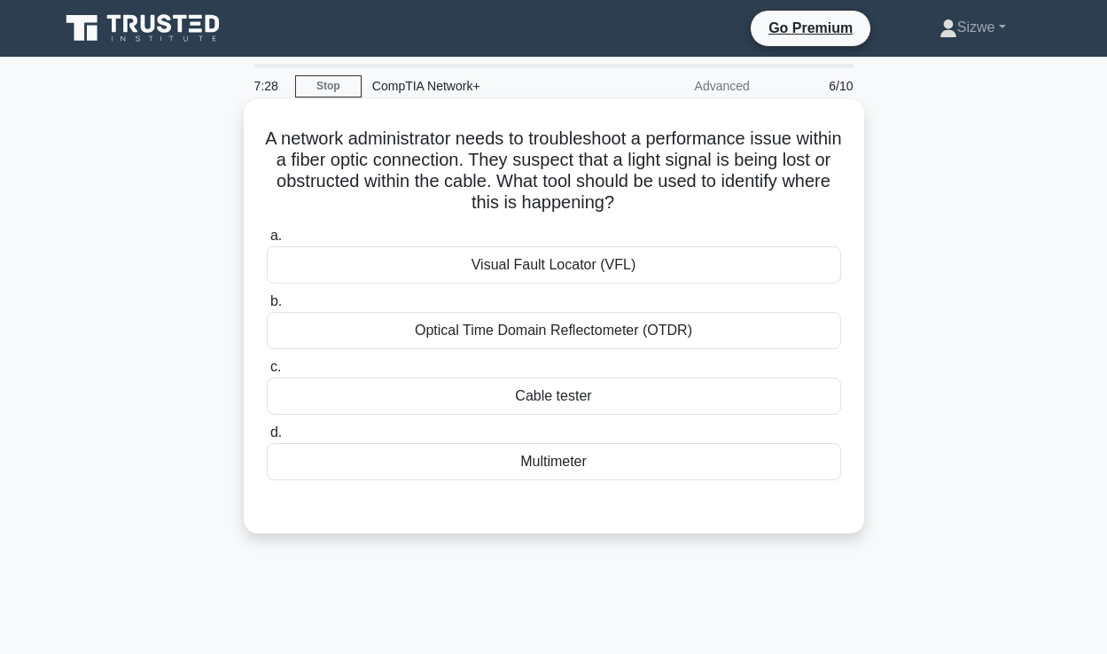
click at [588, 333] on div "Optical Time Domain Reflectometer (OTDR)" at bounding box center [554, 330] width 574 height 37
click at [267, 308] on input "b. Optical Time Domain Reflectometer (OTDR)" at bounding box center [267, 302] width 0 height 12
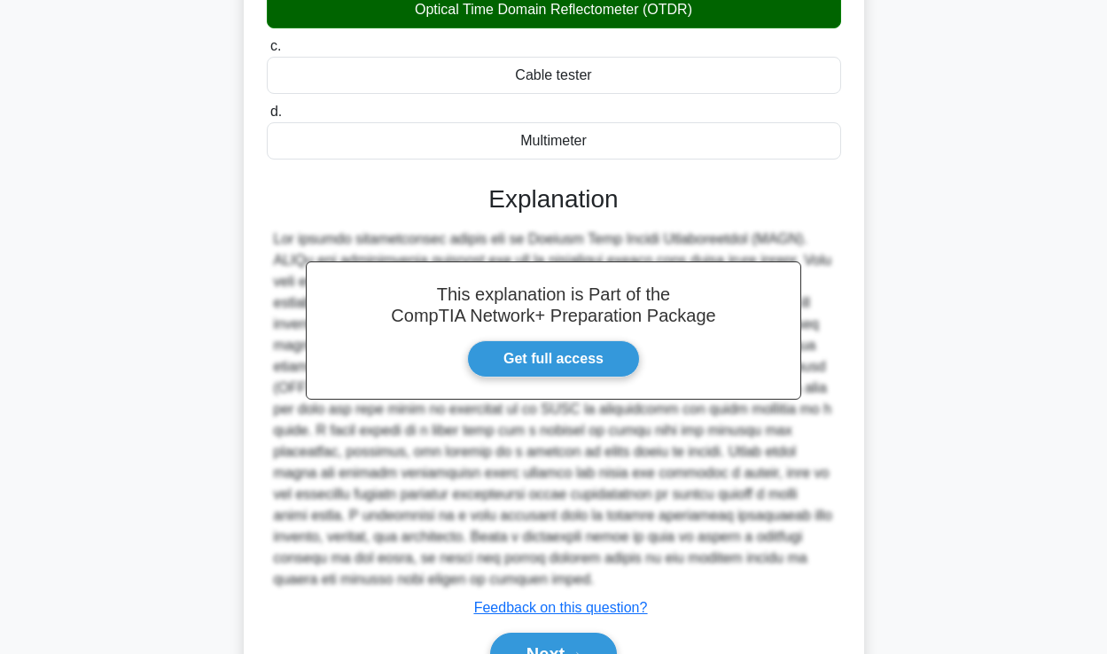
scroll to position [365, 0]
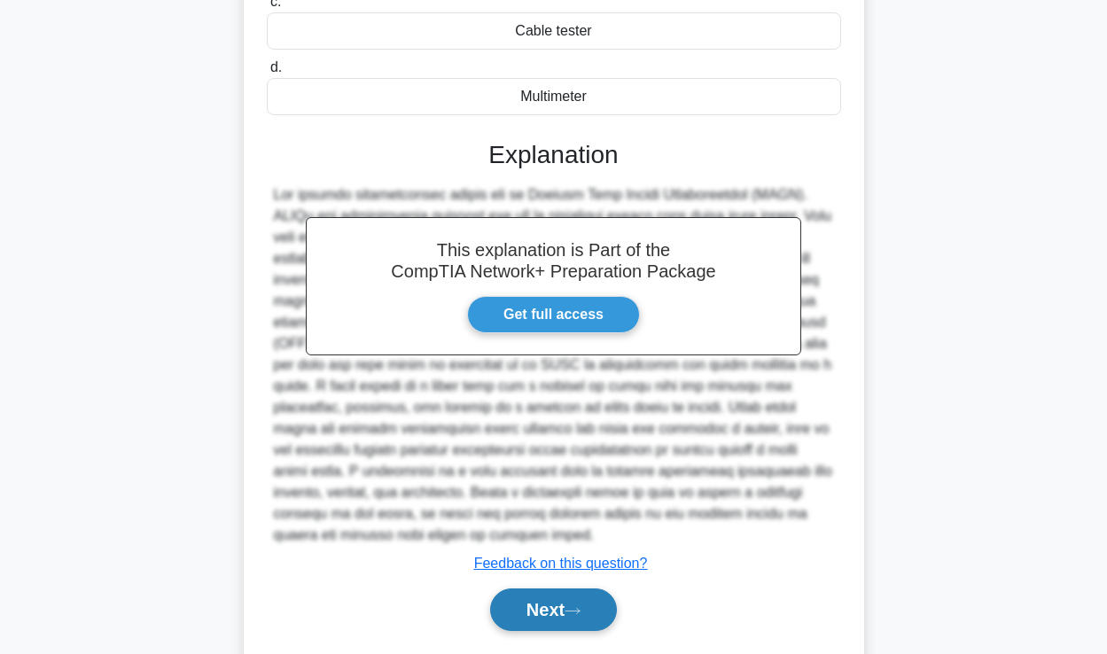
click at [549, 589] on button "Next" at bounding box center [553, 610] width 127 height 43
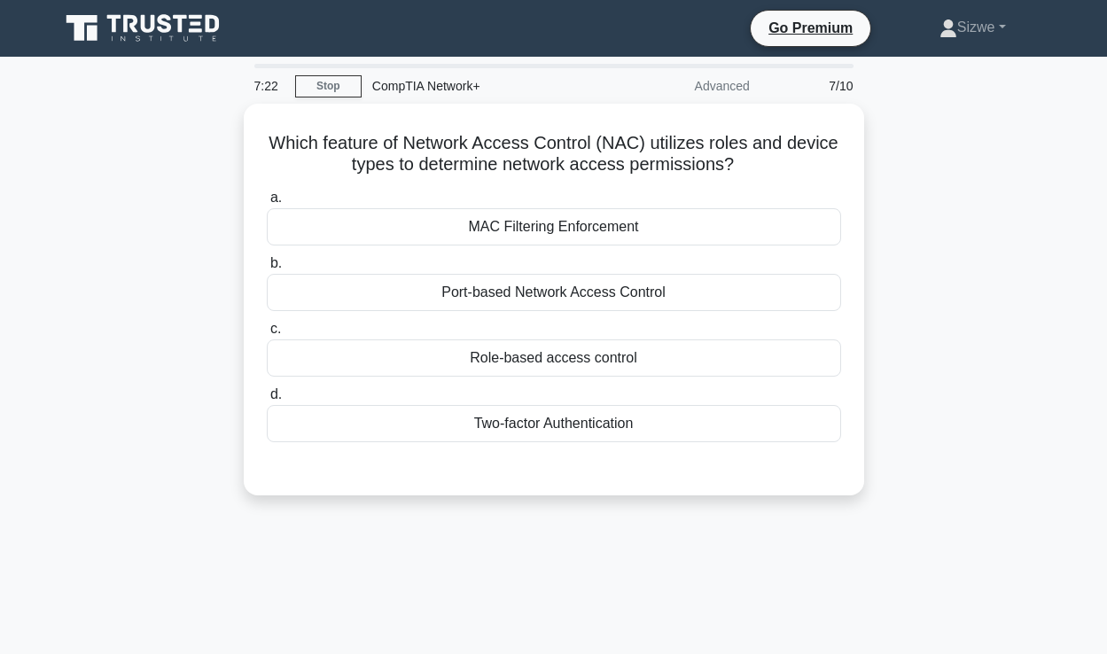
scroll to position [0, 0]
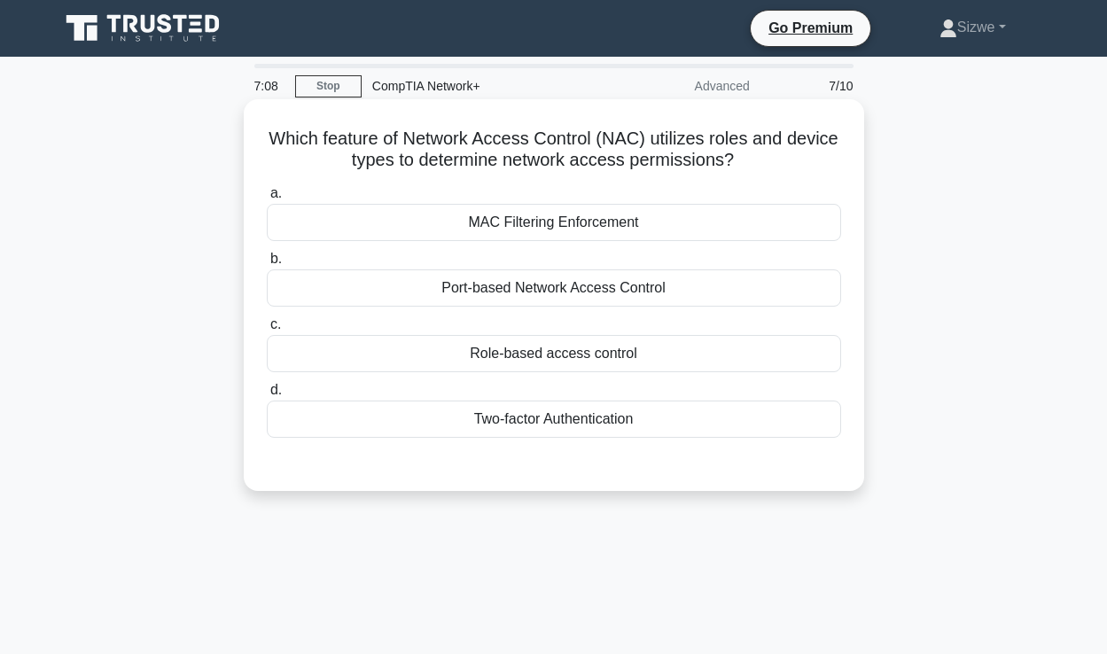
click at [498, 359] on div "Role-based access control" at bounding box center [554, 353] width 574 height 37
click at [267, 331] on input "c. Role-based access control" at bounding box center [267, 325] width 0 height 12
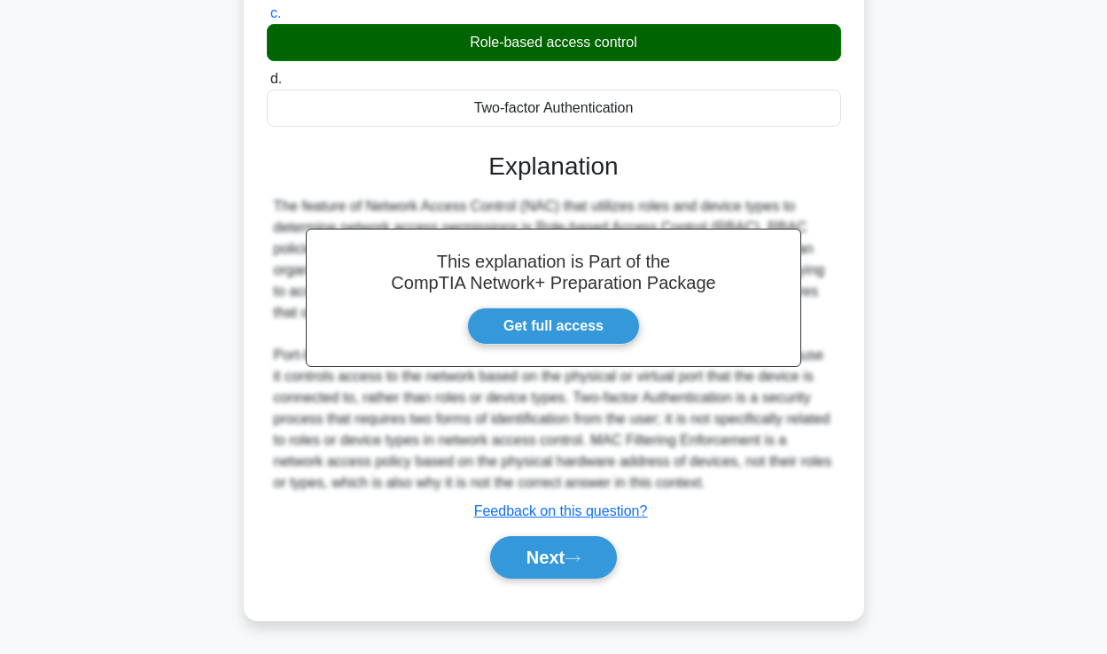
scroll to position [311, 0]
click at [542, 558] on button "Next" at bounding box center [553, 557] width 127 height 43
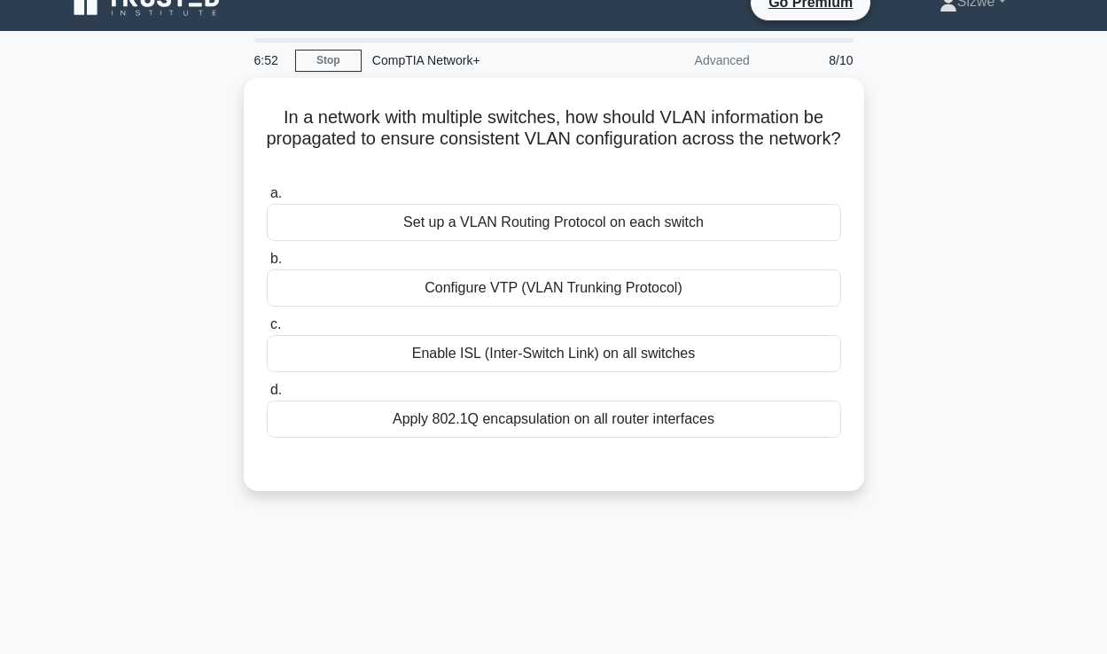
scroll to position [21, 0]
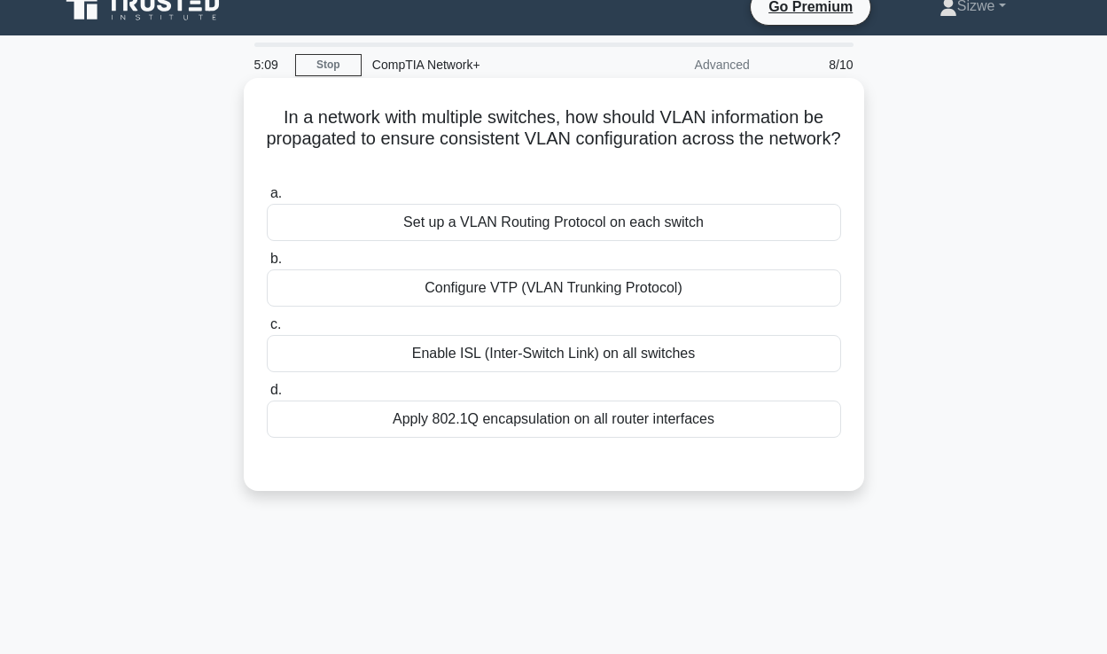
click at [493, 296] on div "Configure VTP (VLAN Trunking Protocol)" at bounding box center [554, 287] width 574 height 37
click at [267, 265] on input "b. Configure VTP (VLAN Trunking Protocol)" at bounding box center [267, 259] width 0 height 12
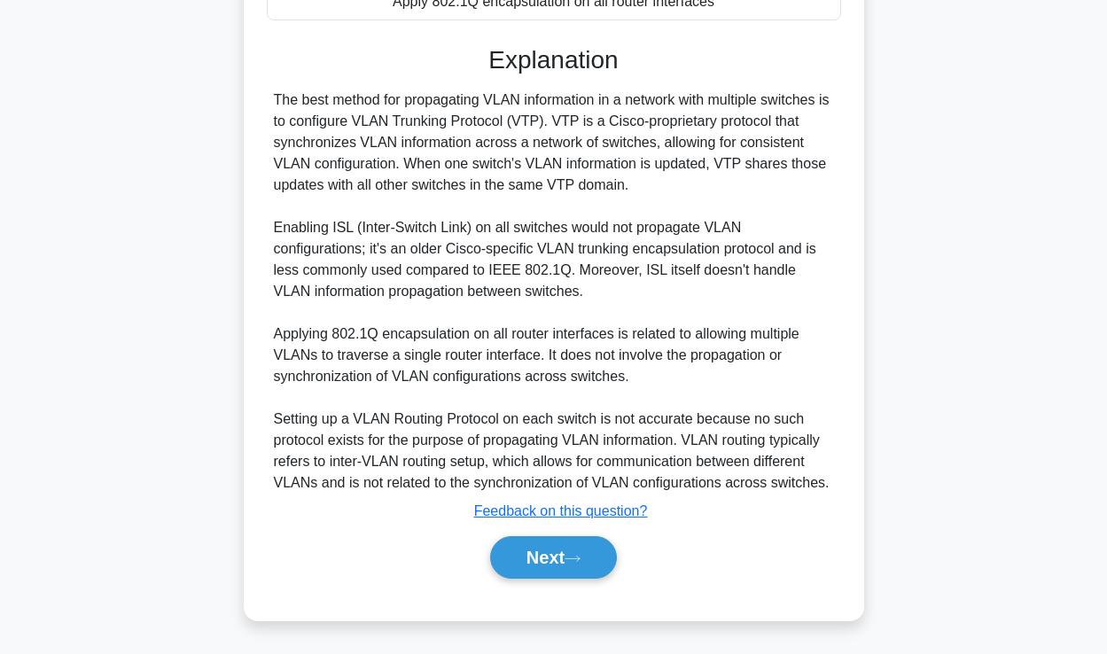
scroll to position [439, 0]
click at [542, 549] on button "Next" at bounding box center [553, 557] width 127 height 43
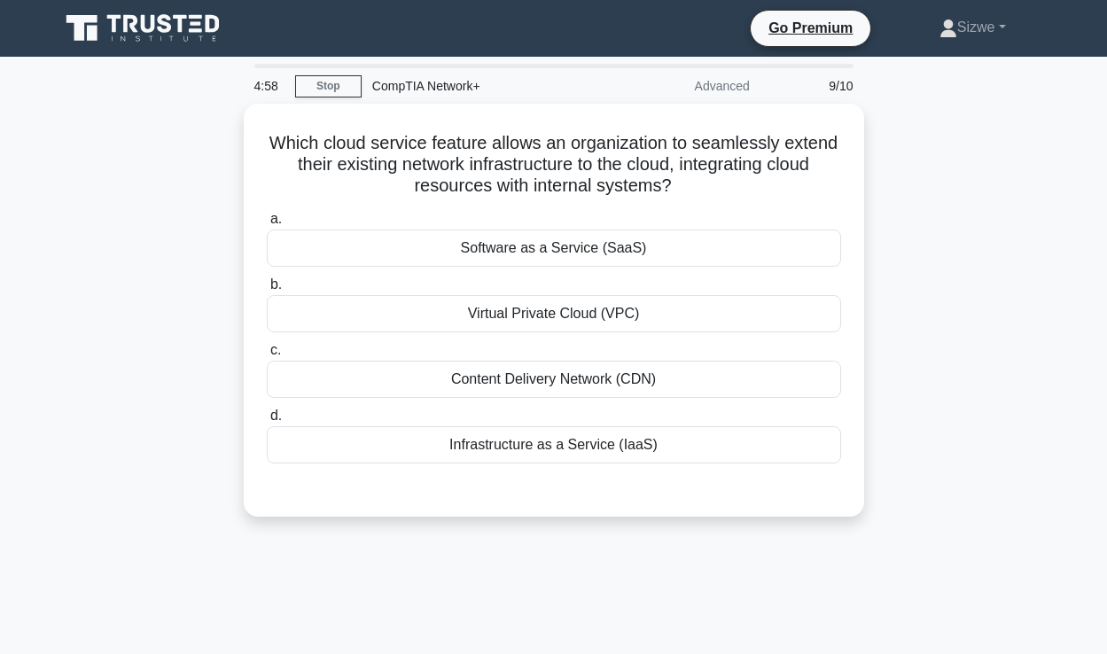
scroll to position [0, 0]
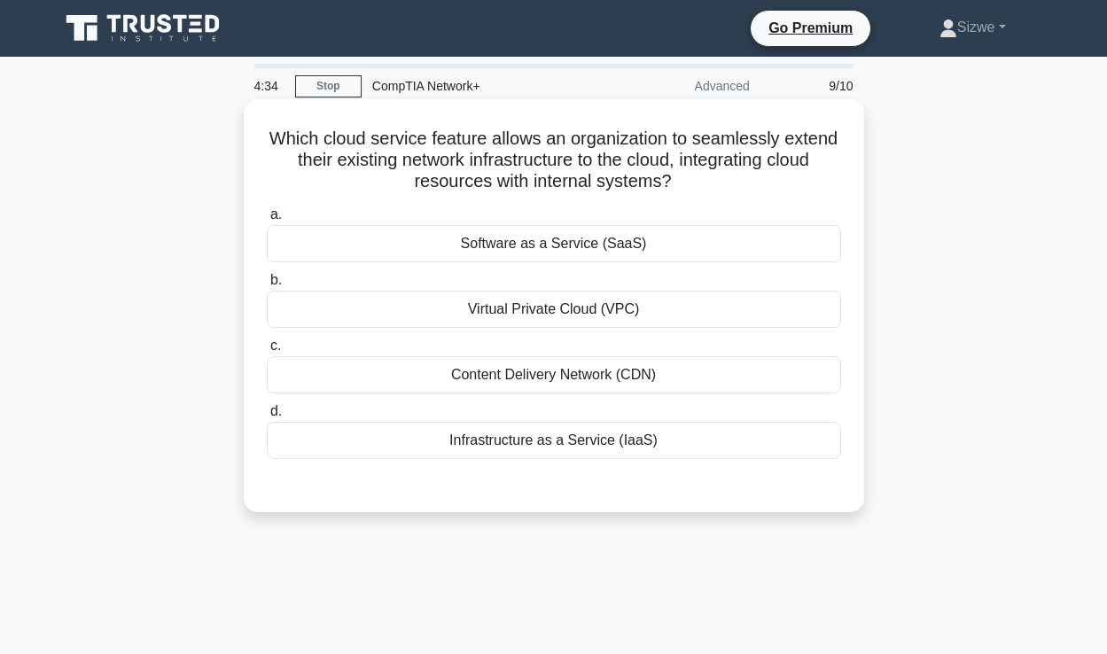
click at [530, 306] on div "Virtual Private Cloud (VPC)" at bounding box center [554, 309] width 574 height 37
click at [267, 286] on input "b. Virtual Private Cloud (VPC)" at bounding box center [267, 281] width 0 height 12
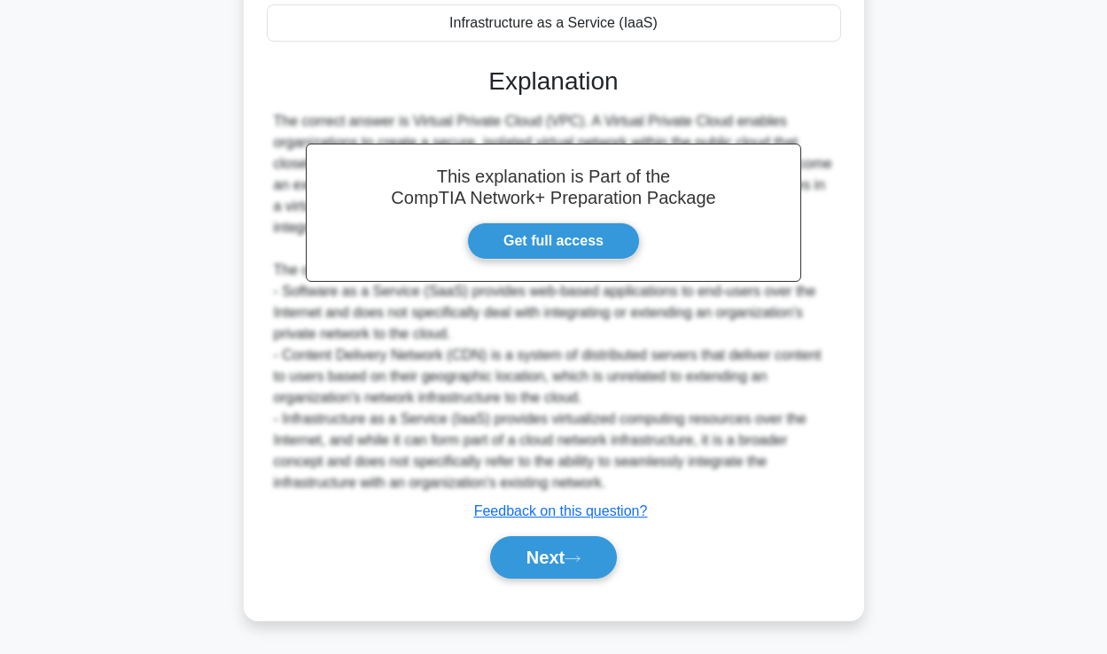
scroll to position [417, 0]
click at [542, 571] on button "Next" at bounding box center [553, 557] width 127 height 43
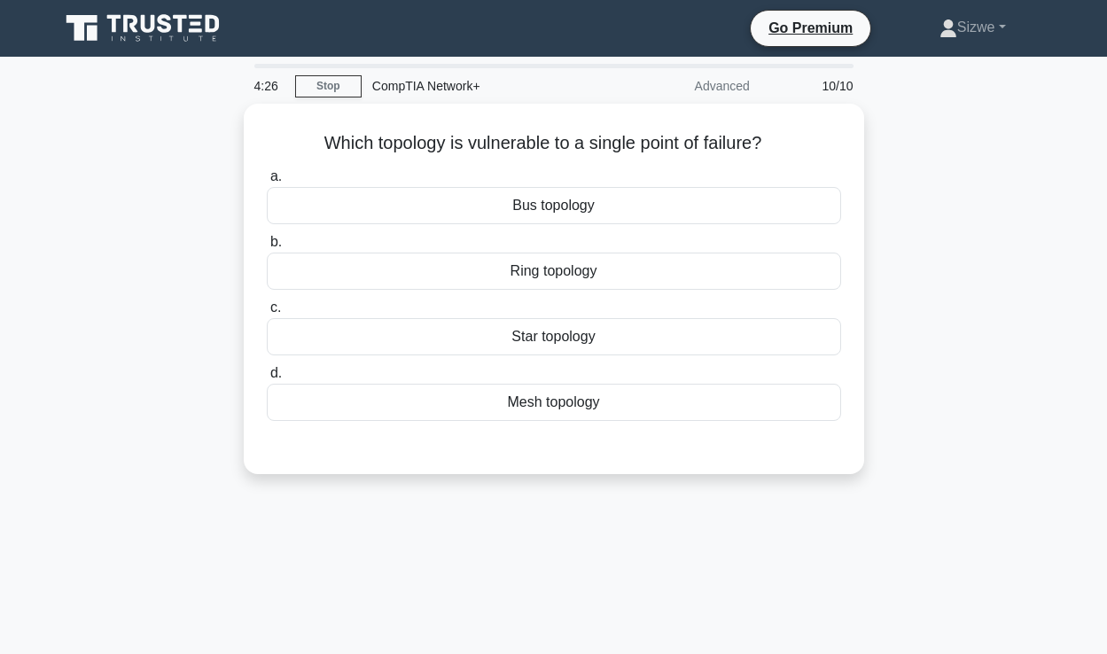
scroll to position [0, 0]
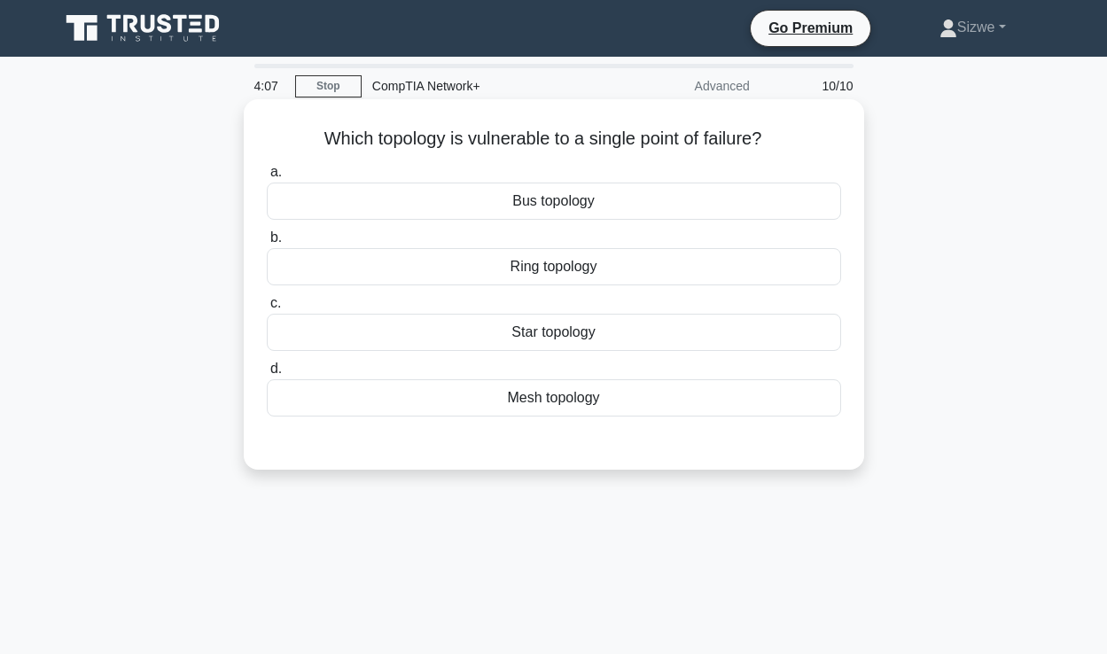
click at [576, 200] on div "Bus topology" at bounding box center [554, 201] width 574 height 37
click at [267, 178] on input "a. Bus topology" at bounding box center [267, 173] width 0 height 12
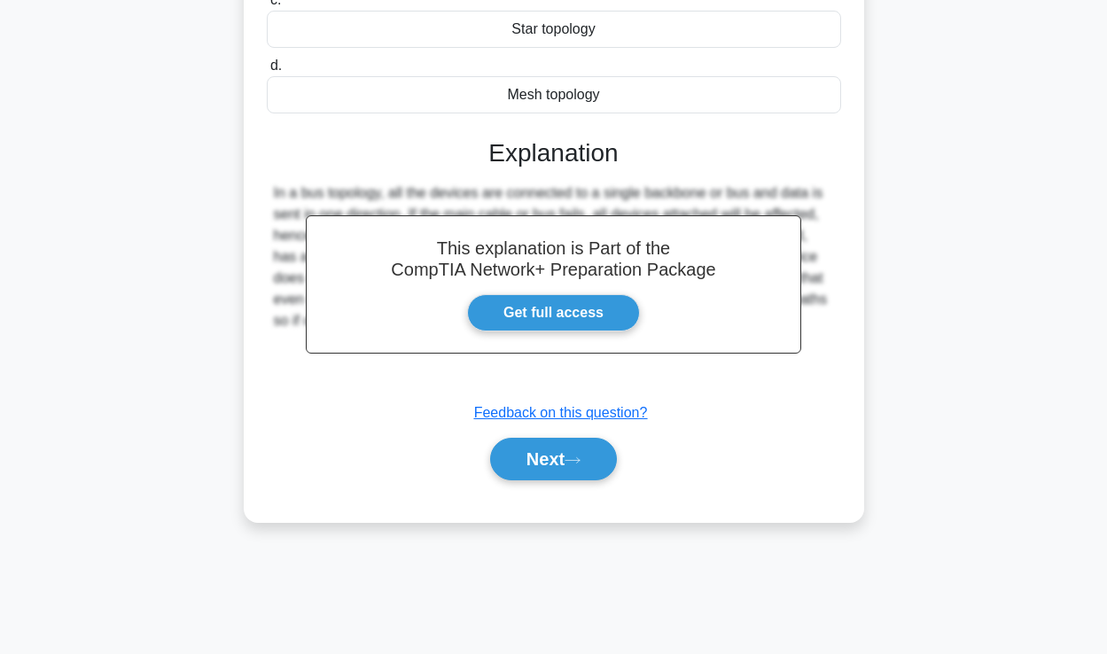
scroll to position [303, 0]
click at [532, 464] on button "Next" at bounding box center [553, 459] width 127 height 43
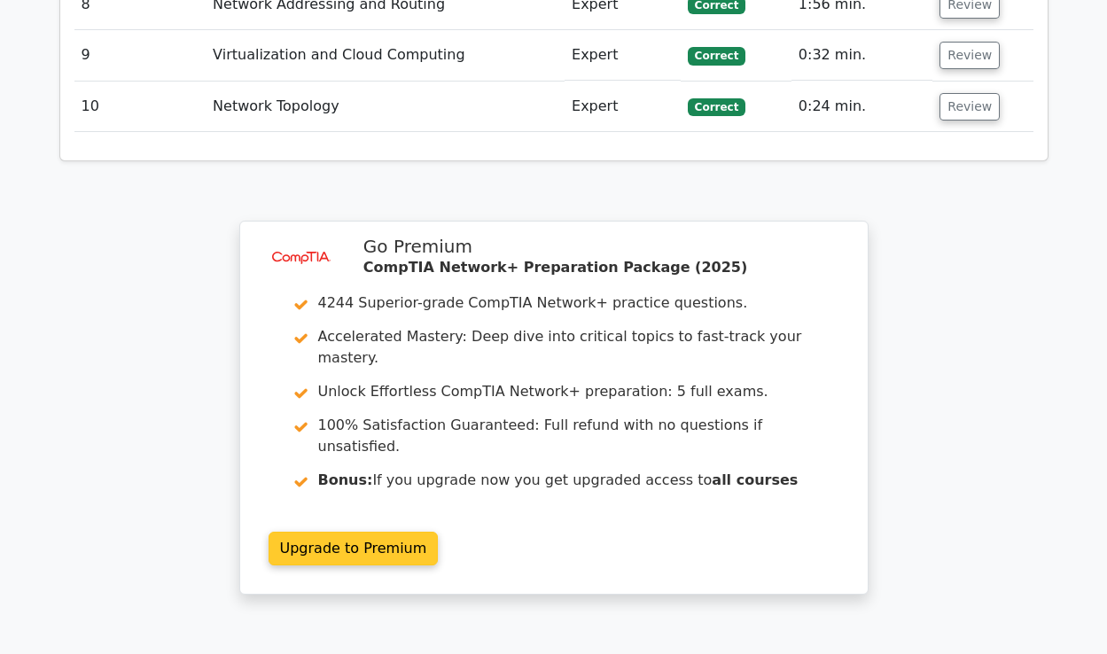
scroll to position [2679, 0]
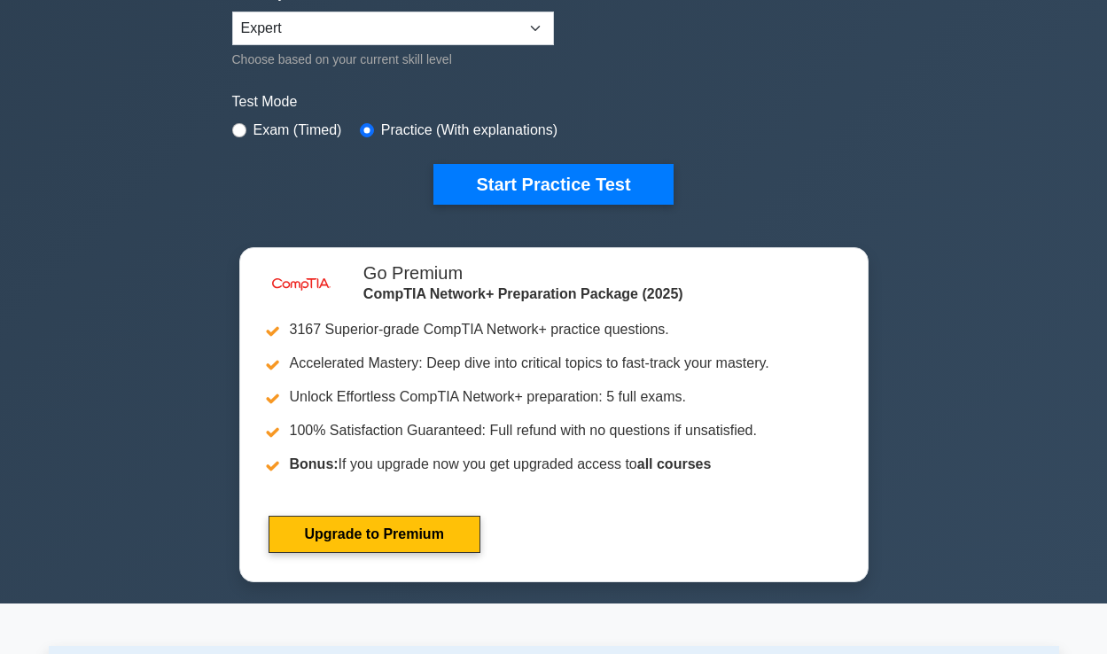
scroll to position [466, 0]
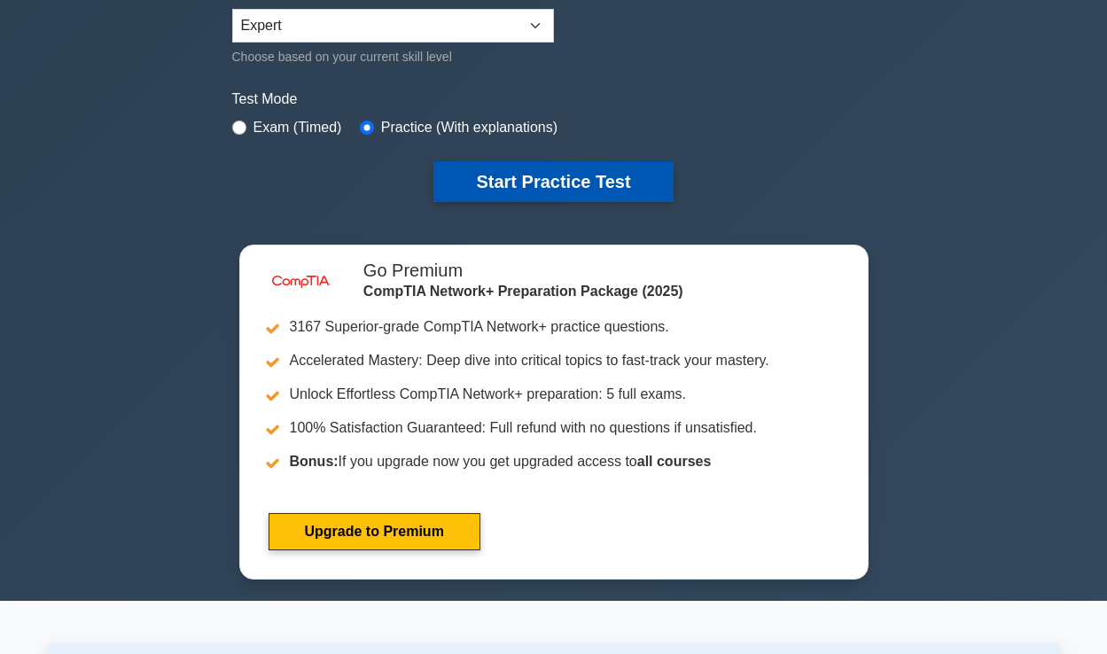
click at [523, 174] on button "Start Practice Test" at bounding box center [552, 181] width 239 height 41
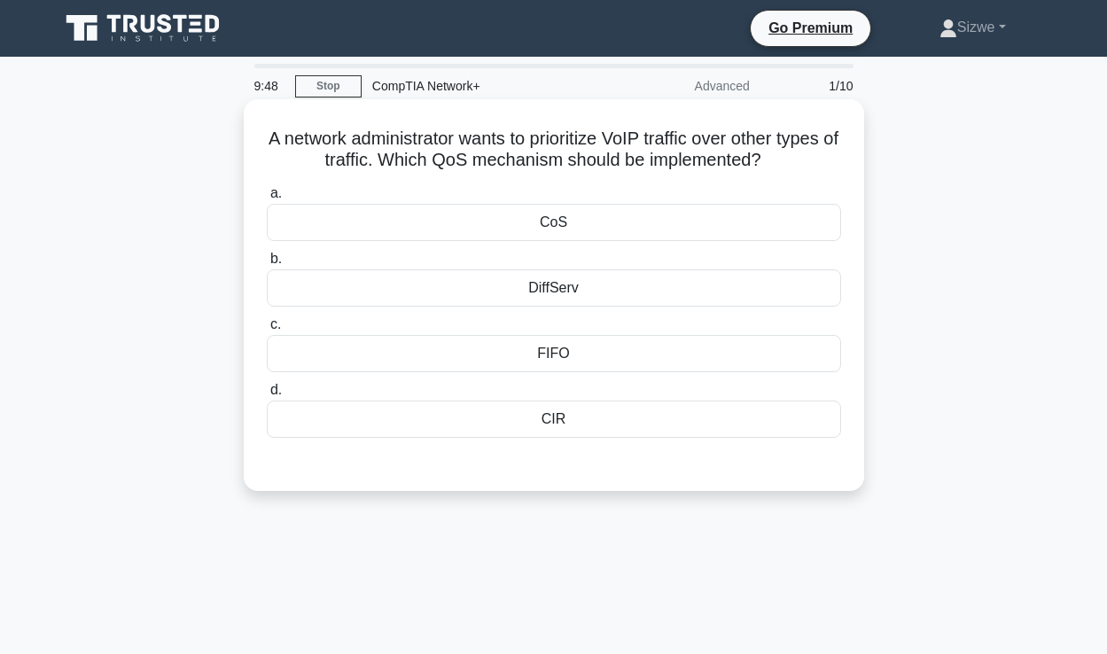
click at [543, 219] on div "CoS" at bounding box center [554, 222] width 574 height 37
click at [267, 199] on input "a. CoS" at bounding box center [267, 194] width 0 height 12
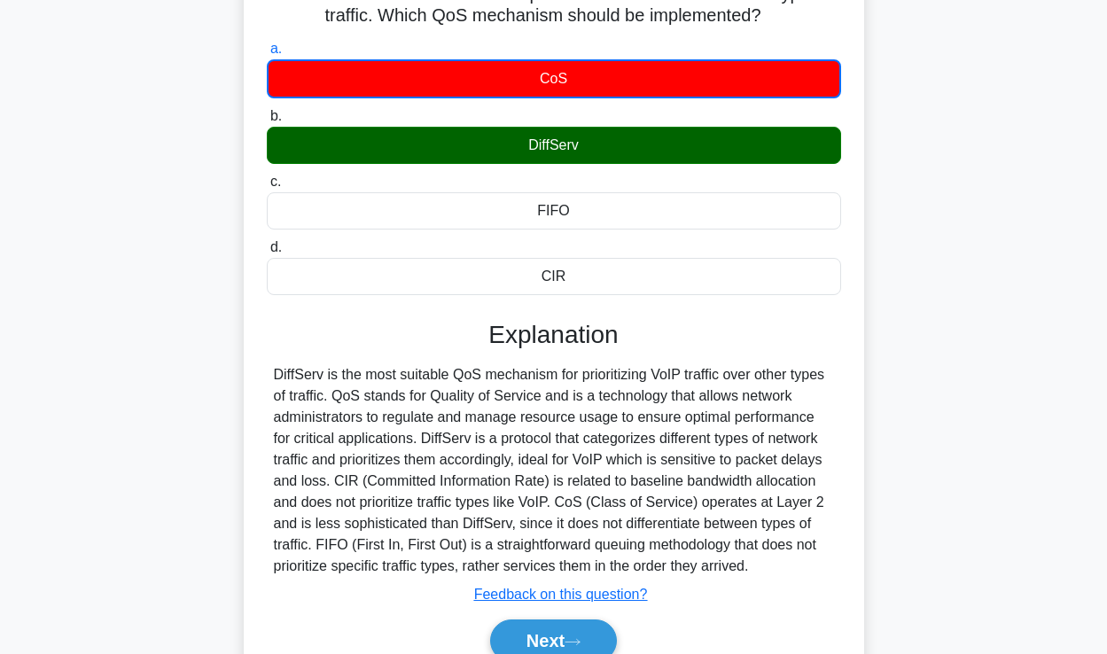
scroll to position [148, 0]
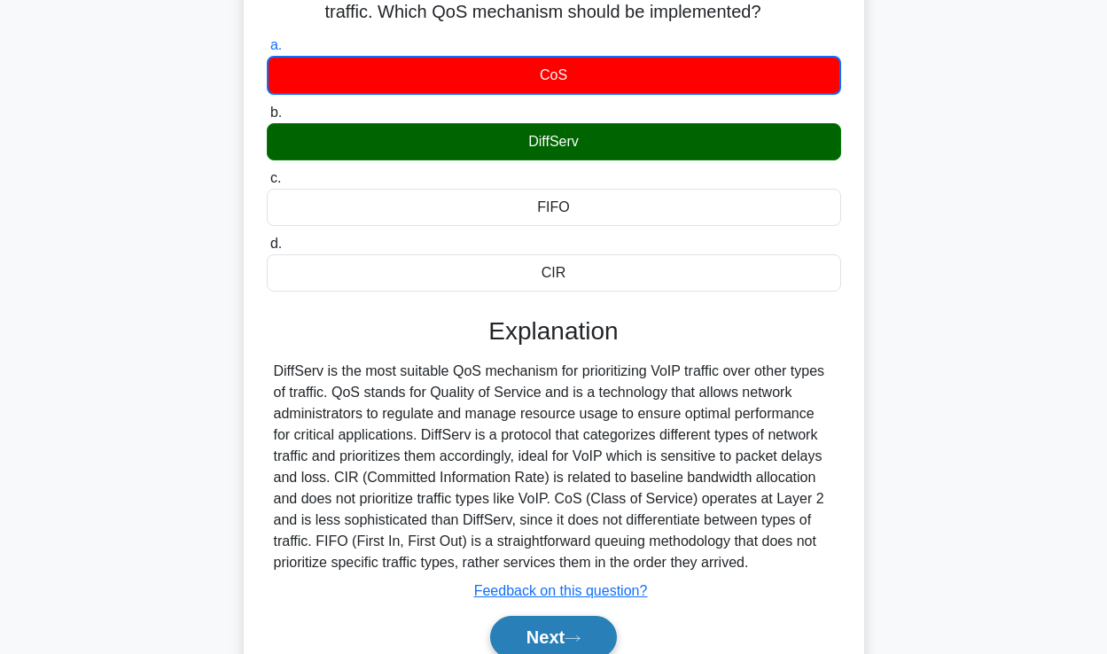
click at [548, 627] on button "Next" at bounding box center [553, 637] width 127 height 43
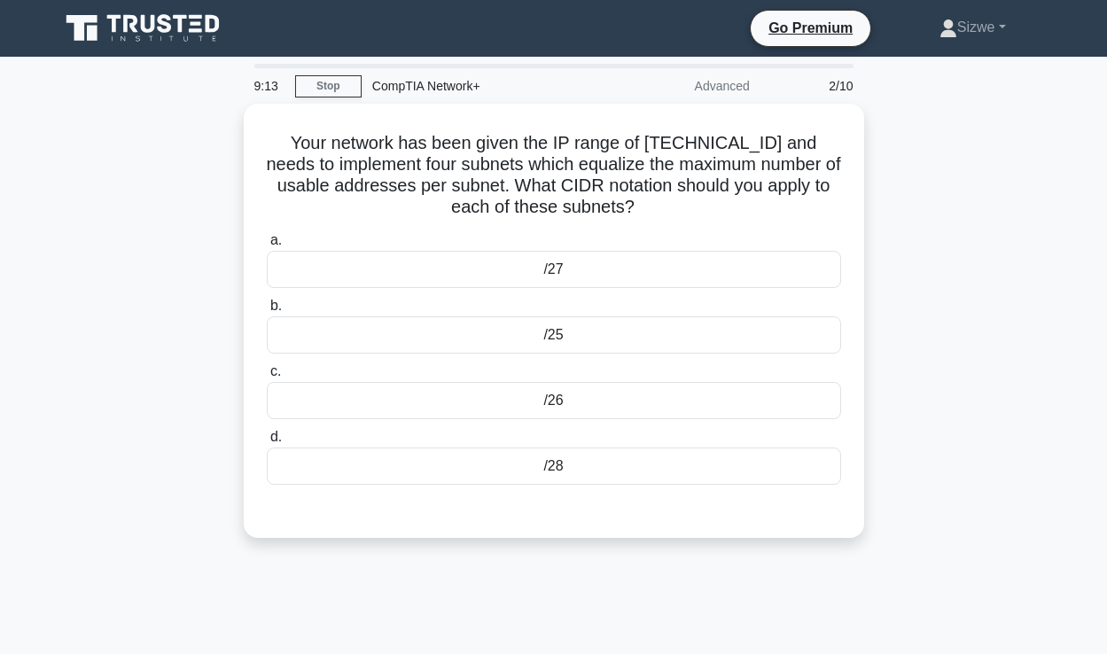
scroll to position [0, 0]
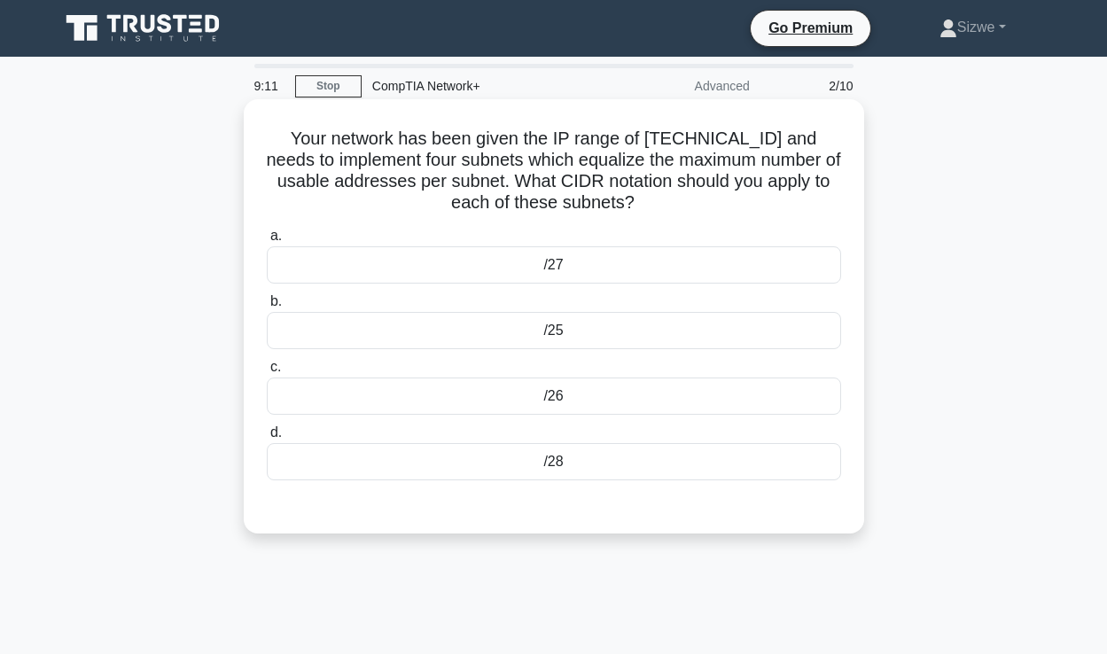
click at [564, 324] on div "/25" at bounding box center [554, 330] width 574 height 37
click at [267, 308] on input "b. /25" at bounding box center [267, 302] width 0 height 12
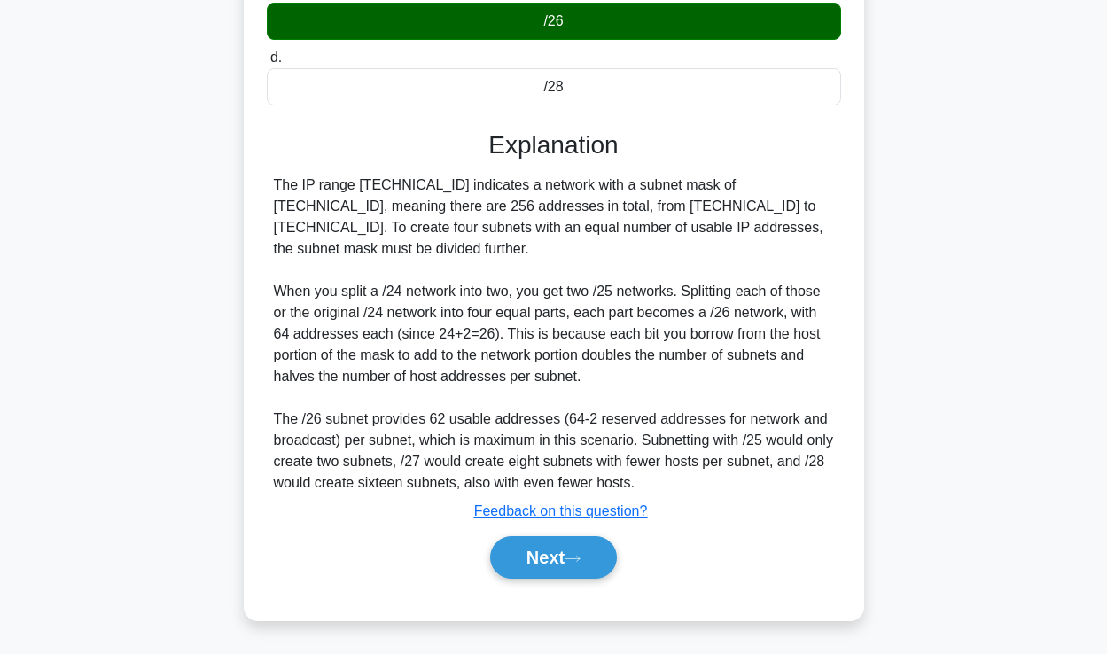
scroll to position [377, 0]
click at [521, 560] on button "Next" at bounding box center [553, 557] width 127 height 43
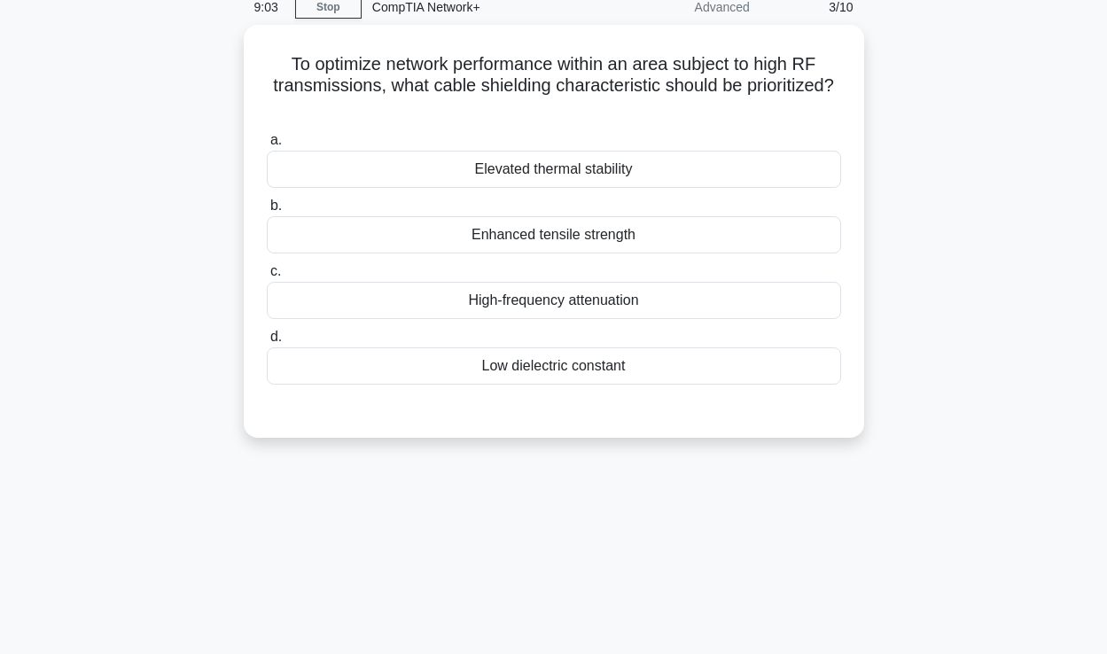
scroll to position [-3, 0]
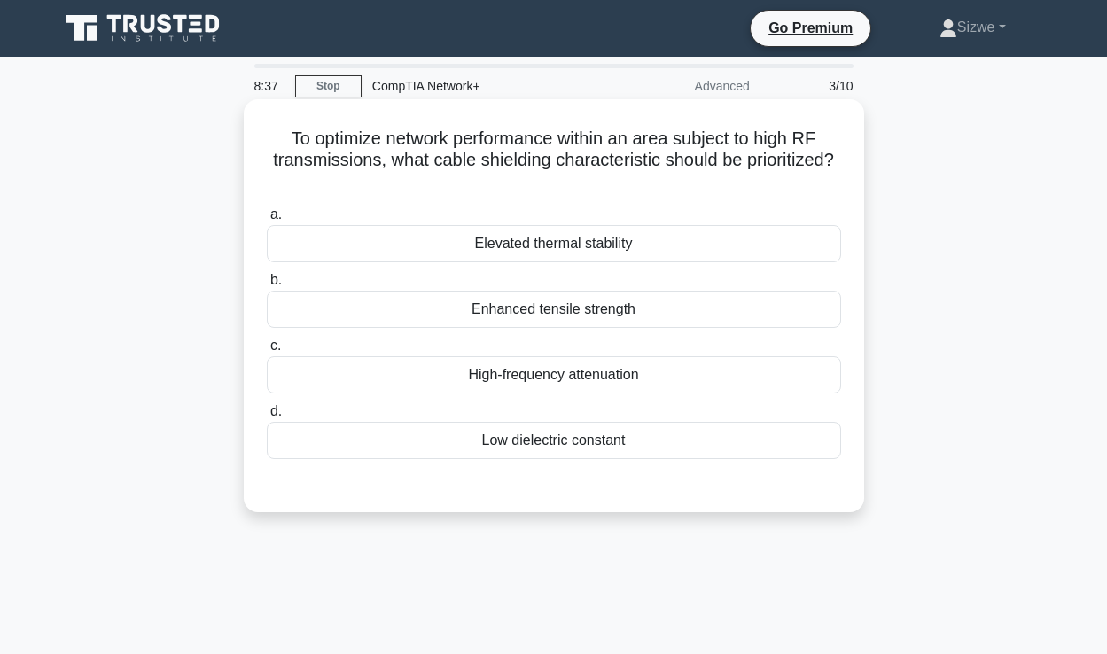
click at [554, 317] on div "Enhanced tensile strength" at bounding box center [554, 309] width 574 height 37
click at [267, 286] on input "b. Enhanced tensile strength" at bounding box center [267, 281] width 0 height 12
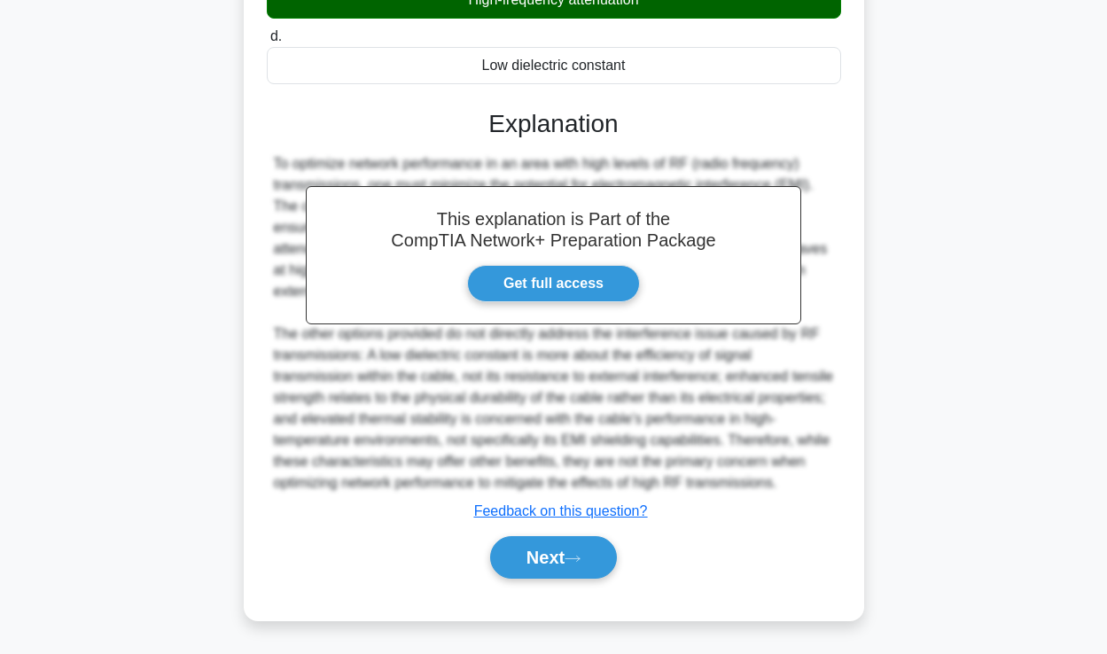
scroll to position [377, 0]
click at [526, 557] on button "Next" at bounding box center [553, 557] width 127 height 43
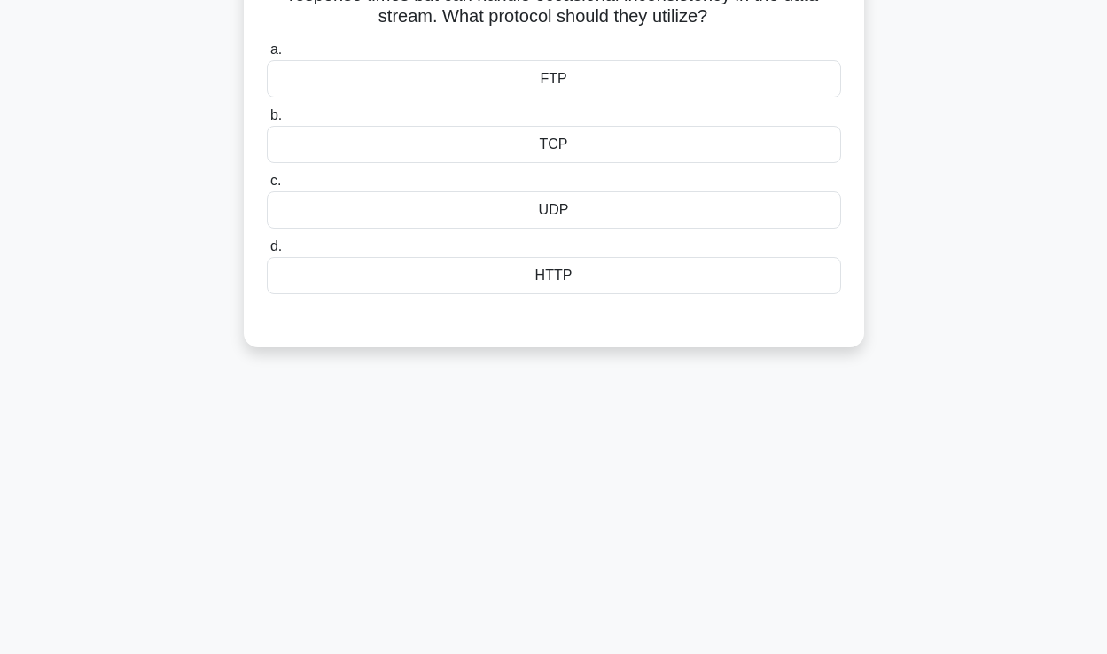
scroll to position [-4, 0]
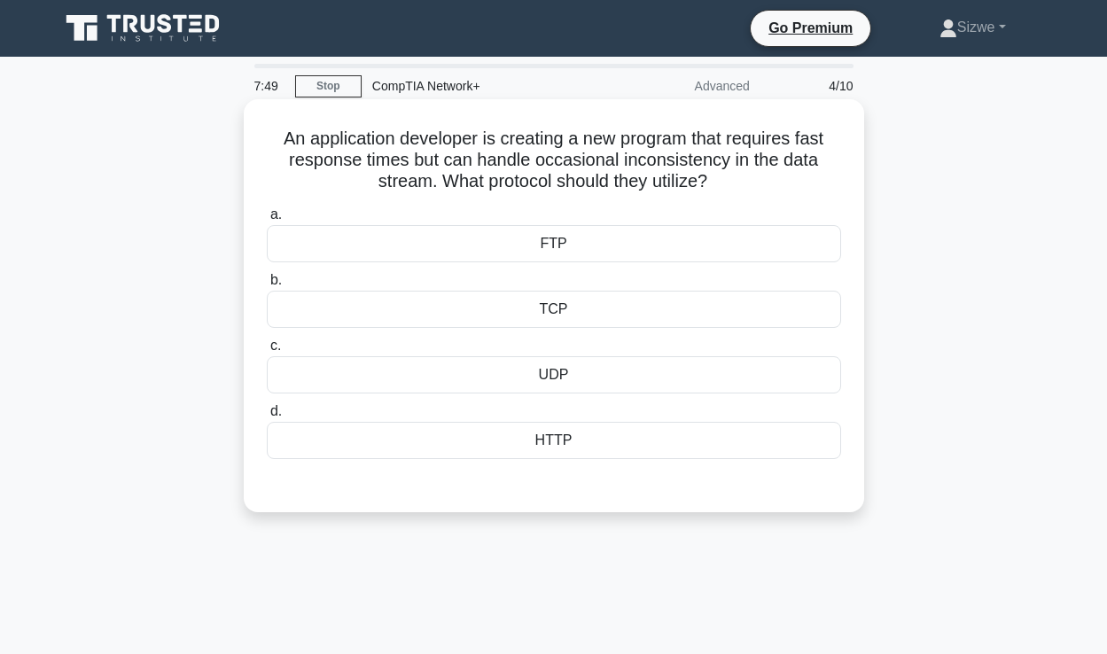
click at [567, 310] on div "TCP" at bounding box center [554, 309] width 574 height 37
click at [267, 286] on input "b. TCP" at bounding box center [267, 281] width 0 height 12
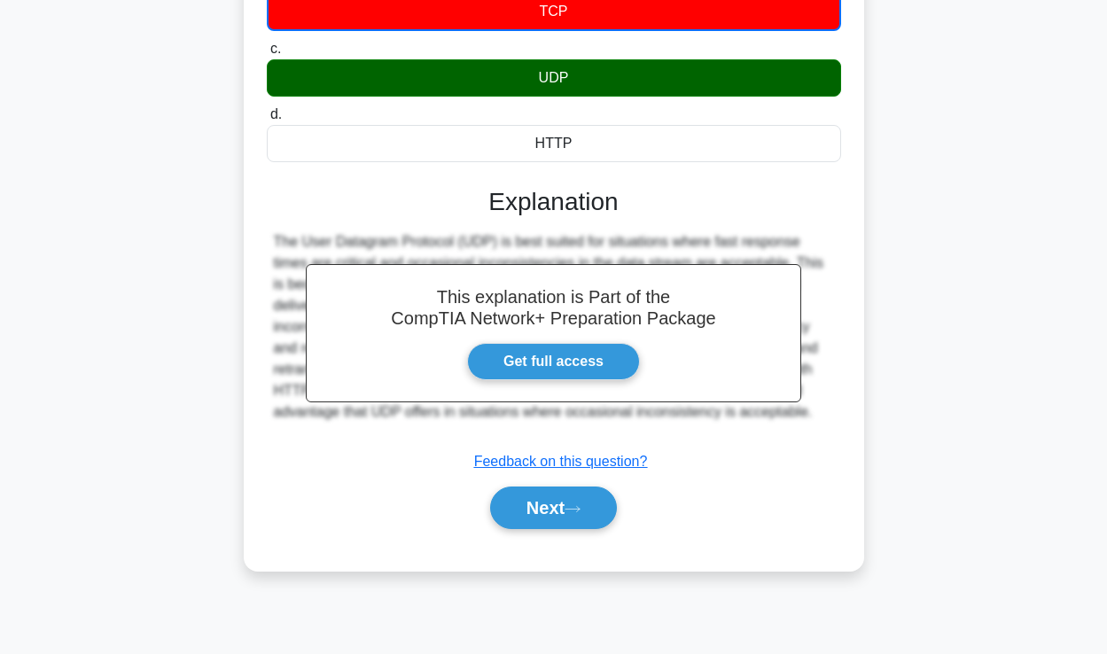
scroll to position [303, 0]
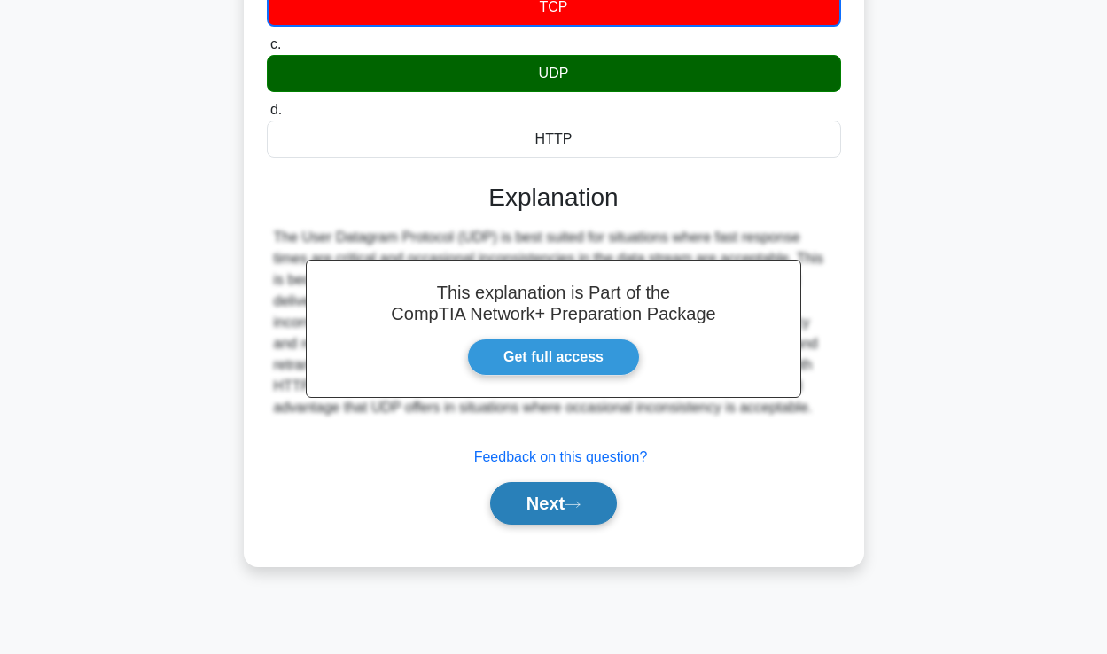
click at [541, 508] on button "Next" at bounding box center [553, 503] width 127 height 43
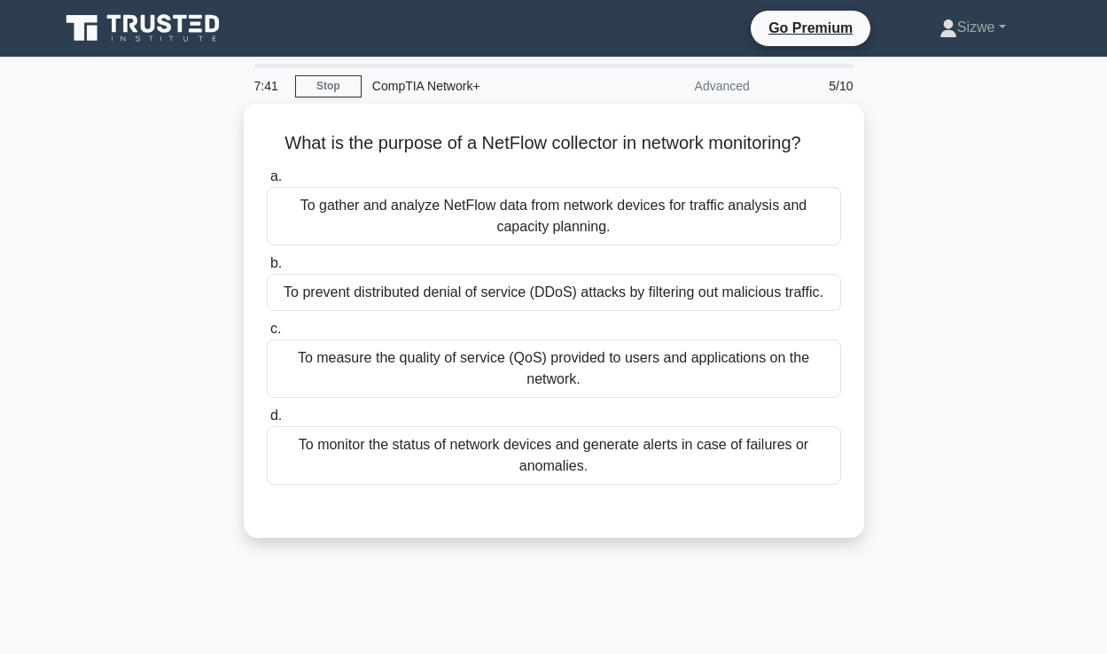
scroll to position [0, 0]
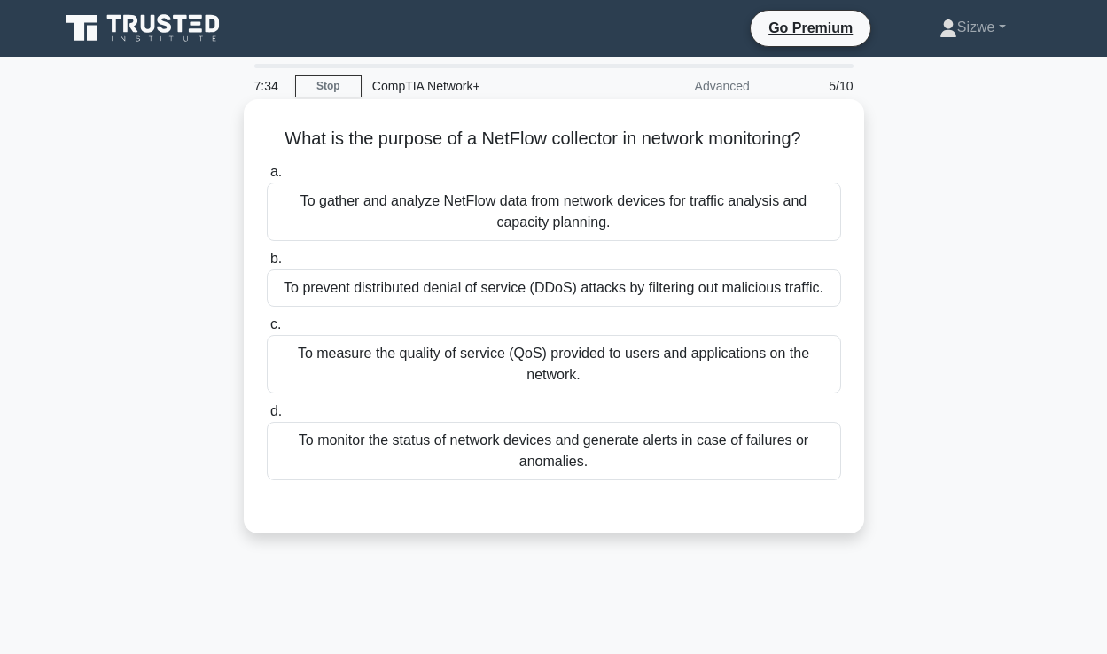
click at [557, 343] on div "To measure the quality of service (QoS) provided to users and applications on t…" at bounding box center [554, 364] width 574 height 58
click at [267, 331] on input "c. To measure the quality of service (QoS) provided to users and applications o…" at bounding box center [267, 325] width 0 height 12
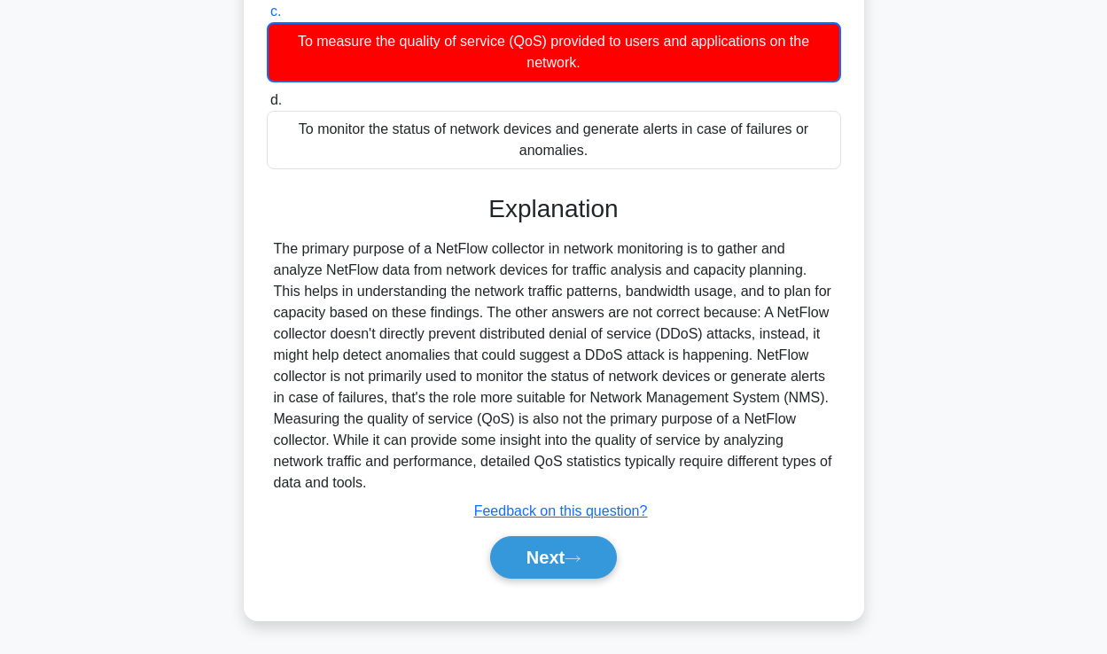
scroll to position [313, 0]
click at [531, 555] on button "Next" at bounding box center [553, 557] width 127 height 43
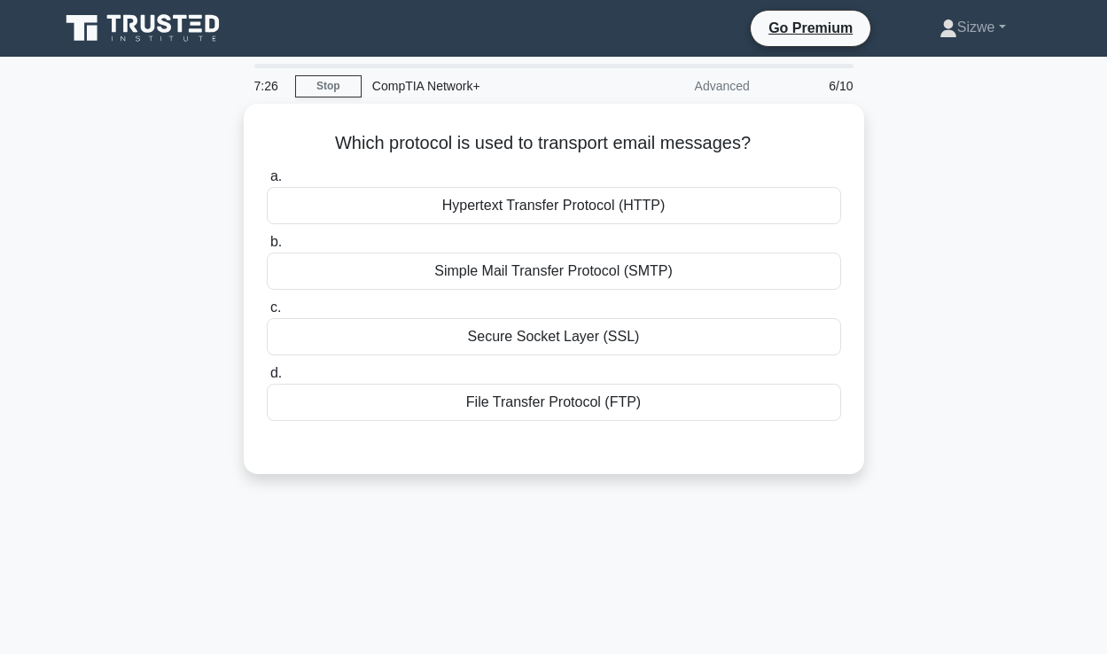
scroll to position [0, 0]
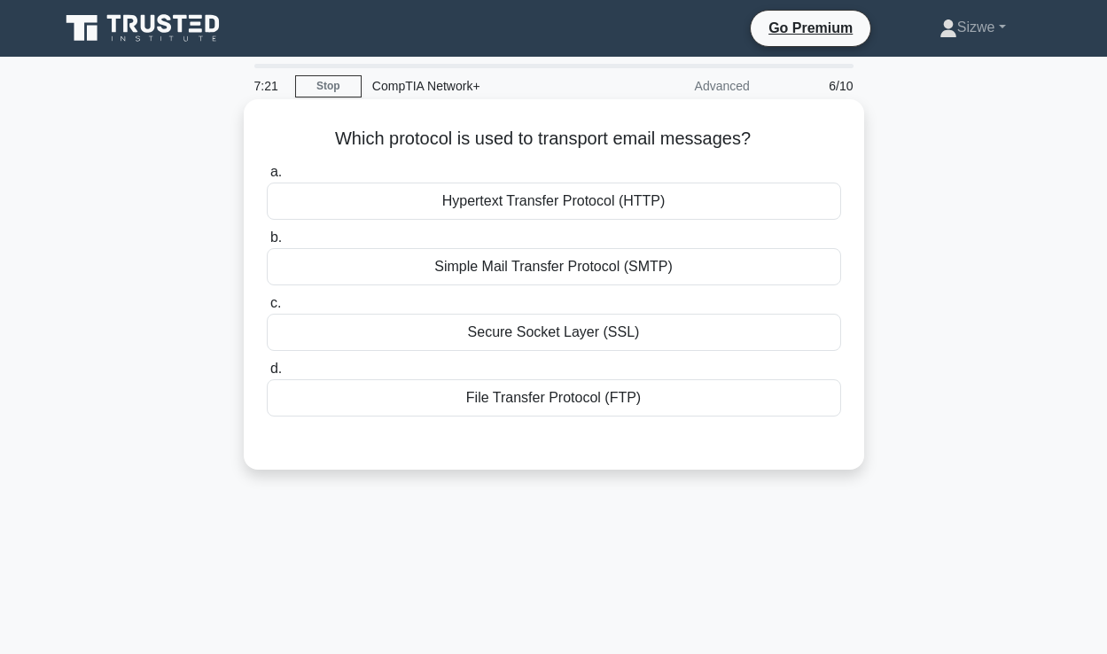
click at [589, 279] on div "Simple Mail Transfer Protocol (SMTP)" at bounding box center [554, 266] width 574 height 37
click at [267, 244] on input "b. Simple Mail Transfer Protocol (SMTP)" at bounding box center [267, 238] width 0 height 12
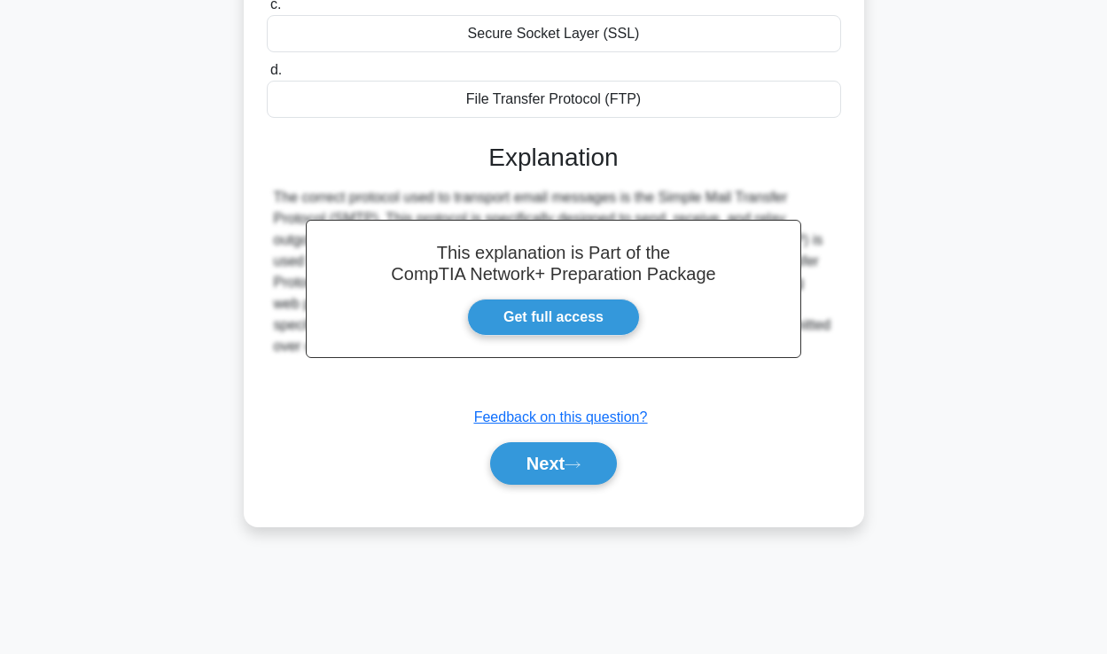
scroll to position [303, 0]
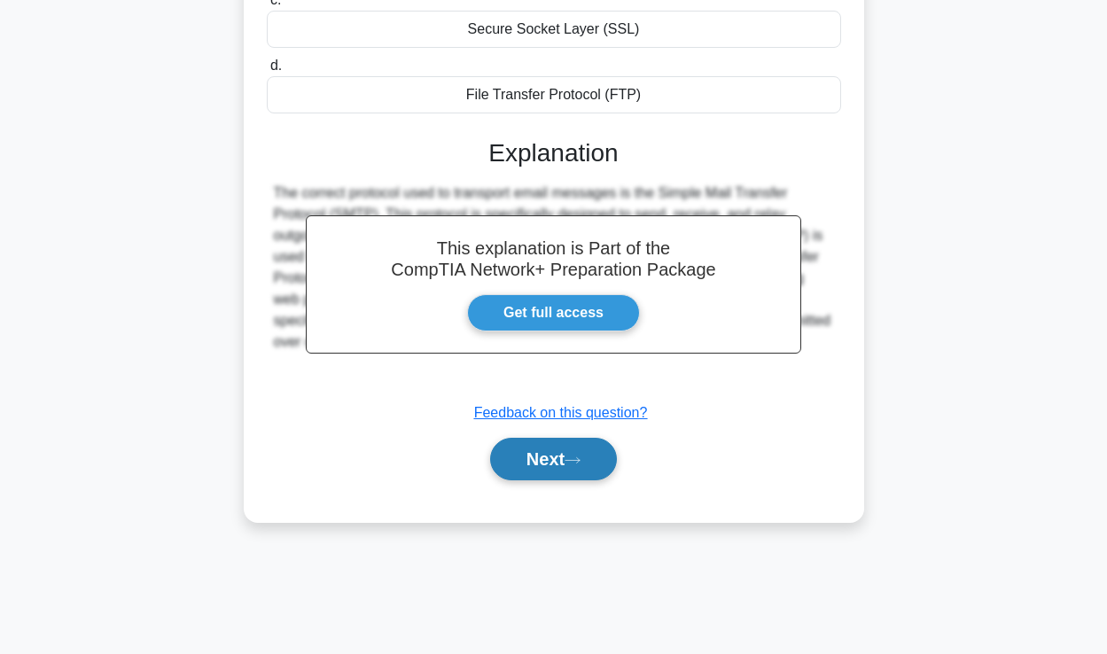
click at [551, 464] on button "Next" at bounding box center [553, 459] width 127 height 43
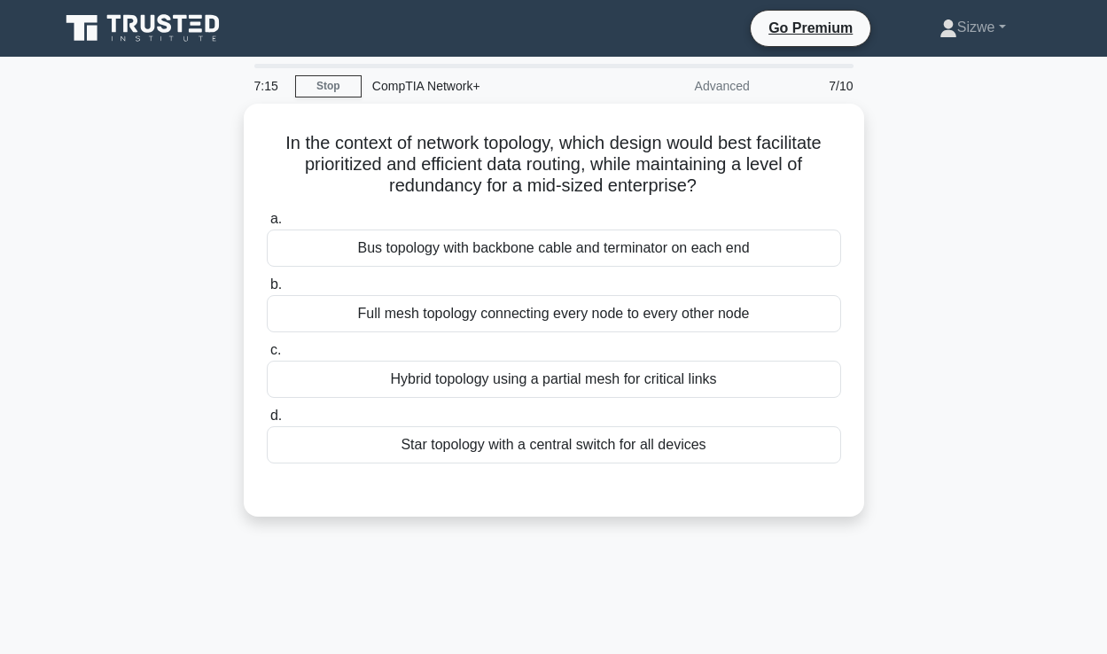
scroll to position [0, 0]
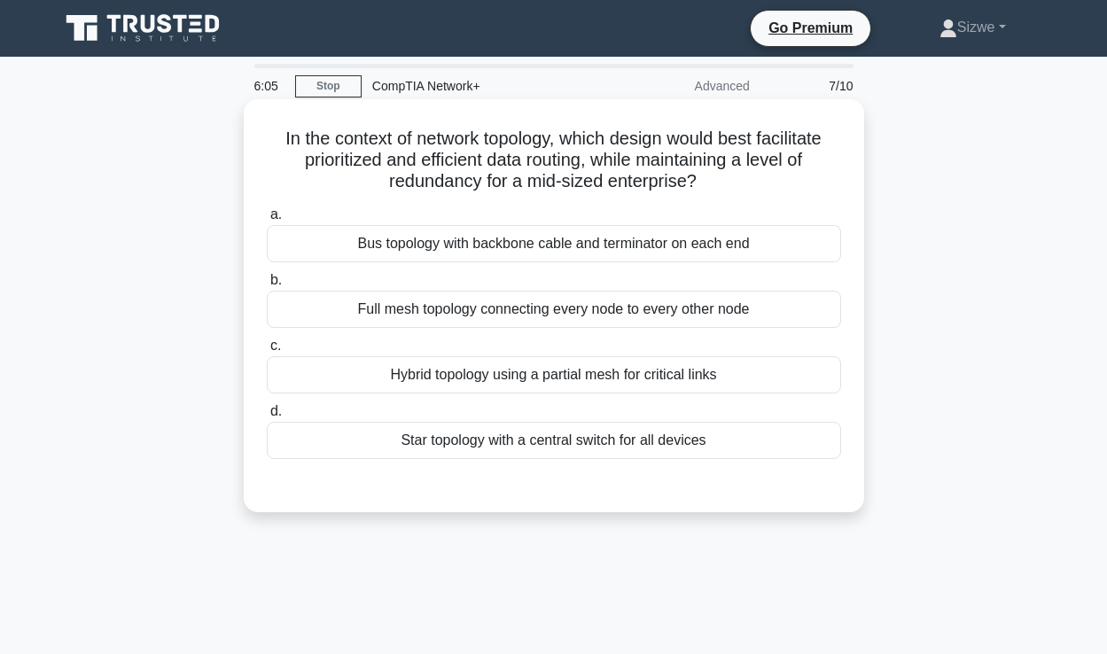
click at [575, 302] on div "Full mesh topology connecting every node to every other node" at bounding box center [554, 309] width 574 height 37
click at [267, 286] on input "b. Full mesh topology connecting every node to every other node" at bounding box center [267, 281] width 0 height 12
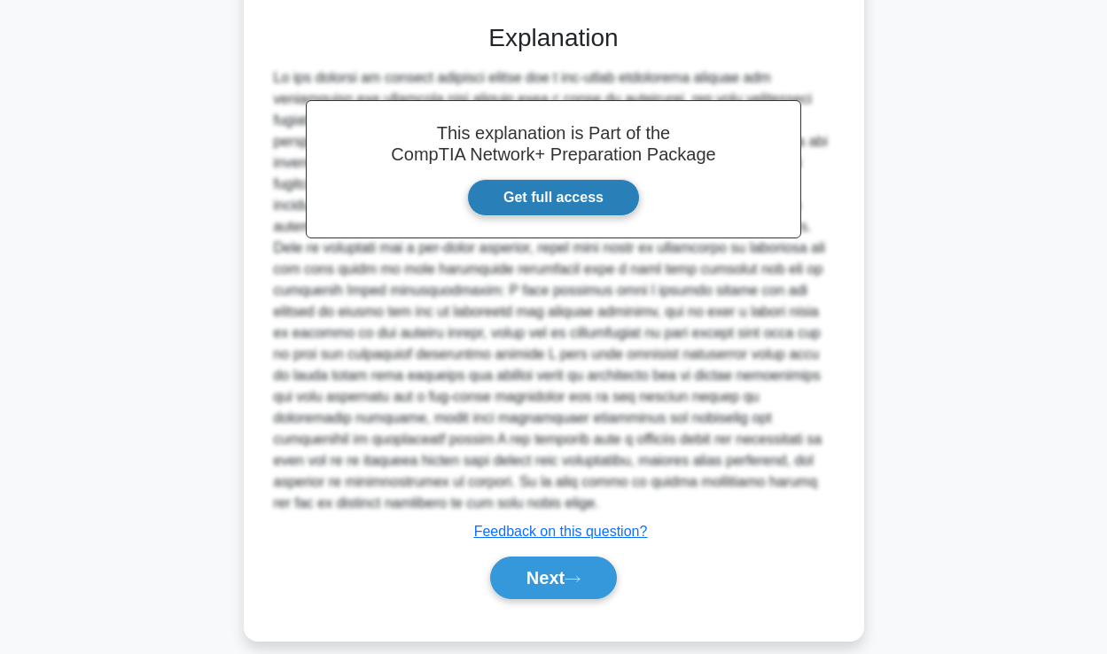
scroll to position [462, 0]
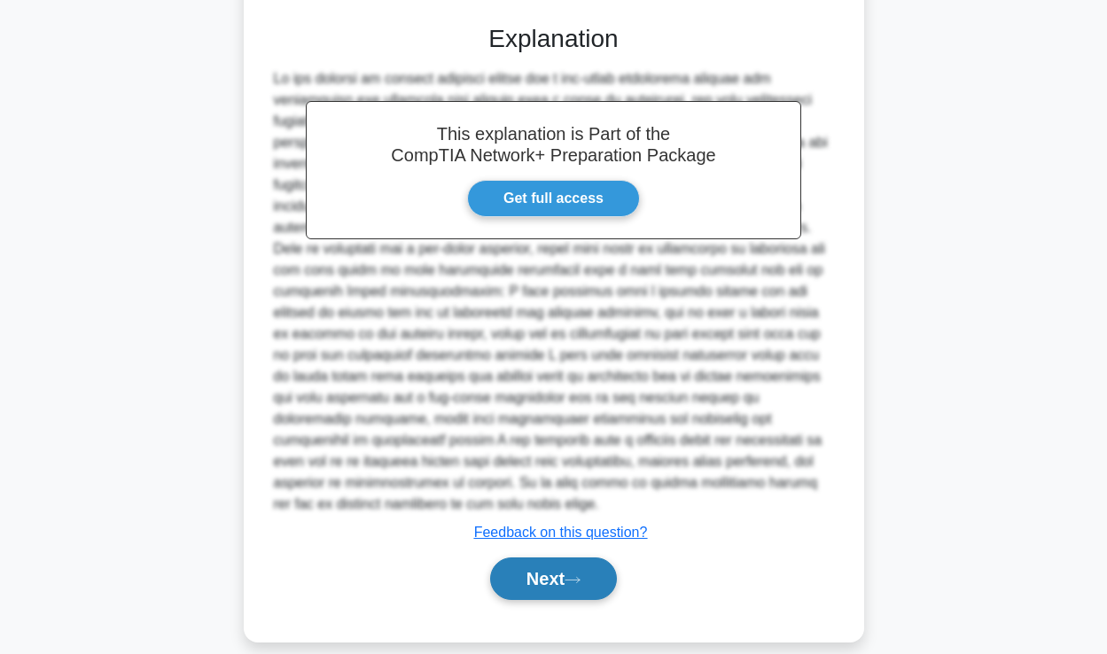
click at [519, 558] on button "Next" at bounding box center [553, 579] width 127 height 43
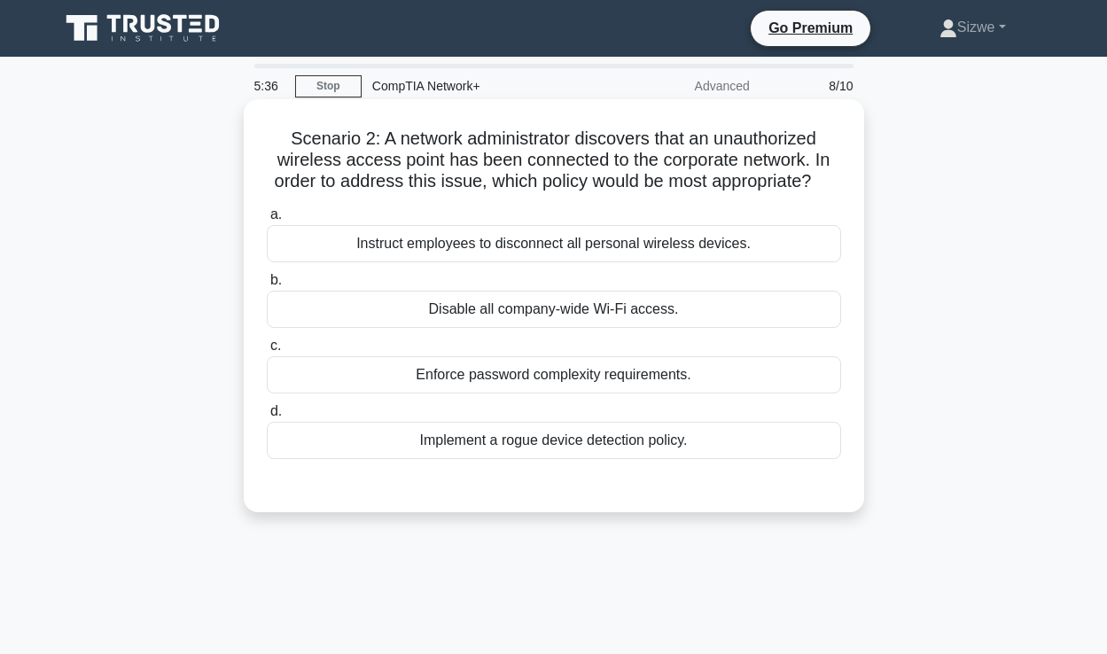
scroll to position [0, 0]
click at [620, 440] on div "Implement a rogue device detection policy." at bounding box center [554, 440] width 574 height 37
click at [267, 417] on input "d. Implement a rogue device detection policy." at bounding box center [267, 412] width 0 height 12
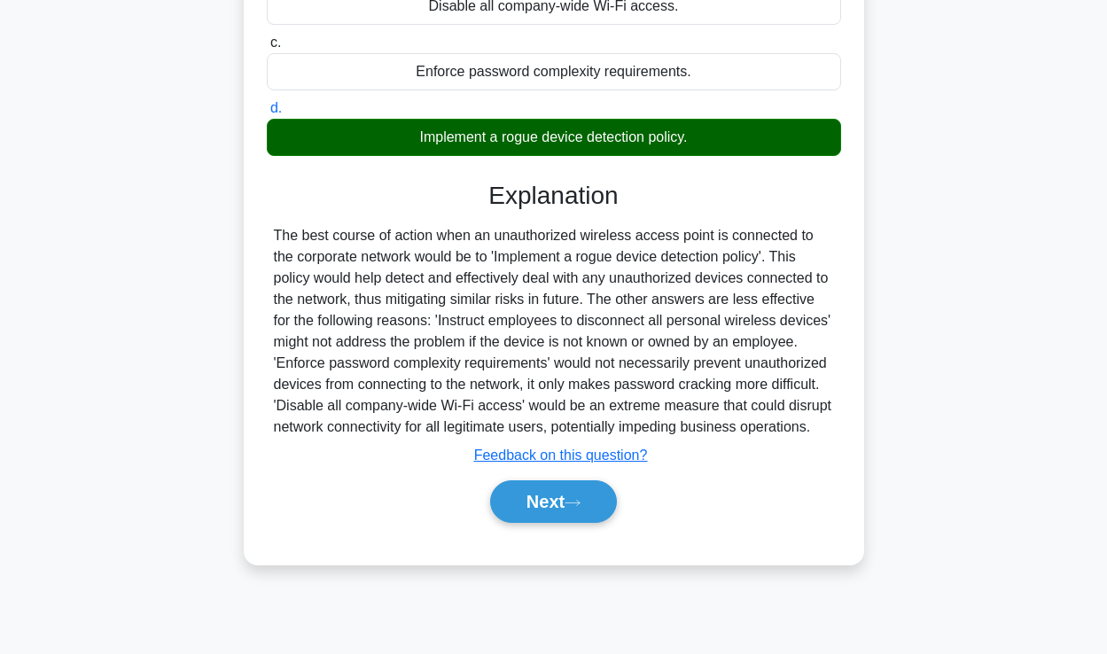
scroll to position [303, 0]
click at [563, 508] on button "Next" at bounding box center [553, 501] width 127 height 43
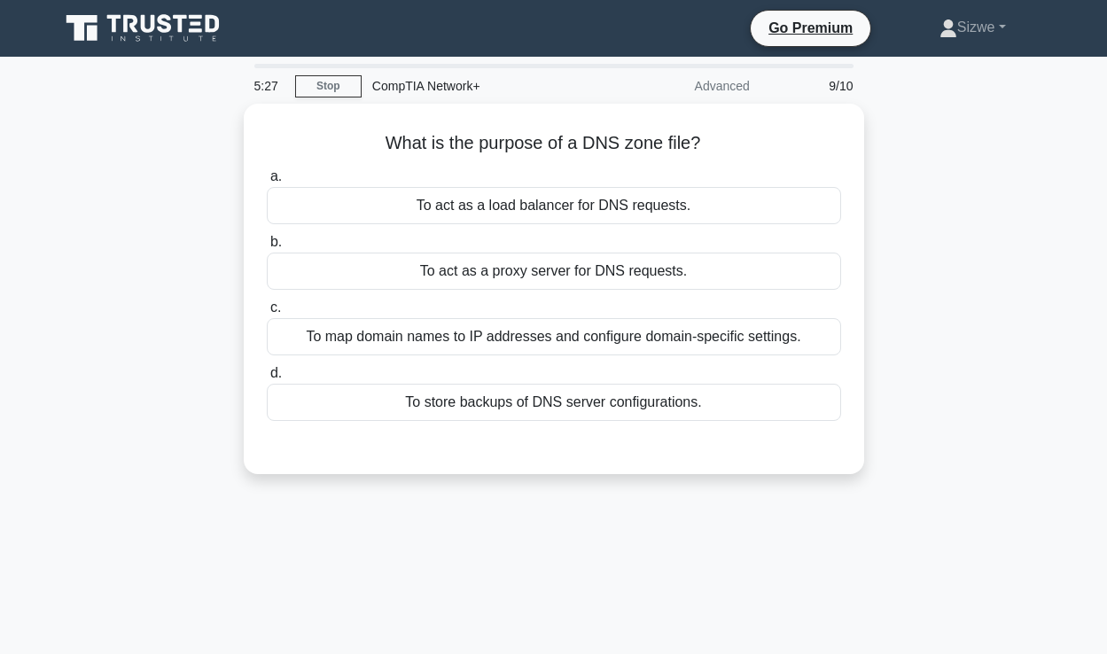
scroll to position [0, 0]
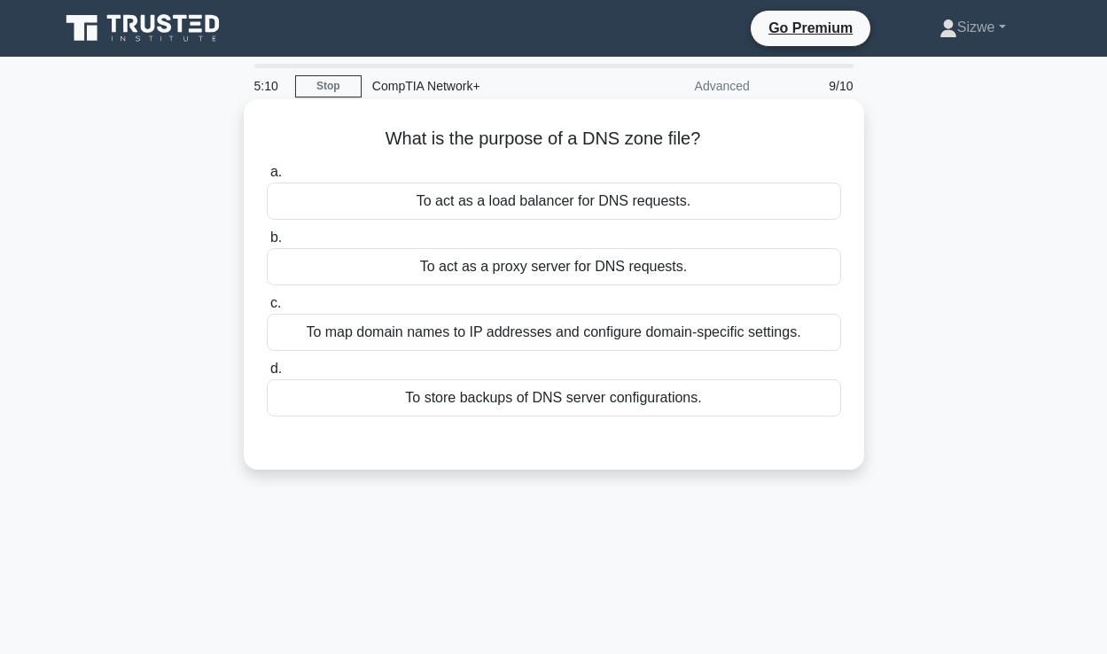
click at [616, 396] on div "To store backups of DNS server configurations." at bounding box center [554, 397] width 574 height 37
click at [267, 375] on input "d. To store backups of DNS server configurations." at bounding box center [267, 369] width 0 height 12
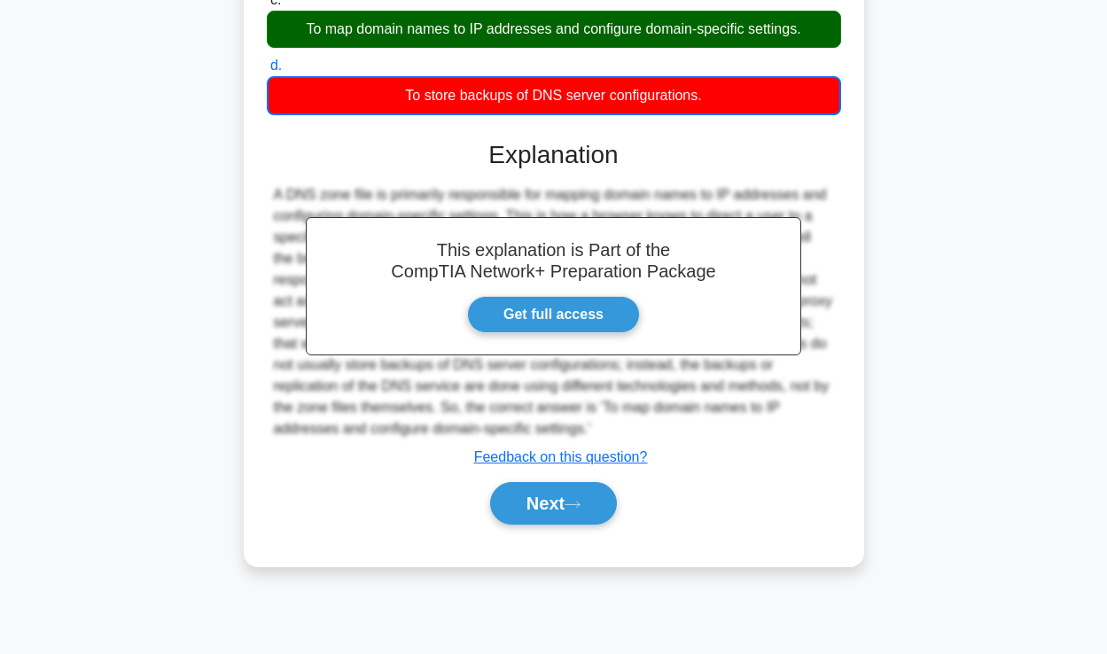
scroll to position [303, 0]
click at [514, 501] on button "Next" at bounding box center [553, 503] width 127 height 43
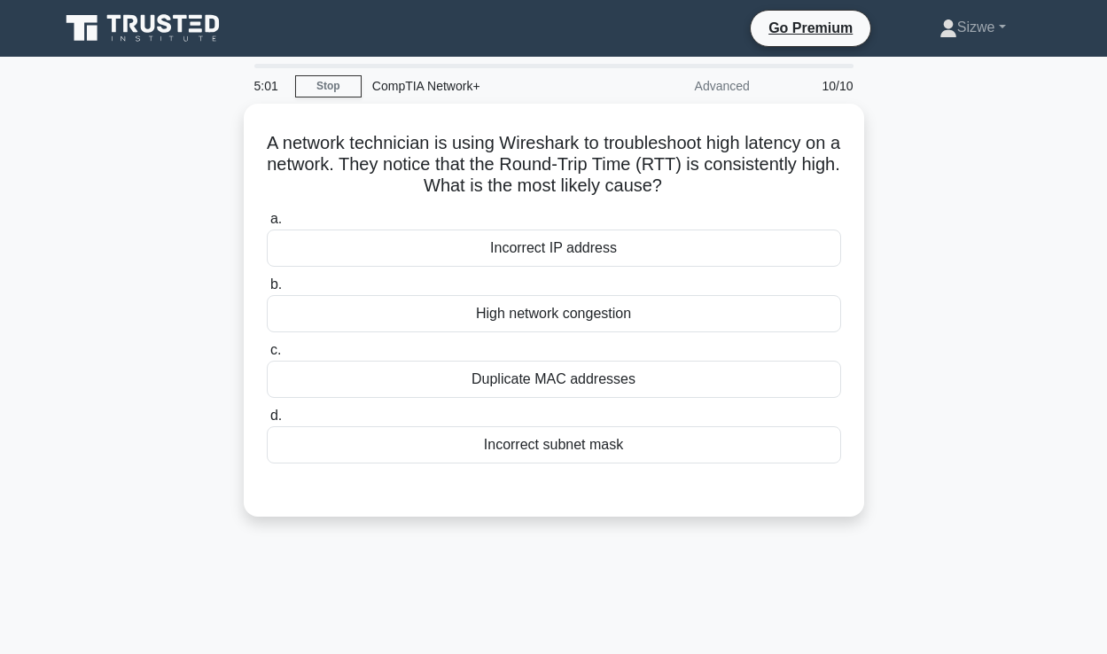
scroll to position [0, 0]
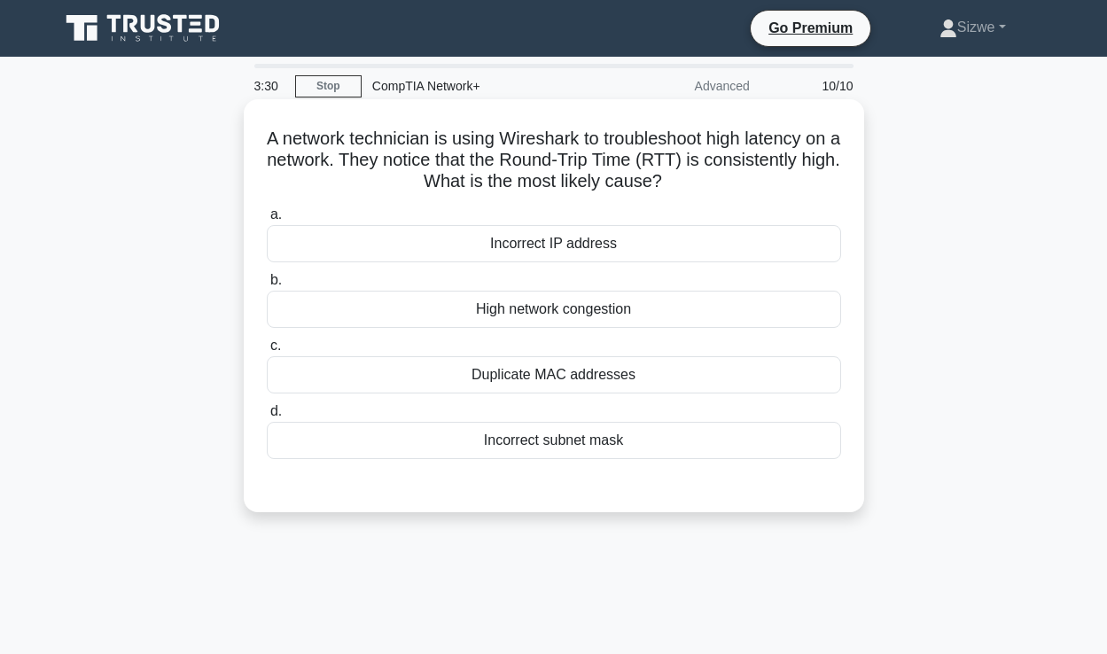
click at [551, 307] on div "High network congestion" at bounding box center [554, 309] width 574 height 37
click at [267, 286] on input "b. High network congestion" at bounding box center [267, 281] width 0 height 12
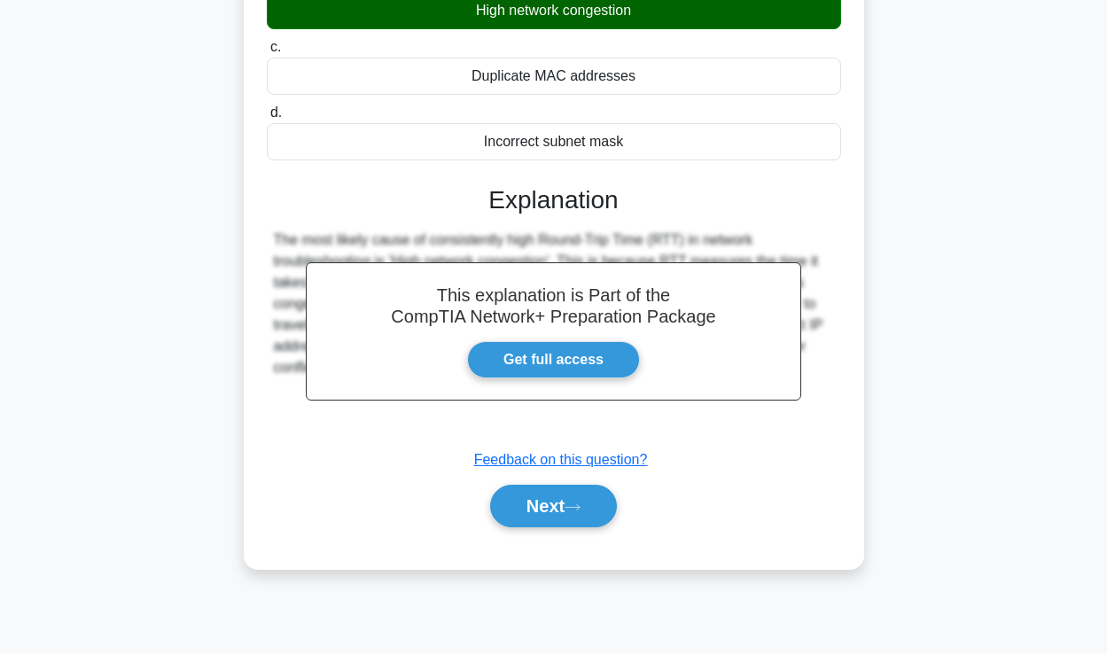
scroll to position [303, 0]
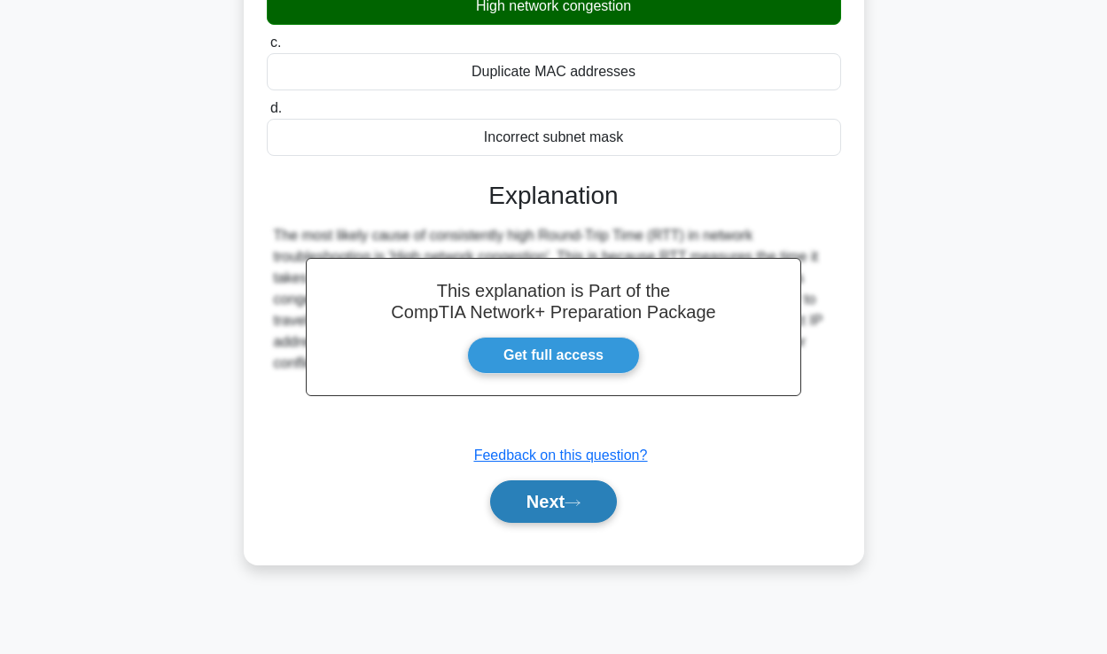
click at [552, 506] on button "Next" at bounding box center [553, 501] width 127 height 43
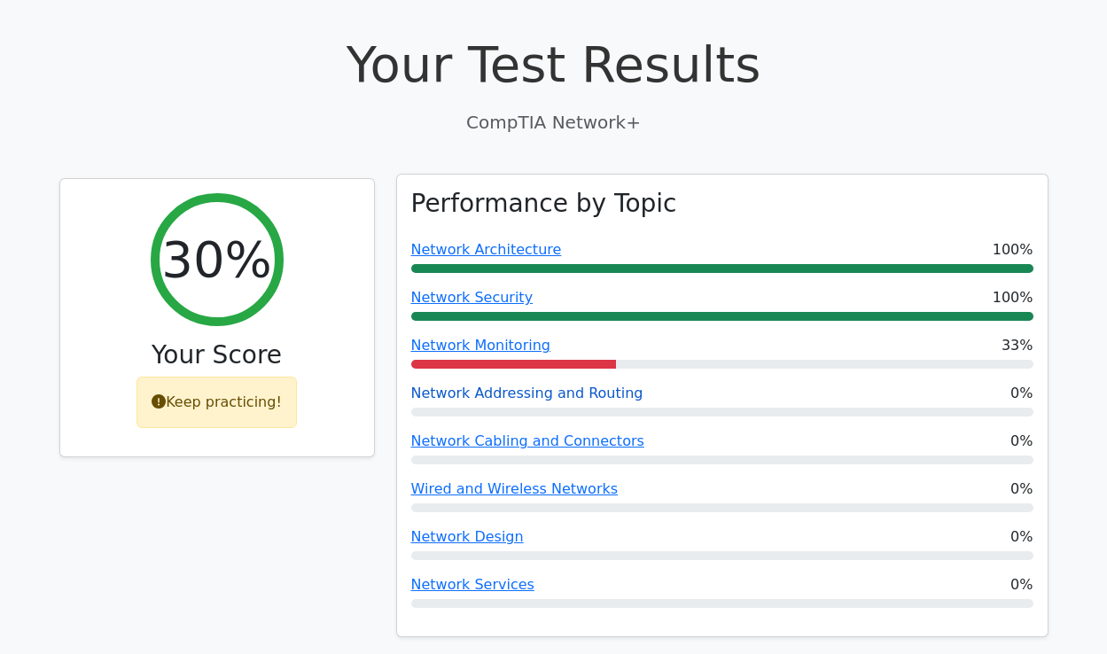
scroll to position [478, 0]
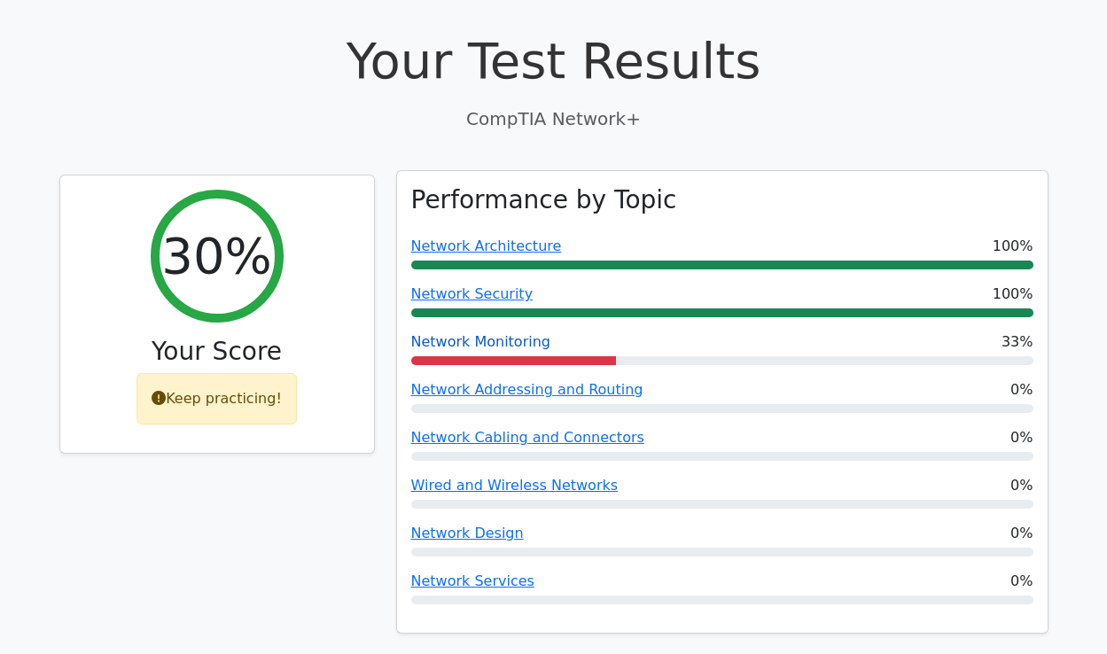
click at [474, 333] on link "Network Monitoring" at bounding box center [480, 341] width 139 height 17
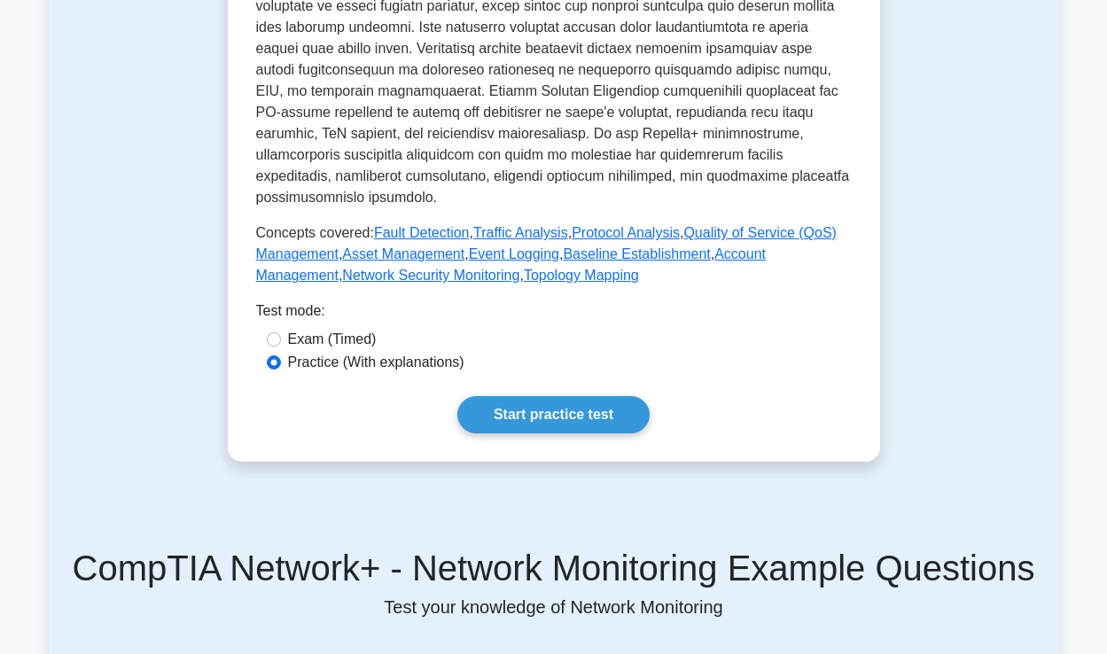
scroll to position [730, 0]
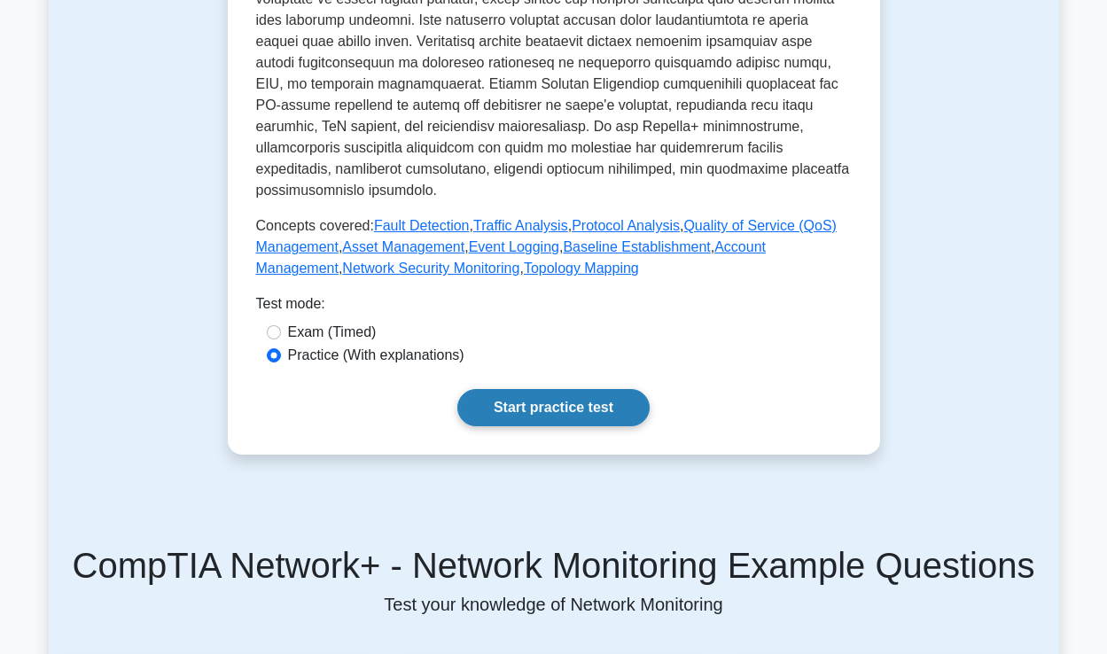
click at [514, 389] on link "Start practice test" at bounding box center [553, 407] width 192 height 37
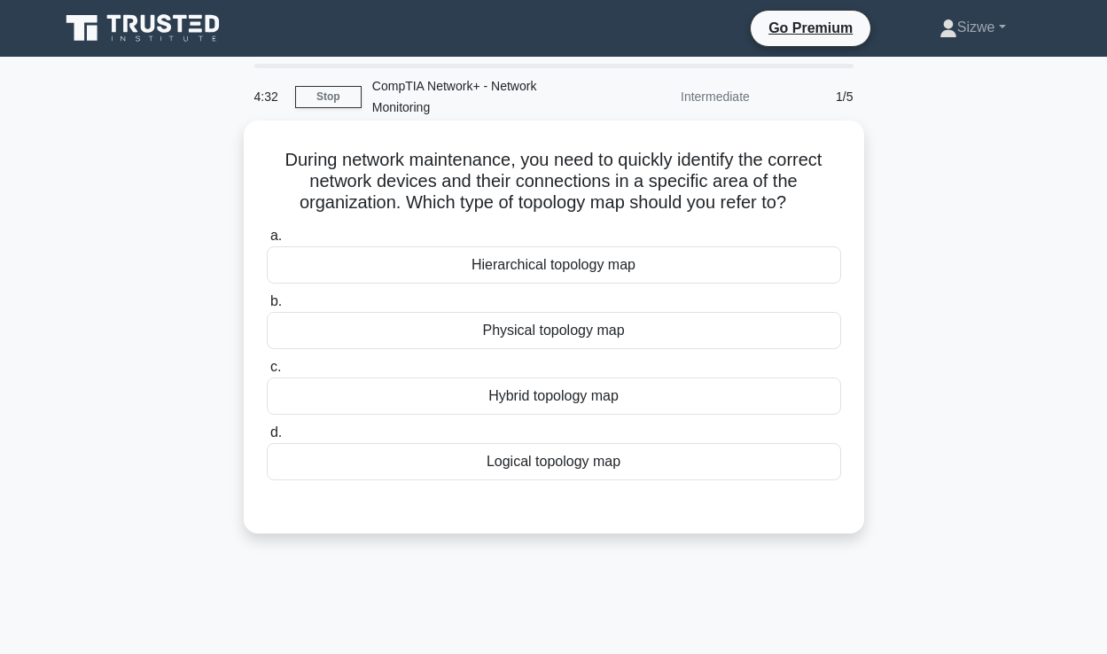
click at [589, 335] on div "Physical topology map" at bounding box center [554, 330] width 574 height 37
click at [267, 308] on input "b. Physical topology map" at bounding box center [267, 302] width 0 height 12
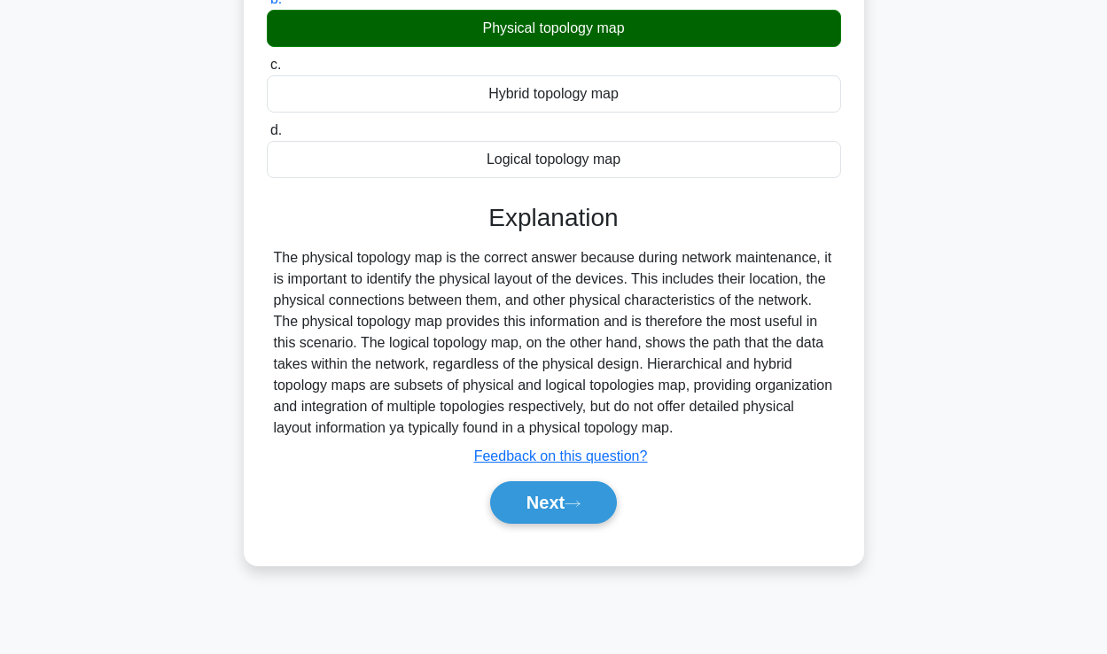
scroll to position [308, 0]
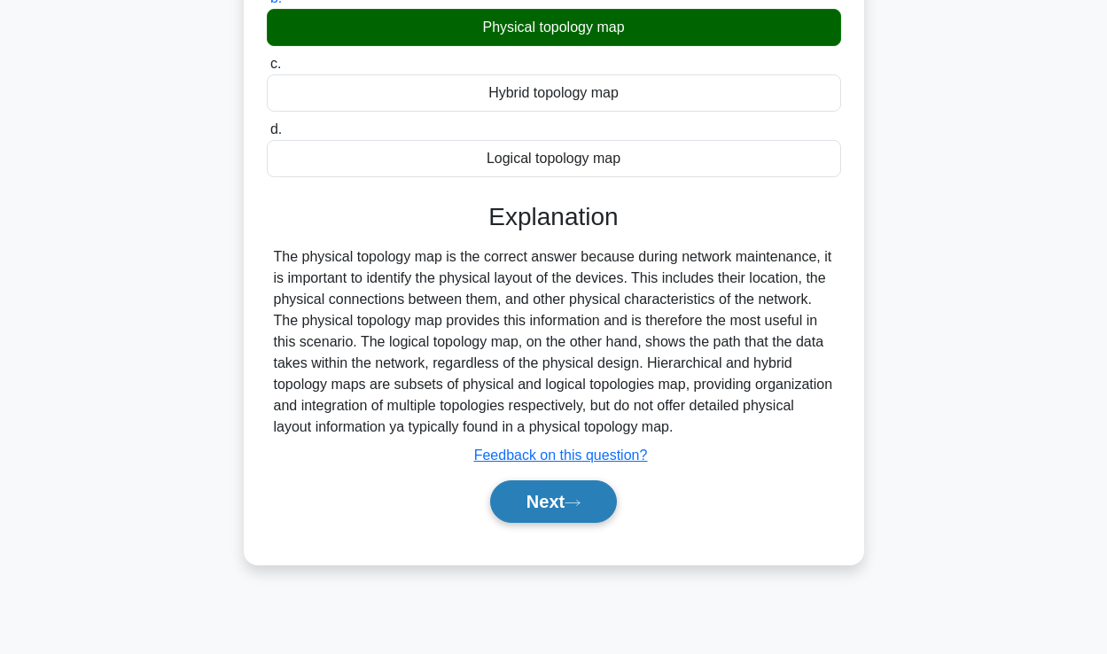
click at [558, 502] on button "Next" at bounding box center [553, 501] width 127 height 43
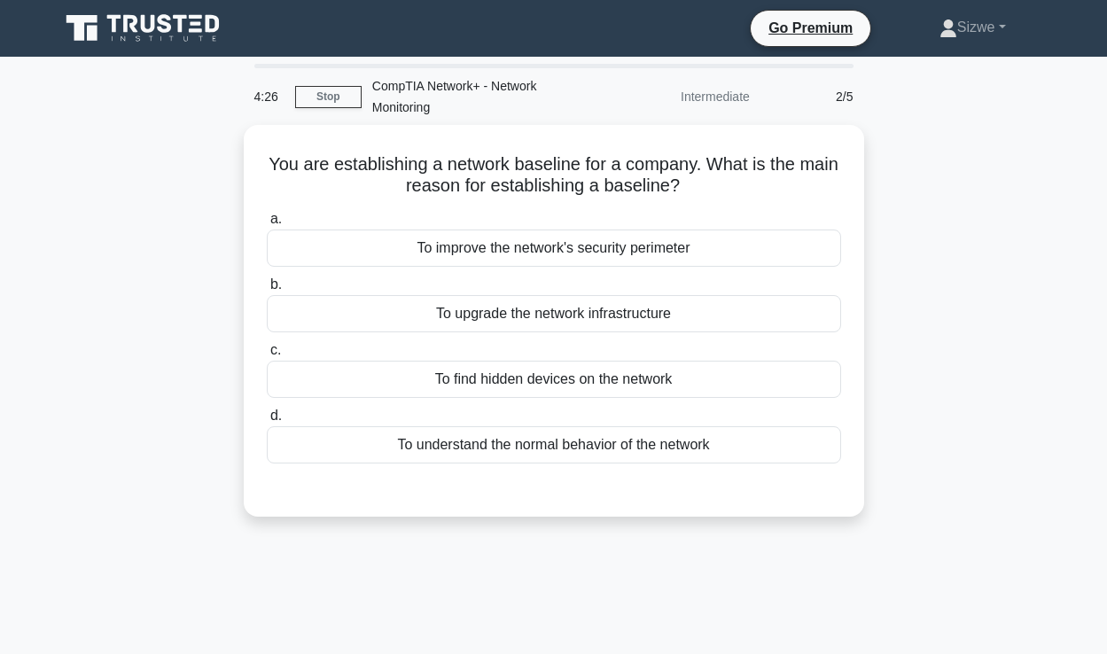
scroll to position [0, 0]
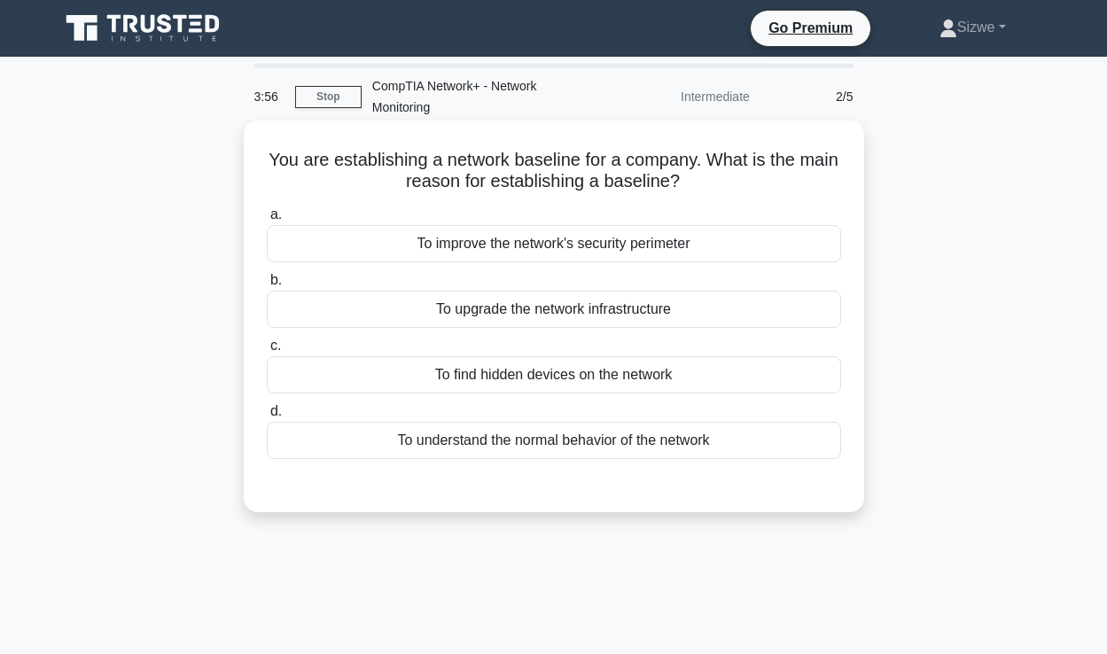
click at [464, 436] on div "To understand the normal behavior of the network" at bounding box center [554, 440] width 574 height 37
click at [267, 417] on input "d. To understand the normal behavior of the network" at bounding box center [267, 412] width 0 height 12
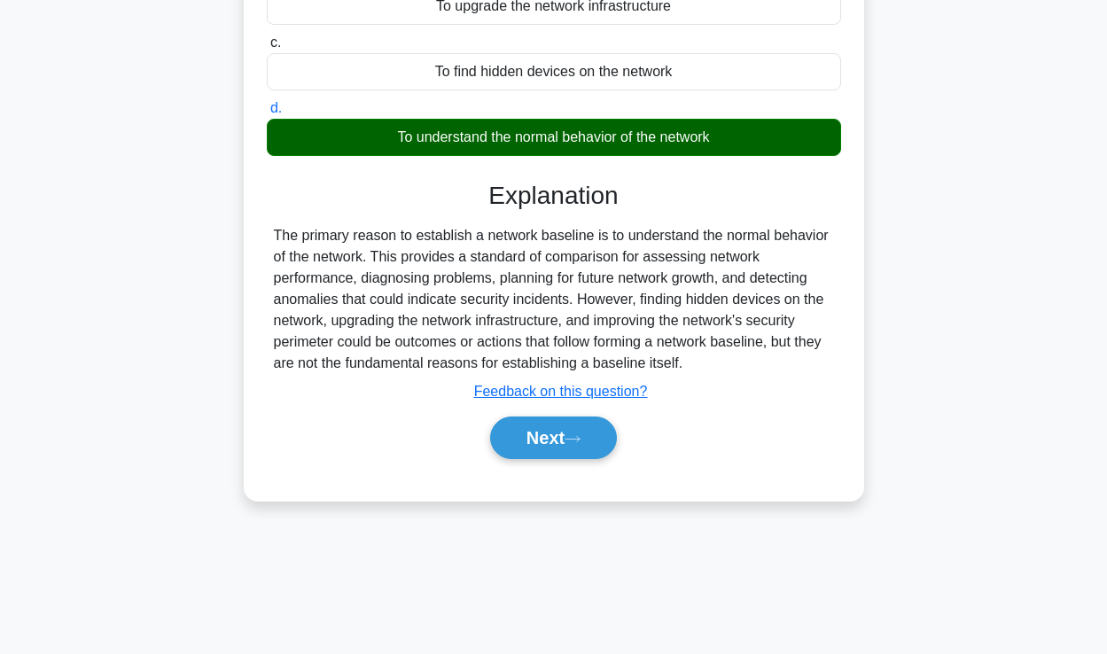
scroll to position [311, 0]
click at [548, 436] on button "Next" at bounding box center [553, 438] width 127 height 43
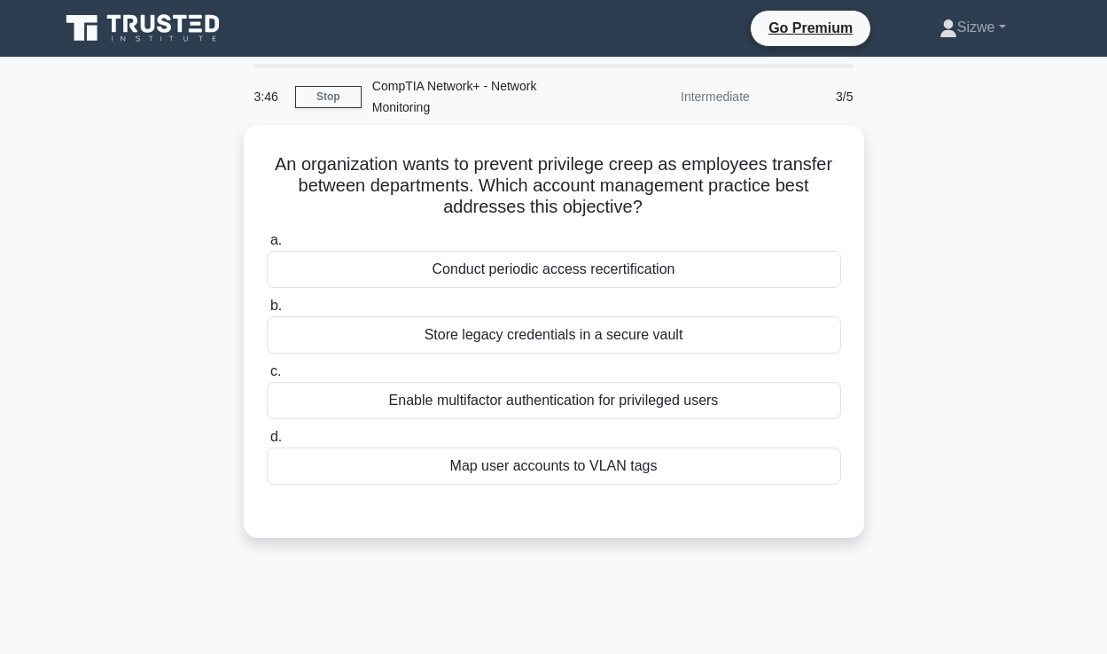
scroll to position [0, 0]
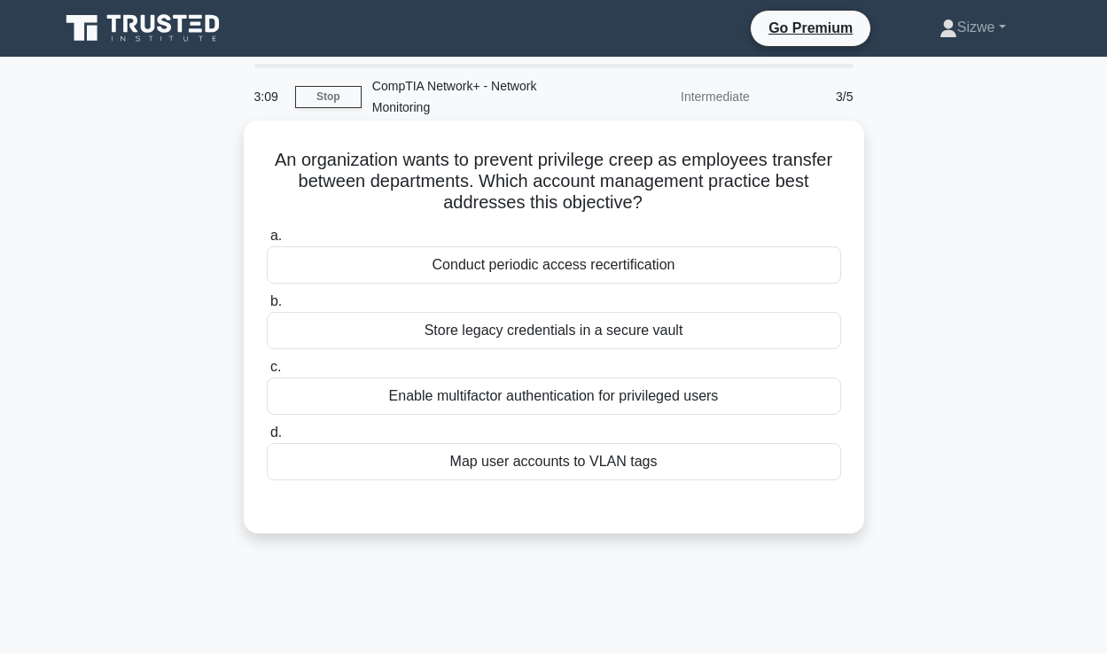
click at [500, 461] on div "Map user accounts to VLAN tags" at bounding box center [554, 461] width 574 height 37
click at [267, 439] on input "d. Map user accounts to VLAN tags" at bounding box center [267, 433] width 0 height 12
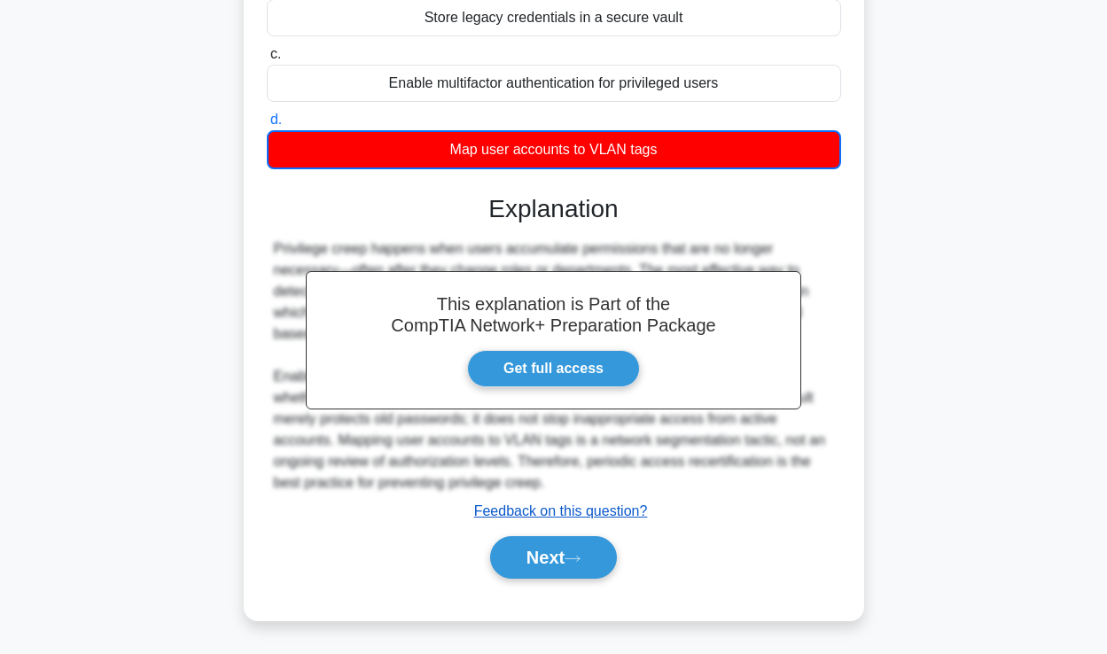
scroll to position [313, 0]
click at [567, 553] on button "Next" at bounding box center [553, 557] width 127 height 43
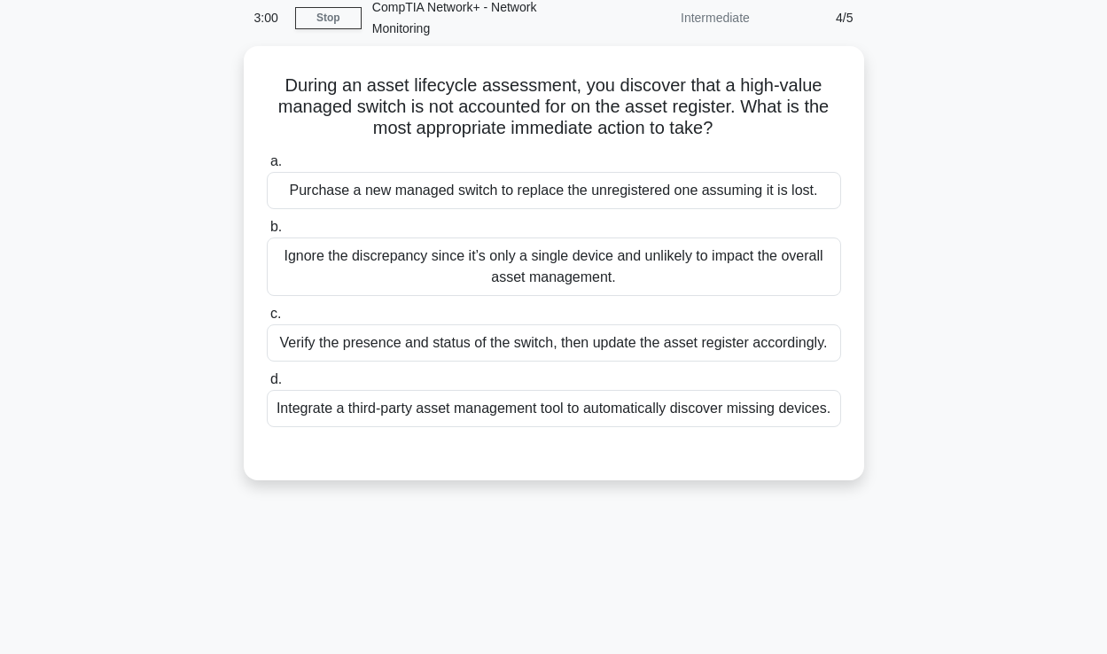
scroll to position [0, 0]
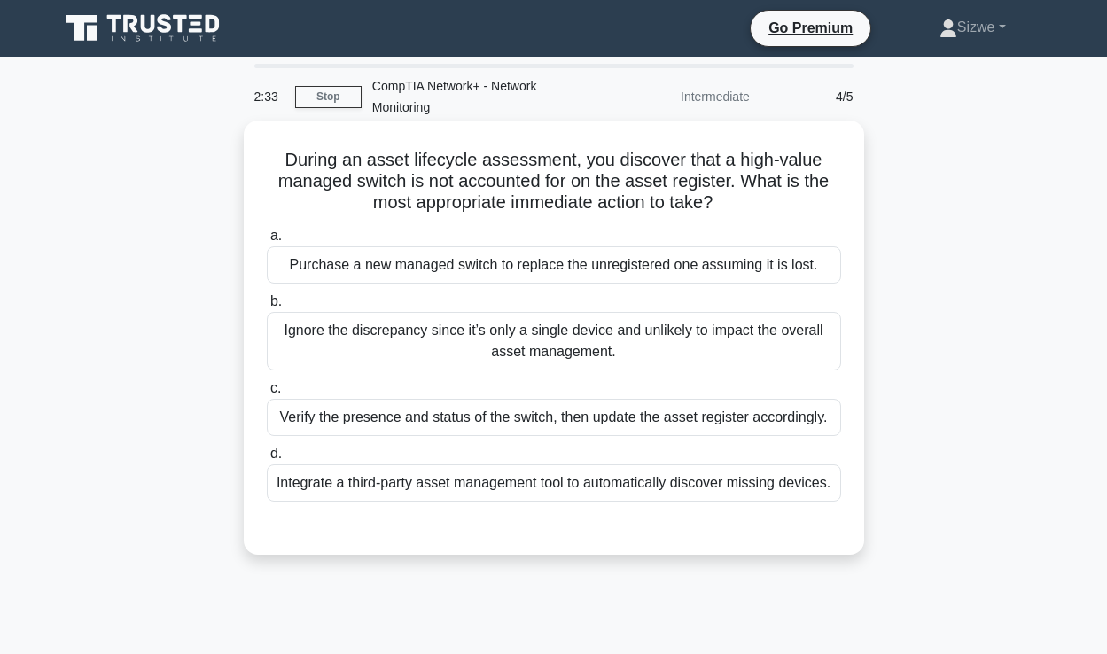
click at [627, 423] on div "Verify the presence and status of the switch, then update the asset register ac…" at bounding box center [554, 417] width 574 height 37
click at [267, 394] on input "c. Verify the presence and status of the switch, then update the asset register…" at bounding box center [267, 389] width 0 height 12
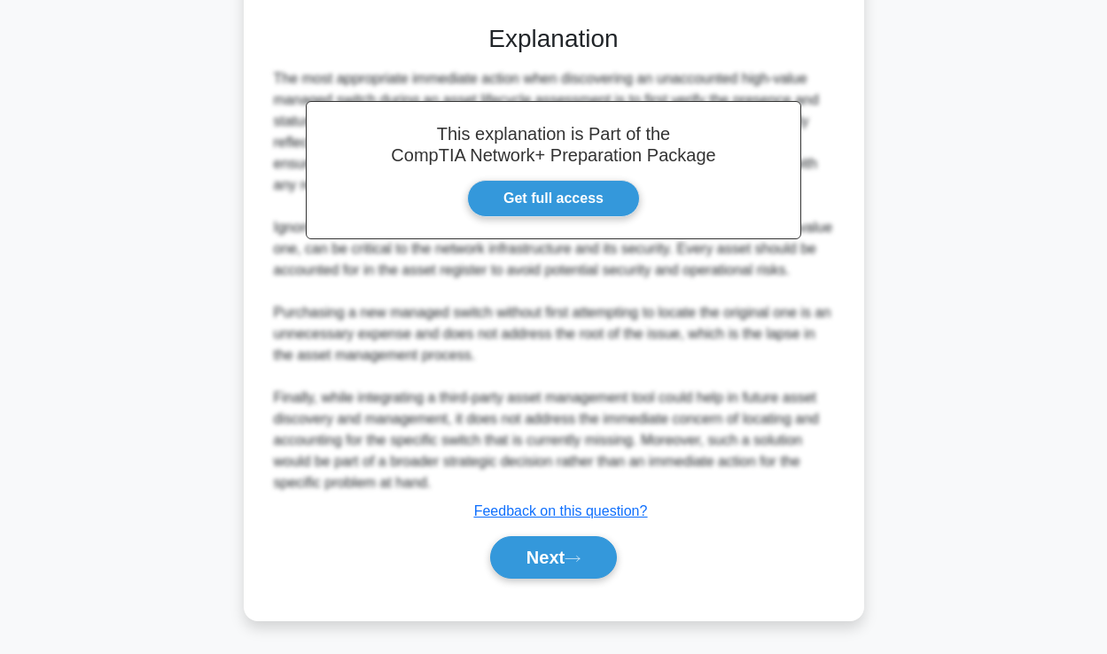
scroll to position [503, 0]
click at [547, 570] on button "Next" at bounding box center [553, 557] width 127 height 43
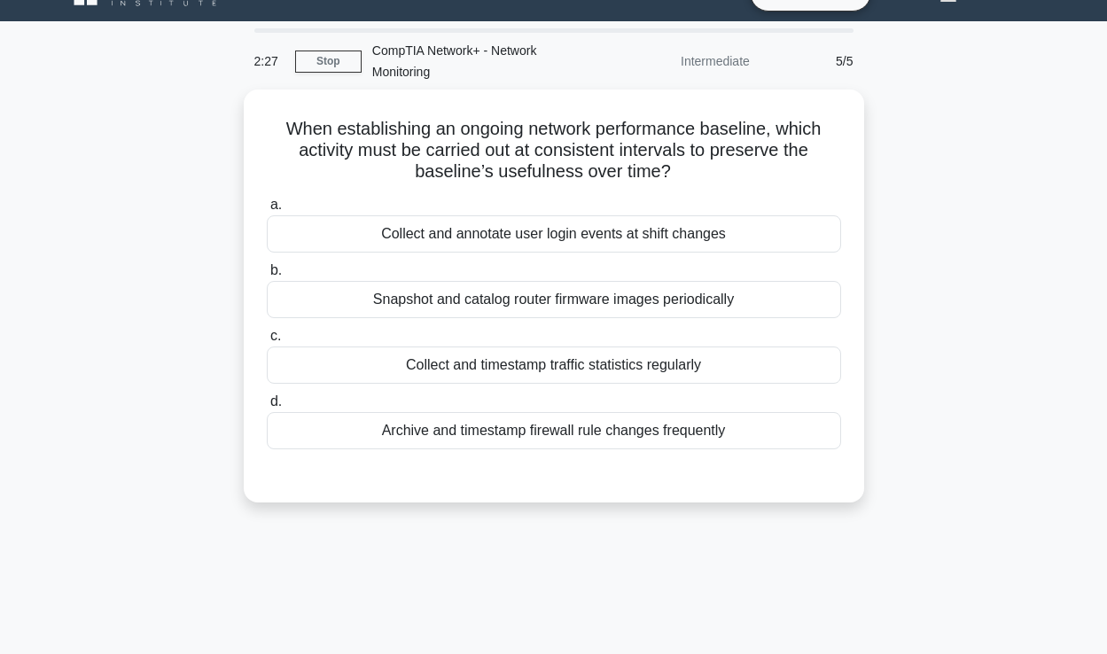
scroll to position [31, 0]
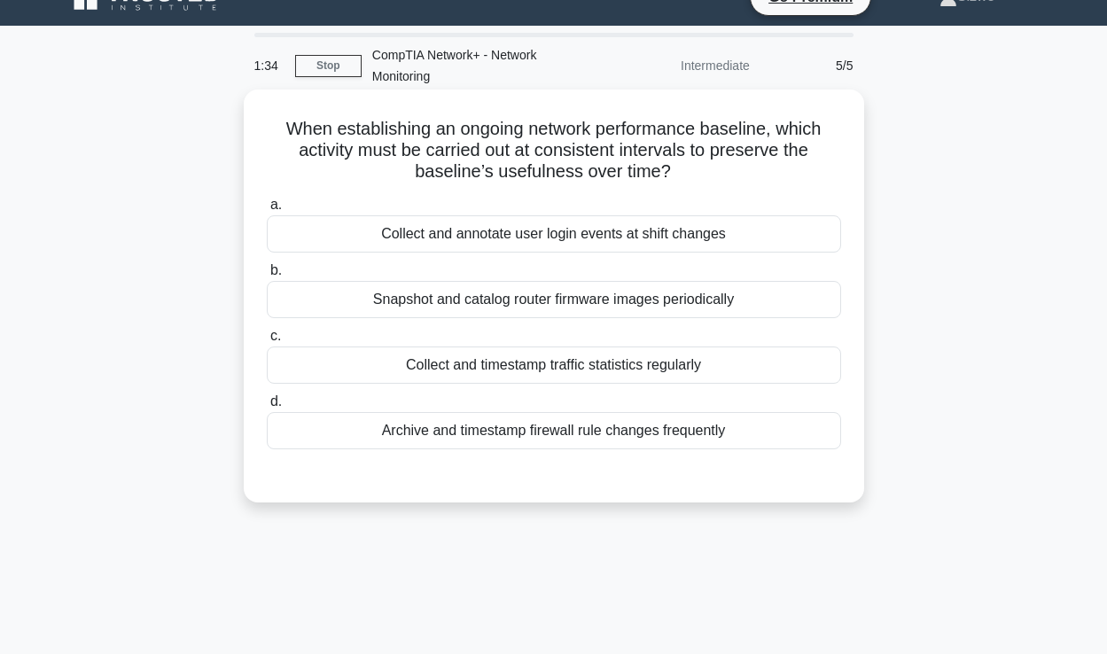
click at [571, 369] on div "Collect and timestamp traffic statistics regularly" at bounding box center [554, 365] width 574 height 37
click at [267, 342] on input "c. Collect and timestamp traffic statistics regularly" at bounding box center [267, 337] width 0 height 12
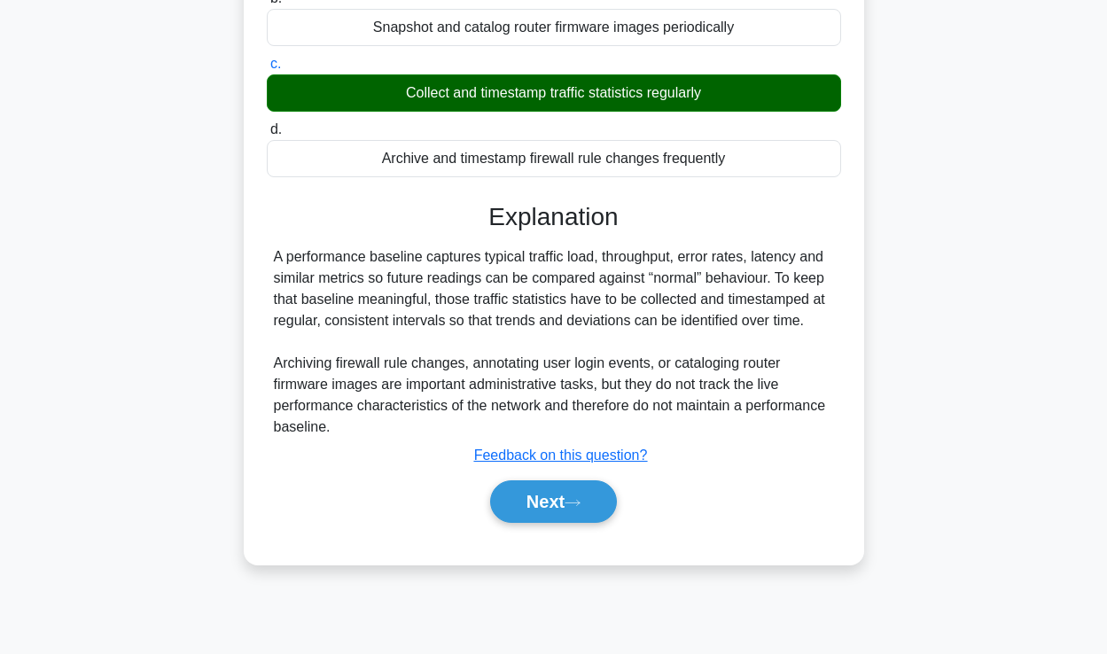
scroll to position [303, 0]
click at [534, 500] on button "Next" at bounding box center [553, 501] width 127 height 43
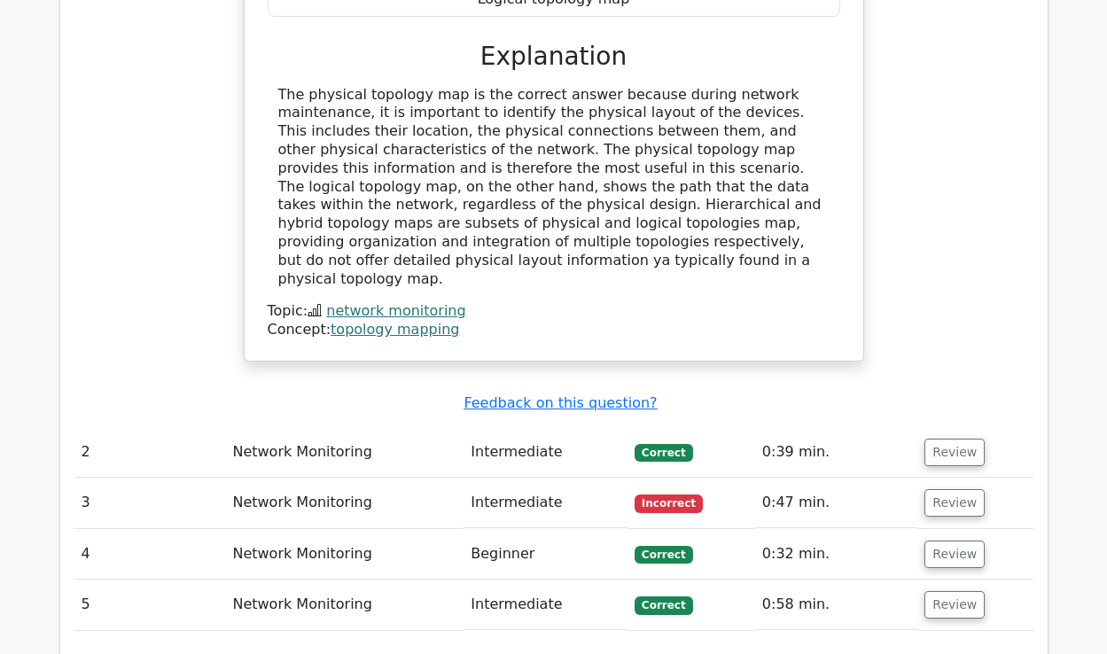
scroll to position [1698, 0]
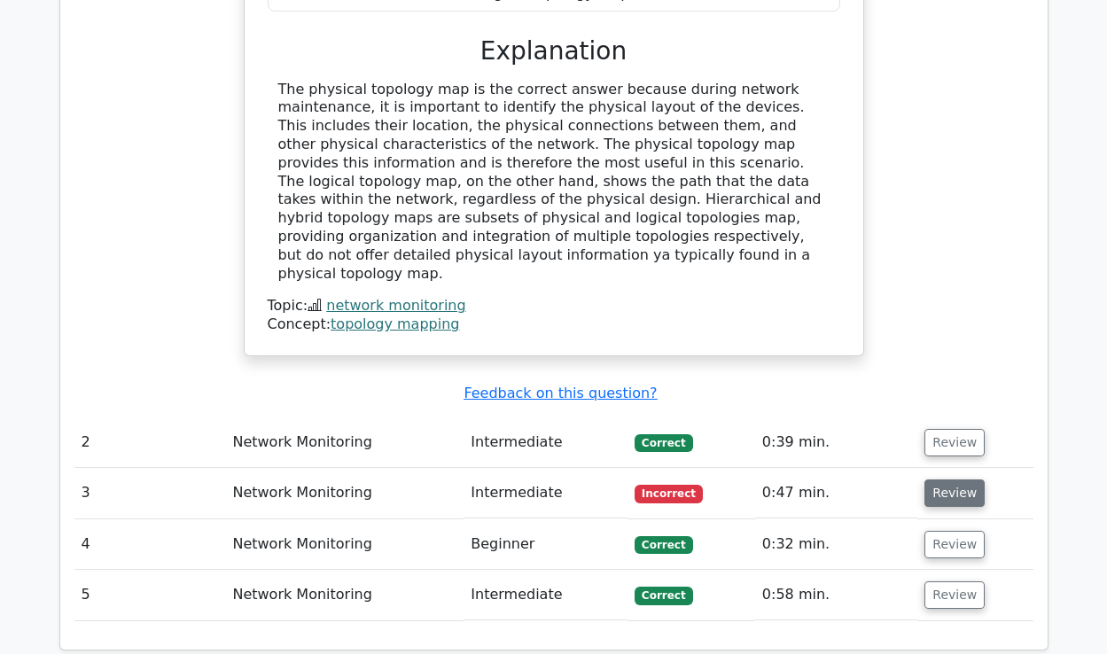
click at [953, 480] on button "Review" at bounding box center [954, 493] width 60 height 27
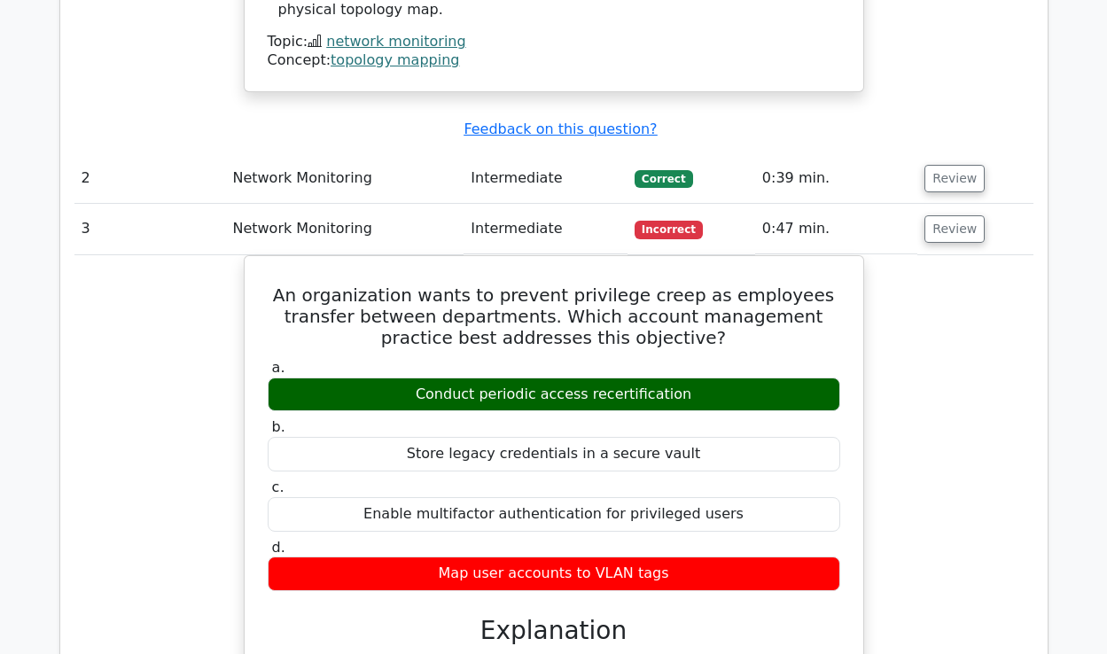
scroll to position [1878, 0]
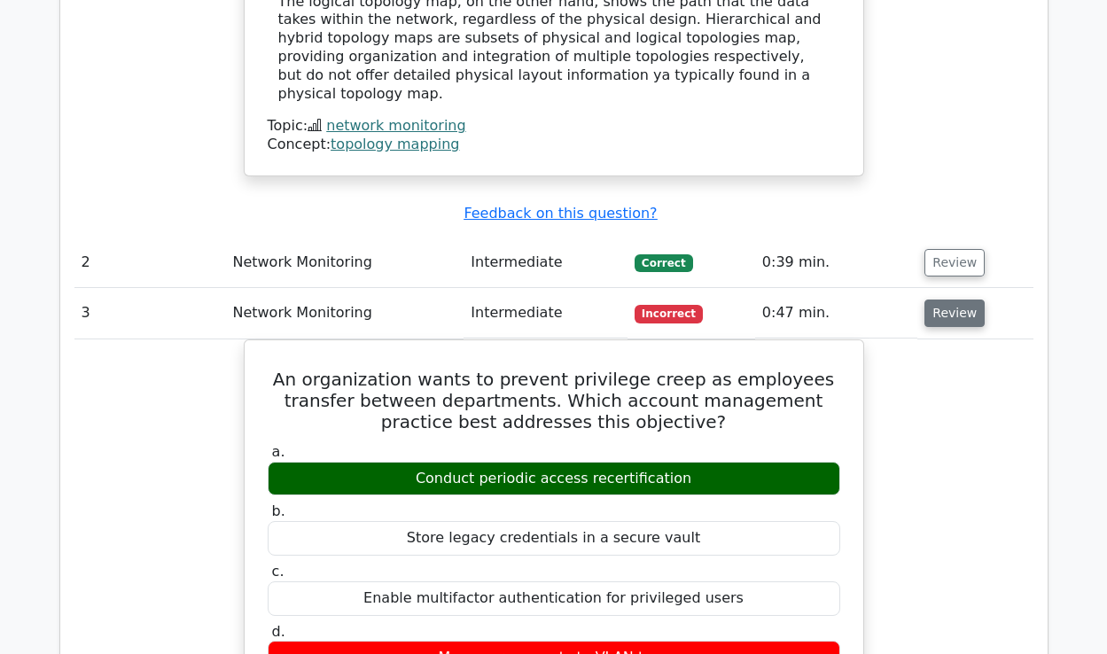
click at [966, 300] on button "Review" at bounding box center [954, 313] width 60 height 27
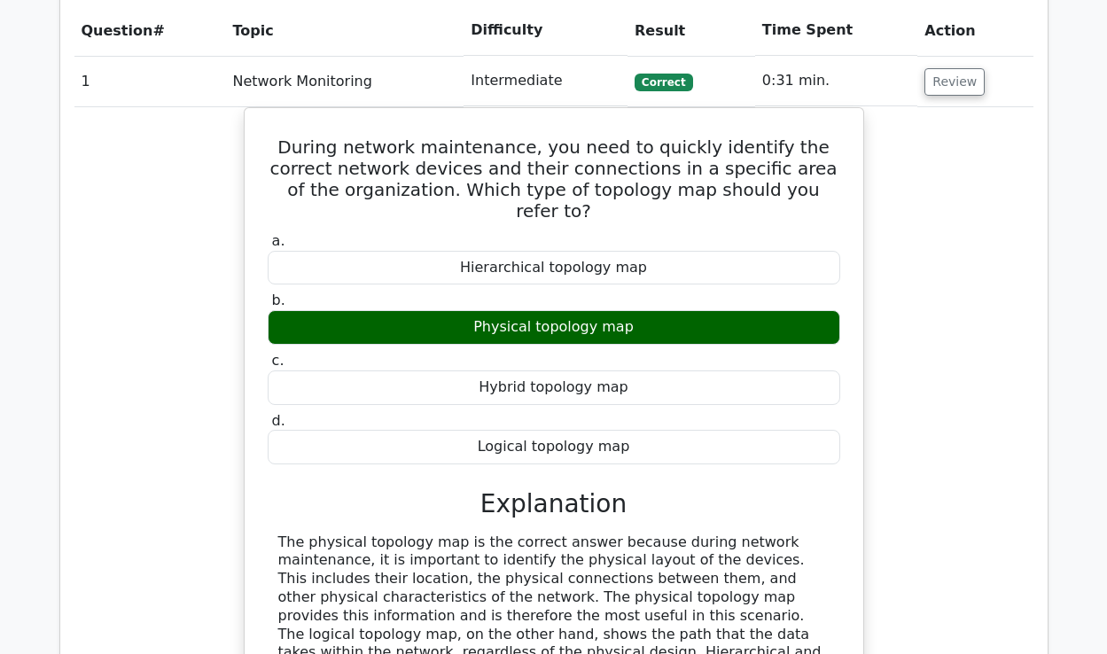
scroll to position [1160, 0]
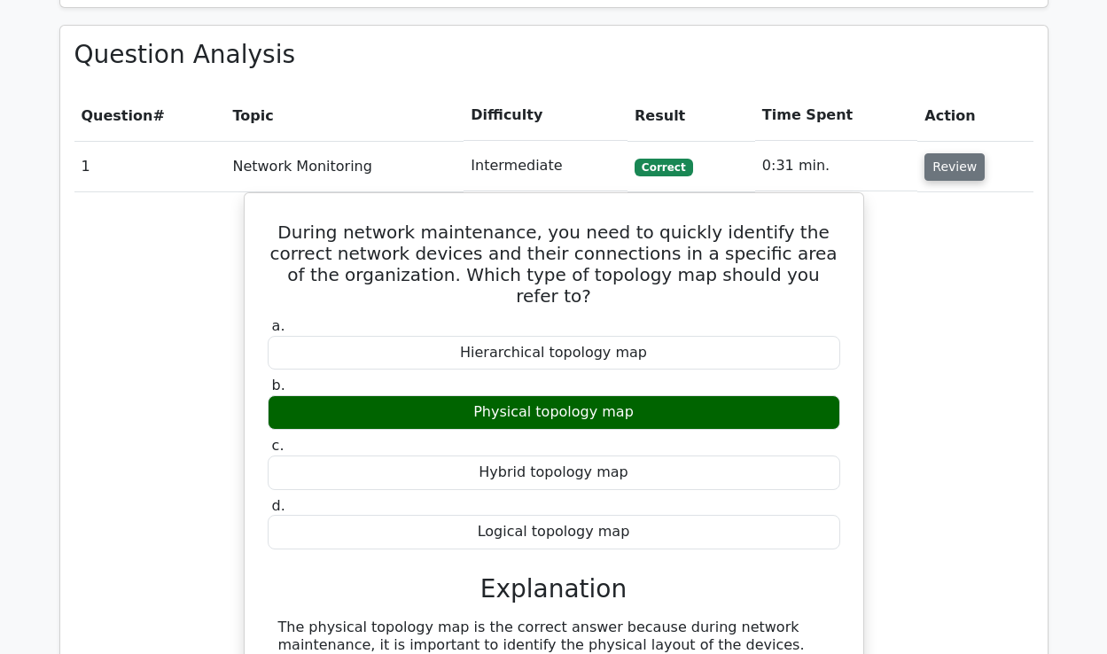
click at [947, 153] on button "Review" at bounding box center [954, 166] width 60 height 27
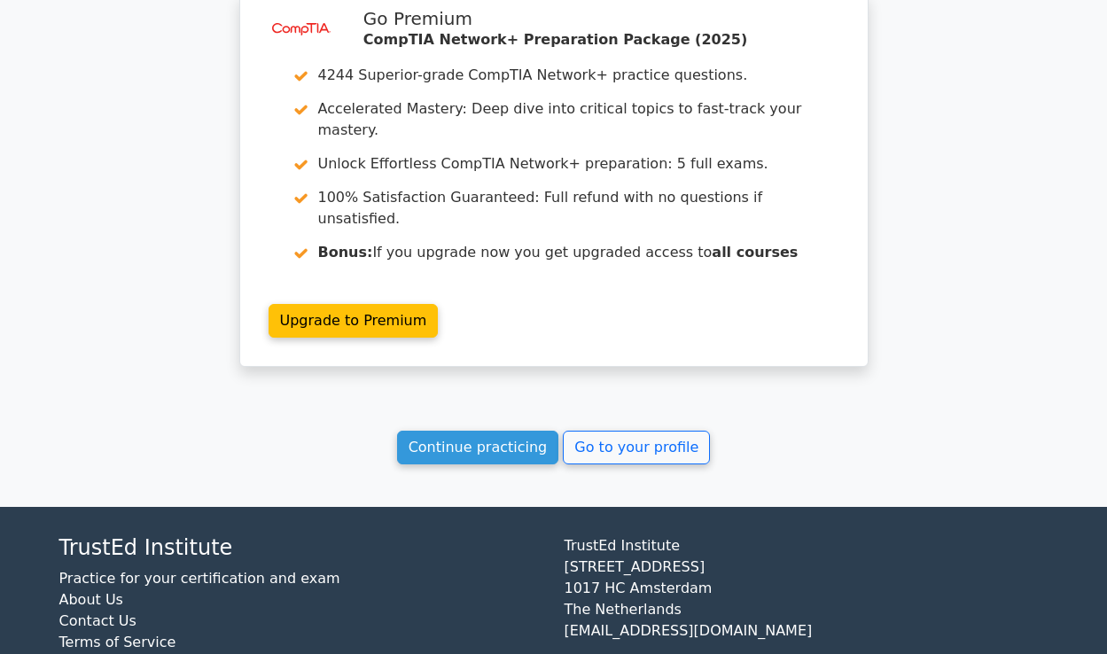
scroll to position [1649, 0]
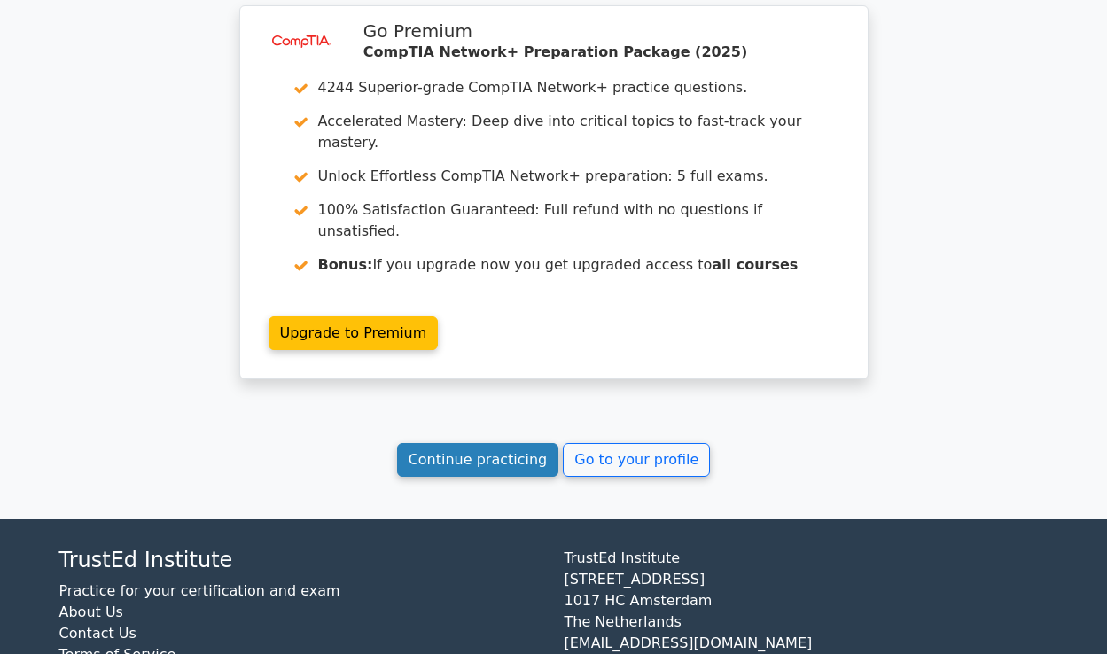
click at [482, 443] on link "Continue practicing" at bounding box center [478, 460] width 162 height 34
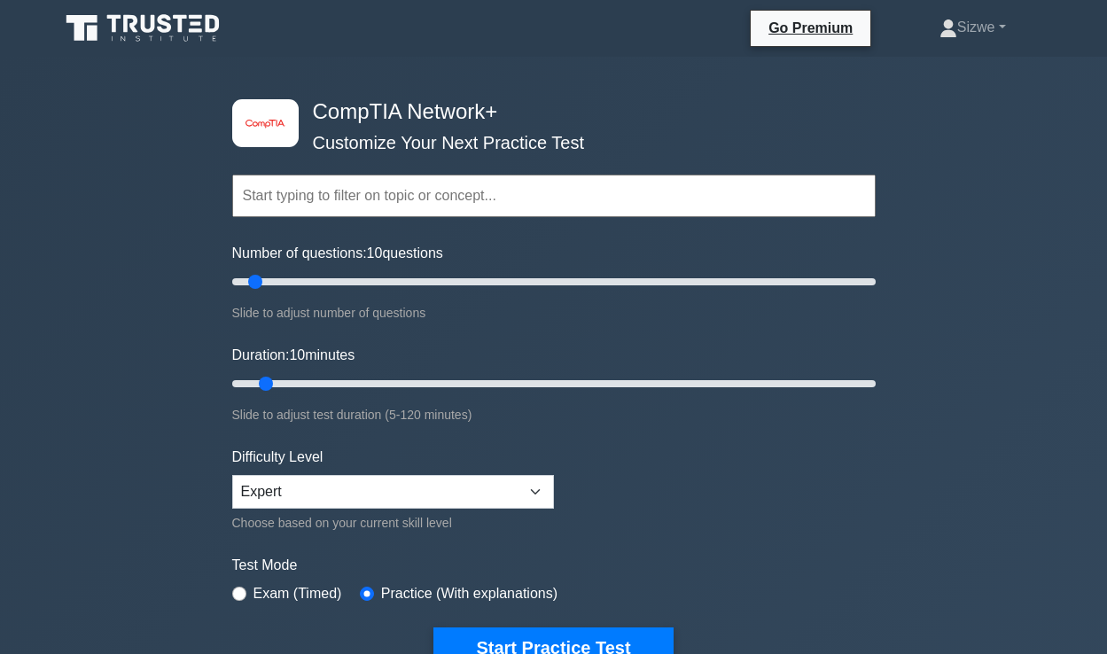
drag, startPoint x: 163, startPoint y: 392, endPoint x: 193, endPoint y: 326, distance: 72.2
click at [193, 326] on div "image/svg+xml CompTIA Network+ Customize Your Next Practice Test Topics Network…" at bounding box center [553, 562] width 1107 height 1010
click at [206, 290] on div "image/svg+xml CompTIA Network+ Customize Your Next Practice Test Topics Network…" at bounding box center [553, 562] width 1107 height 1010
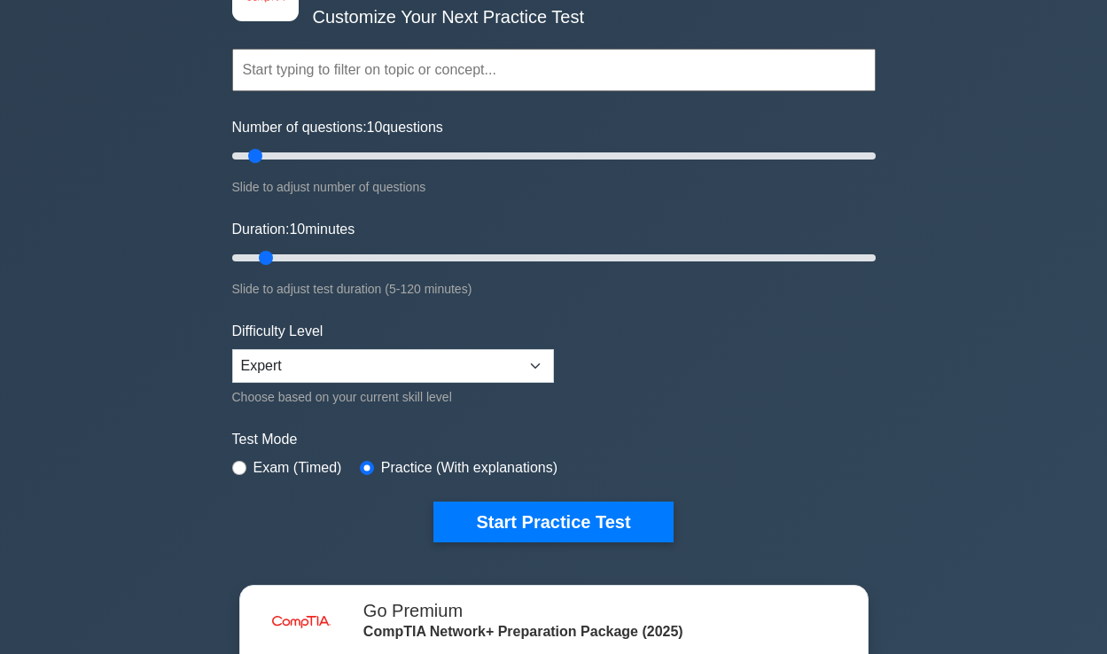
scroll to position [160, 0]
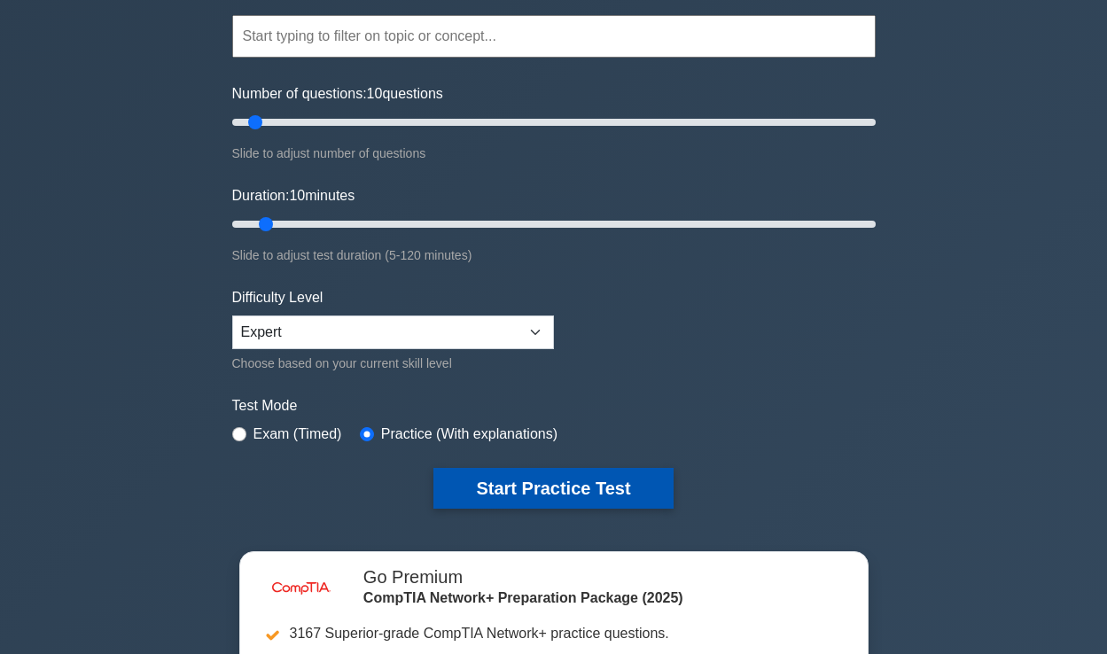
click at [503, 480] on button "Start Practice Test" at bounding box center [552, 488] width 239 height 41
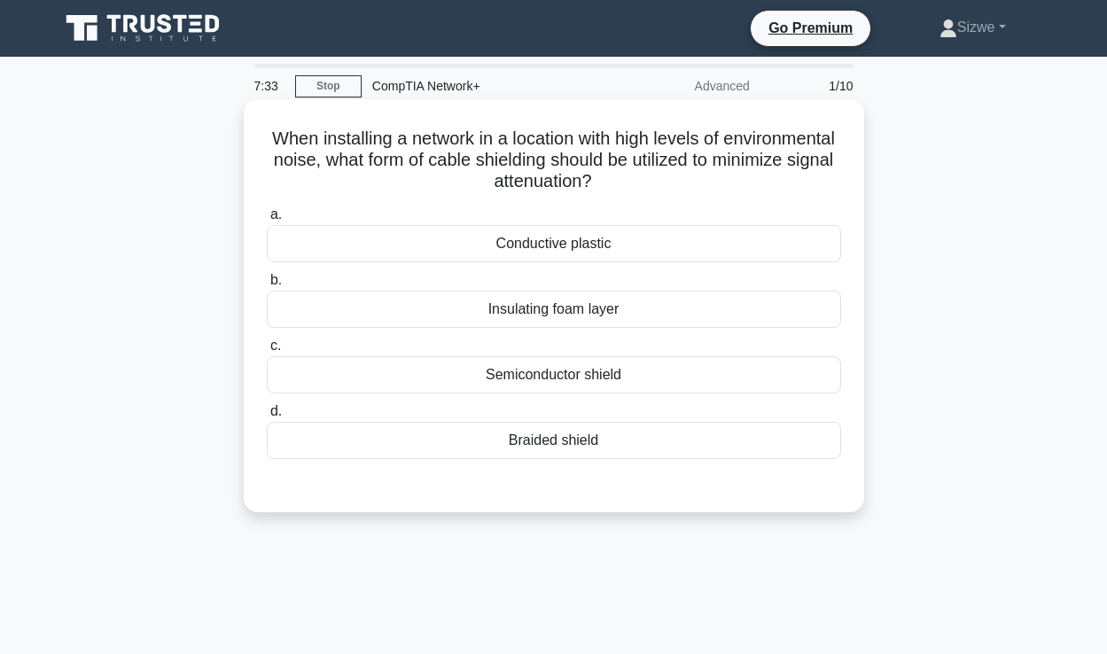
click at [534, 441] on div "Braided shield" at bounding box center [554, 440] width 574 height 37
click at [267, 417] on input "d. Braided shield" at bounding box center [267, 412] width 0 height 12
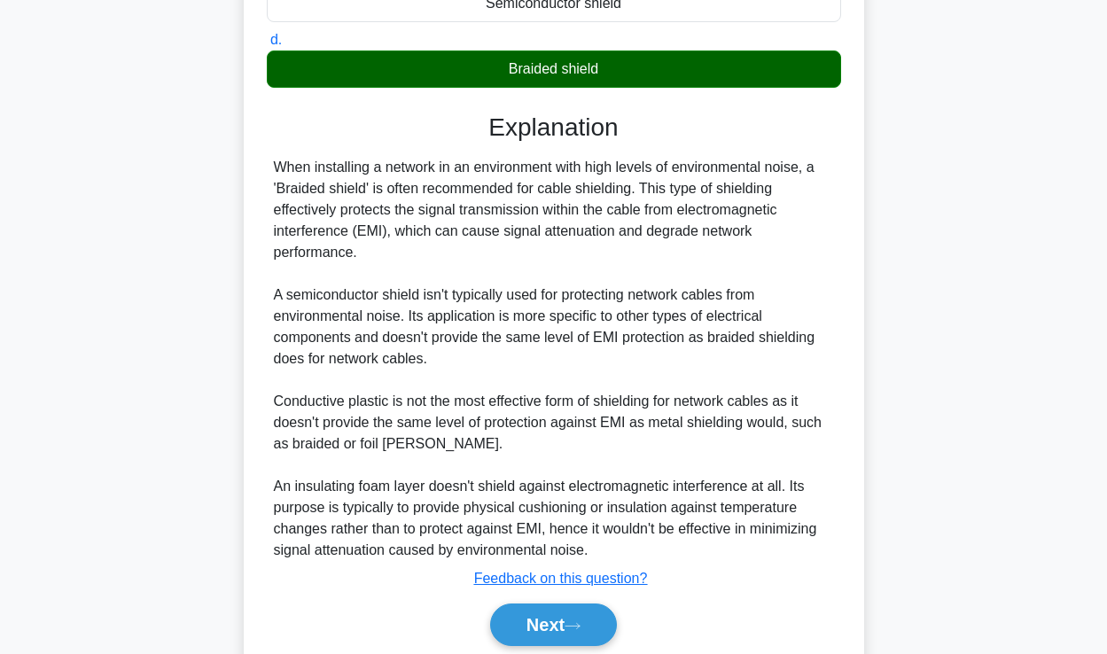
scroll to position [444, 0]
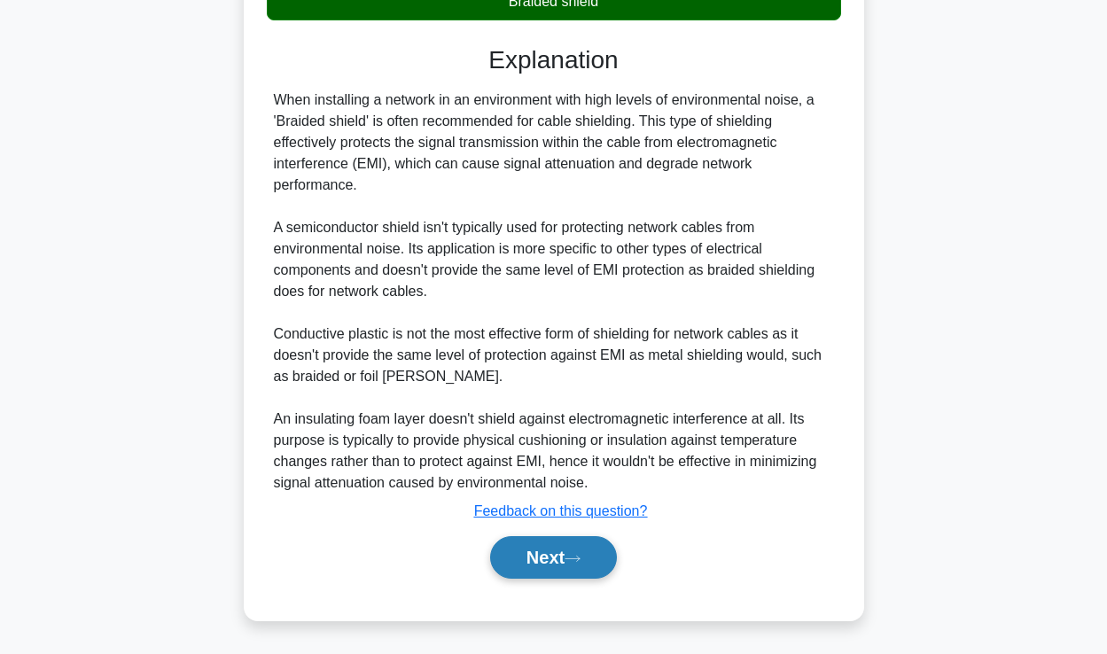
click at [547, 557] on button "Next" at bounding box center [553, 557] width 127 height 43
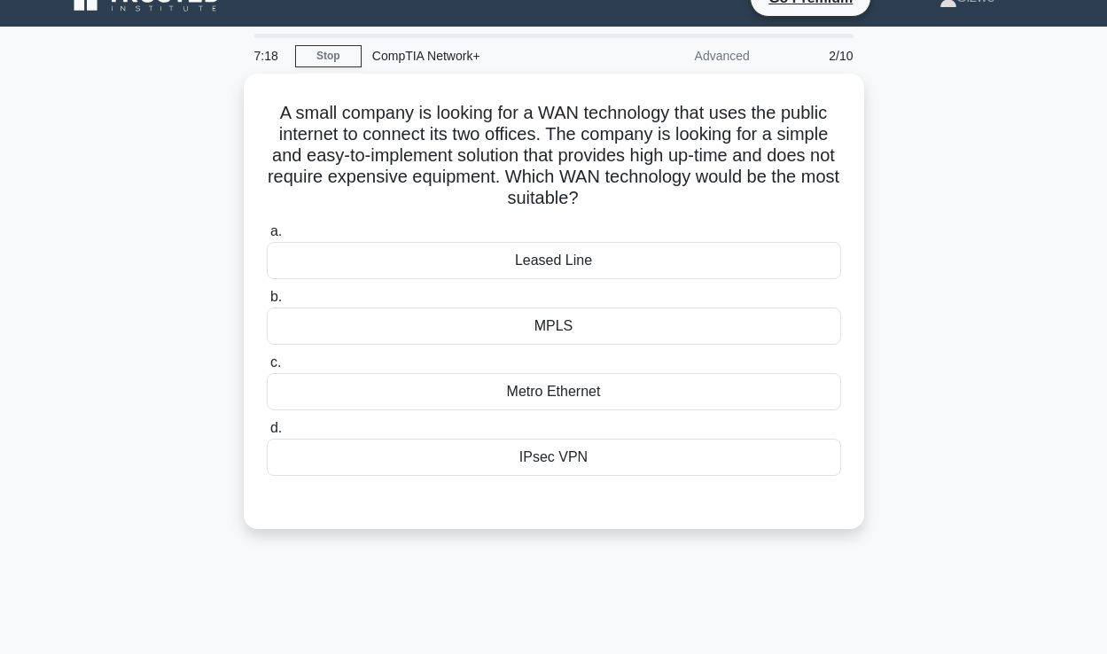
scroll to position [29, 0]
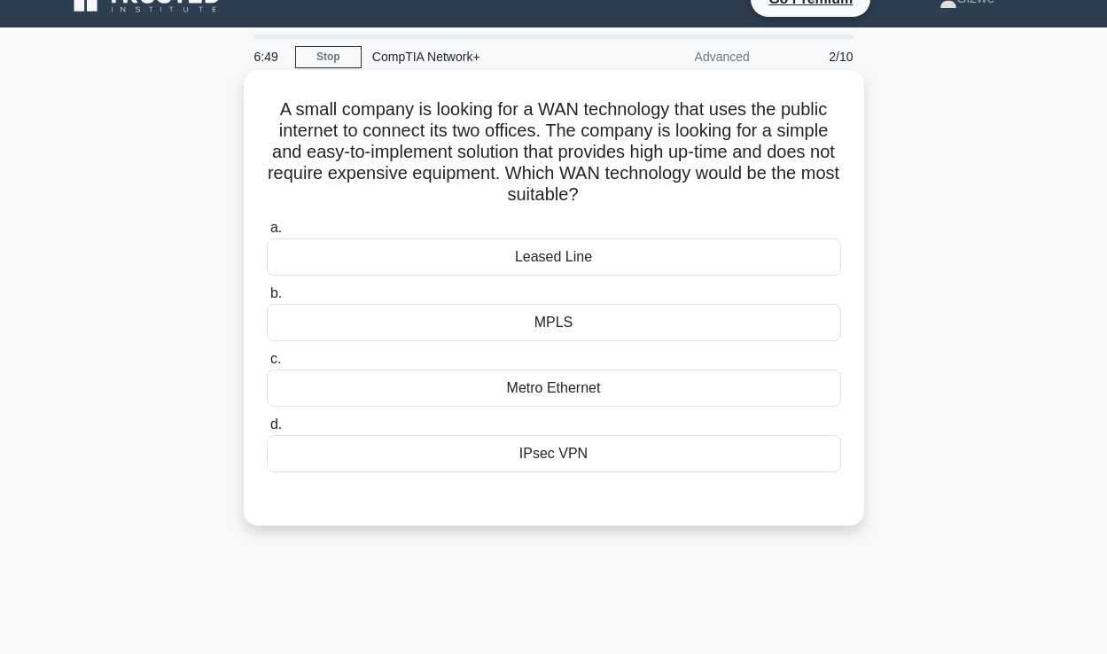
click at [562, 263] on div "Leased Line" at bounding box center [554, 256] width 574 height 37
click at [267, 234] on input "a. Leased Line" at bounding box center [267, 228] width 0 height 12
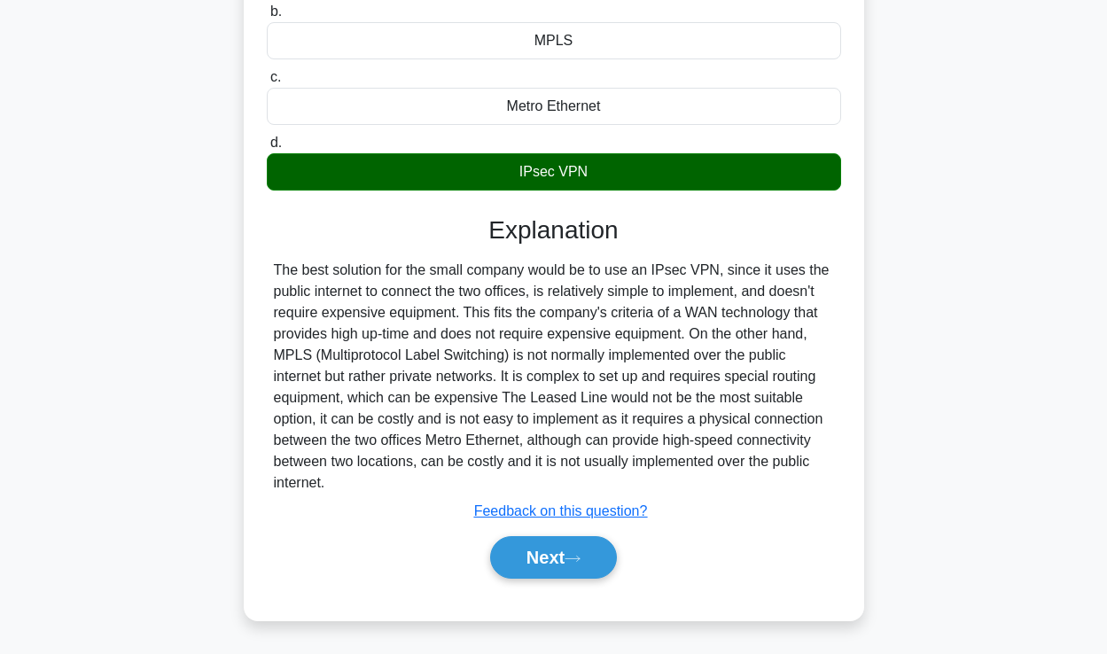
scroll to position [313, 0]
click at [539, 558] on button "Next" at bounding box center [553, 557] width 127 height 43
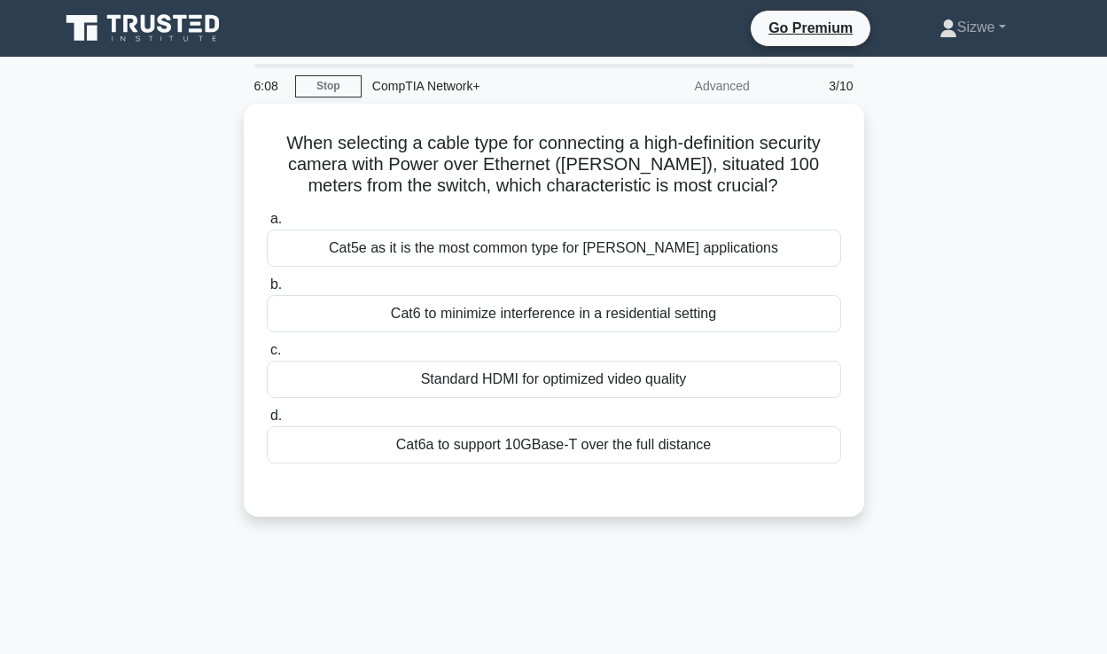
scroll to position [0, 0]
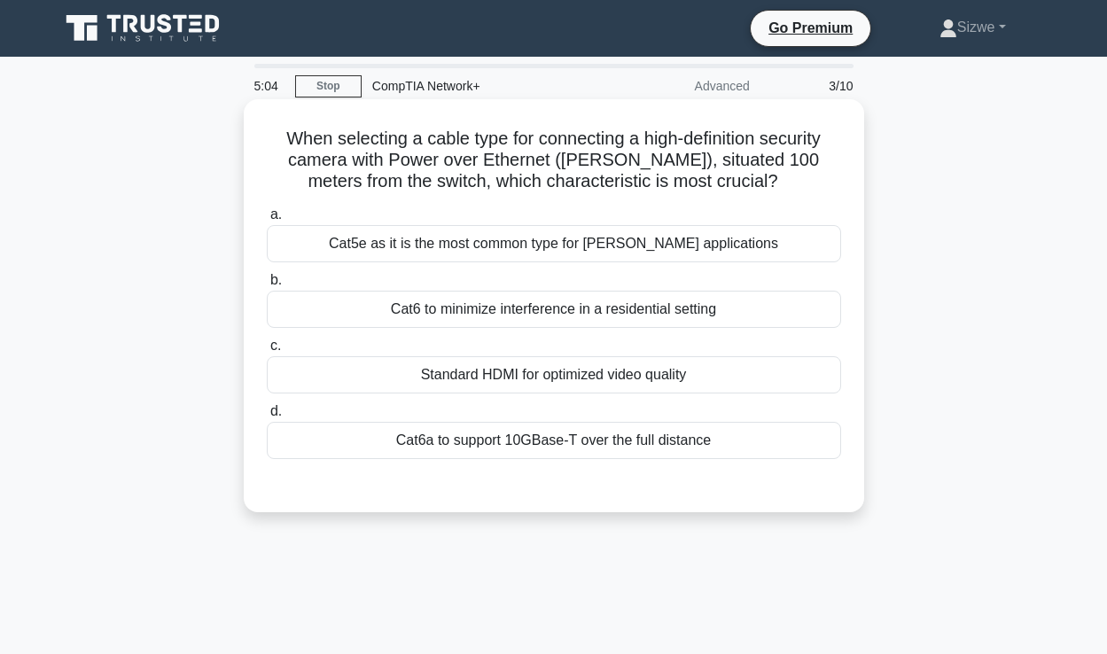
click at [670, 246] on div "Cat5e as it is the most common type for [PERSON_NAME] applications" at bounding box center [554, 243] width 574 height 37
click at [267, 221] on input "a. Cat5e as it is the most common type for [PERSON_NAME] applications" at bounding box center [267, 215] width 0 height 12
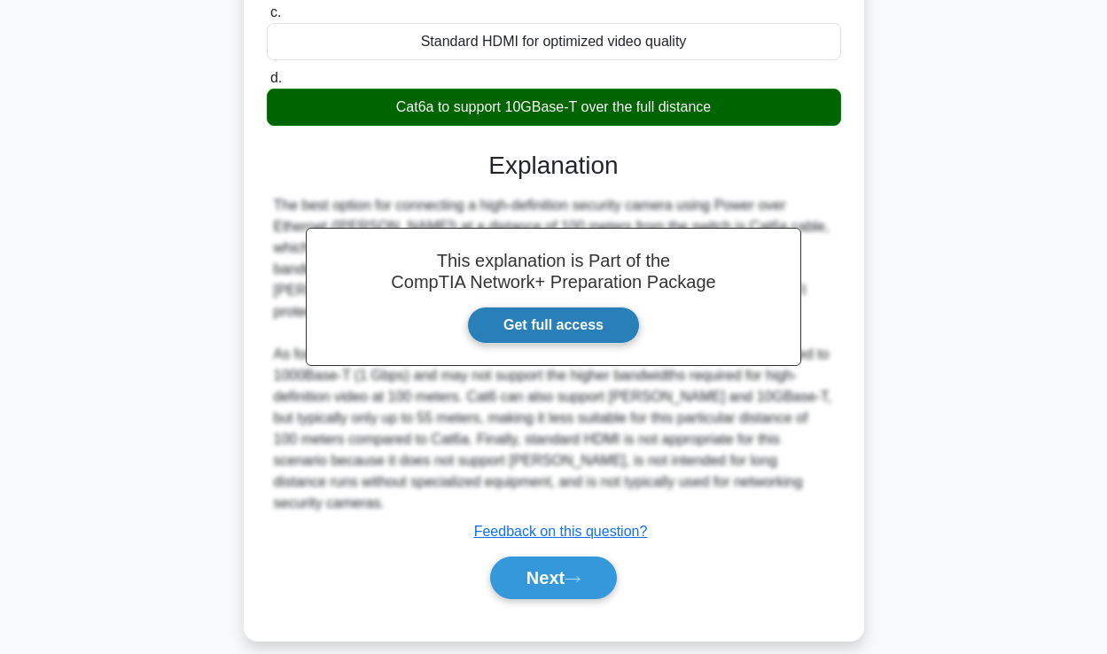
scroll to position [334, 0]
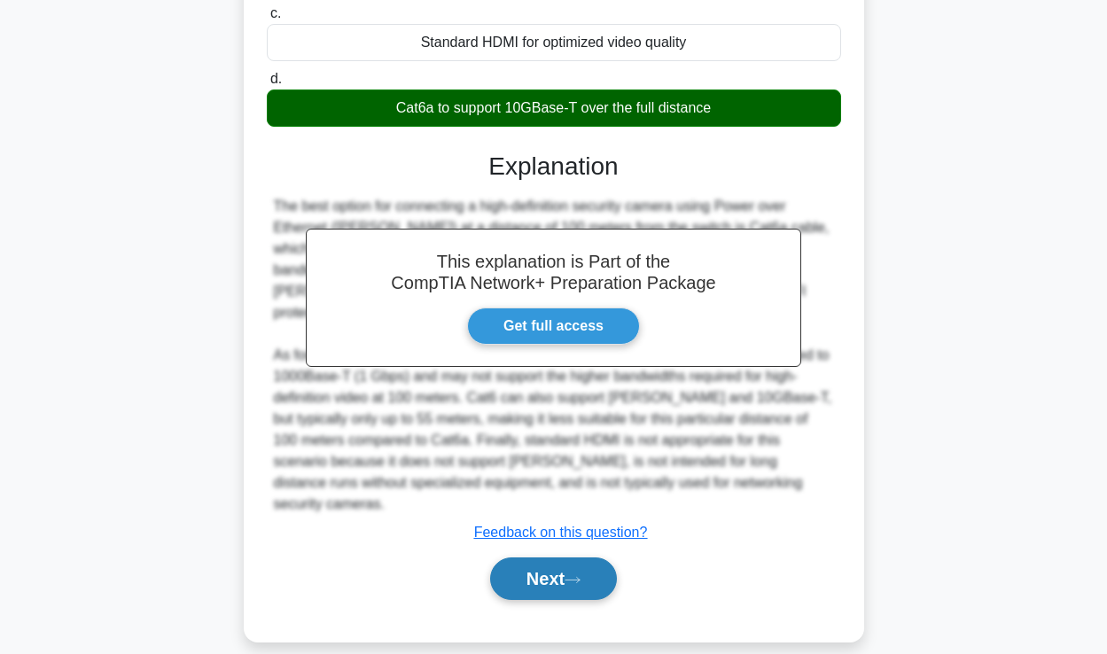
click at [542, 558] on button "Next" at bounding box center [553, 579] width 127 height 43
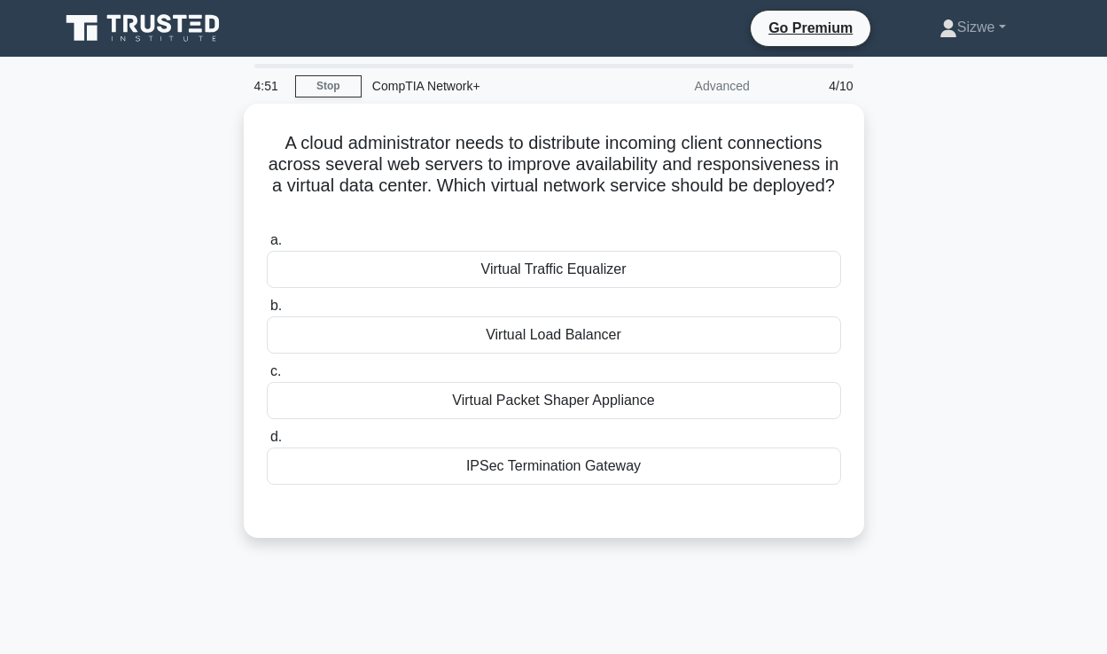
scroll to position [0, 0]
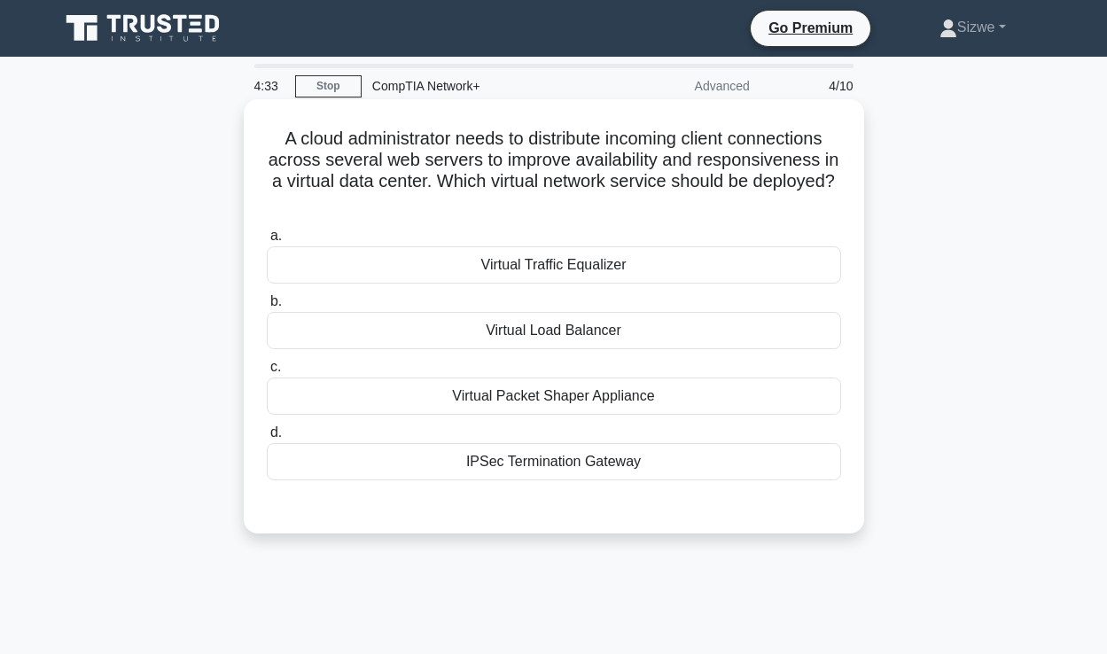
click at [569, 246] on div "Virtual Traffic Equalizer" at bounding box center [554, 264] width 574 height 37
click at [267, 242] on input "a. Virtual Traffic Equalizer" at bounding box center [267, 236] width 0 height 12
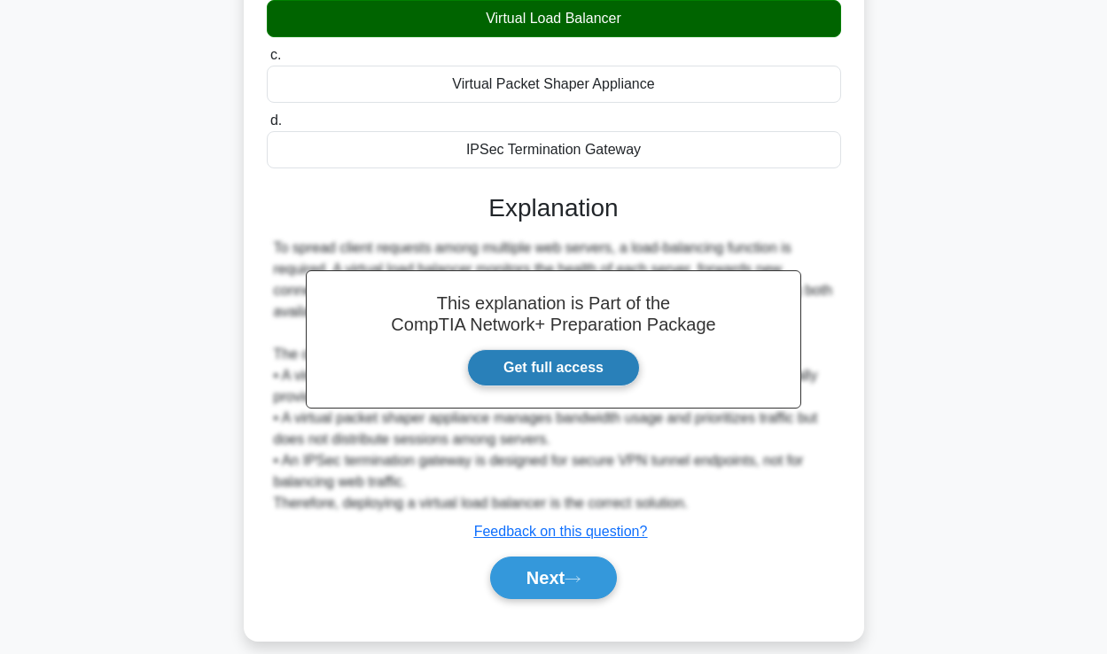
scroll to position [313, 0]
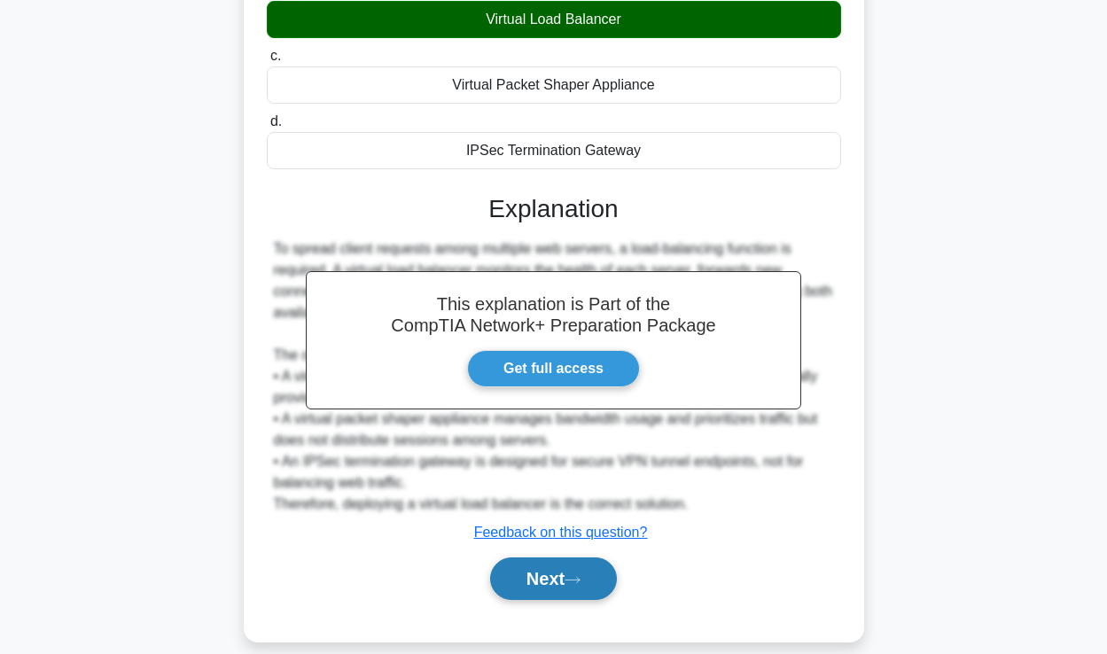
click at [534, 558] on button "Next" at bounding box center [553, 579] width 127 height 43
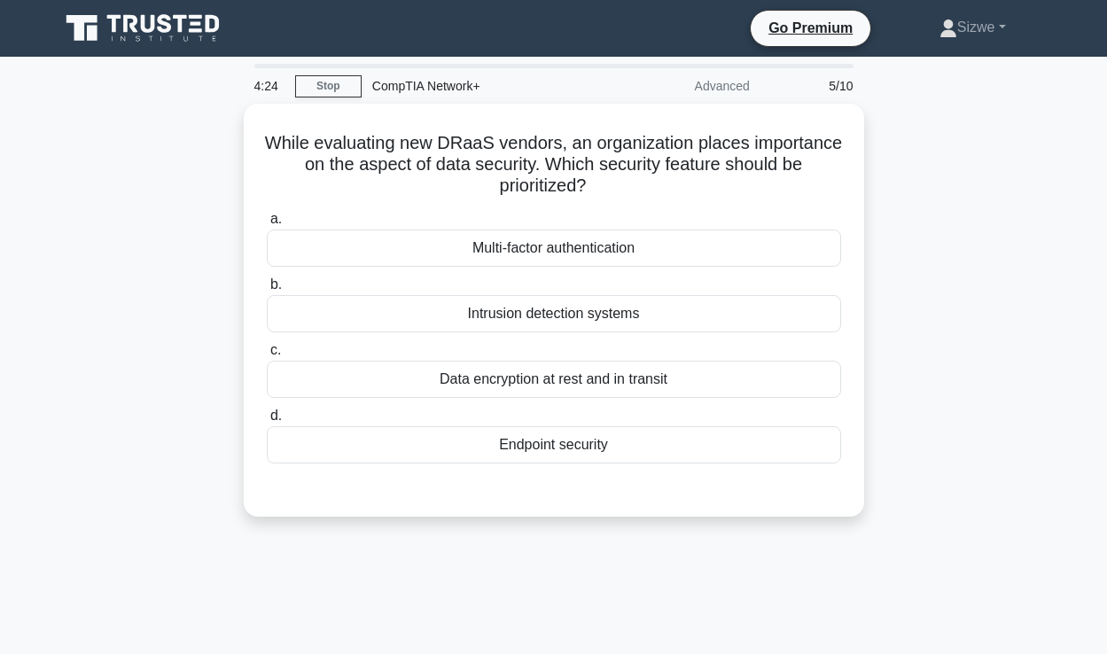
scroll to position [0, 0]
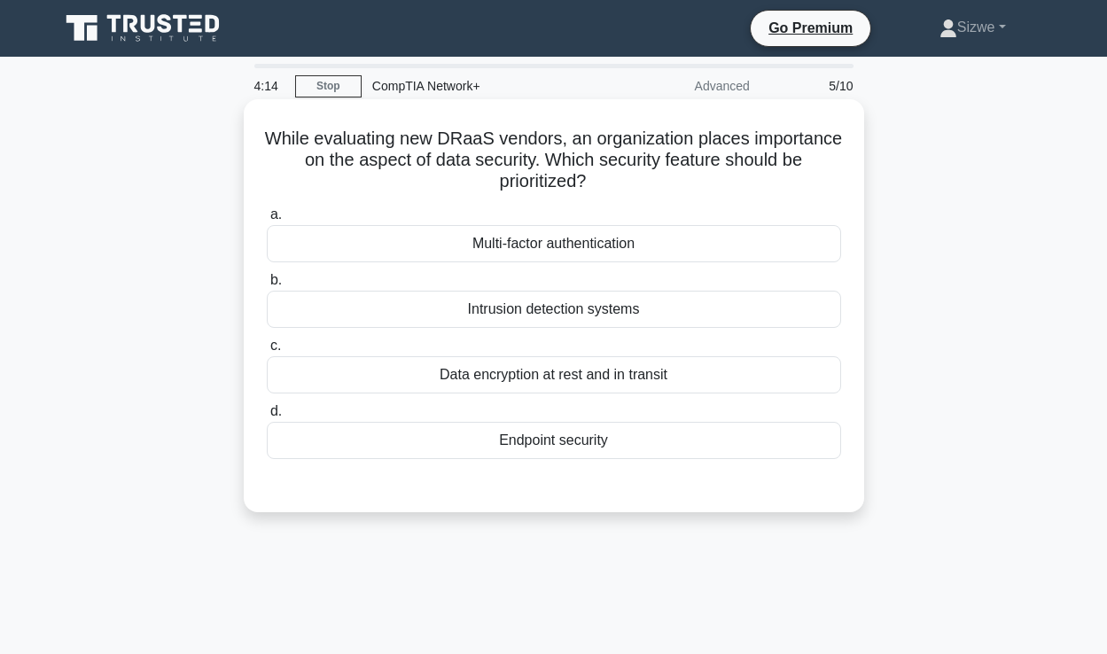
click at [522, 308] on div "Intrusion detection systems" at bounding box center [554, 309] width 574 height 37
click at [267, 286] on input "b. Intrusion detection systems" at bounding box center [267, 281] width 0 height 12
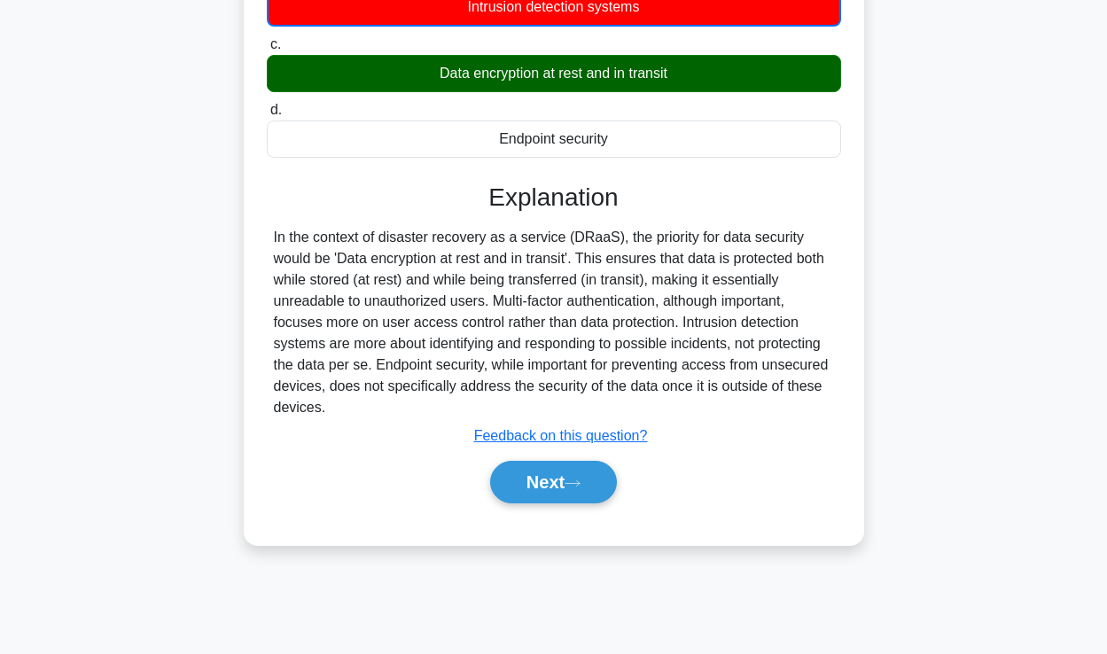
scroll to position [303, 0]
click at [519, 487] on button "Next" at bounding box center [553, 482] width 127 height 43
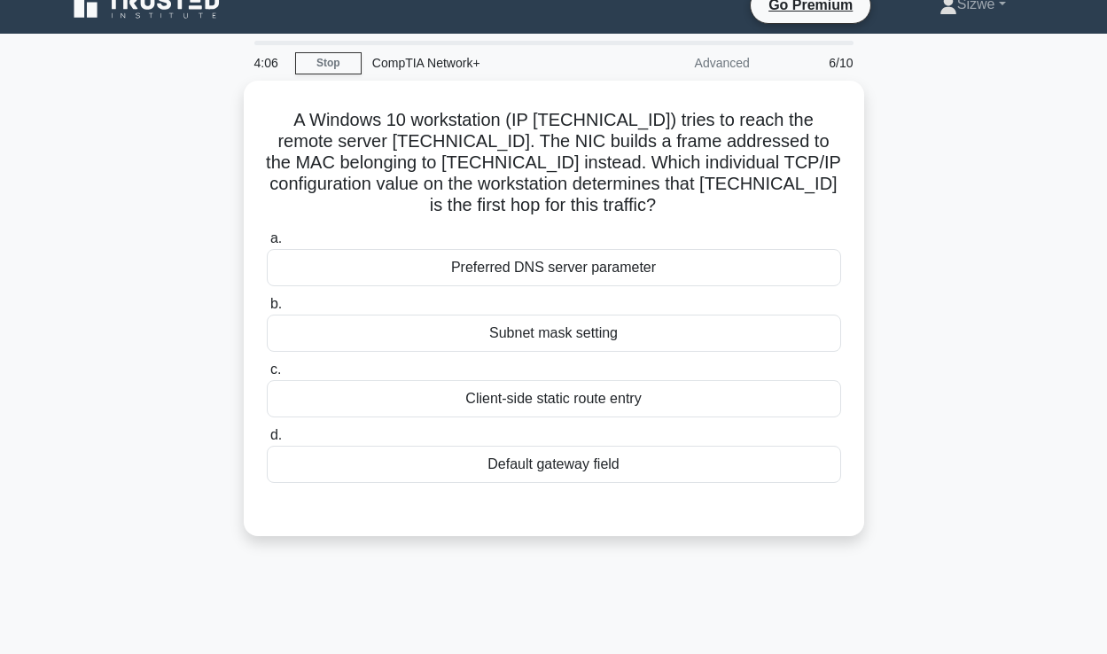
scroll to position [19, 0]
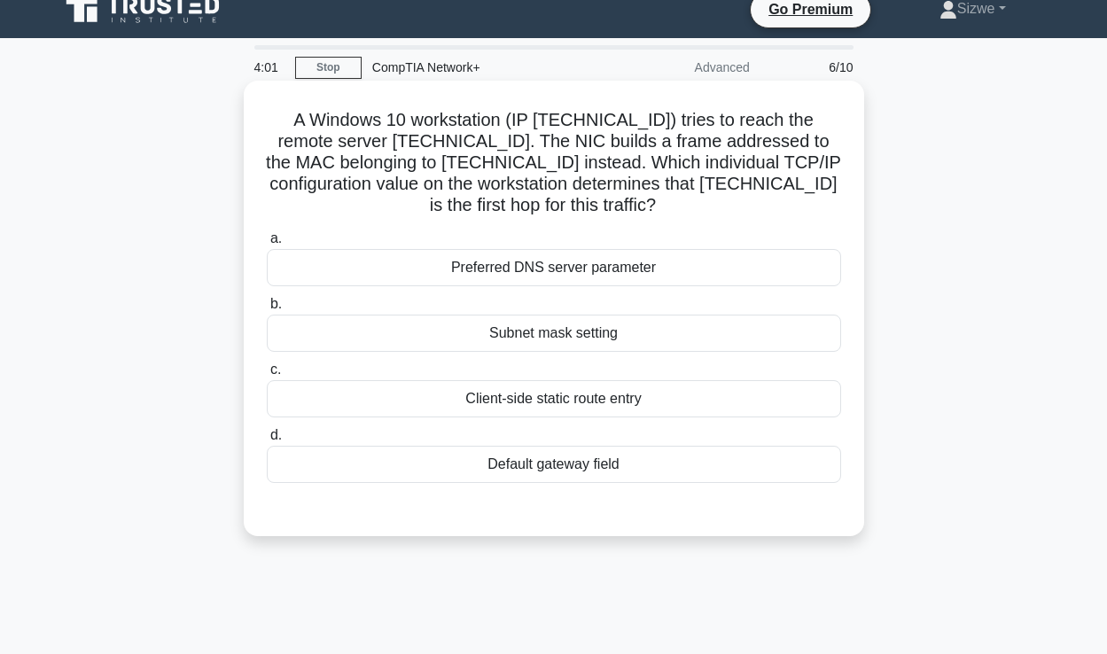
click at [573, 330] on div "Subnet mask setting" at bounding box center [554, 333] width 574 height 37
click at [267, 310] on input "b. Subnet mask setting" at bounding box center [267, 305] width 0 height 12
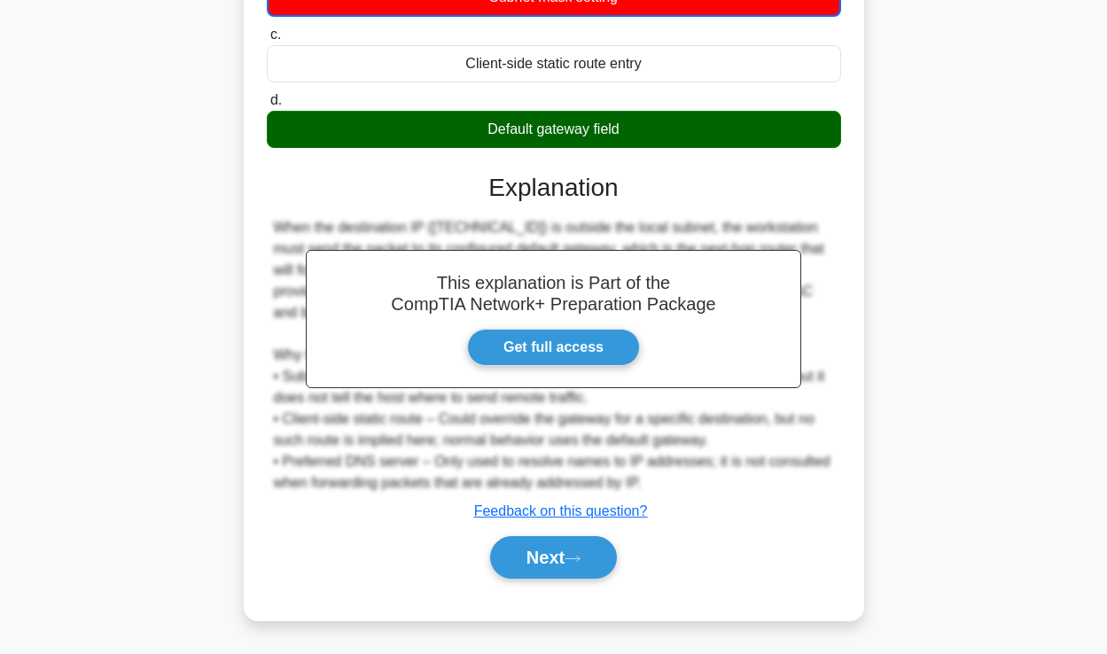
scroll to position [355, 0]
click at [564, 565] on button "Next" at bounding box center [553, 557] width 127 height 43
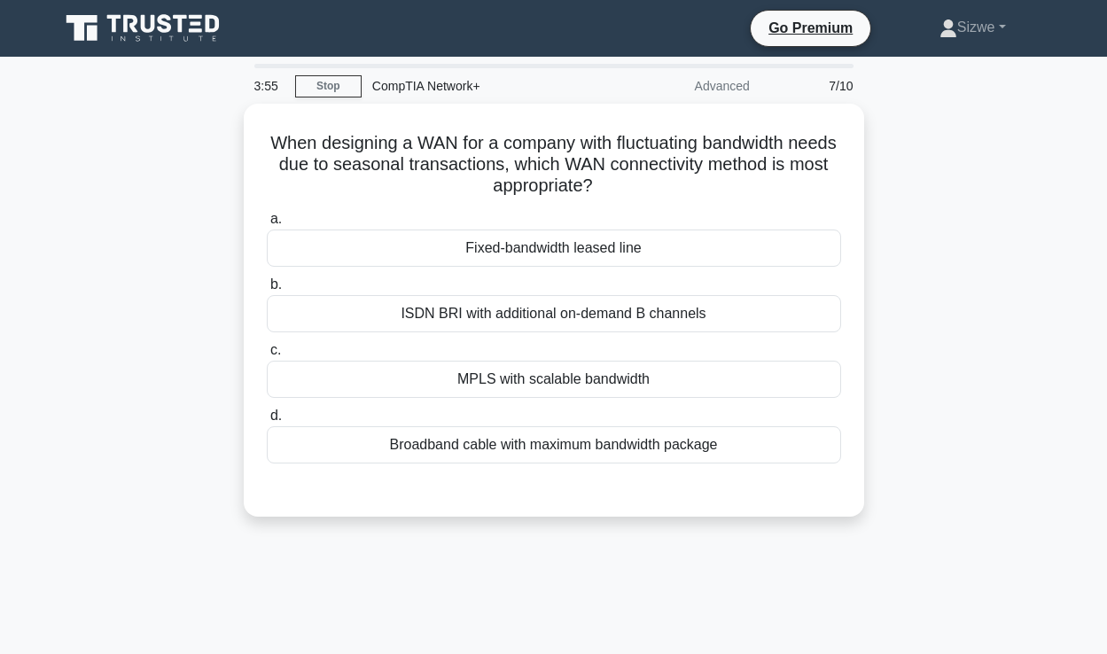
scroll to position [0, 0]
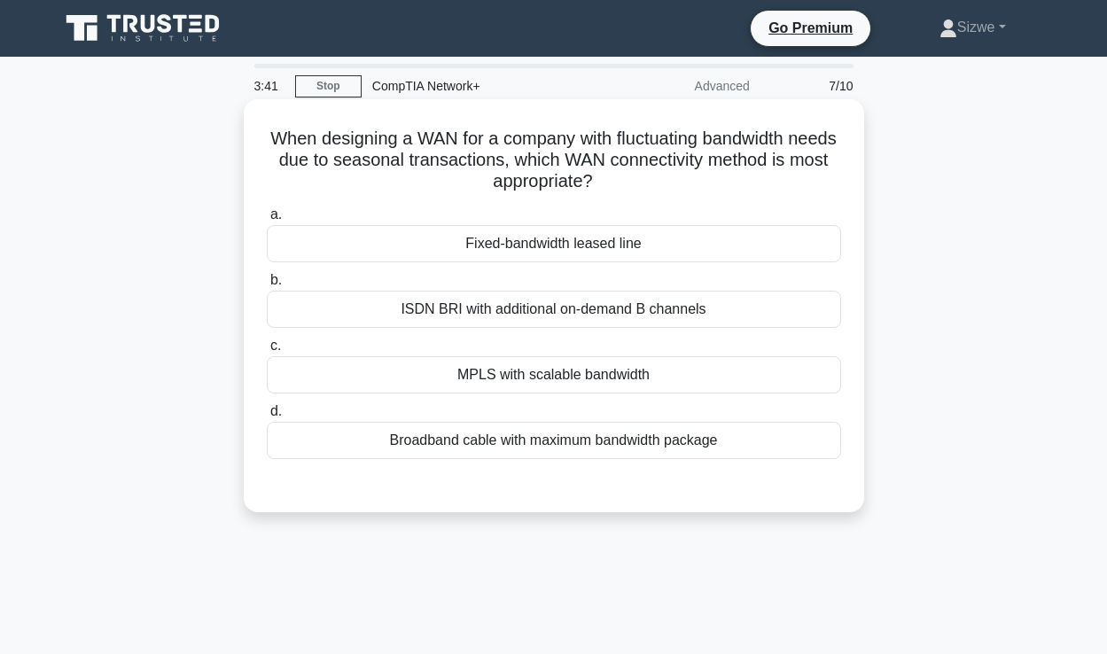
click at [621, 251] on div "Fixed-bandwidth leased line" at bounding box center [554, 243] width 574 height 37
click at [267, 221] on input "a. Fixed-bandwidth leased line" at bounding box center [267, 215] width 0 height 12
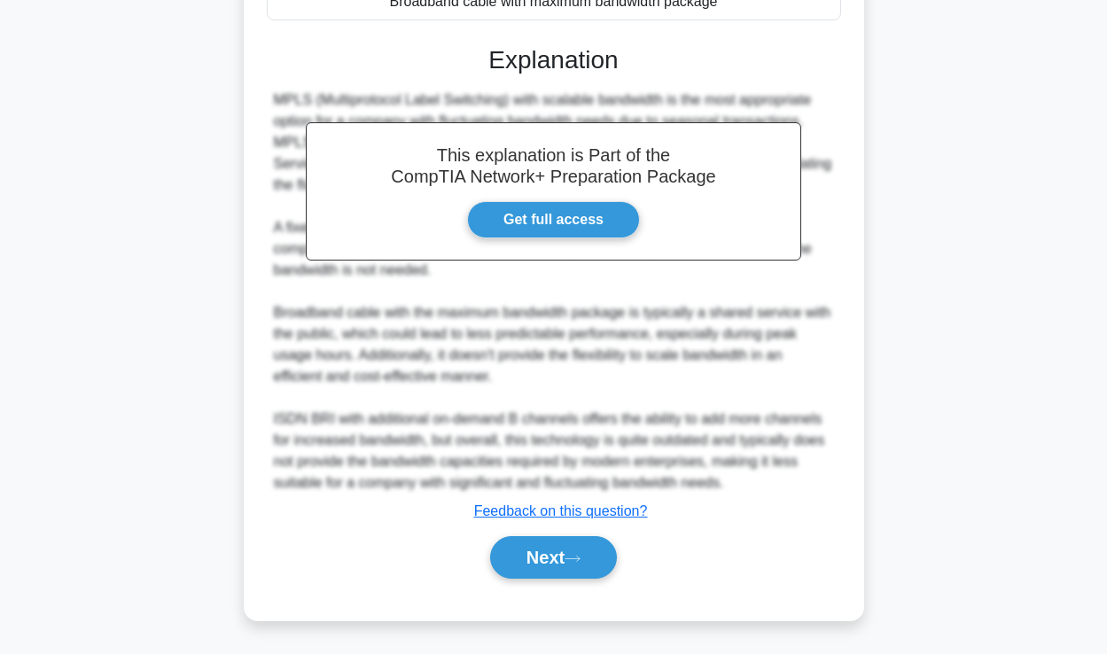
scroll to position [441, 0]
click at [538, 552] on button "Next" at bounding box center [553, 557] width 127 height 43
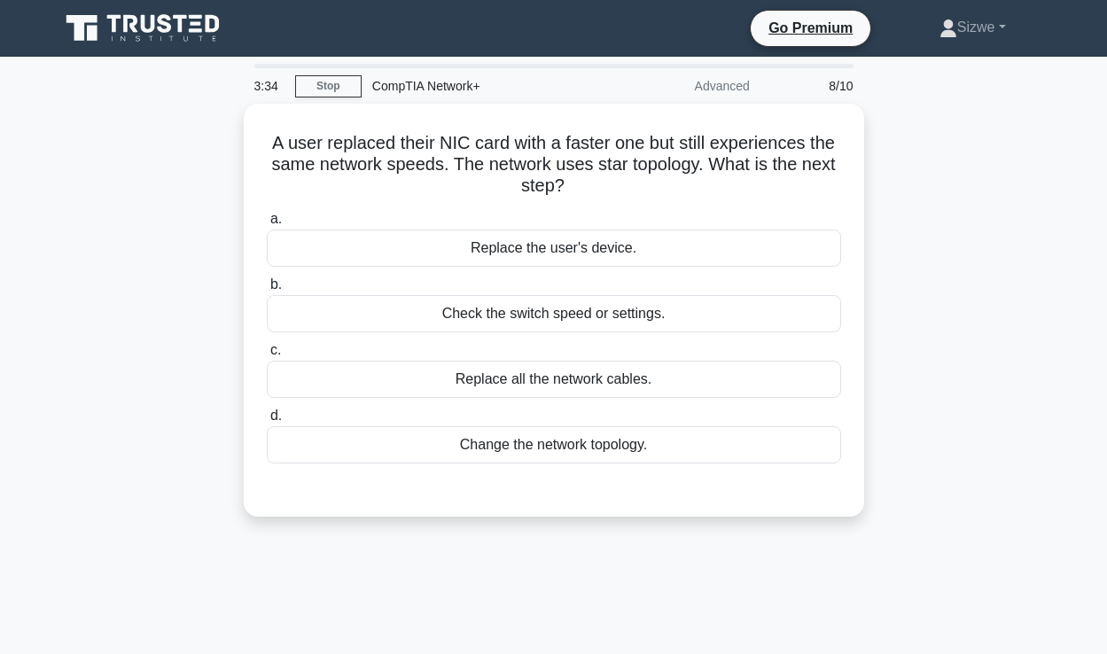
scroll to position [0, 0]
